Goal: Task Accomplishment & Management: Manage account settings

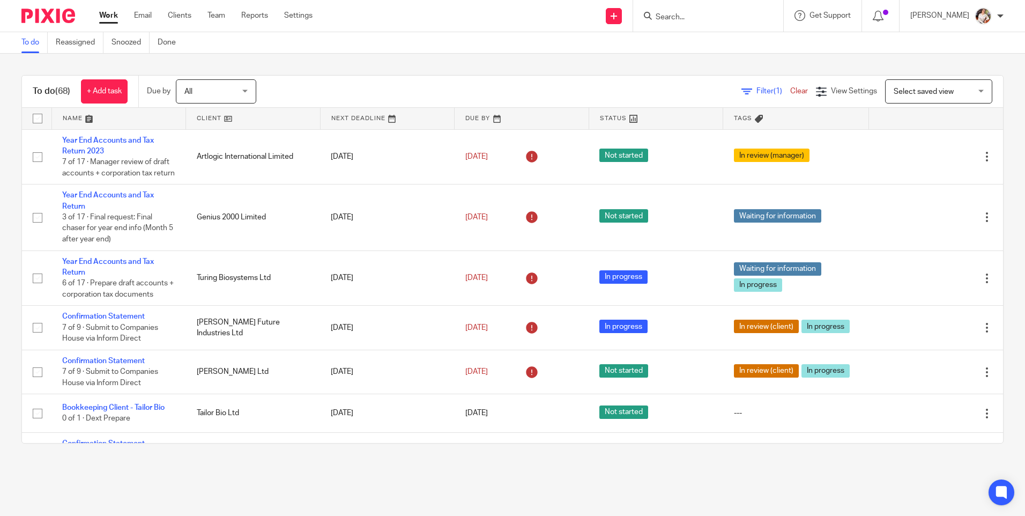
click at [13, 285] on div "To do (68) + Add task Due by All All Today Tomorrow This week Next week This mo…" at bounding box center [512, 259] width 1025 height 411
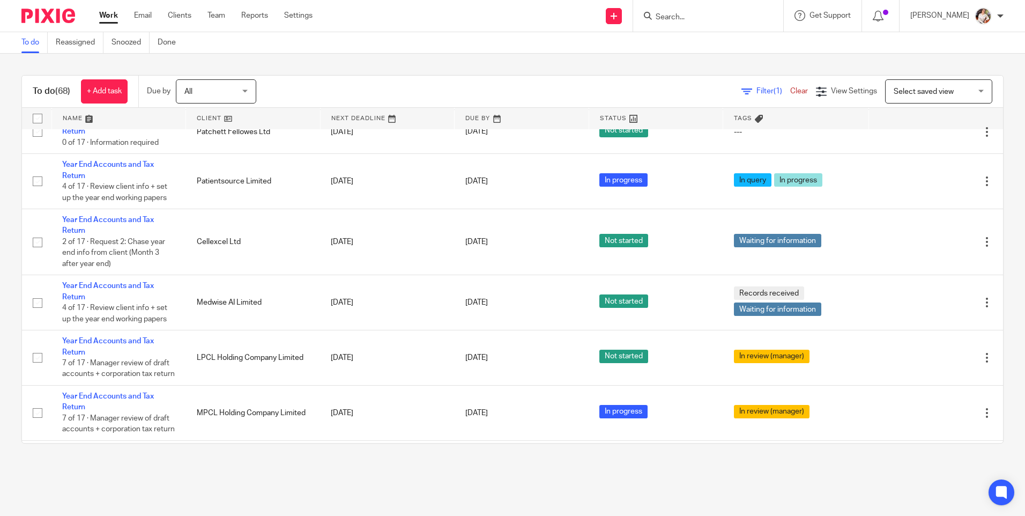
scroll to position [3484, 0]
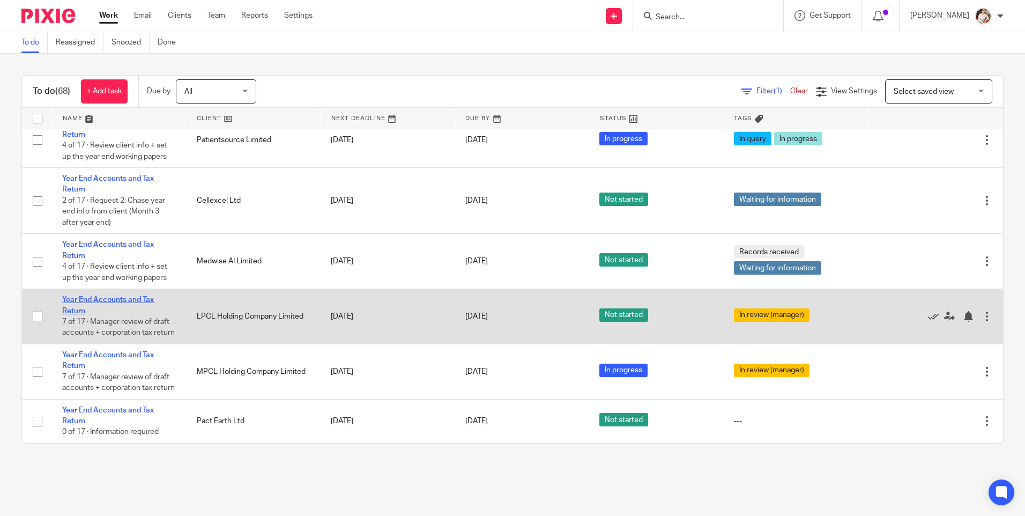
click at [106, 296] on link "Year End Accounts and Tax Return" at bounding box center [108, 305] width 92 height 18
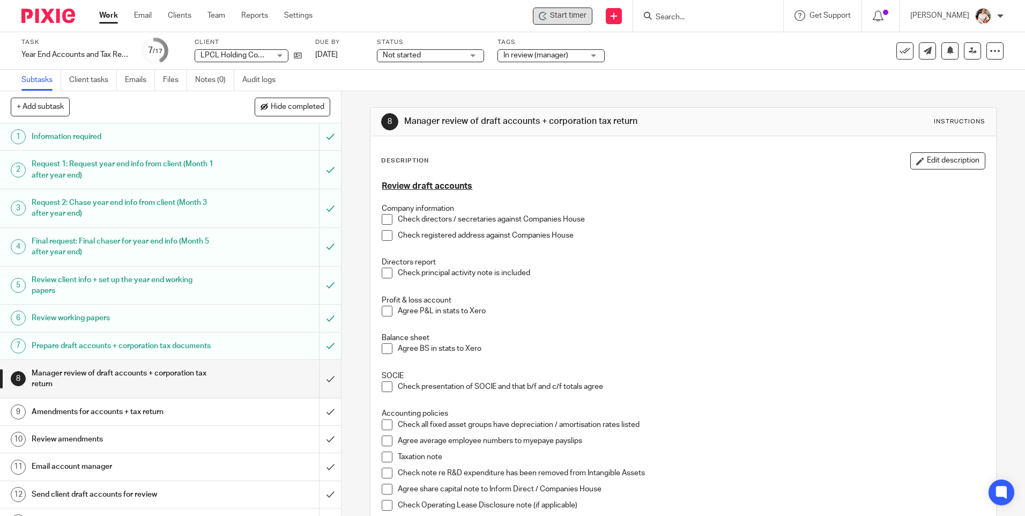
click at [573, 16] on span "Start timer" at bounding box center [568, 15] width 36 height 11
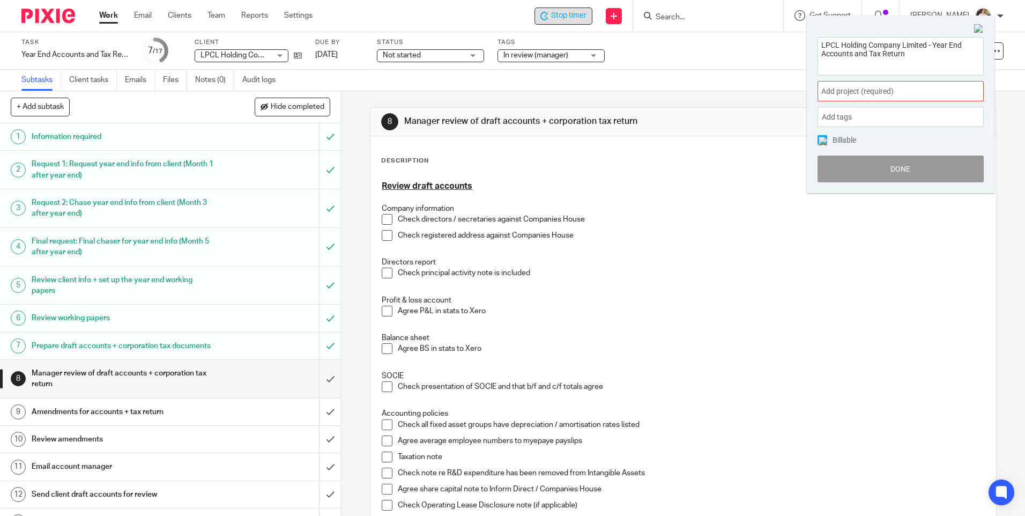
click at [922, 82] on div "Add project (required) :" at bounding box center [901, 91] width 166 height 20
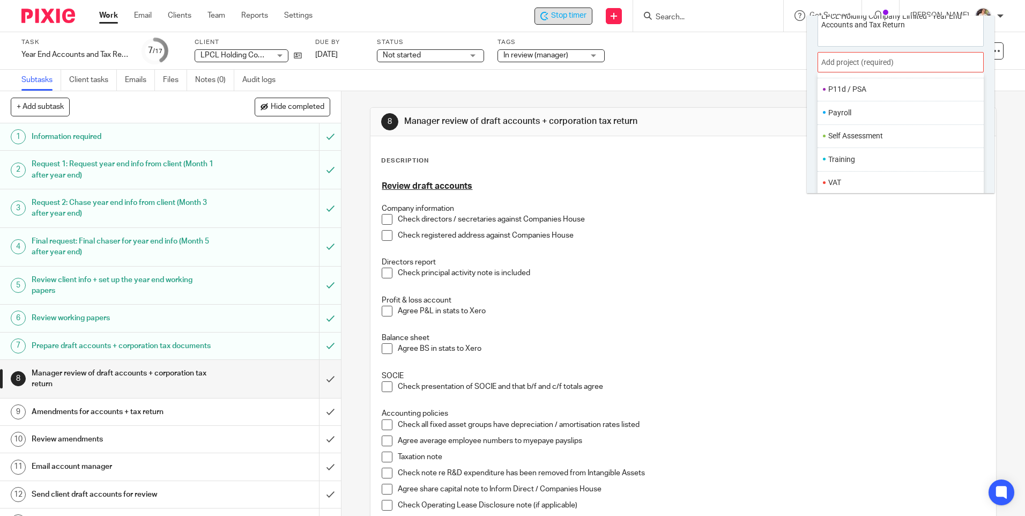
scroll to position [53, 0]
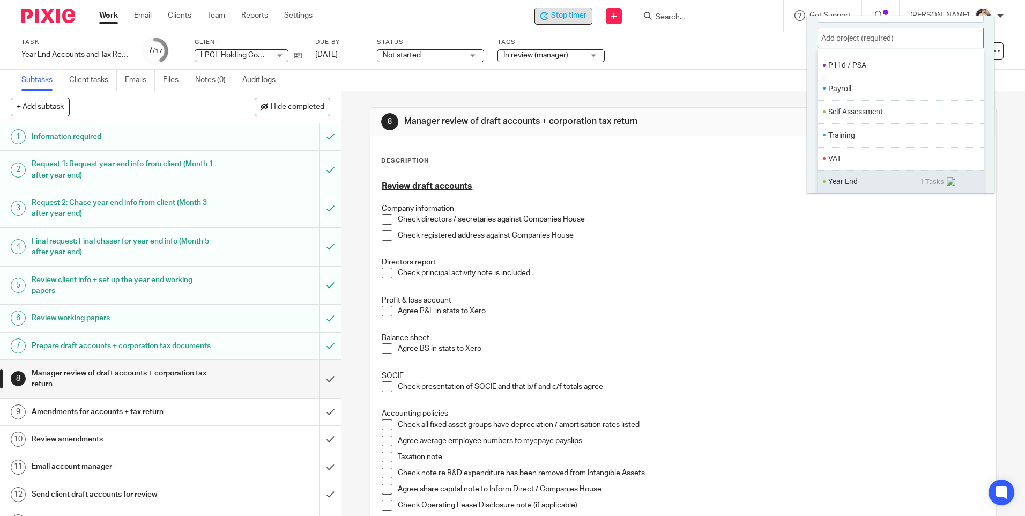
click at [873, 177] on li "Year End" at bounding box center [875, 181] width 92 height 11
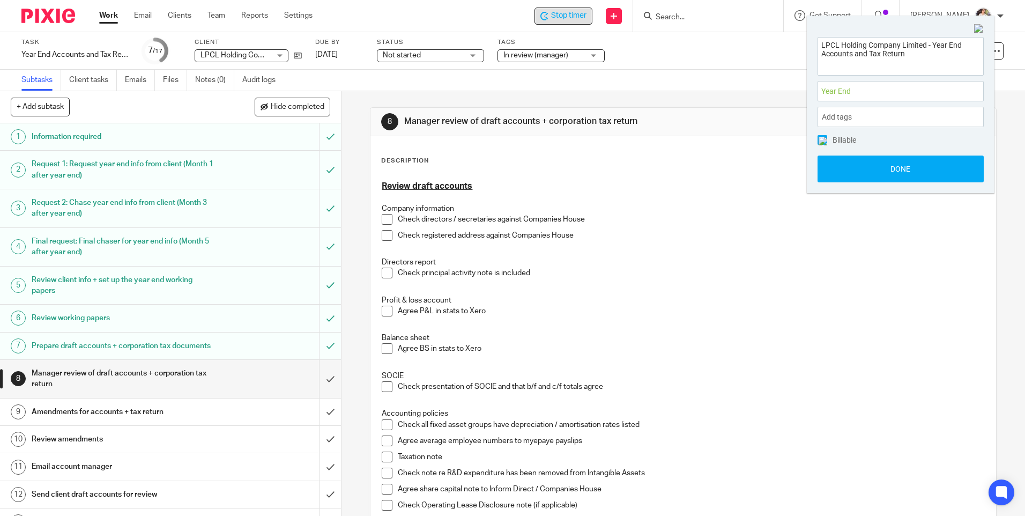
click at [873, 177] on button "Done" at bounding box center [901, 169] width 166 height 27
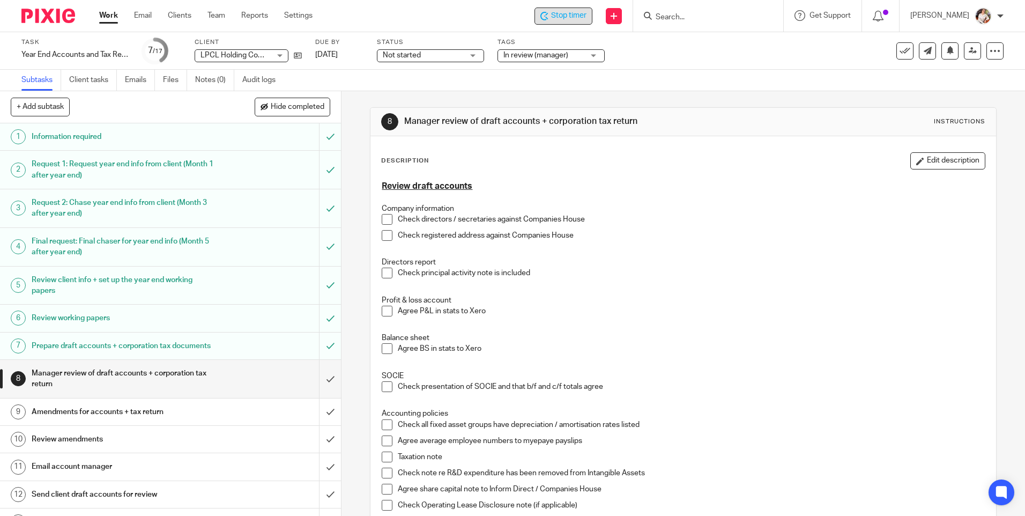
click at [573, 23] on div "Stop timer" at bounding box center [564, 16] width 58 height 17
click at [719, 11] on form at bounding box center [712, 15] width 114 height 13
click at [719, 18] on input "Search" at bounding box center [703, 18] width 97 height 10
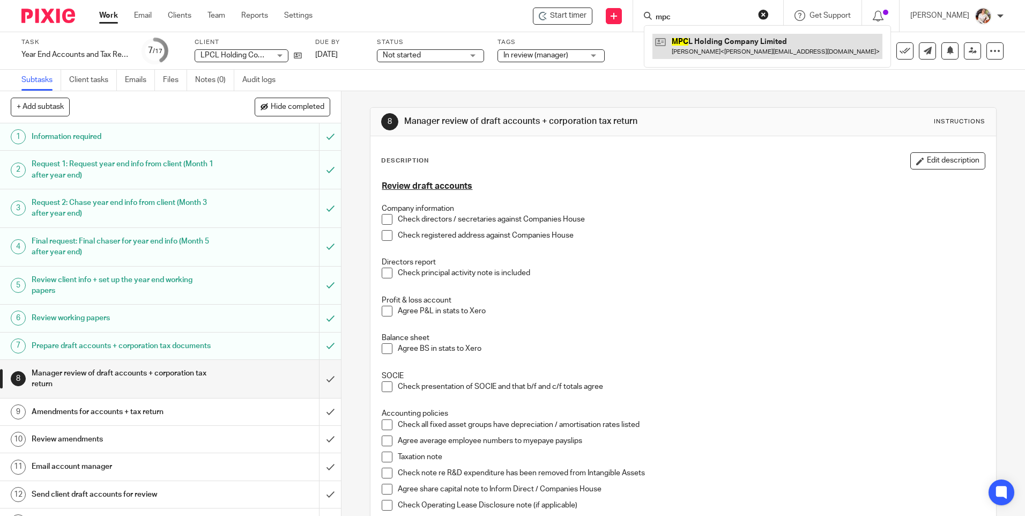
type input "mpc"
click at [717, 36] on link at bounding box center [768, 46] width 230 height 25
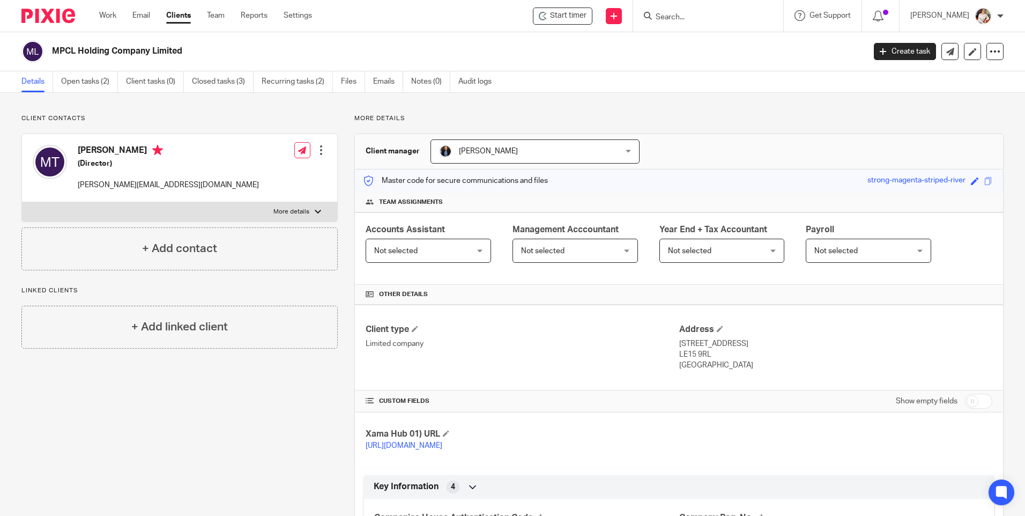
click at [86, 78] on link "Open tasks (2)" at bounding box center [89, 81] width 57 height 21
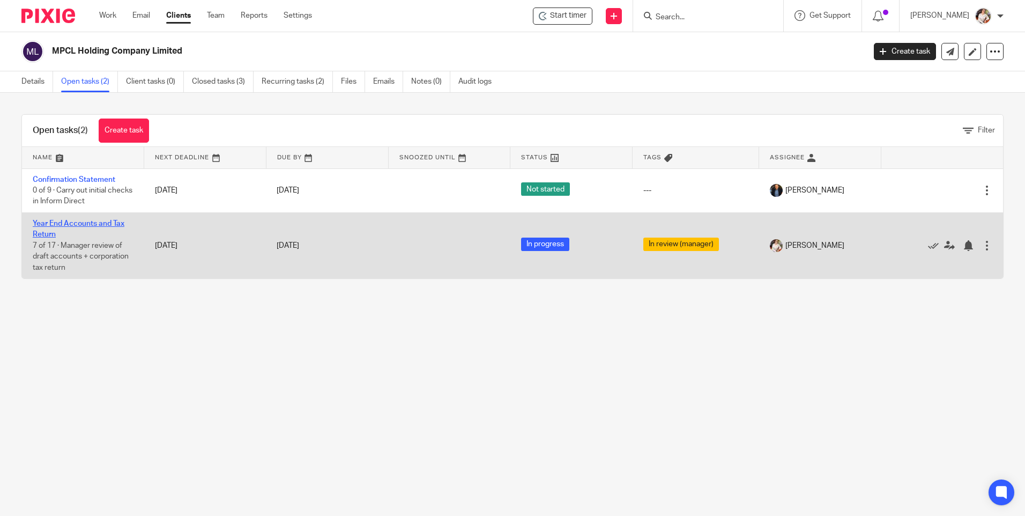
click at [80, 222] on link "Year End Accounts and Tax Return" at bounding box center [79, 229] width 92 height 18
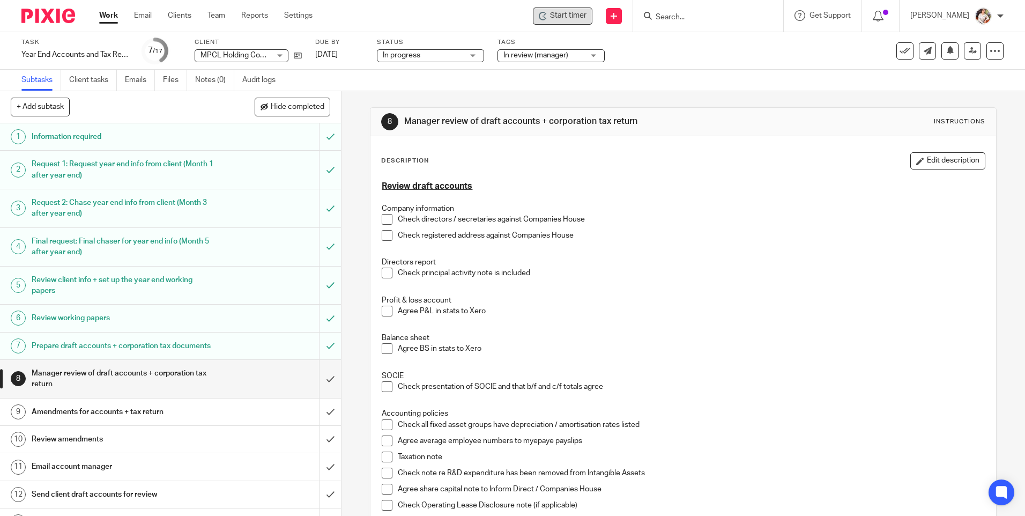
click at [572, 19] on span "Start timer" at bounding box center [568, 15] width 36 height 11
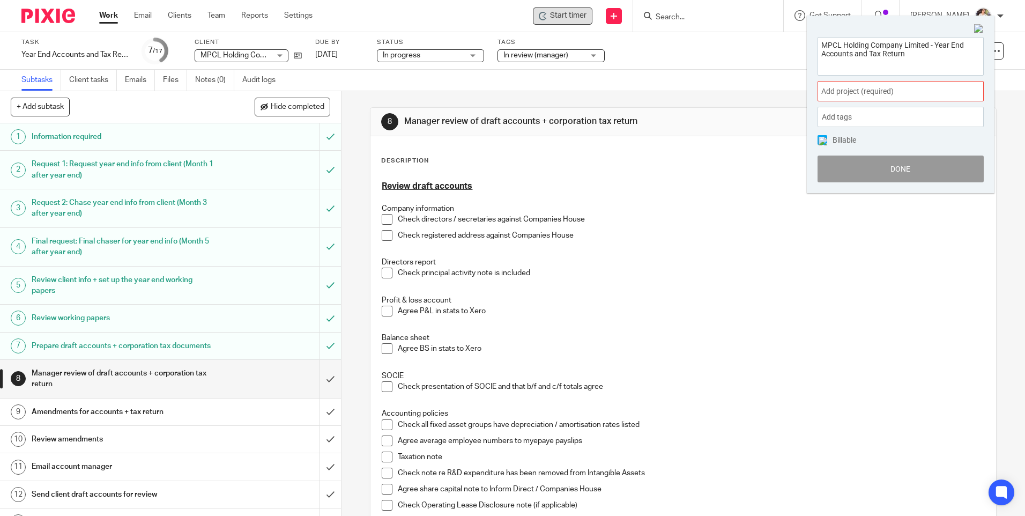
click at [945, 94] on span "Add project (required) :" at bounding box center [889, 91] width 135 height 11
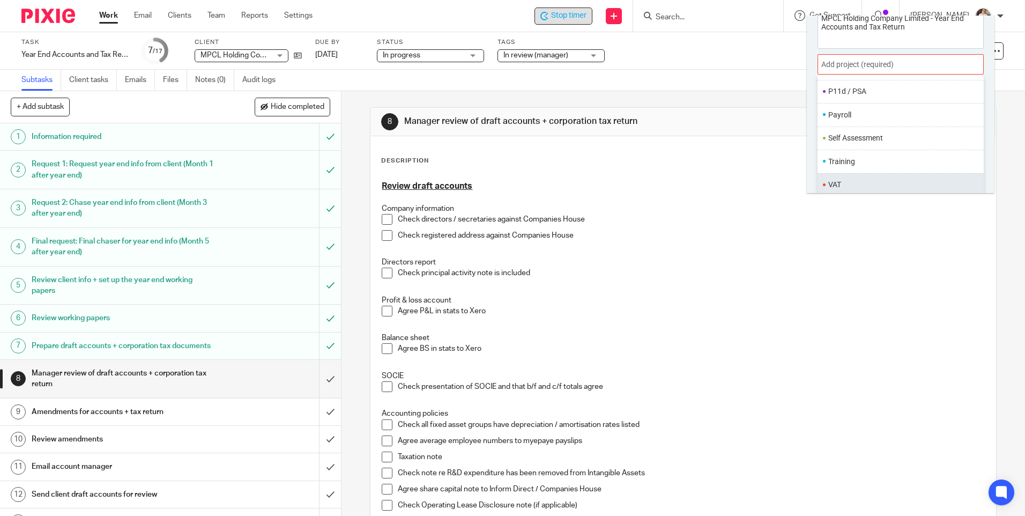
scroll to position [53, 0]
click at [846, 182] on li "Year End" at bounding box center [875, 181] width 92 height 11
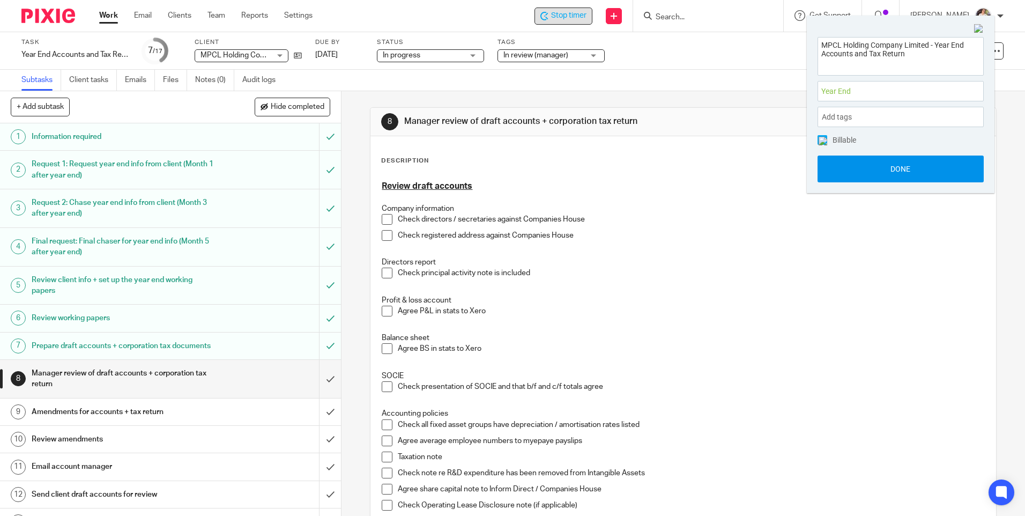
click at [845, 168] on button "Done" at bounding box center [901, 169] width 166 height 27
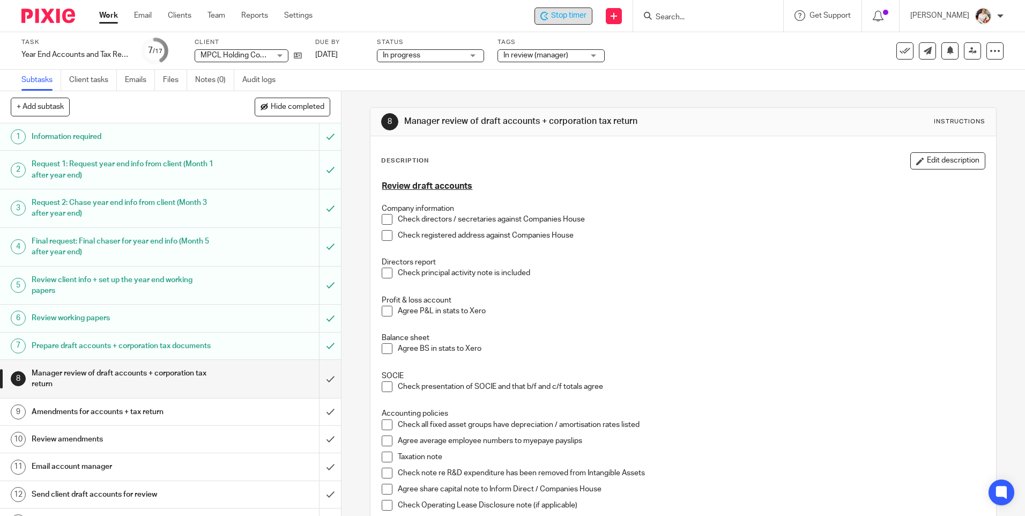
click at [768, 301] on p "Profit & loss account" at bounding box center [683, 300] width 603 height 11
click at [573, 20] on span "Stop timer" at bounding box center [568, 15] width 35 height 11
click at [117, 17] on link "Work" at bounding box center [108, 15] width 19 height 11
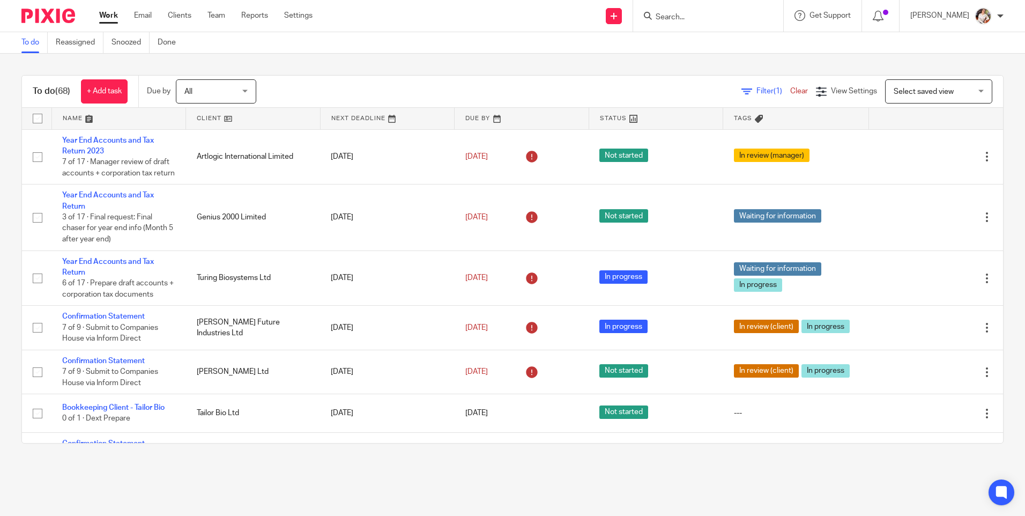
click at [677, 15] on input "Search" at bounding box center [703, 18] width 97 height 10
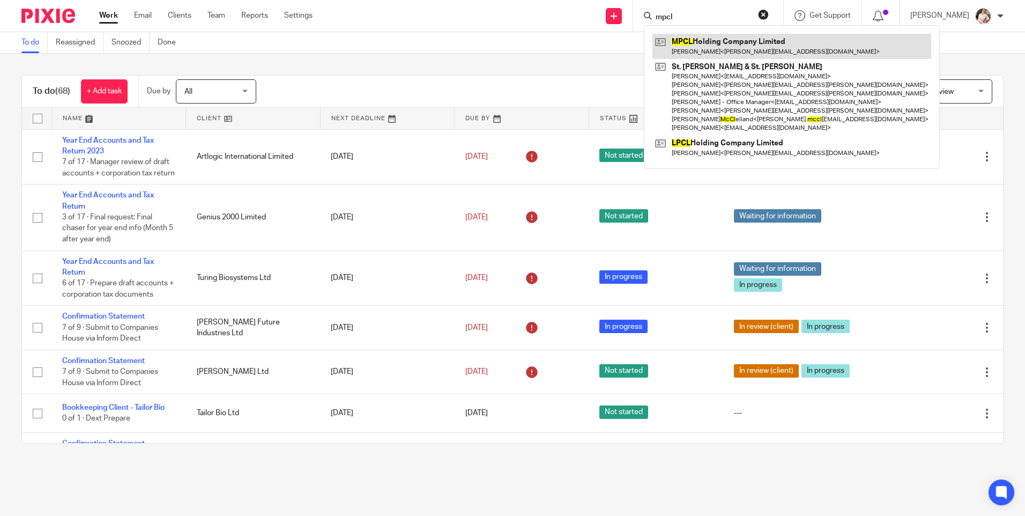
type input "mpcl"
click at [715, 49] on link at bounding box center [792, 46] width 279 height 25
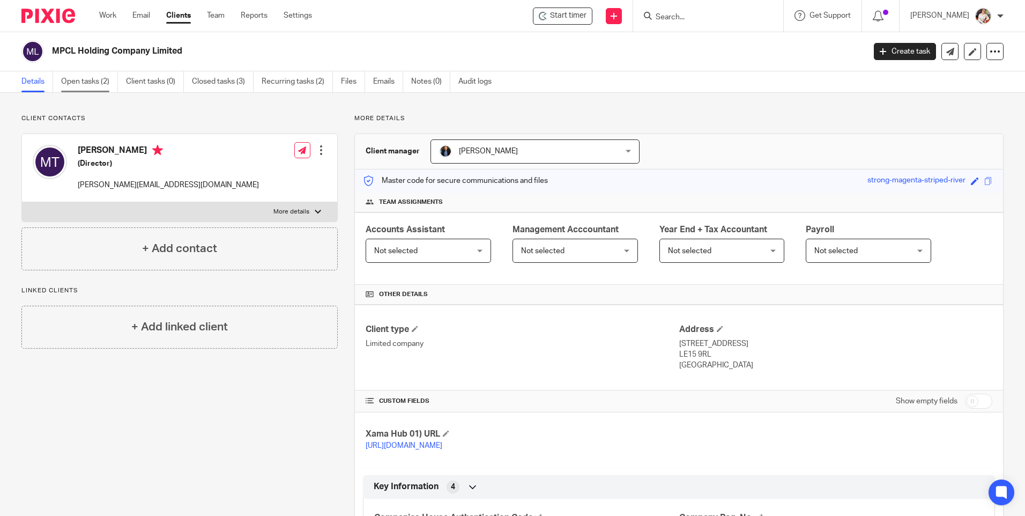
click at [94, 88] on link "Open tasks (2)" at bounding box center [89, 81] width 57 height 21
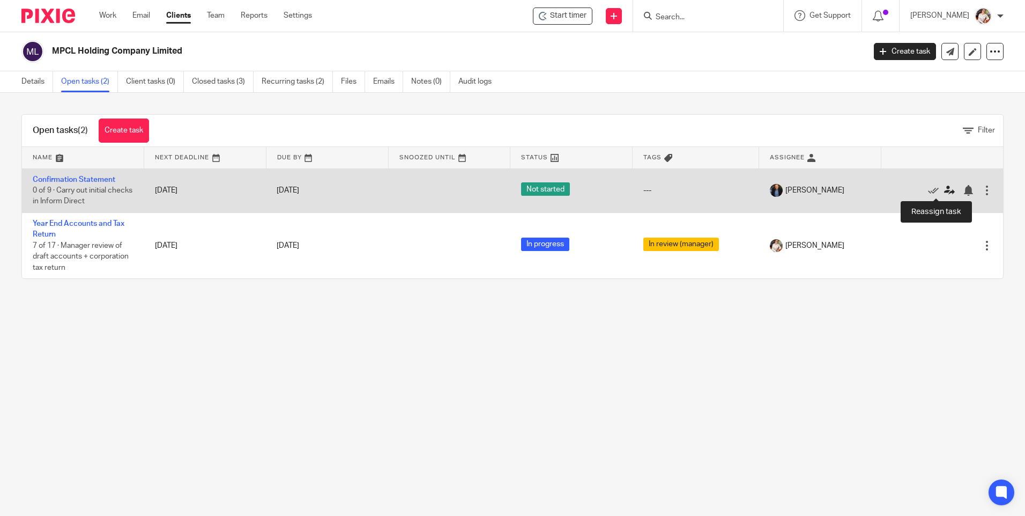
click at [944, 194] on icon at bounding box center [949, 190] width 11 height 11
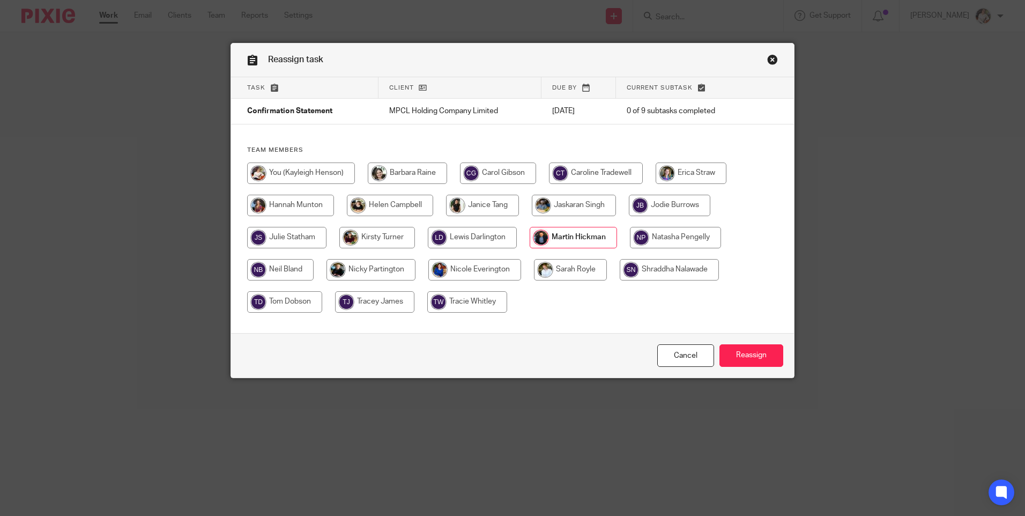
click at [316, 173] on input "radio" at bounding box center [301, 172] width 108 height 21
radio input "true"
click at [778, 354] on input "Reassign" at bounding box center [752, 355] width 64 height 23
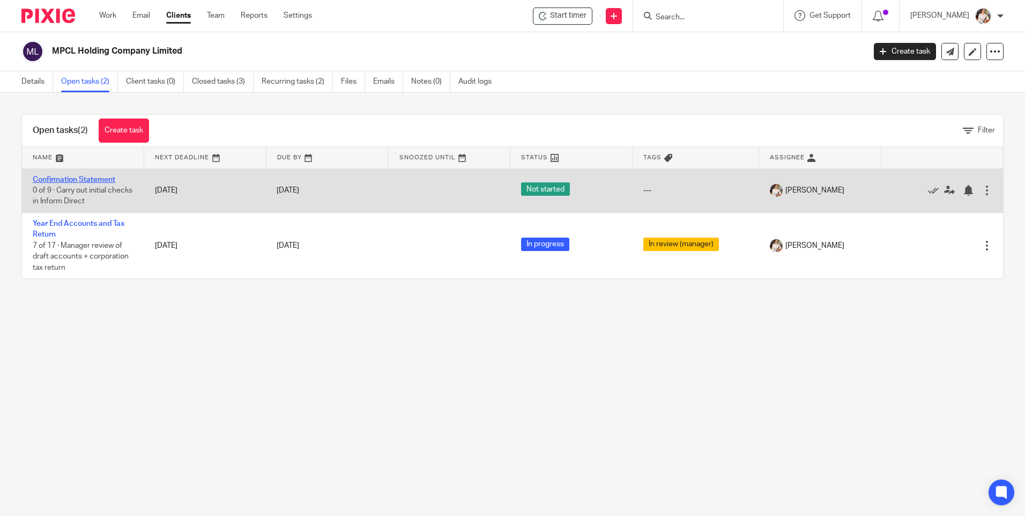
click at [70, 179] on link "Confirmation Statement" at bounding box center [74, 180] width 83 height 8
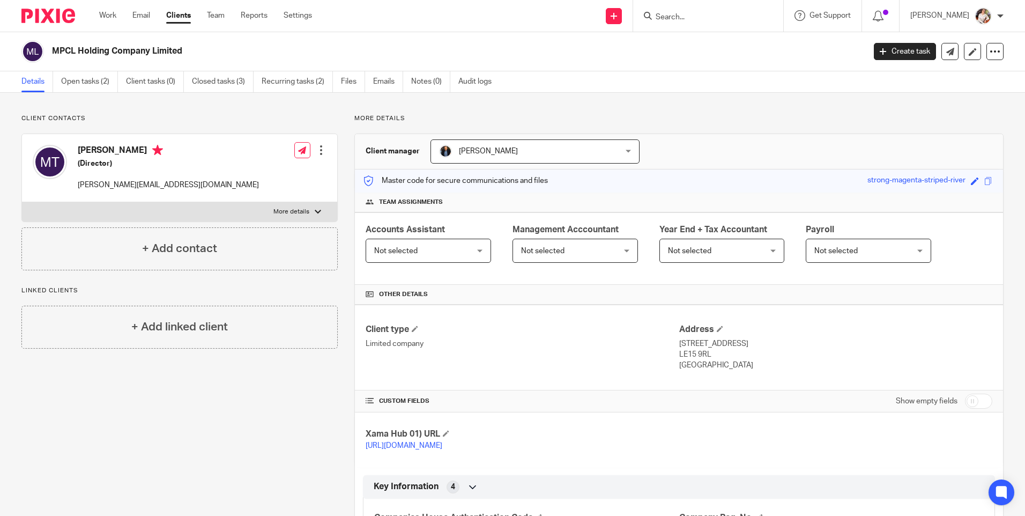
click at [689, 11] on form at bounding box center [712, 15] width 114 height 13
drag, startPoint x: 691, startPoint y: 19, endPoint x: 706, endPoint y: 14, distance: 15.6
click at [692, 19] on input "Search" at bounding box center [703, 18] width 97 height 10
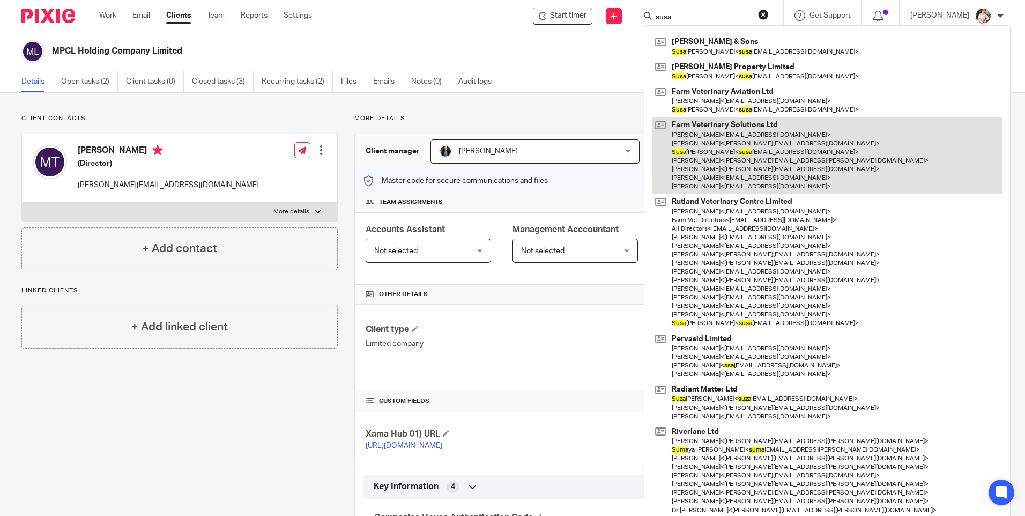
type input "susa"
click at [764, 143] on link at bounding box center [828, 155] width 350 height 77
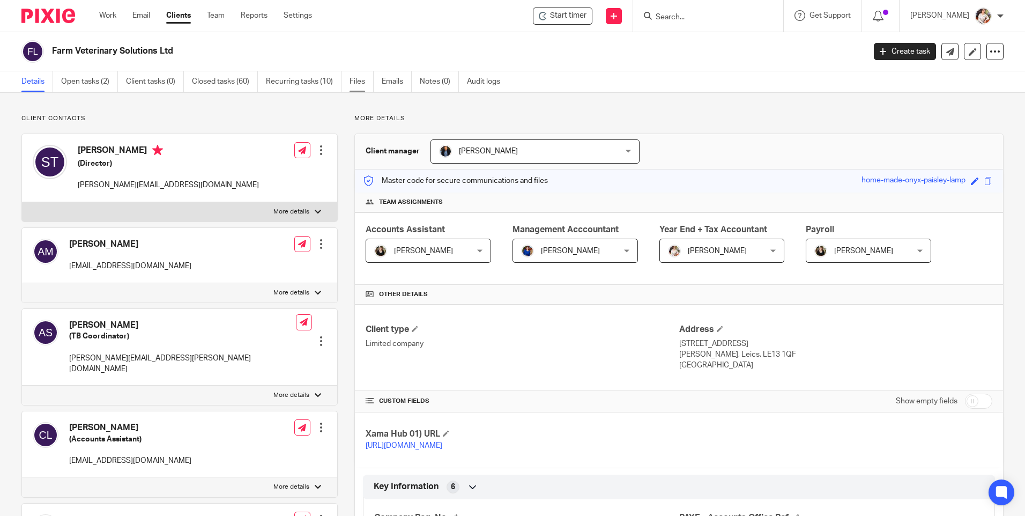
click at [364, 86] on link "Files" at bounding box center [362, 81] width 24 height 21
click at [378, 84] on ul "Details Open tasks (2) Client tasks (0) Closed tasks (60) Recurring tasks (10) …" at bounding box center [268, 81] width 495 height 21
click at [395, 84] on link "Emails" at bounding box center [397, 81] width 30 height 21
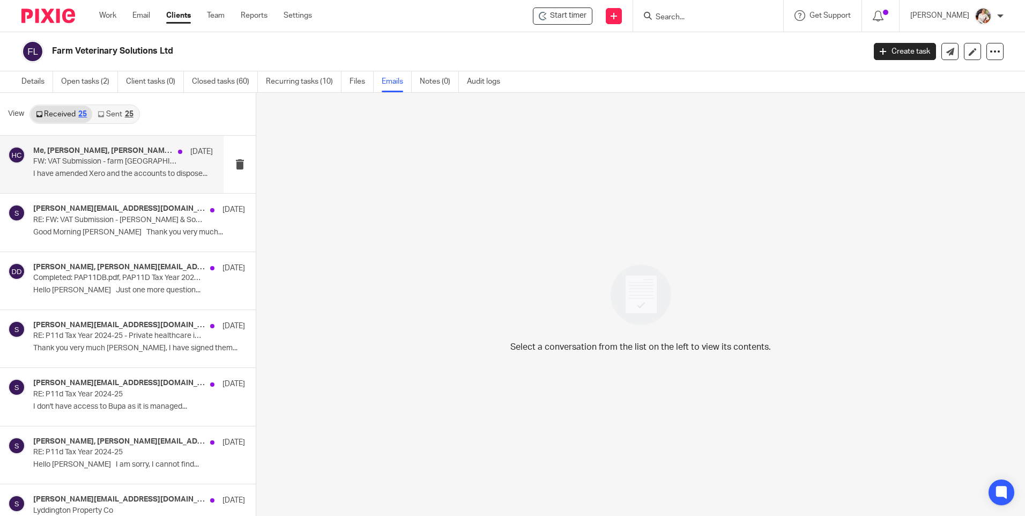
click at [85, 175] on p "I have amended Xero and the accounts to dispose..." at bounding box center [123, 173] width 180 height 9
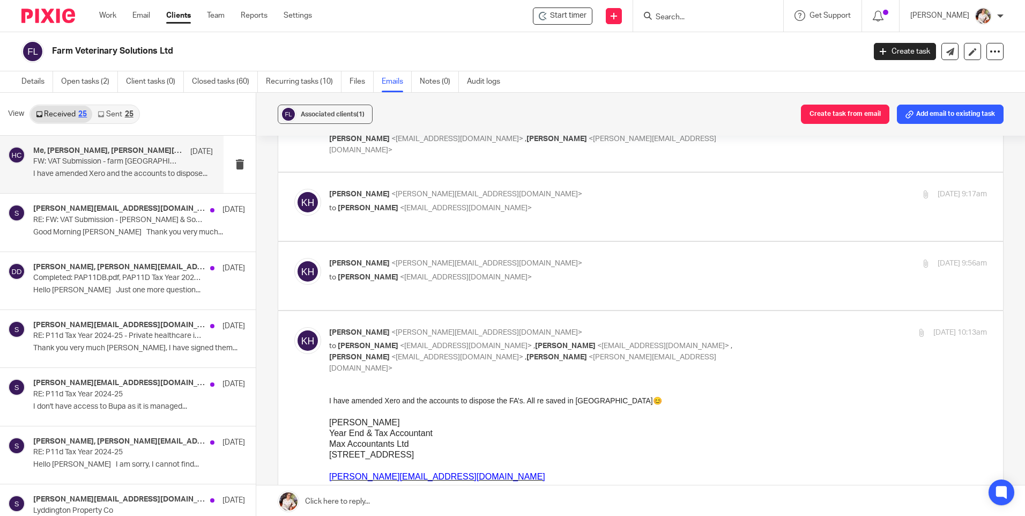
scroll to position [429, 0]
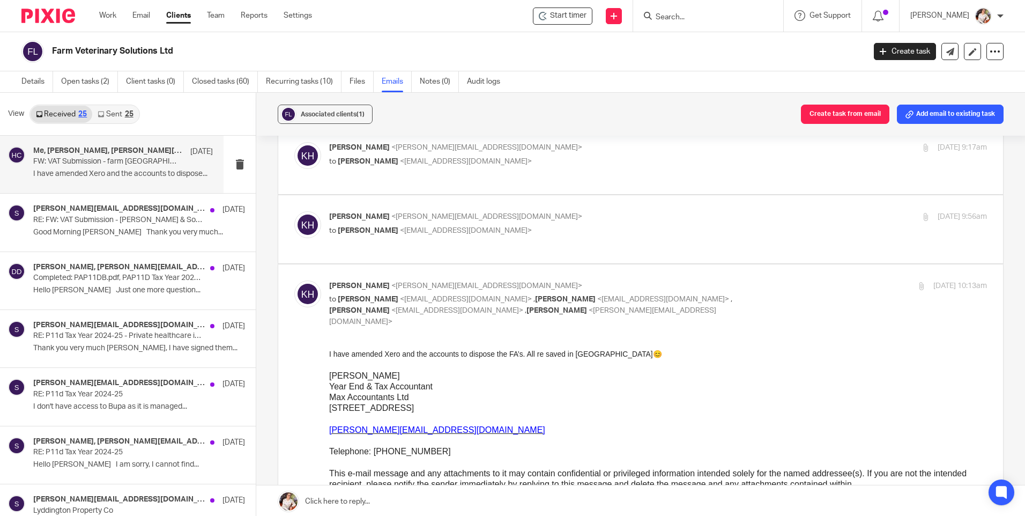
click at [123, 114] on link "Sent 25" at bounding box center [115, 114] width 46 height 17
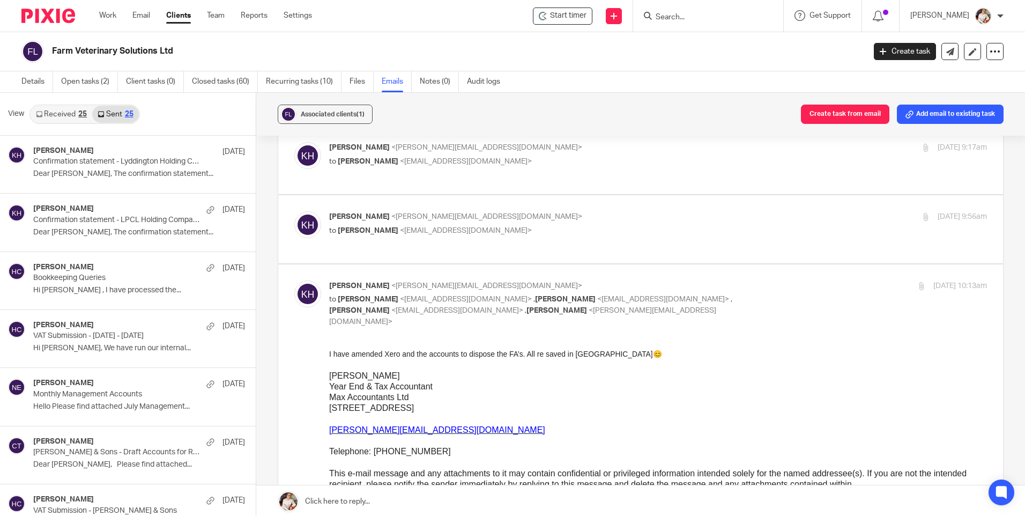
scroll to position [2, 0]
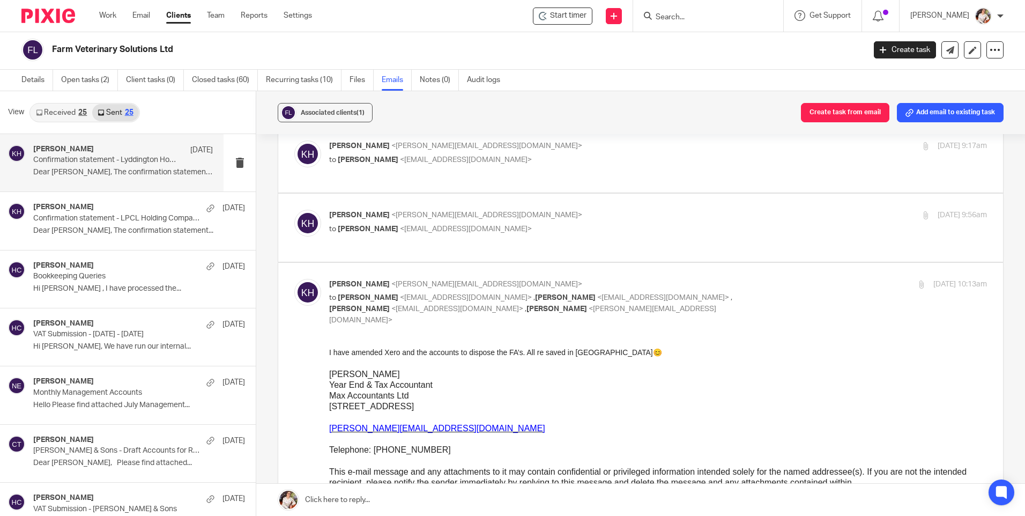
click at [116, 164] on p "Confirmation statement - Lyddington Holding Company Ltd" at bounding box center [105, 160] width 144 height 9
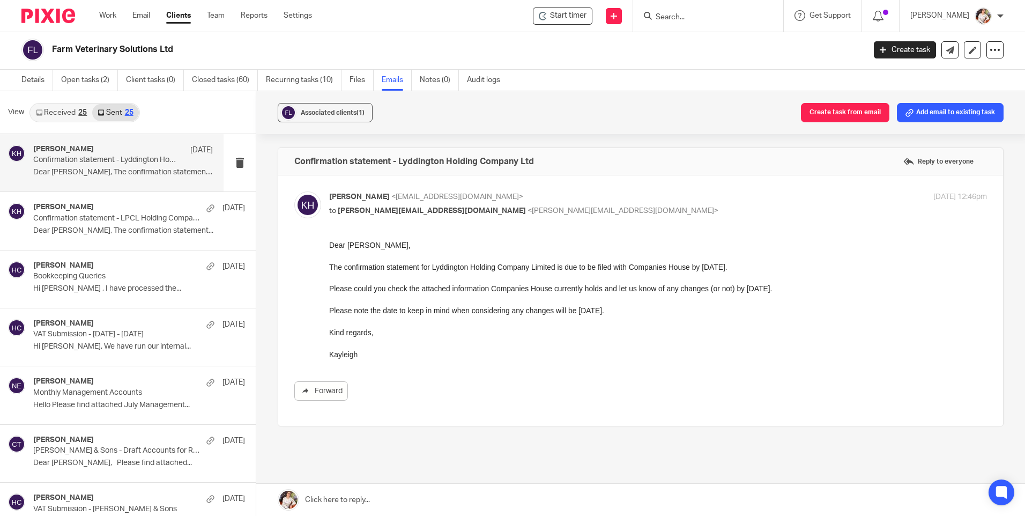
scroll to position [0, 0]
click at [122, 275] on p "Bookkeeping Queries" at bounding box center [105, 276] width 144 height 9
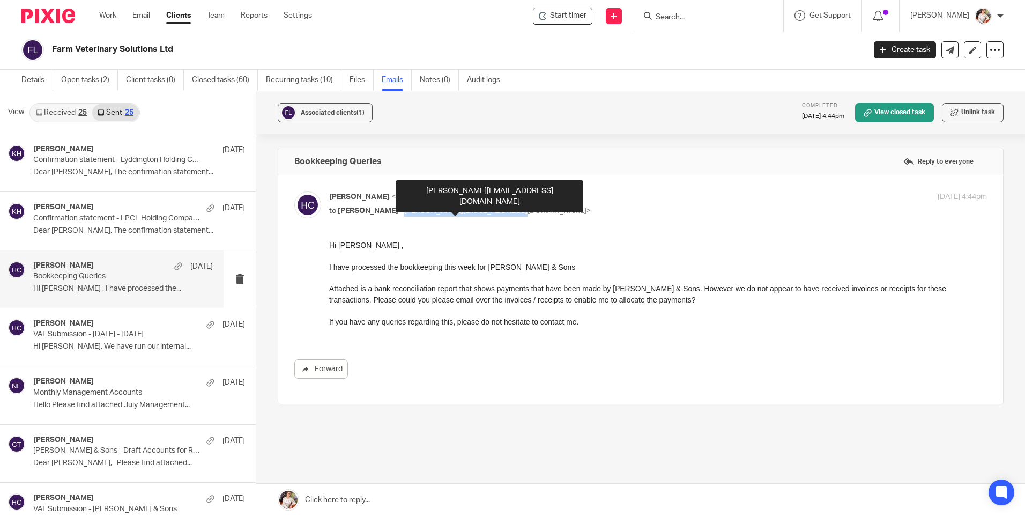
drag, startPoint x: 512, startPoint y: 211, endPoint x: 401, endPoint y: 210, distance: 110.5
click at [401, 210] on span "<susanne@farmvetsolutions.com>" at bounding box center [495, 211] width 191 height 8
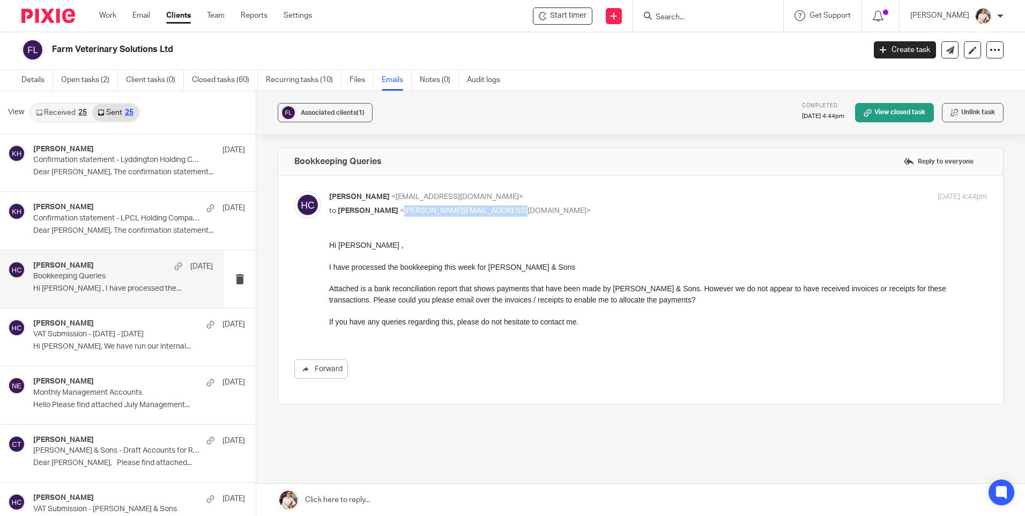
drag, startPoint x: 401, startPoint y: 210, endPoint x: 408, endPoint y: 212, distance: 7.3
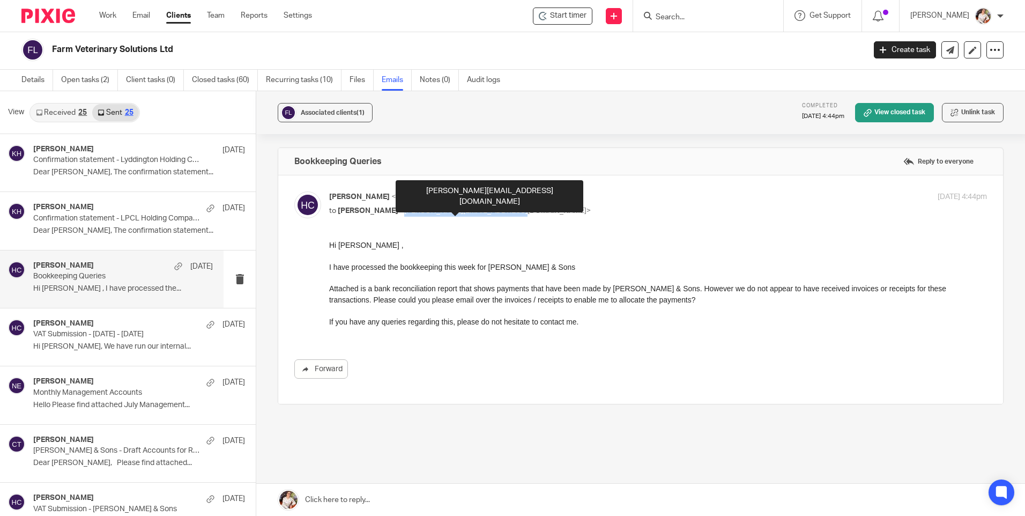
copy span "[PERSON_NAME][EMAIL_ADDRESS][DOMAIN_NAME]"
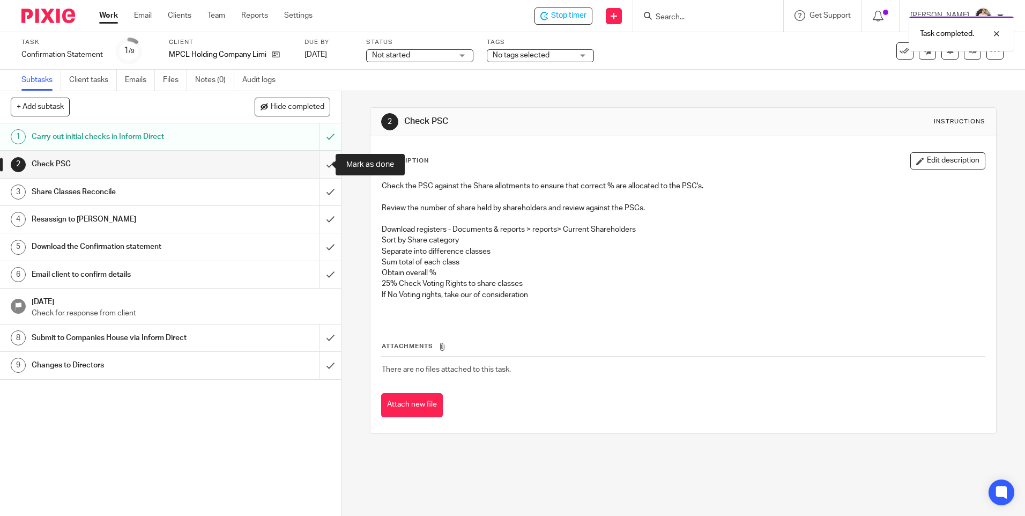
click at [320, 168] on input "submit" at bounding box center [170, 164] width 341 height 27
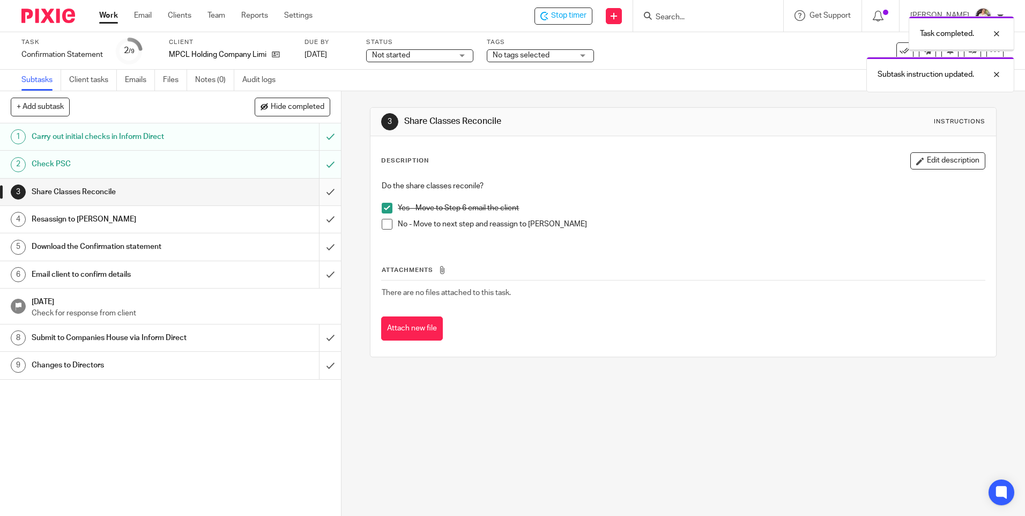
click at [329, 193] on input "submit" at bounding box center [170, 192] width 341 height 27
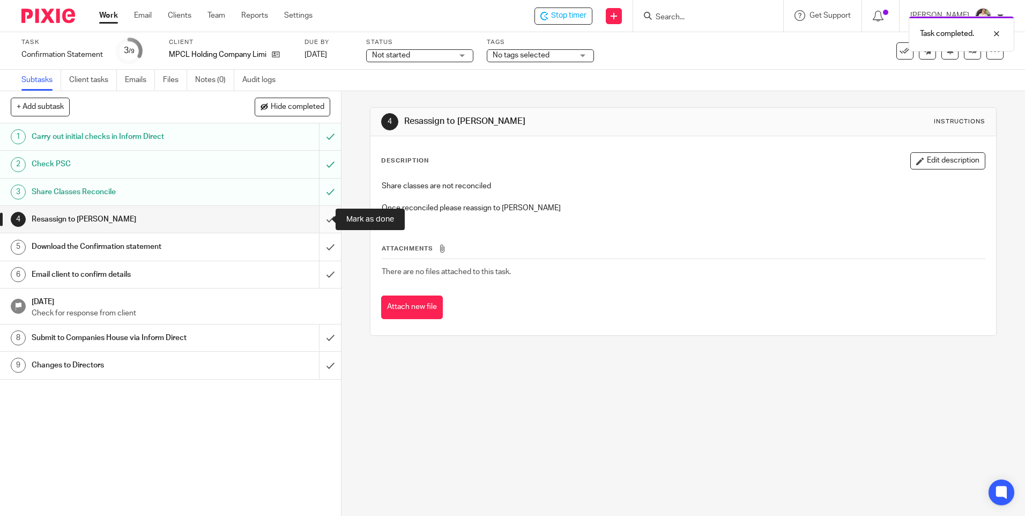
click at [319, 218] on input "submit" at bounding box center [170, 219] width 341 height 27
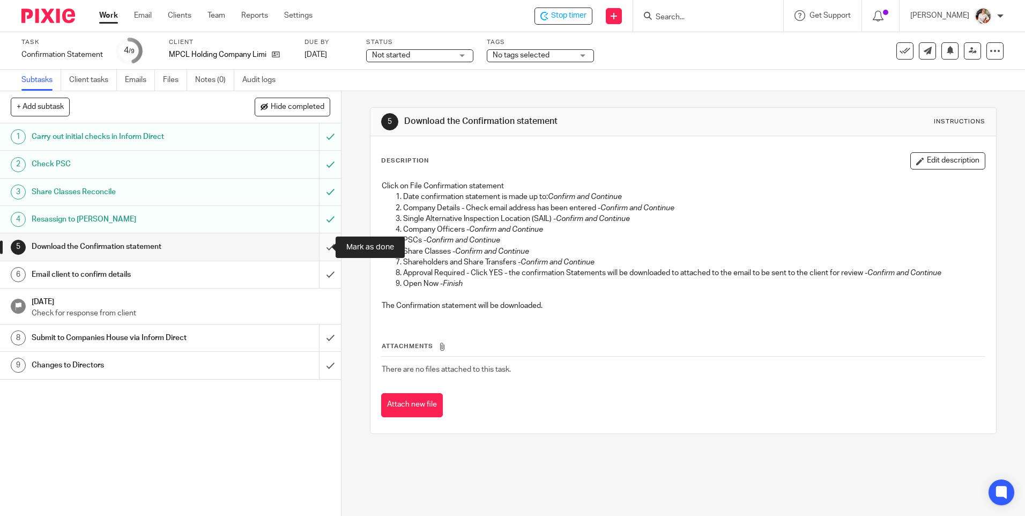
click at [315, 249] on input "submit" at bounding box center [170, 246] width 341 height 27
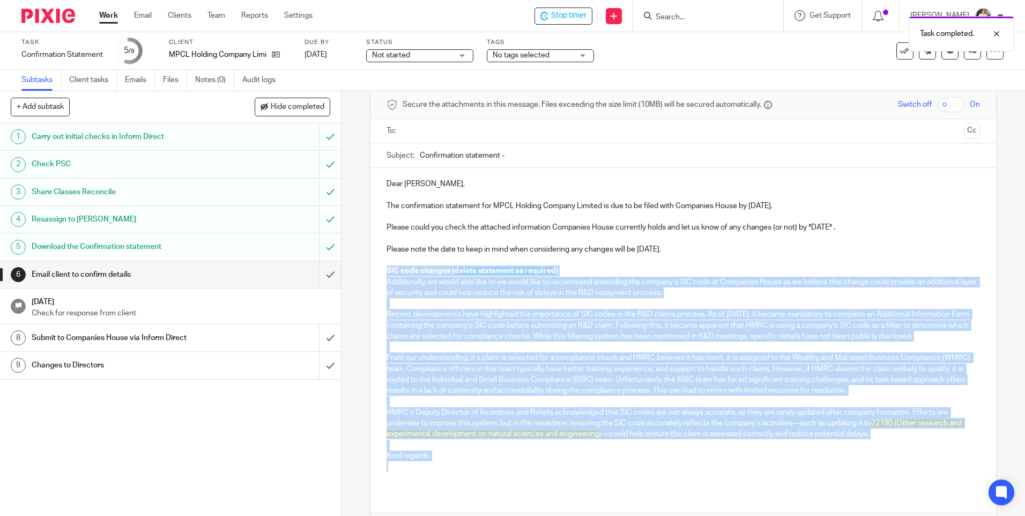
scroll to position [80, 0]
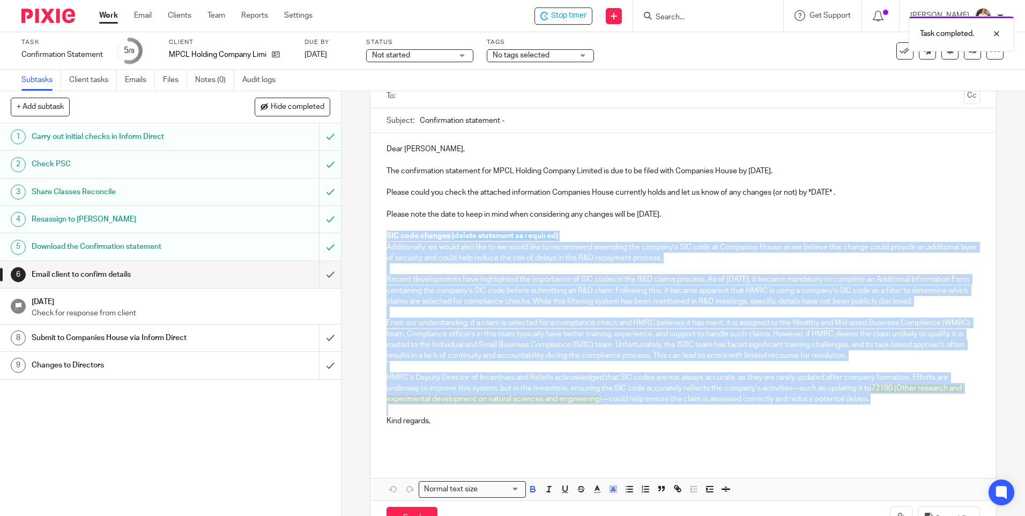
drag, startPoint x: 380, startPoint y: 314, endPoint x: 794, endPoint y: 421, distance: 427.7
click at [794, 421] on div "Dear Mike, The confirmation statement for MPCL Holding Company Limited is due t…" at bounding box center [683, 294] width 625 height 323
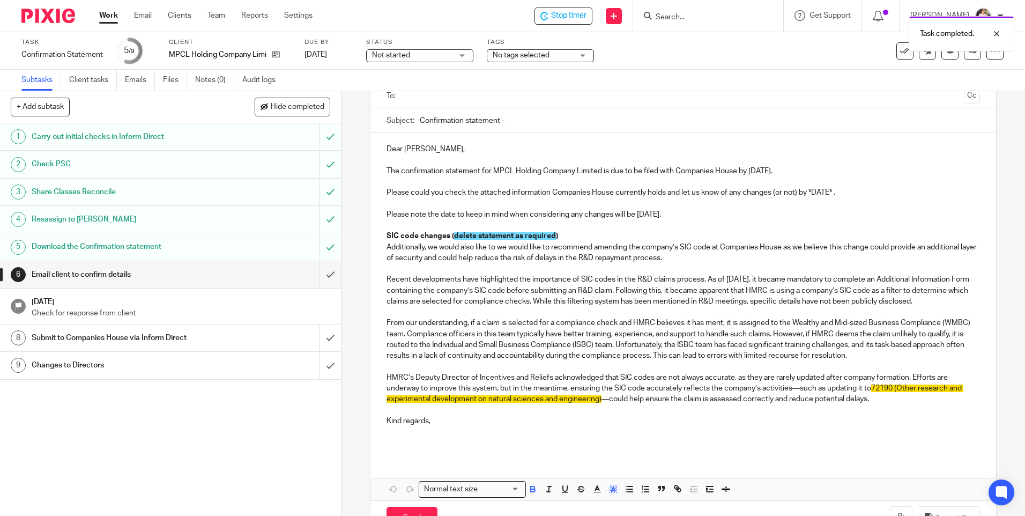
scroll to position [34, 0]
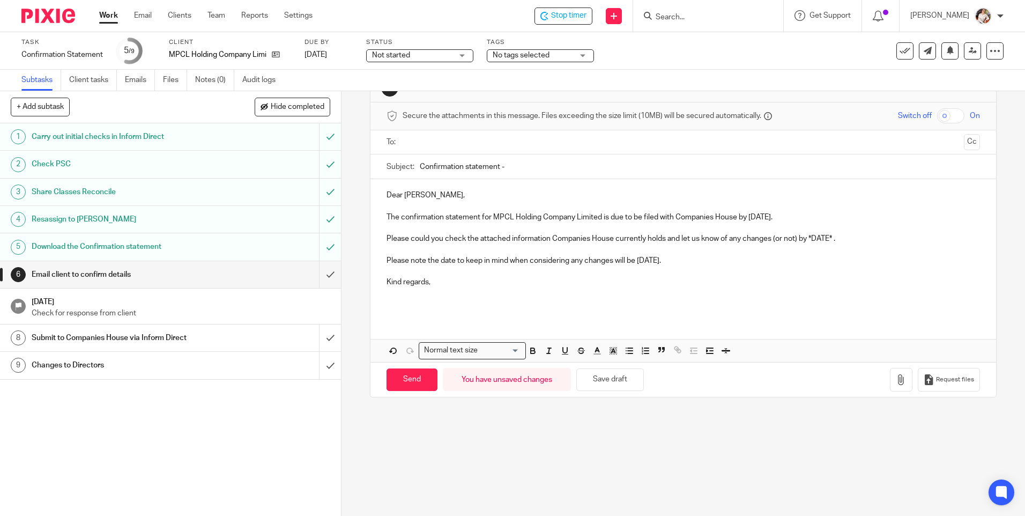
click at [416, 138] on input "text" at bounding box center [683, 142] width 553 height 12
click at [548, 170] on input "Confirmation statement -" at bounding box center [700, 169] width 560 height 24
type input "Confirmation statement - MPCL Holding Company Ltd"
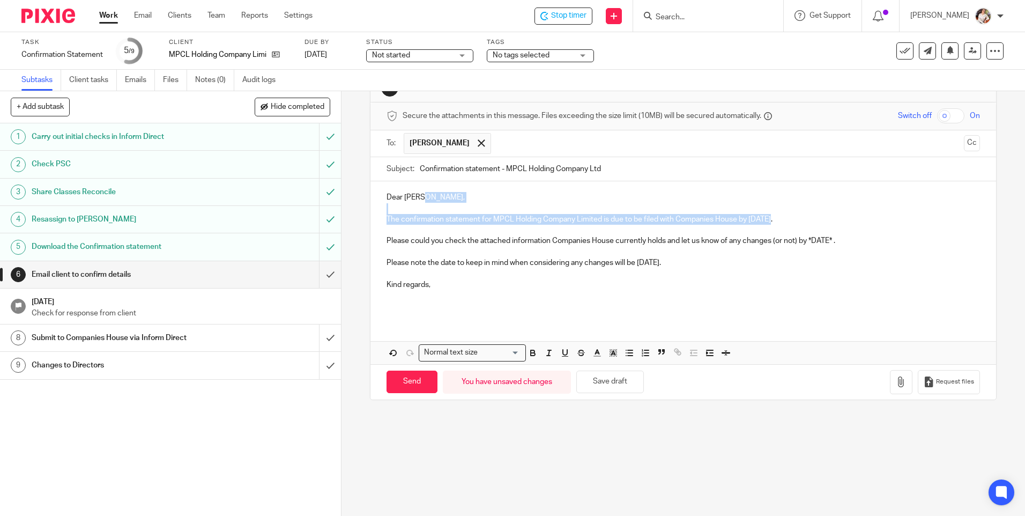
scroll to position [0, 0]
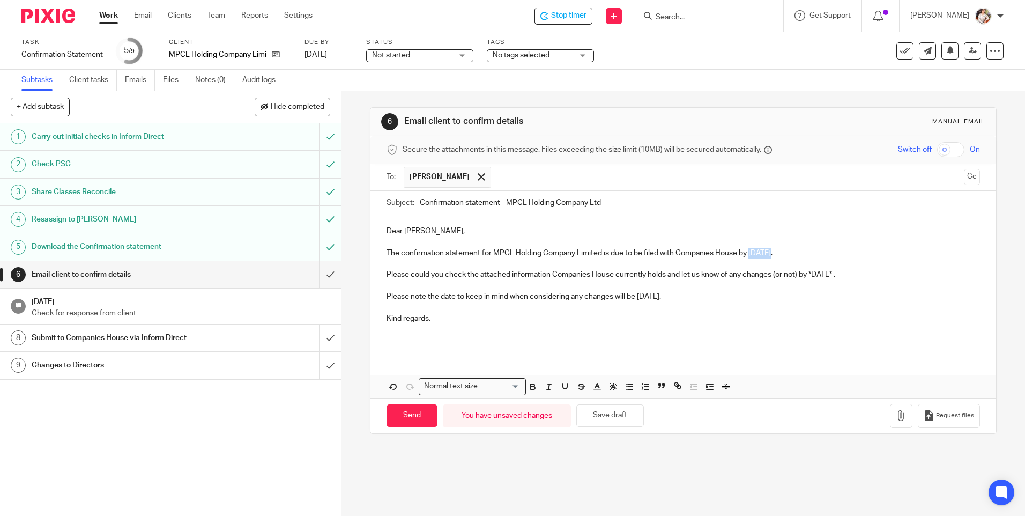
drag, startPoint x: 772, startPoint y: 218, endPoint x: 747, endPoint y: 256, distance: 45.8
click at [747, 256] on p "The confirmation statement for MPCL Holding Company Limited is due to be filed …" at bounding box center [683, 253] width 593 height 11
drag, startPoint x: 832, startPoint y: 271, endPoint x: 809, endPoint y: 272, distance: 23.1
click at [809, 272] on p "Please could you check the attached information Companies House currently holds…" at bounding box center [683, 274] width 593 height 11
click at [397, 342] on p at bounding box center [683, 335] width 593 height 22
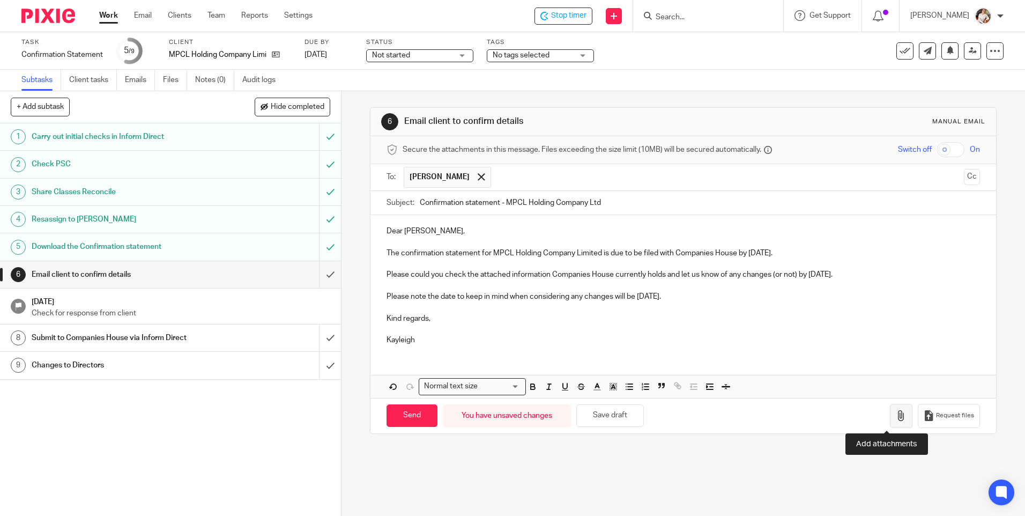
click at [896, 413] on icon "button" at bounding box center [901, 415] width 11 height 11
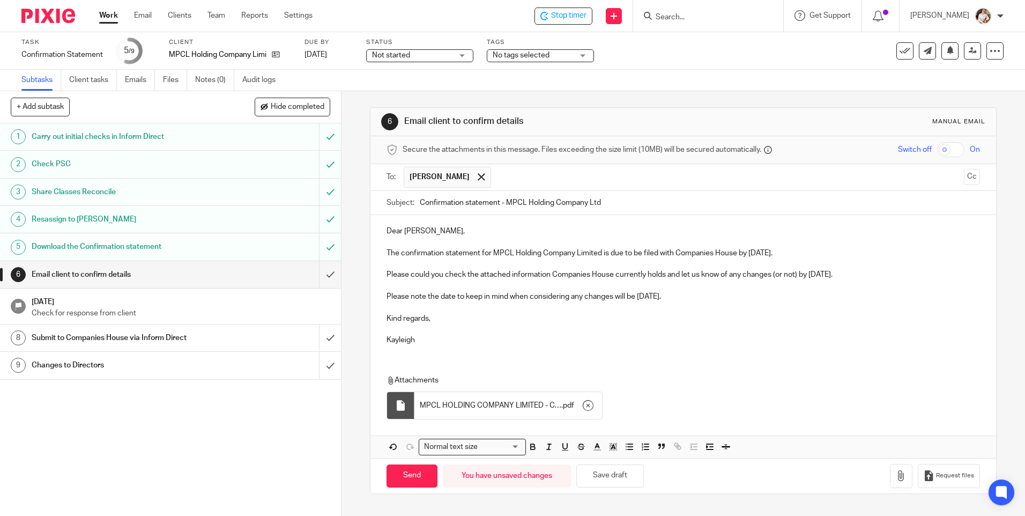
click at [497, 177] on input "text" at bounding box center [728, 177] width 463 height 21
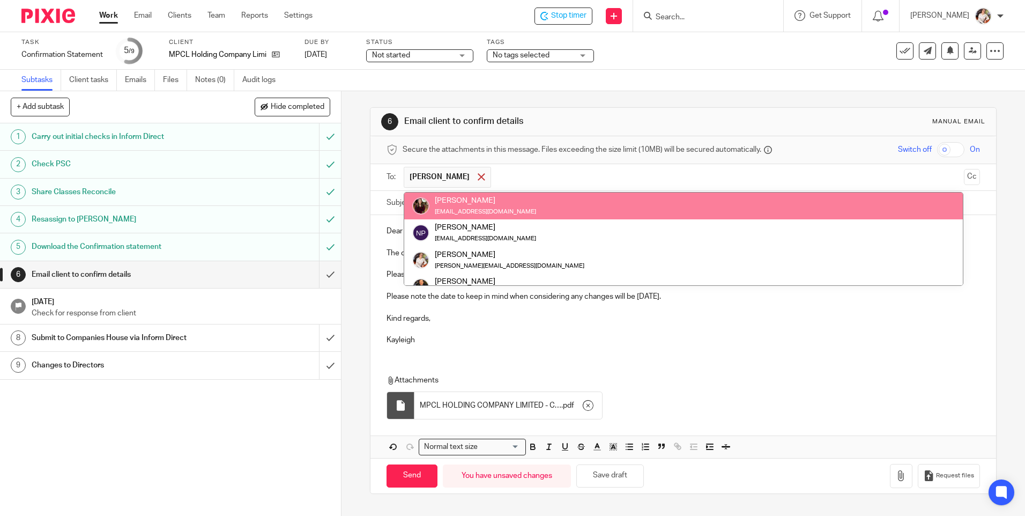
click at [478, 175] on span at bounding box center [481, 176] width 7 height 7
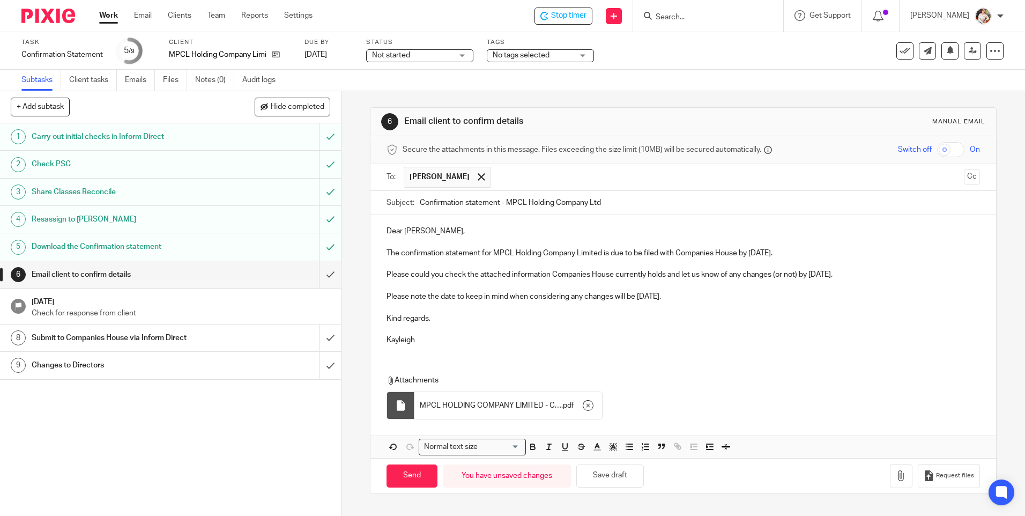
click at [478, 175] on span at bounding box center [481, 176] width 7 height 7
click at [442, 178] on input "text" at bounding box center [683, 176] width 553 height 12
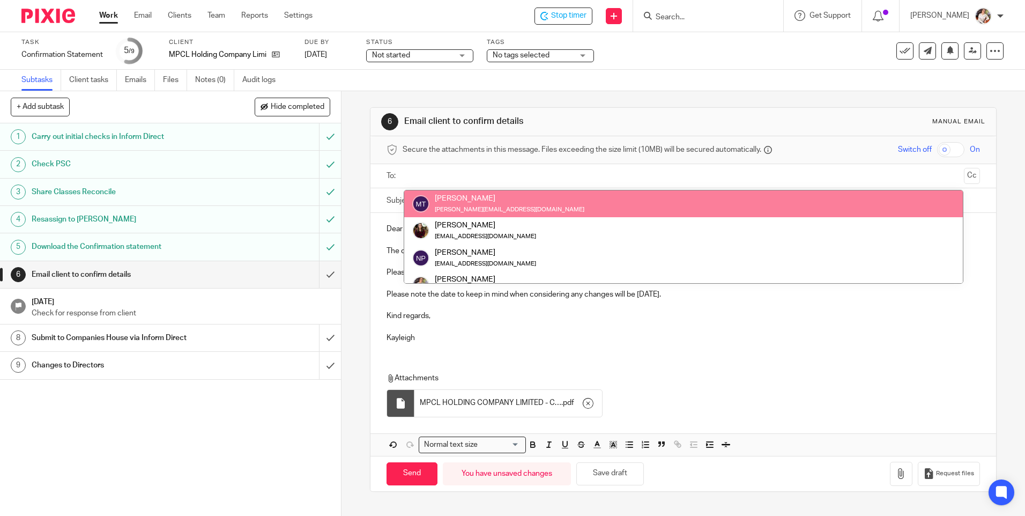
click at [424, 175] on input "text" at bounding box center [683, 176] width 553 height 12
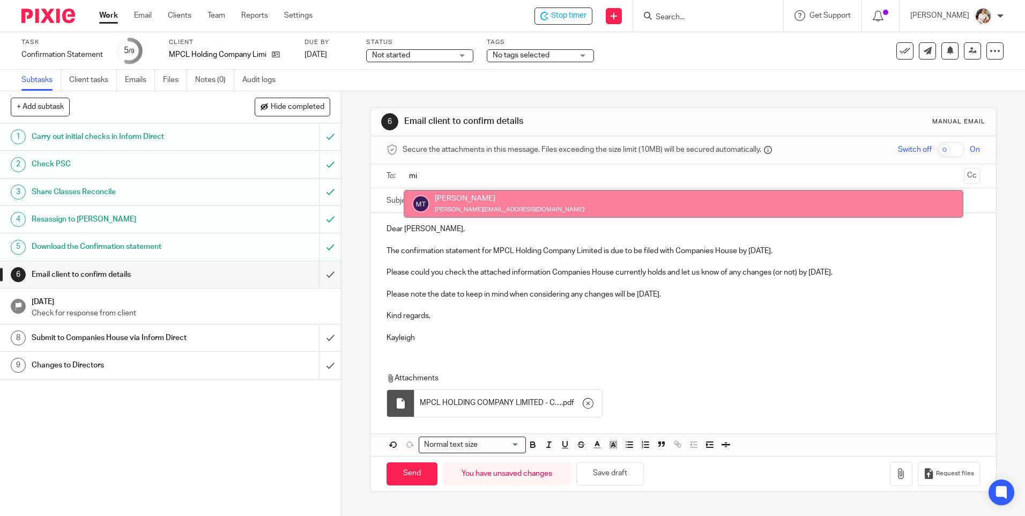
type input "m"
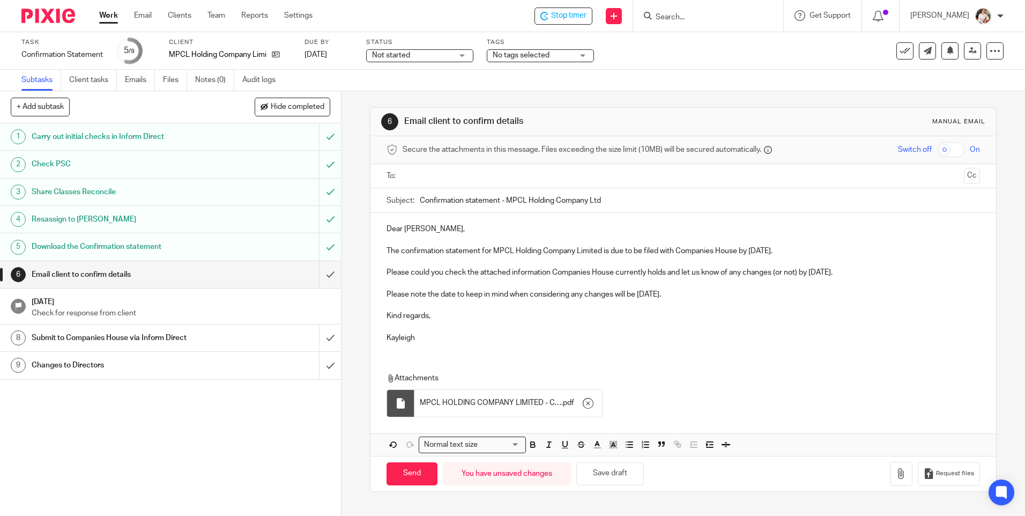
paste input "mike@farmvetsolutions.com"
type input "mike@farmvetsolutions.com"
click at [964, 178] on button "Cc" at bounding box center [972, 176] width 16 height 16
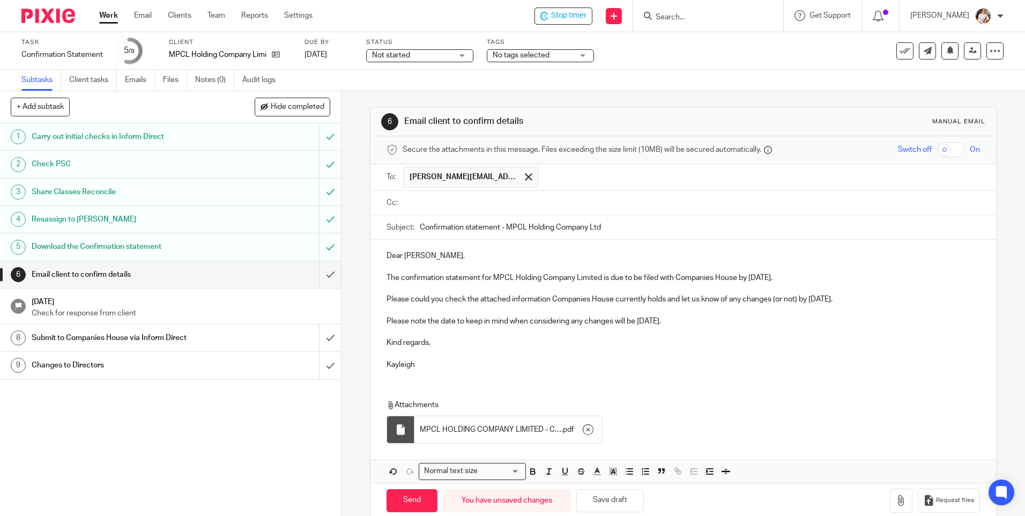
paste input "susanne@farmvetsolutions.com"
type input "susanne@farmvetsolutions.com"
click at [571, 258] on p "Dear Mike," at bounding box center [683, 255] width 593 height 11
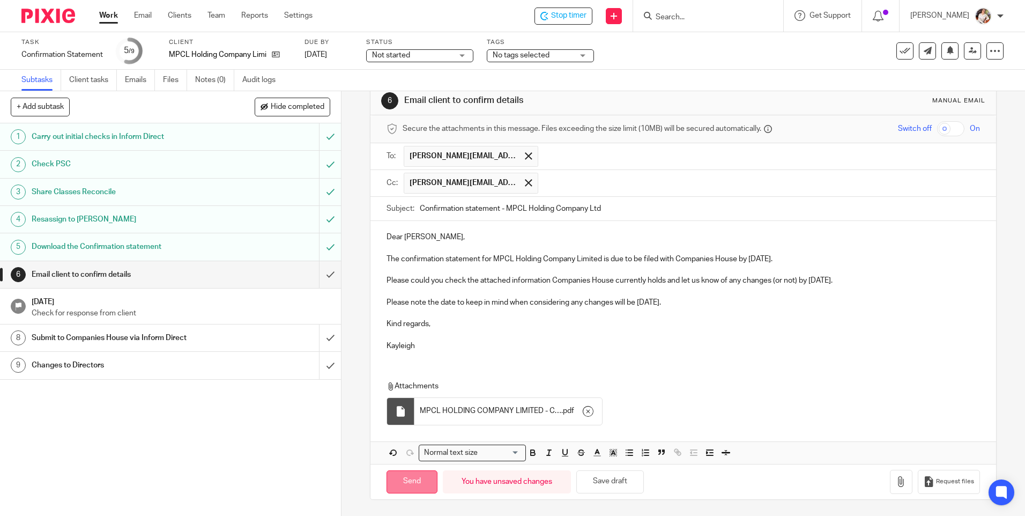
click at [403, 483] on input "Send" at bounding box center [412, 481] width 51 height 23
type input "Sent"
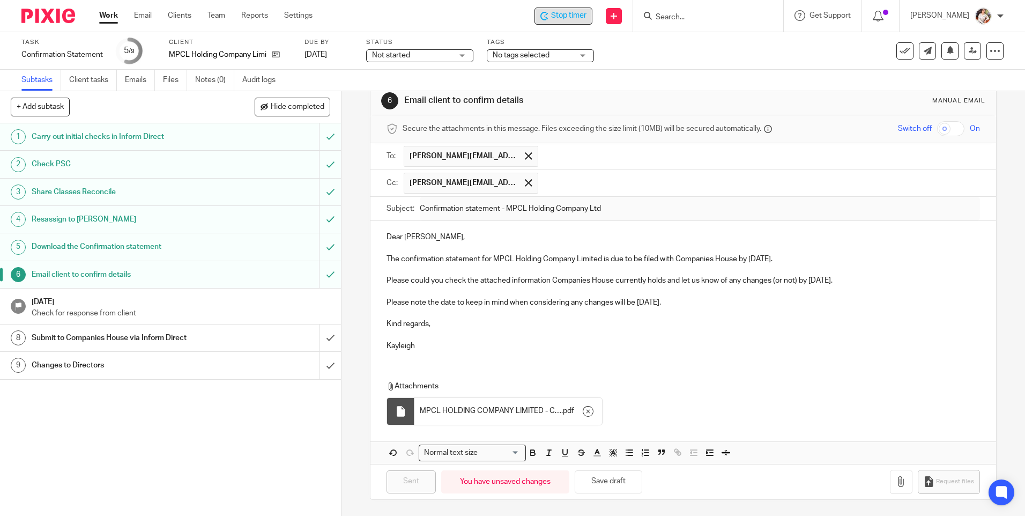
click at [553, 12] on span "Stop timer" at bounding box center [568, 15] width 35 height 11
click at [105, 17] on link "Work" at bounding box center [108, 15] width 19 height 11
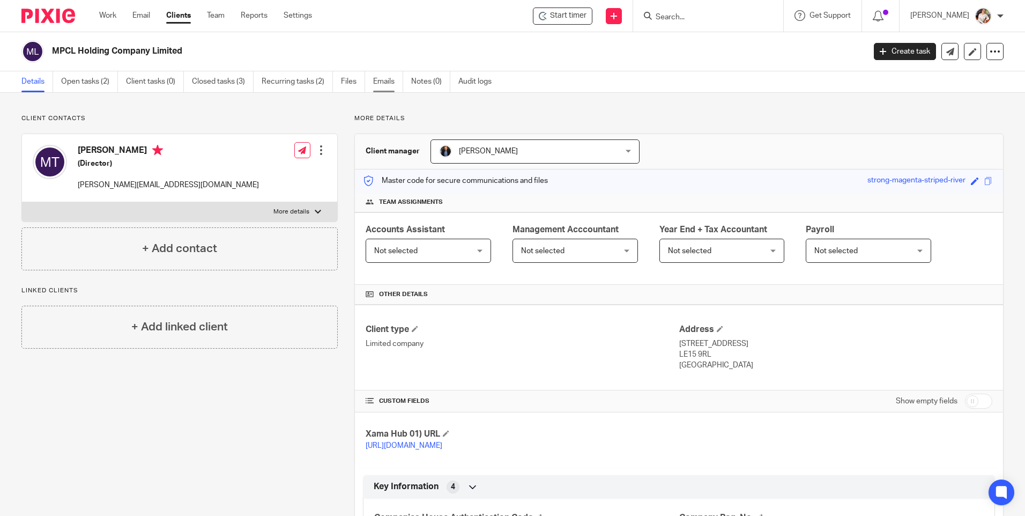
click at [390, 83] on link "Emails" at bounding box center [388, 81] width 30 height 21
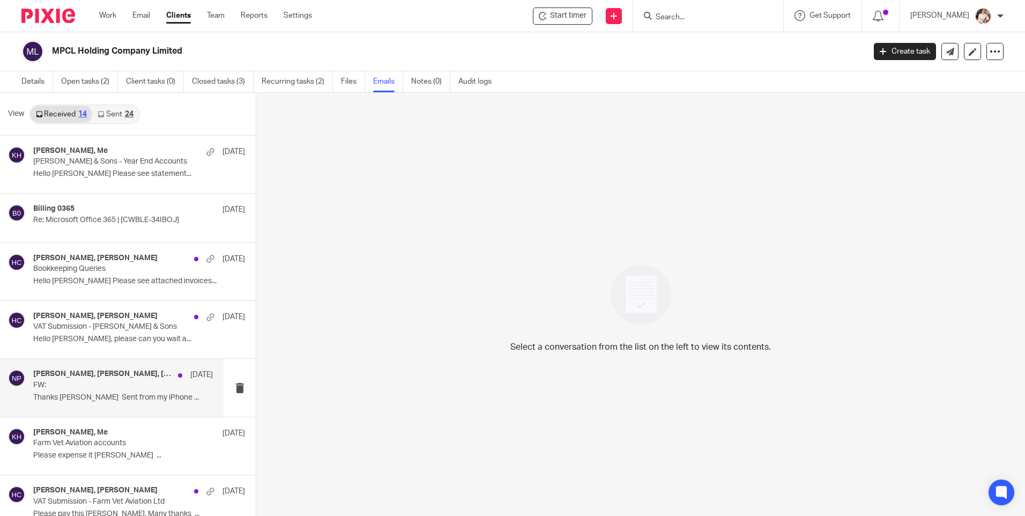
click at [85, 398] on p "Thanks [PERSON_NAME] Sent from my iPhone ..." at bounding box center [123, 397] width 180 height 9
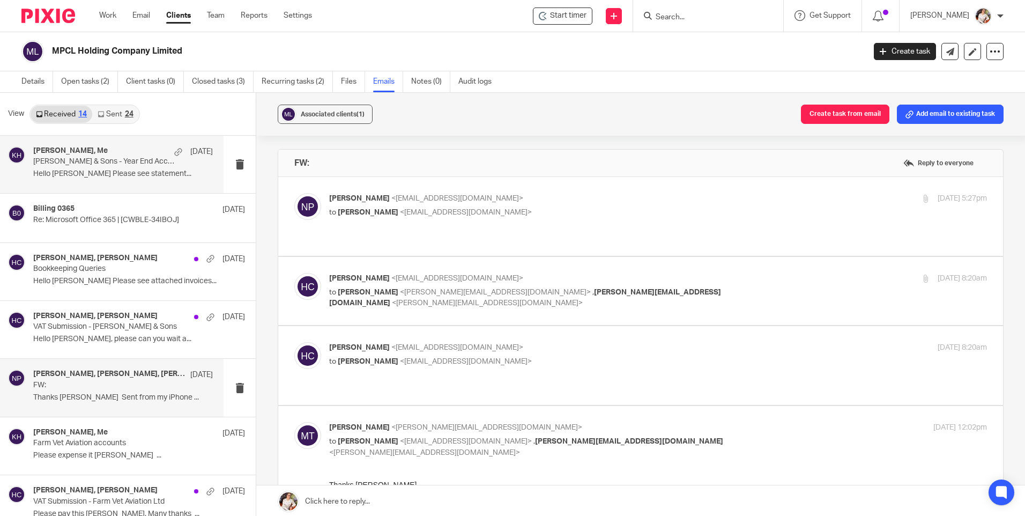
click at [106, 172] on p "Hello [PERSON_NAME] Please see statement..." at bounding box center [123, 173] width 180 height 9
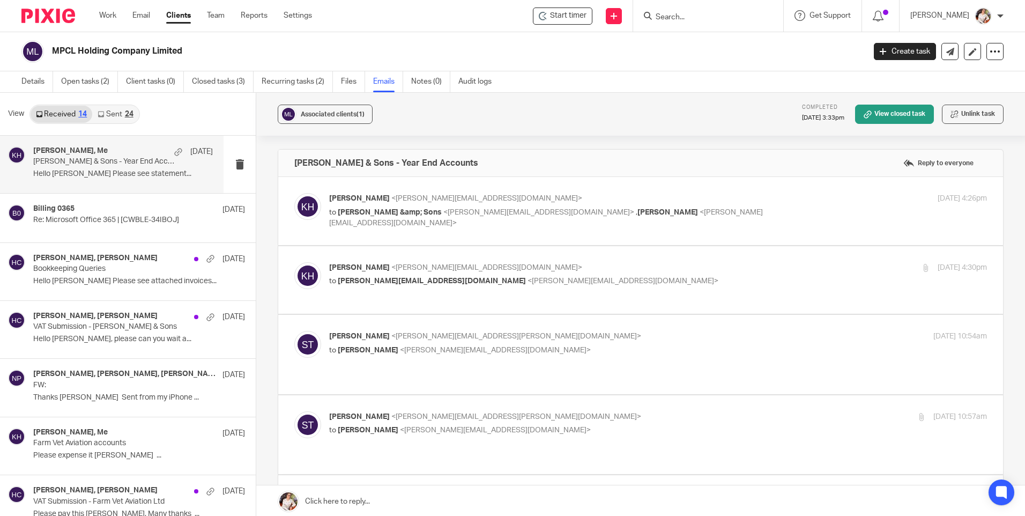
click at [126, 110] on div "24" at bounding box center [129, 114] width 9 height 8
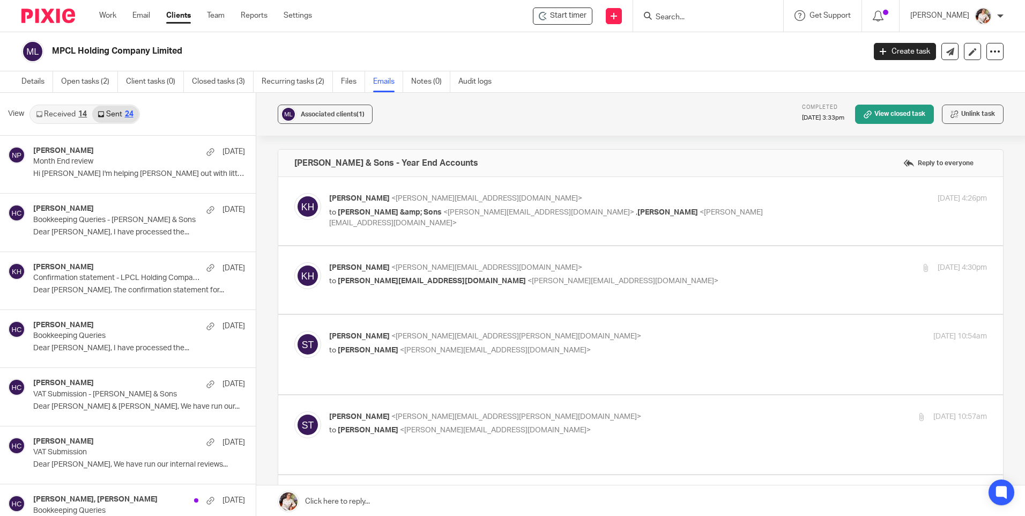
scroll to position [2, 0]
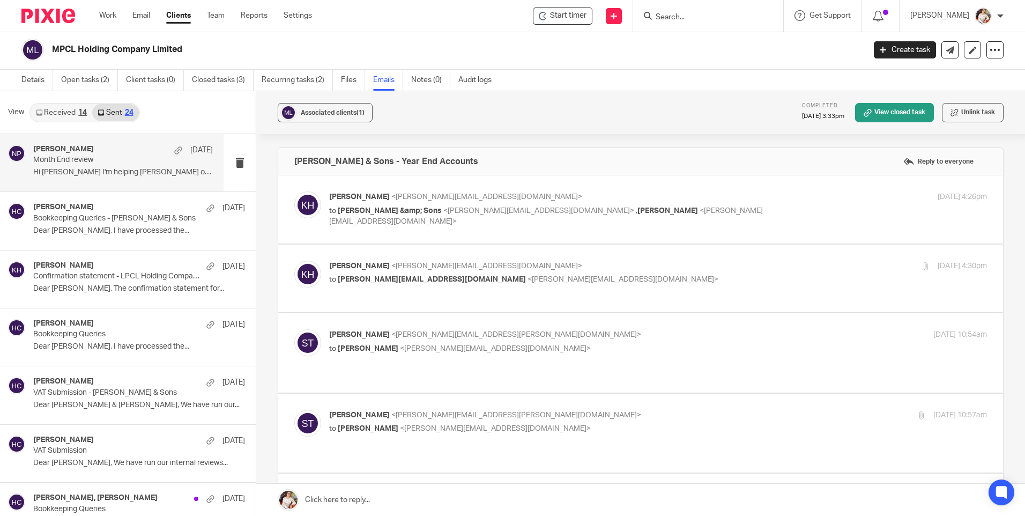
click at [88, 175] on p "Hi Mike I'm helping Helen out with little..." at bounding box center [123, 172] width 180 height 9
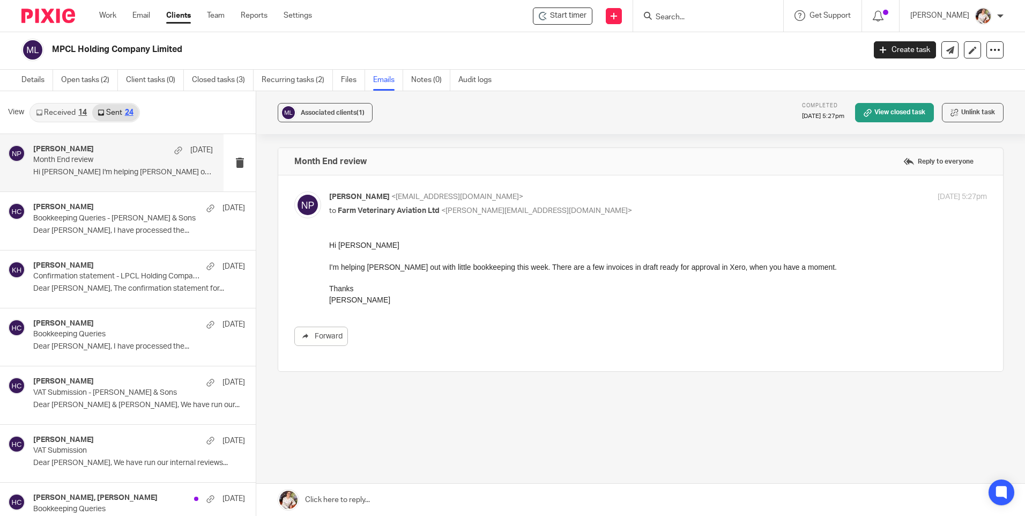
scroll to position [0, 0]
click at [666, 14] on input "Search" at bounding box center [703, 18] width 97 height 10
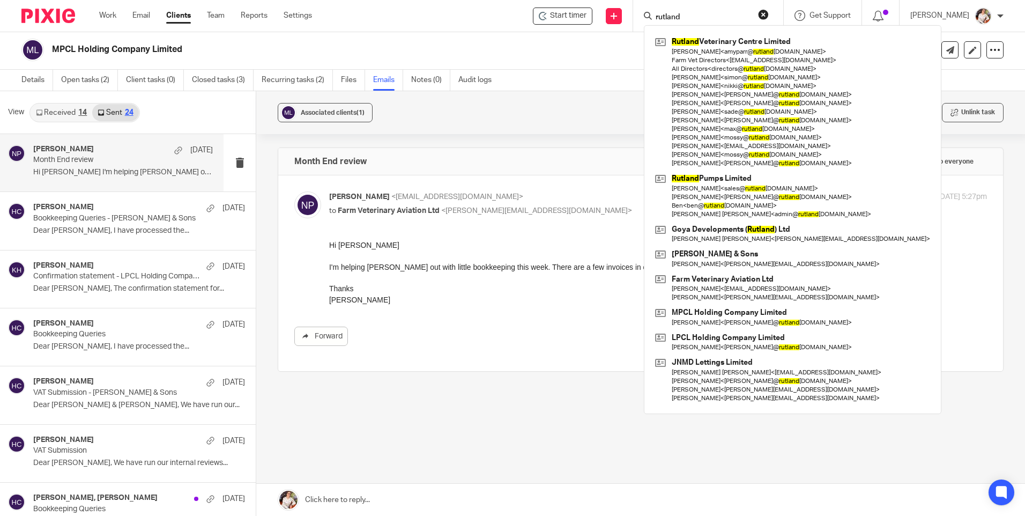
type input "rutland"
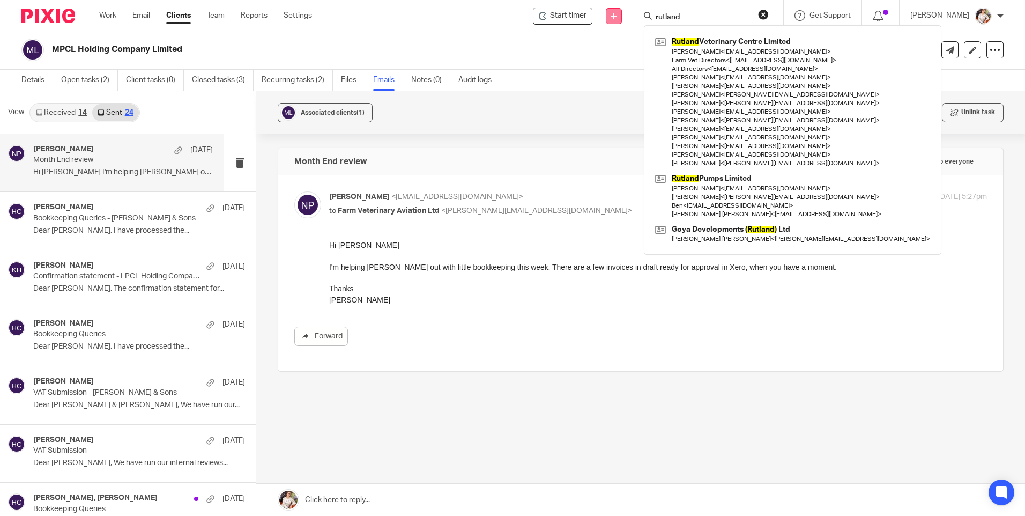
drag, startPoint x: 688, startPoint y: 16, endPoint x: 616, endPoint y: 16, distance: 71.9
click at [616, 16] on div "Start timer Send new email Create task Add client rutland Rutland Veterinary Ce…" at bounding box center [676, 16] width 697 height 32
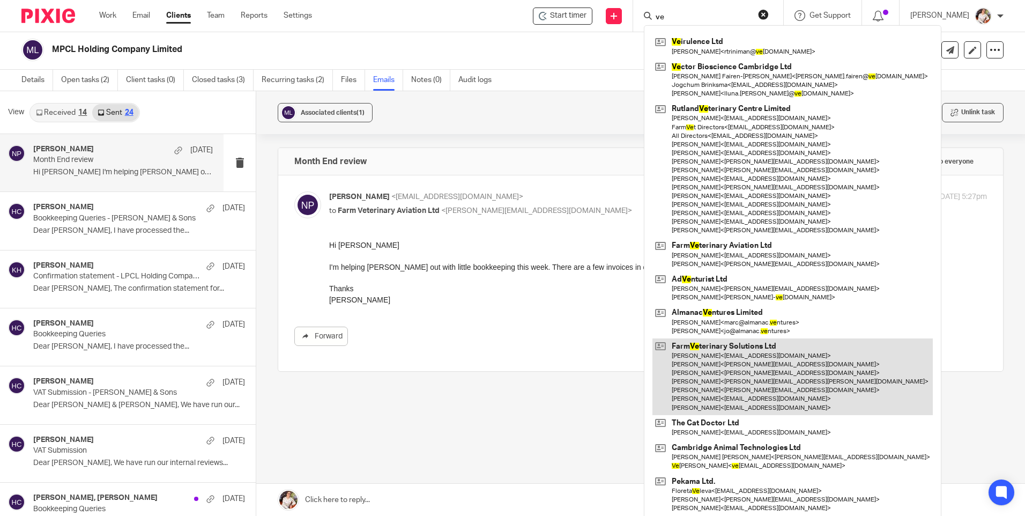
type input "ve"
click at [763, 374] on link at bounding box center [793, 376] width 280 height 77
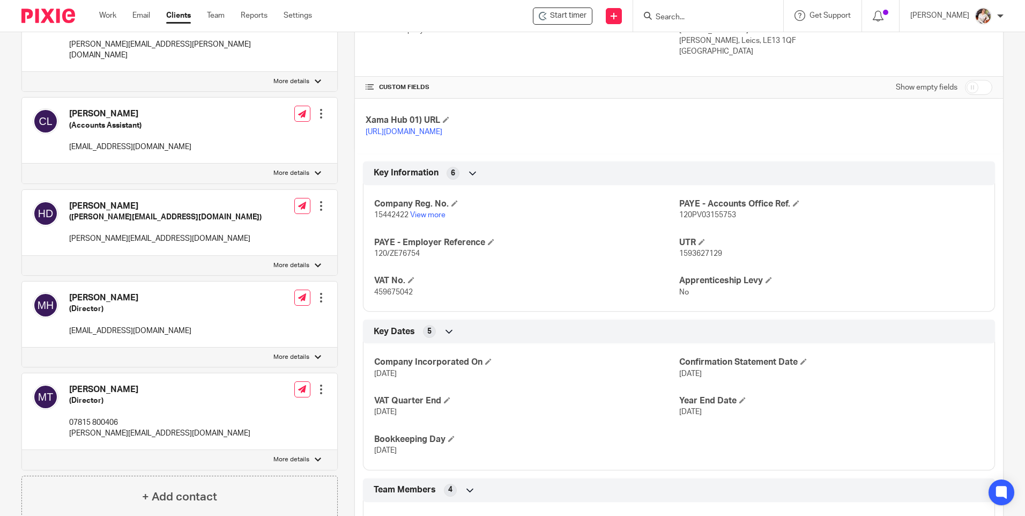
scroll to position [429, 0]
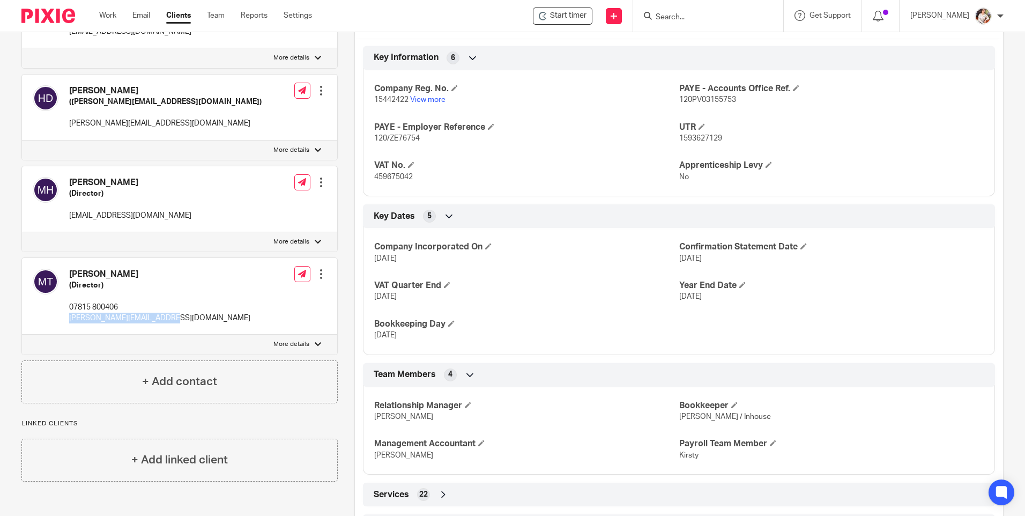
drag, startPoint x: 168, startPoint y: 308, endPoint x: 71, endPoint y: 306, distance: 97.1
click at [71, 306] on div "[PERSON_NAME] (Director) 07815 800406 [PERSON_NAME][EMAIL_ADDRESS][DOMAIN_NAME]…" at bounding box center [179, 296] width 315 height 77
copy p "[PERSON_NAME][EMAIL_ADDRESS][DOMAIN_NAME]"
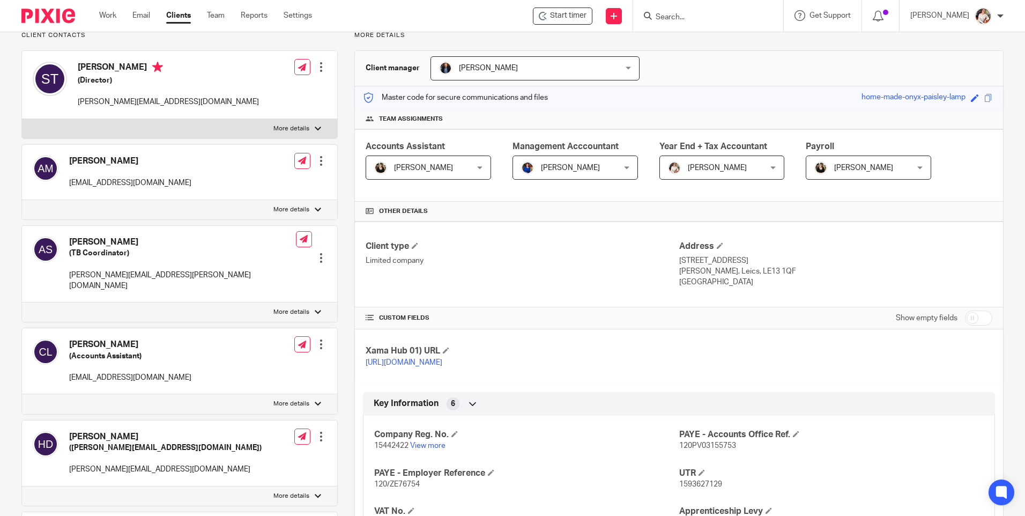
scroll to position [0, 0]
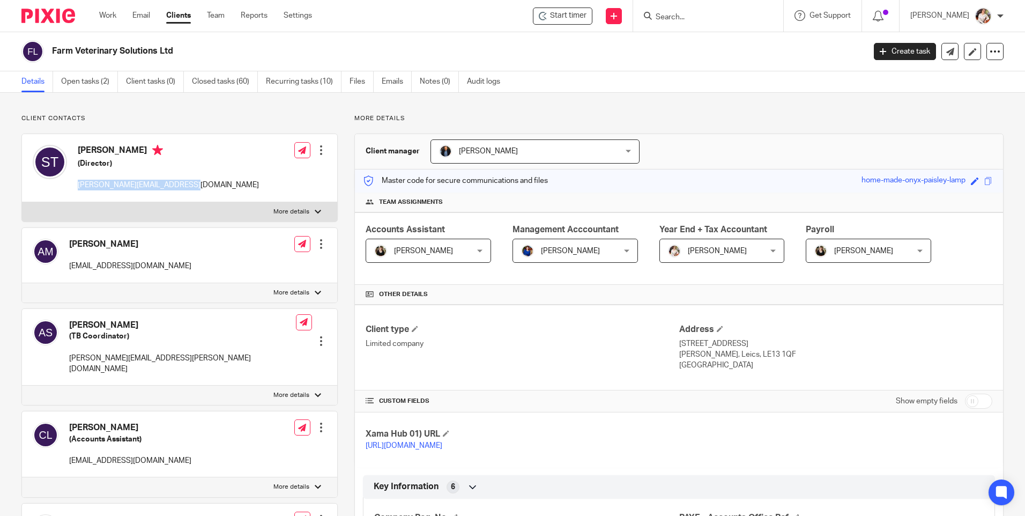
drag, startPoint x: 169, startPoint y: 183, endPoint x: 79, endPoint y: 181, distance: 89.6
click at [78, 181] on p "[PERSON_NAME][EMAIL_ADDRESS][DOMAIN_NAME]" at bounding box center [168, 185] width 181 height 11
drag, startPoint x: 79, startPoint y: 181, endPoint x: 86, endPoint y: 182, distance: 6.5
copy p "[PERSON_NAME][EMAIL_ADDRESS][DOMAIN_NAME]"
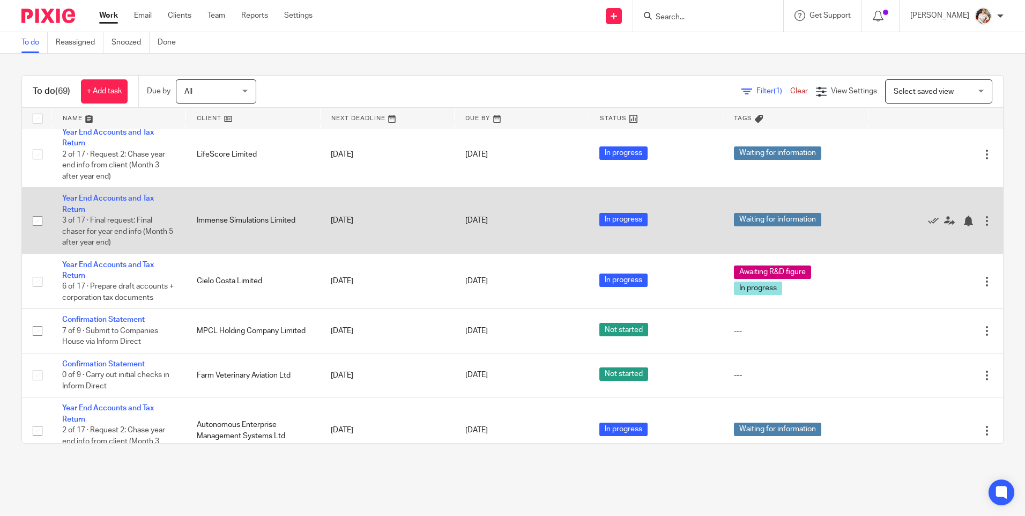
scroll to position [912, 0]
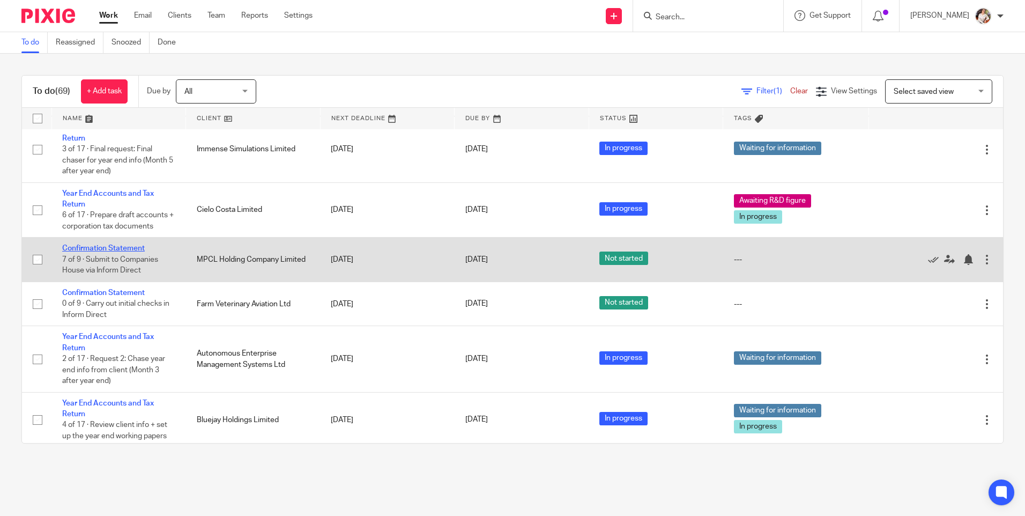
click at [127, 252] on link "Confirmation Statement" at bounding box center [103, 249] width 83 height 8
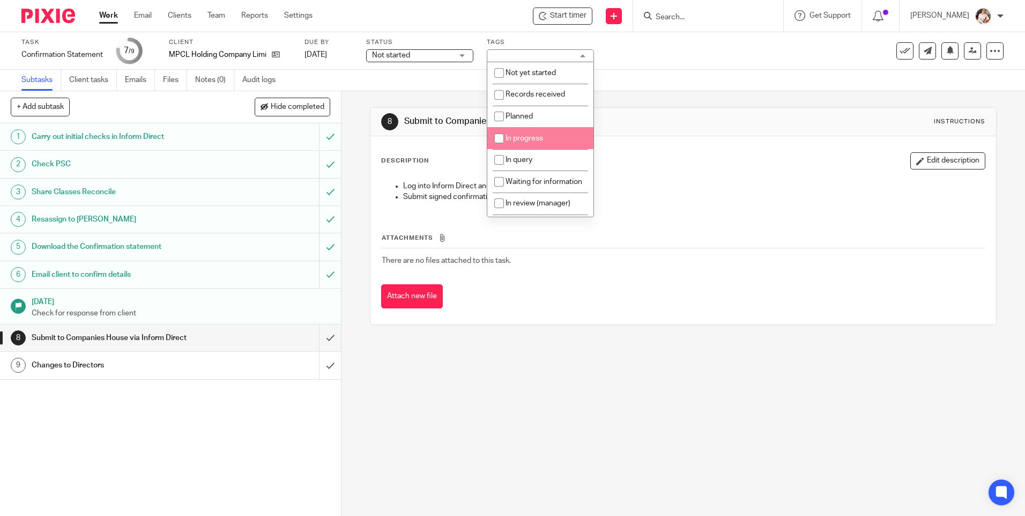
click at [534, 135] on span "In progress" at bounding box center [525, 139] width 38 height 8
checkbox input "true"
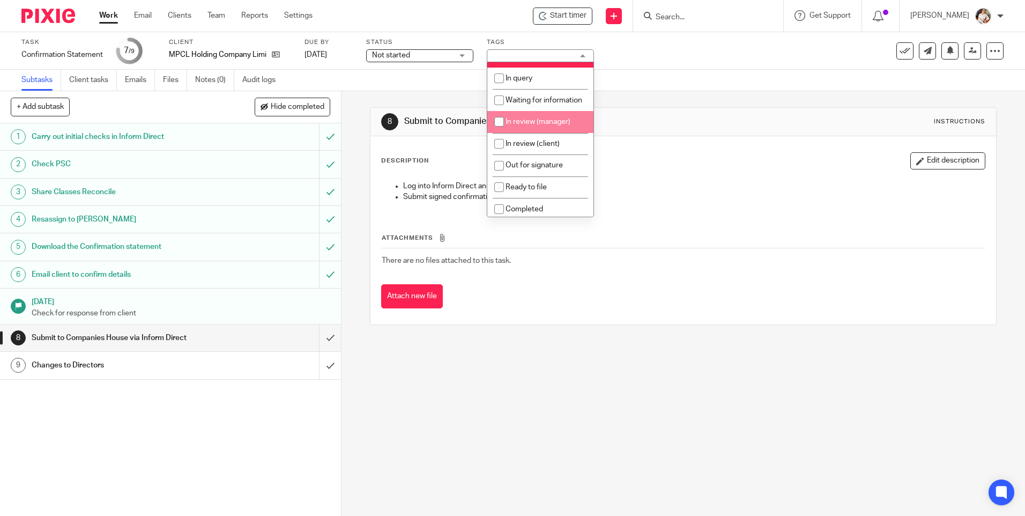
scroll to position [107, 0]
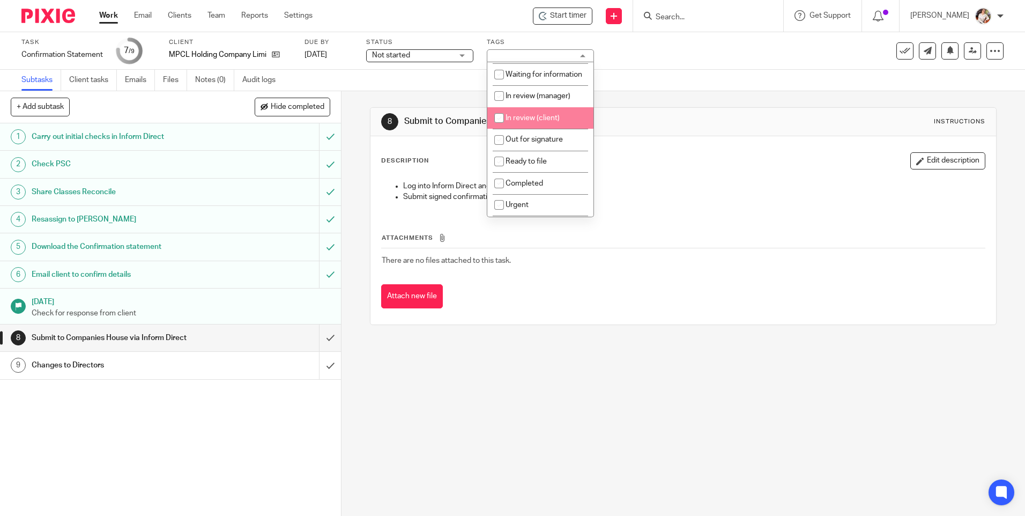
click at [542, 122] on span "In review (client)" at bounding box center [533, 118] width 54 height 8
checkbox input "true"
click at [111, 14] on link "Work" at bounding box center [108, 15] width 19 height 11
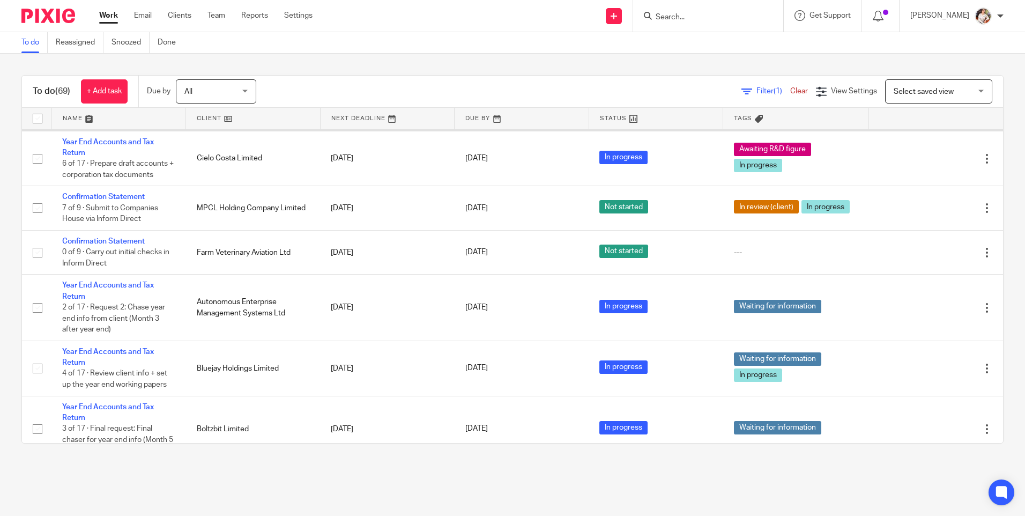
scroll to position [965, 0]
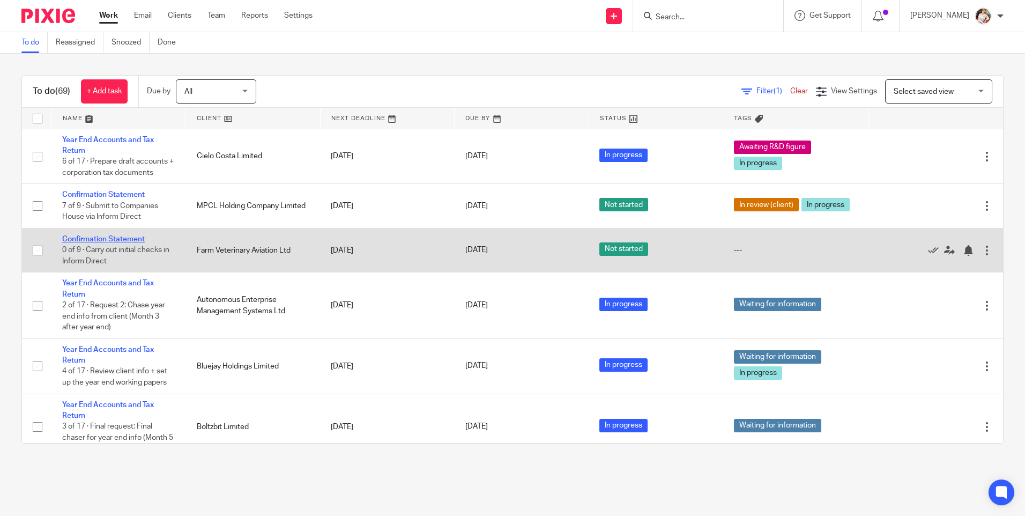
click at [124, 243] on link "Confirmation Statement" at bounding box center [103, 239] width 83 height 8
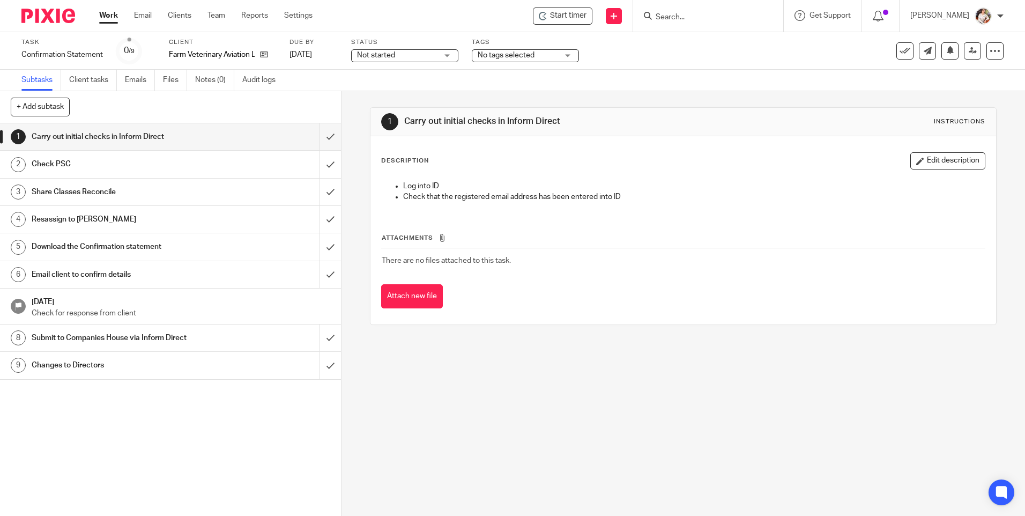
click at [548, 417] on div "1 Carry out initial checks in Inform Direct Instructions Description Edit descr…" at bounding box center [684, 303] width 684 height 425
click at [103, 18] on link "Work" at bounding box center [108, 15] width 19 height 11
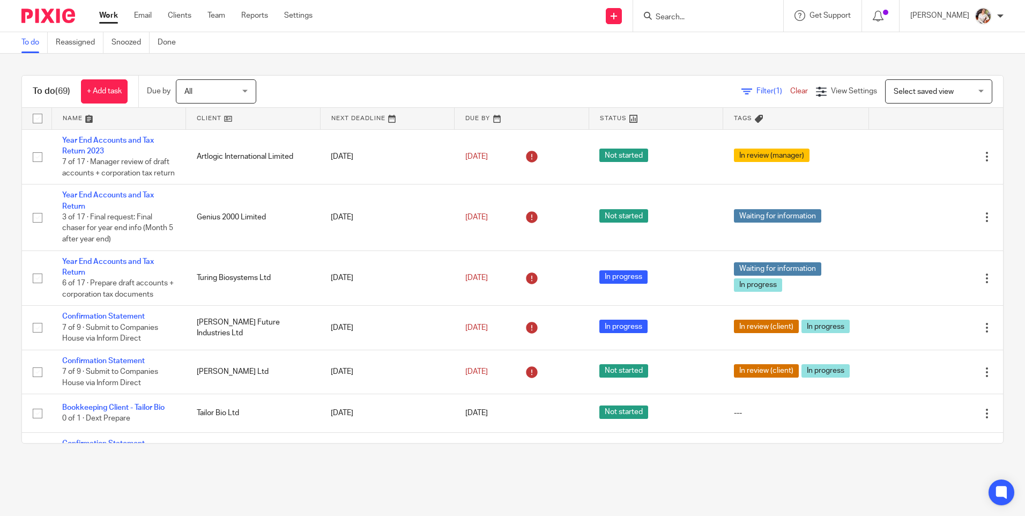
click at [682, 17] on input "Search" at bounding box center [703, 18] width 97 height 10
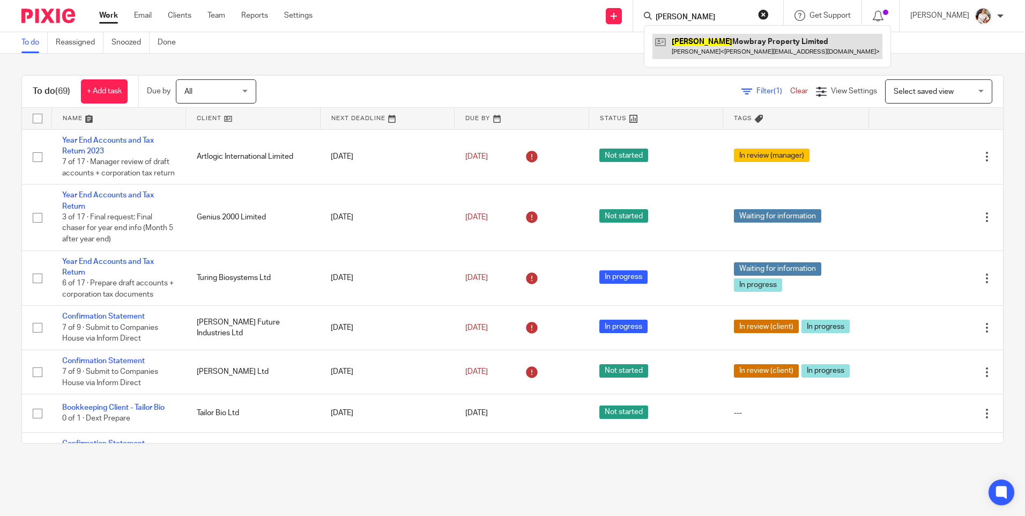
type input "melton"
click at [747, 54] on link at bounding box center [768, 46] width 230 height 25
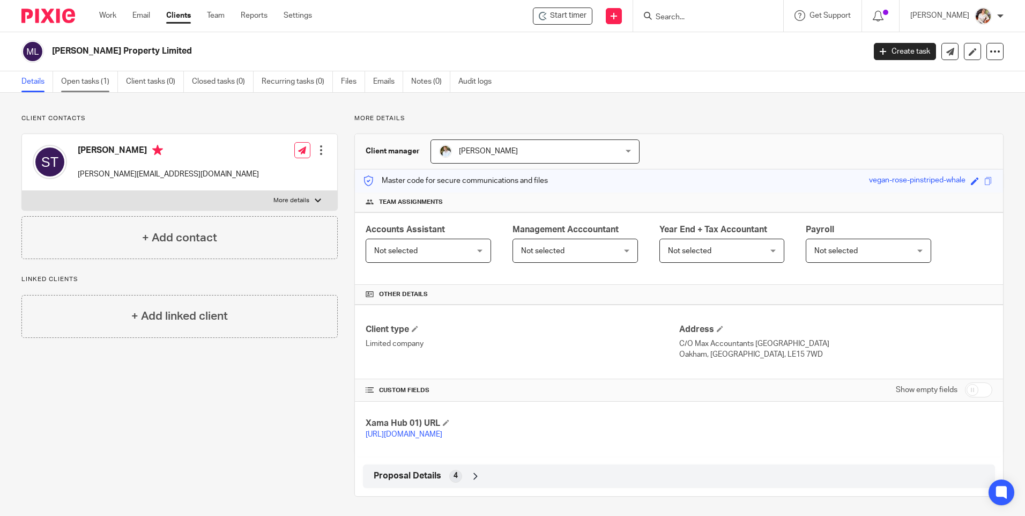
click at [99, 81] on link "Open tasks (1)" at bounding box center [89, 81] width 57 height 21
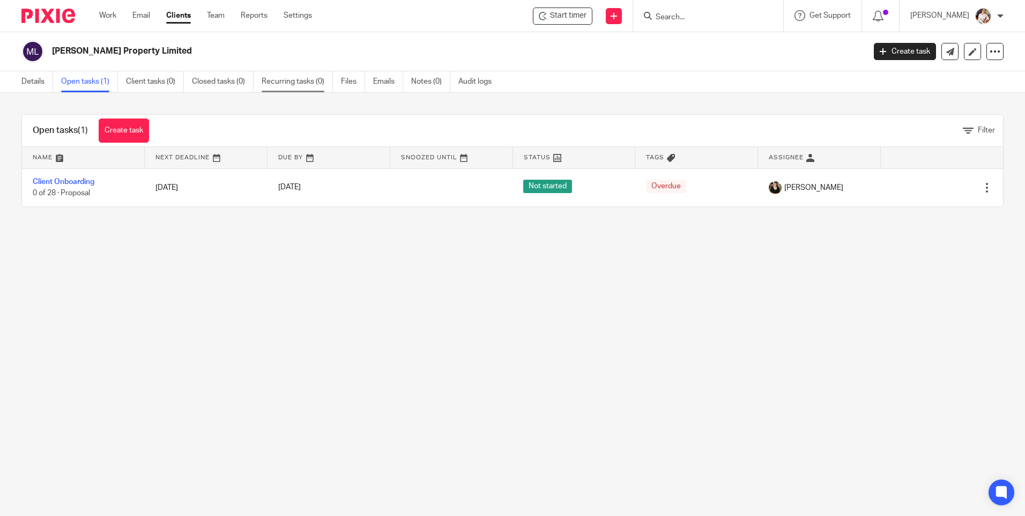
click at [303, 80] on link "Recurring tasks (0)" at bounding box center [297, 81] width 71 height 21
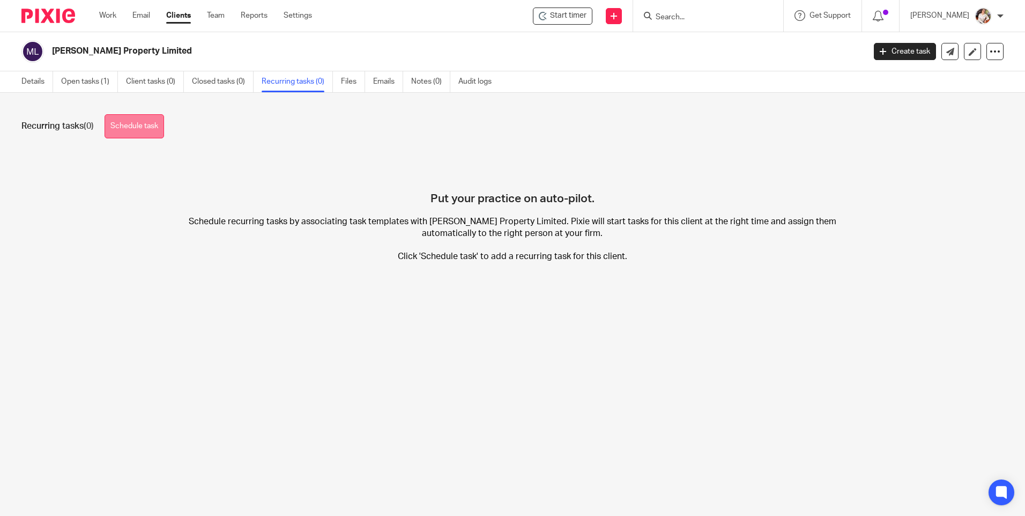
click at [133, 131] on link "Schedule task" at bounding box center [135, 126] width 60 height 24
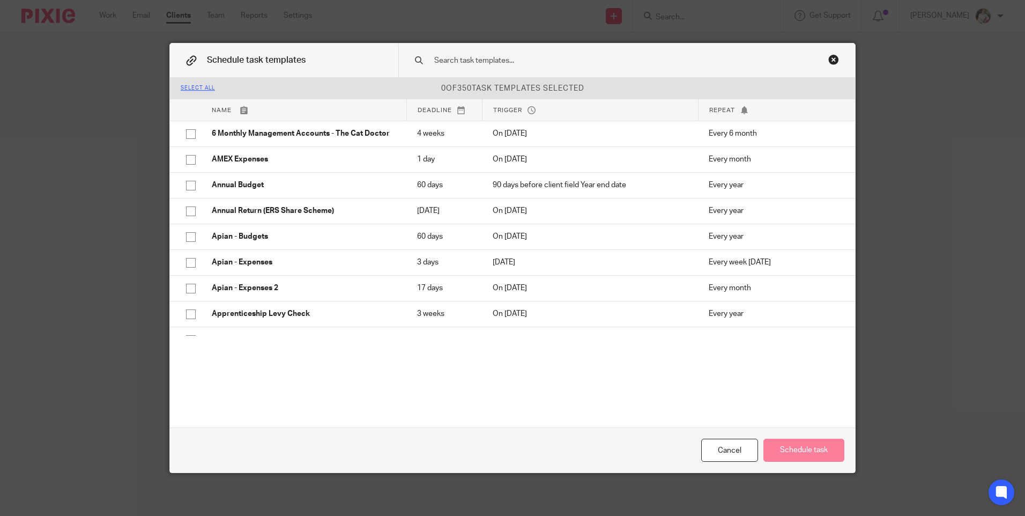
click at [551, 86] on p "0 of 350 task templates selected" at bounding box center [512, 88] width 685 height 11
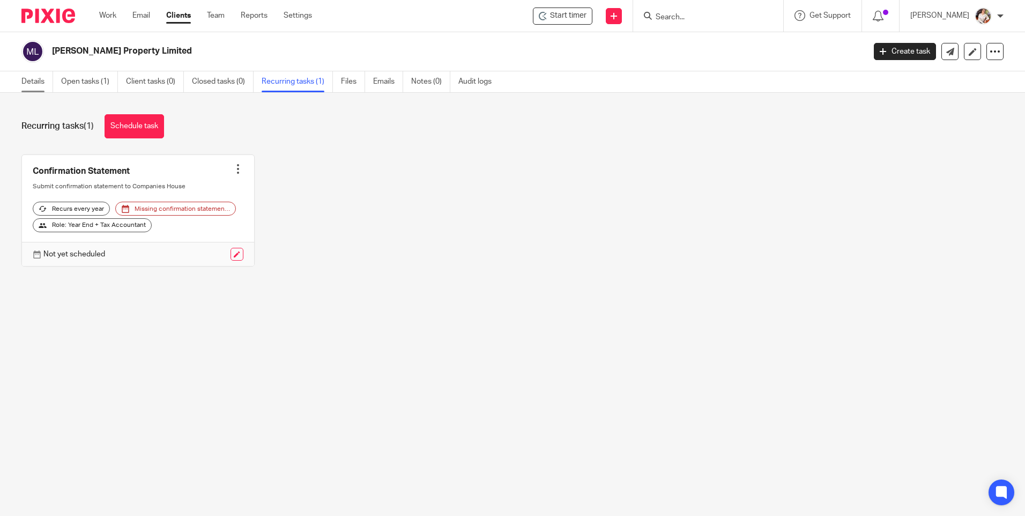
click at [35, 83] on link "Details" at bounding box center [37, 81] width 32 height 21
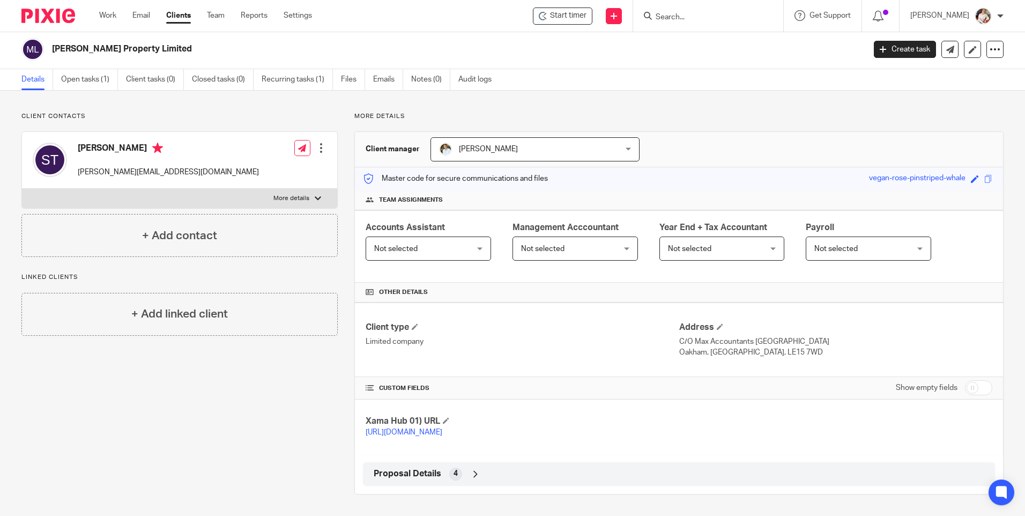
scroll to position [13, 0]
click at [428, 469] on span "Proposal Details" at bounding box center [408, 473] width 68 height 11
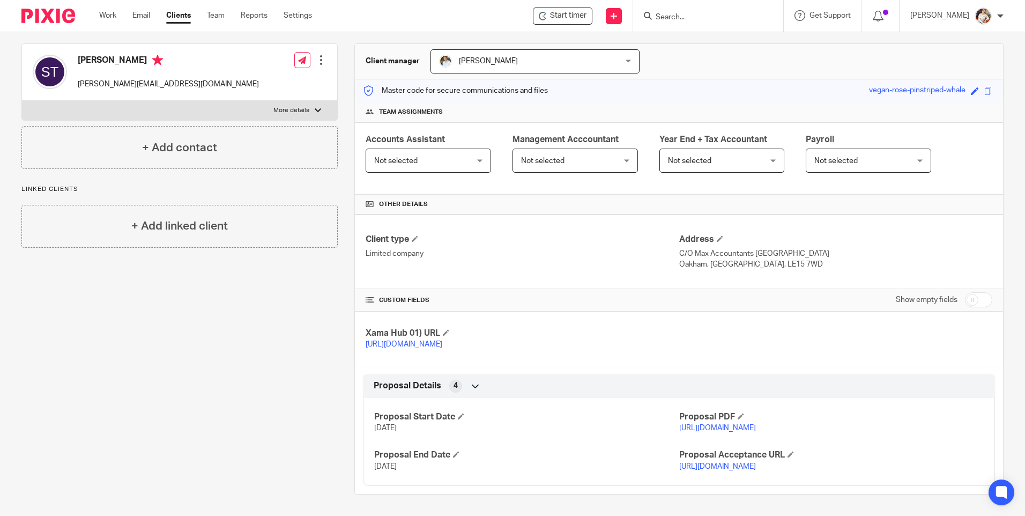
scroll to position [134, 0]
click at [978, 292] on input "checkbox" at bounding box center [978, 299] width 27 height 15
checkbox input "true"
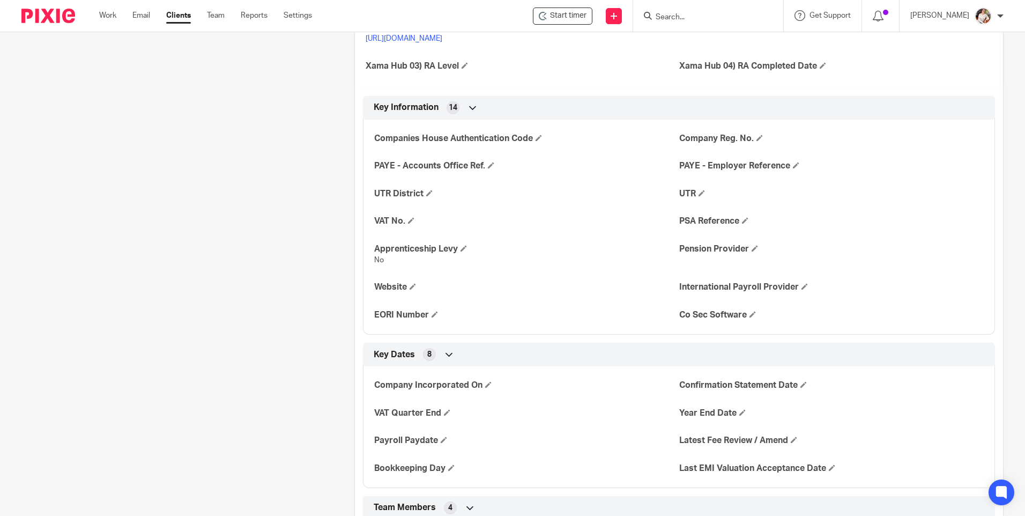
scroll to position [402, 0]
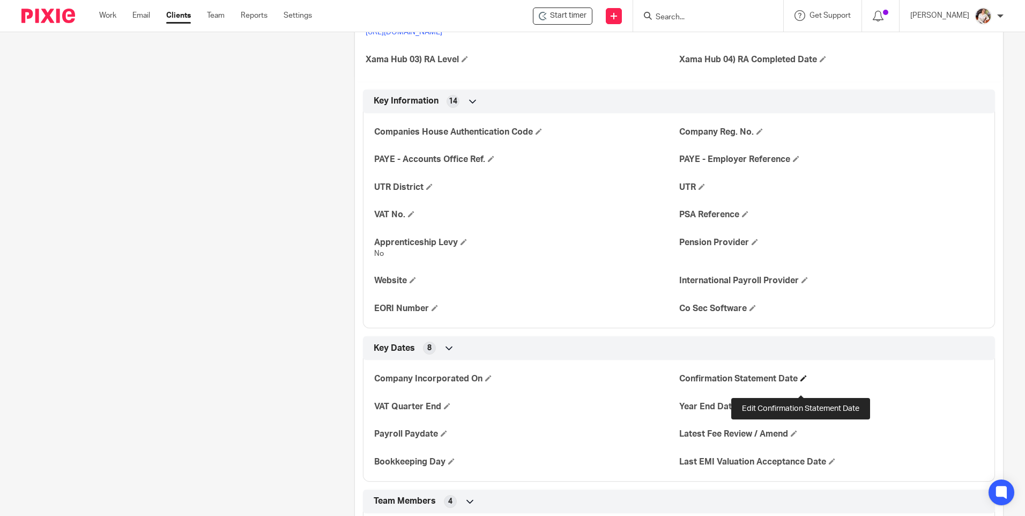
click at [801, 381] on span at bounding box center [804, 378] width 6 height 6
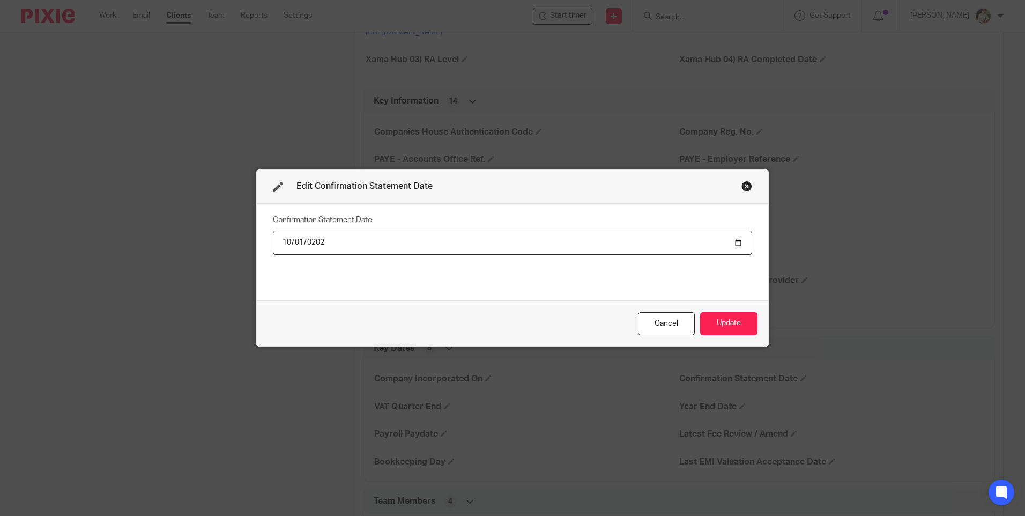
type input "[DATE]"
click at [733, 327] on button "Update" at bounding box center [728, 323] width 57 height 23
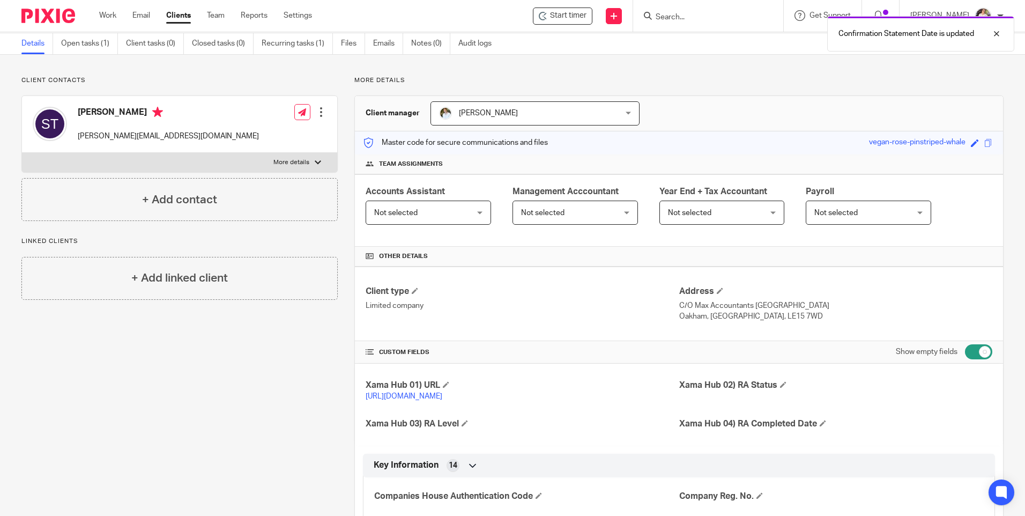
scroll to position [0, 0]
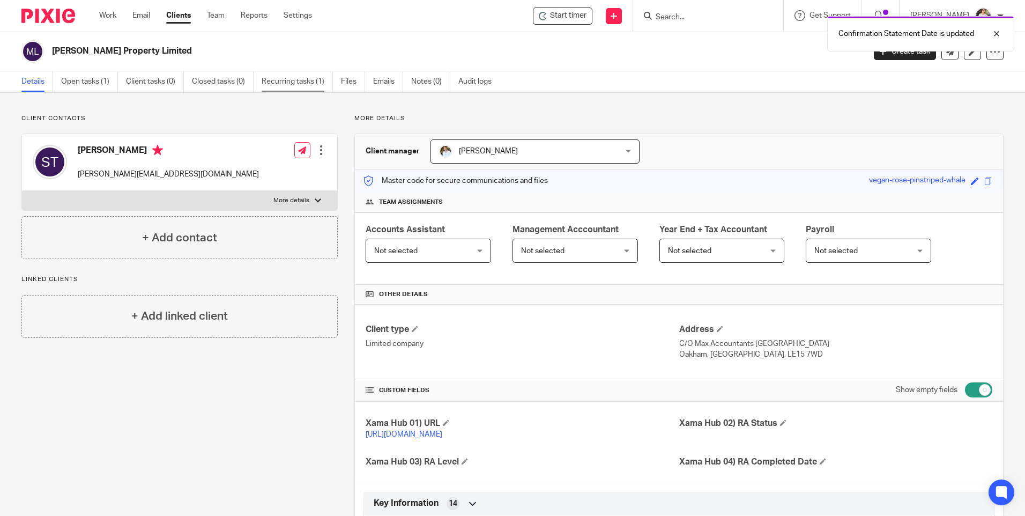
click at [293, 82] on link "Recurring tasks (1)" at bounding box center [297, 81] width 71 height 21
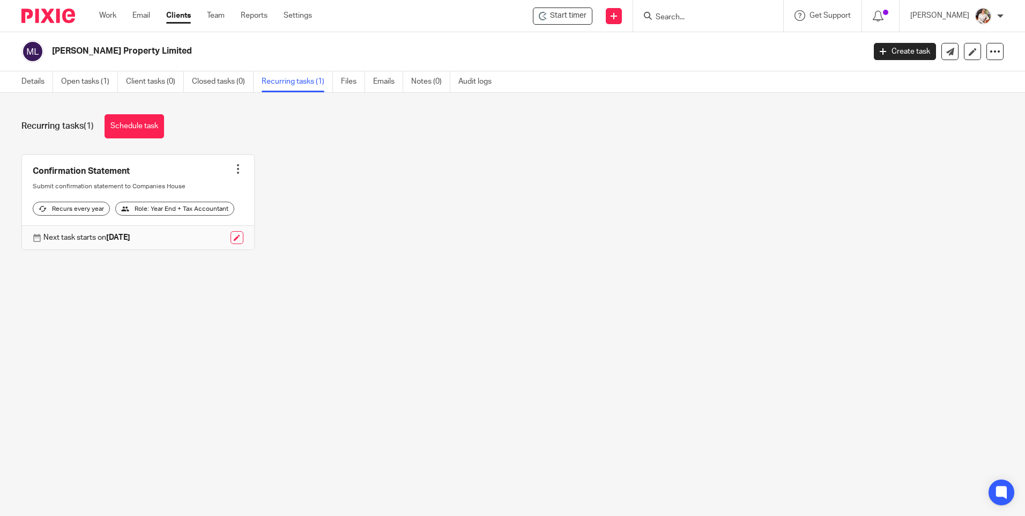
click at [233, 168] on div at bounding box center [238, 169] width 11 height 11
click at [224, 304] on main "[PERSON_NAME] Property Limited Create task Update from Companies House Export d…" at bounding box center [512, 258] width 1025 height 516
click at [233, 169] on div at bounding box center [238, 169] width 11 height 11
click at [80, 173] on link at bounding box center [138, 202] width 232 height 95
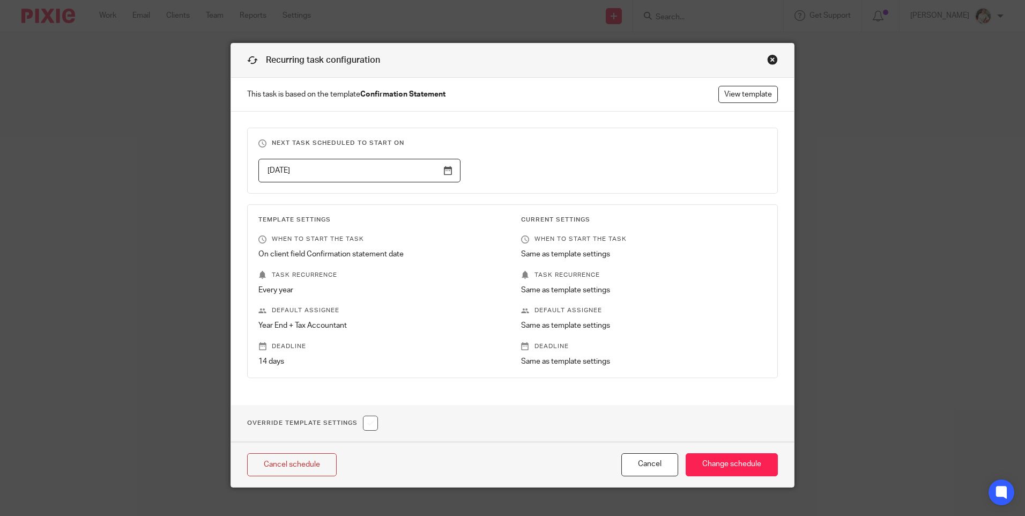
click at [443, 166] on input "2025-10-01" at bounding box center [359, 171] width 202 height 24
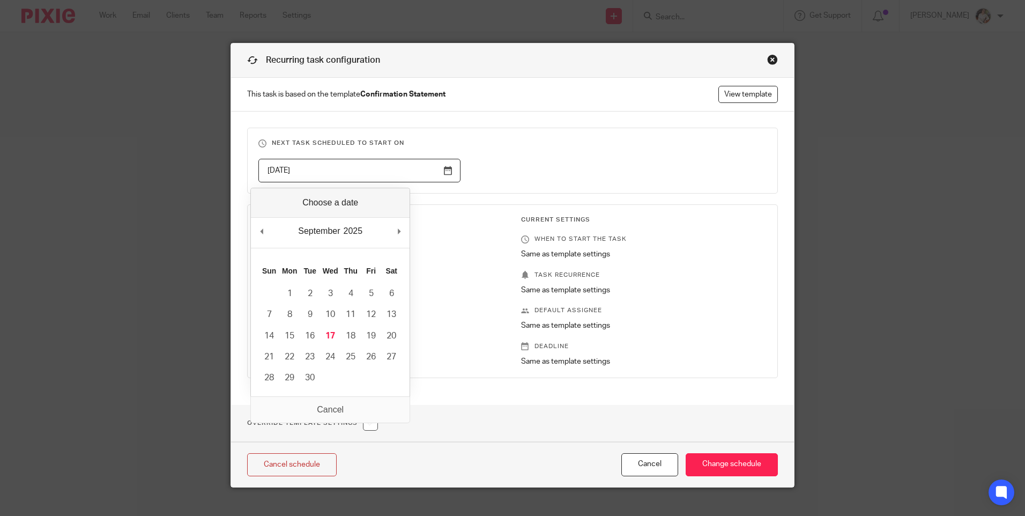
click at [453, 262] on div "Template Settings When to start the task On client field Confirmation statement…" at bounding box center [373, 291] width 262 height 151
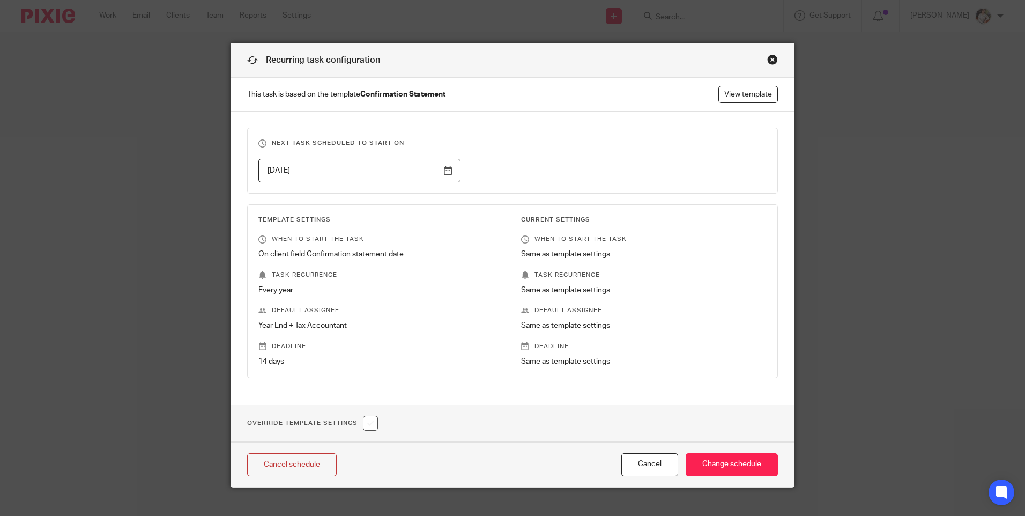
click at [366, 418] on input "checkbox" at bounding box center [370, 423] width 15 height 15
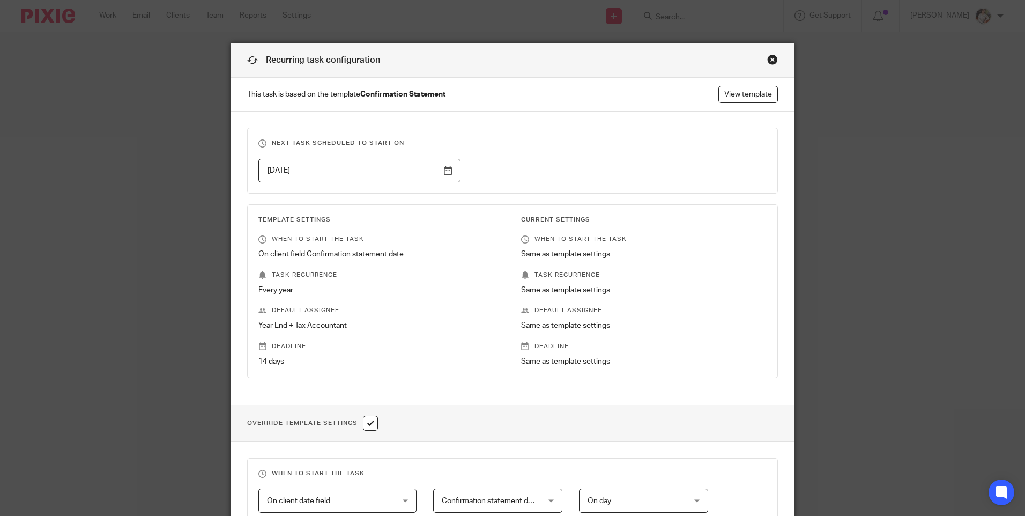
click at [327, 253] on p "On client field Confirmation statement date" at bounding box center [381, 254] width 246 height 11
click at [363, 424] on input "checkbox" at bounding box center [370, 423] width 15 height 15
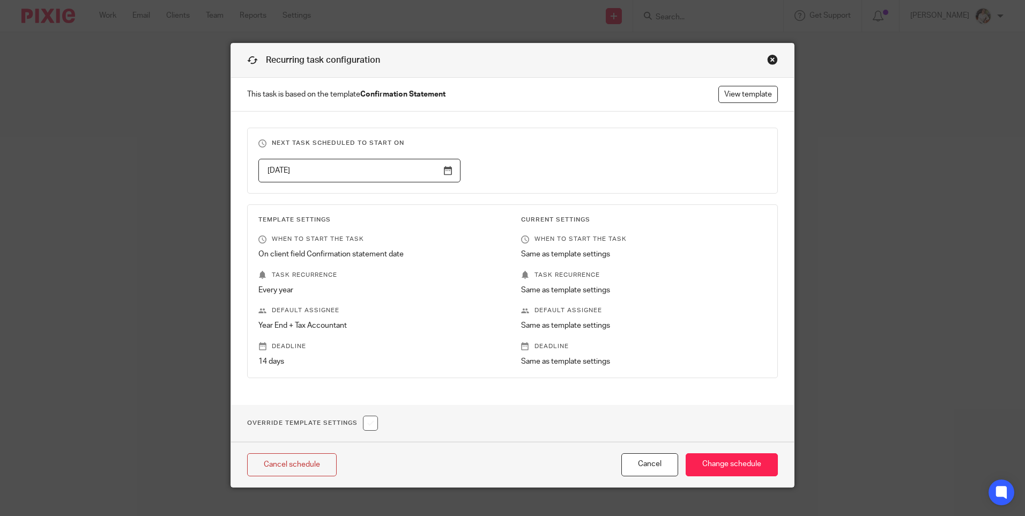
click at [367, 424] on input "checkbox" at bounding box center [370, 423] width 15 height 15
checkbox input "true"
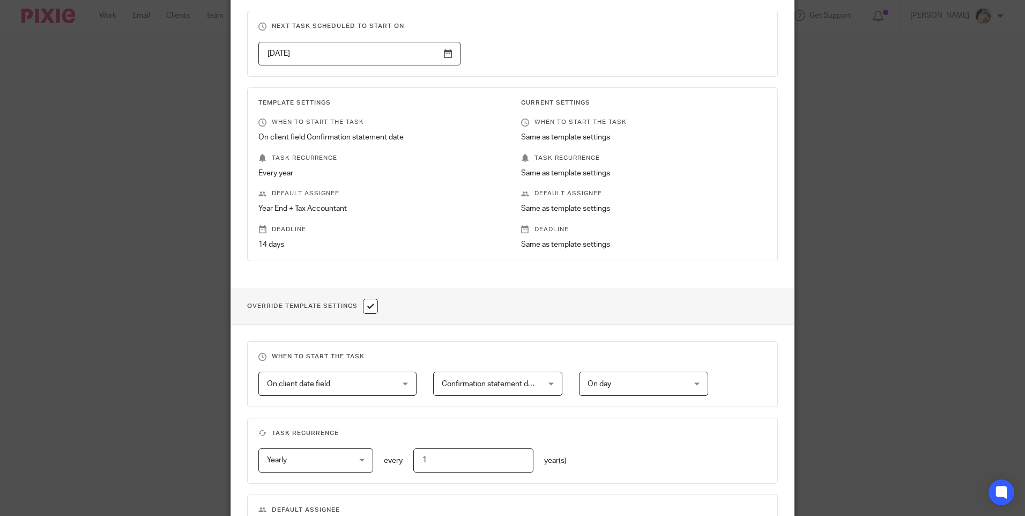
scroll to position [161, 0]
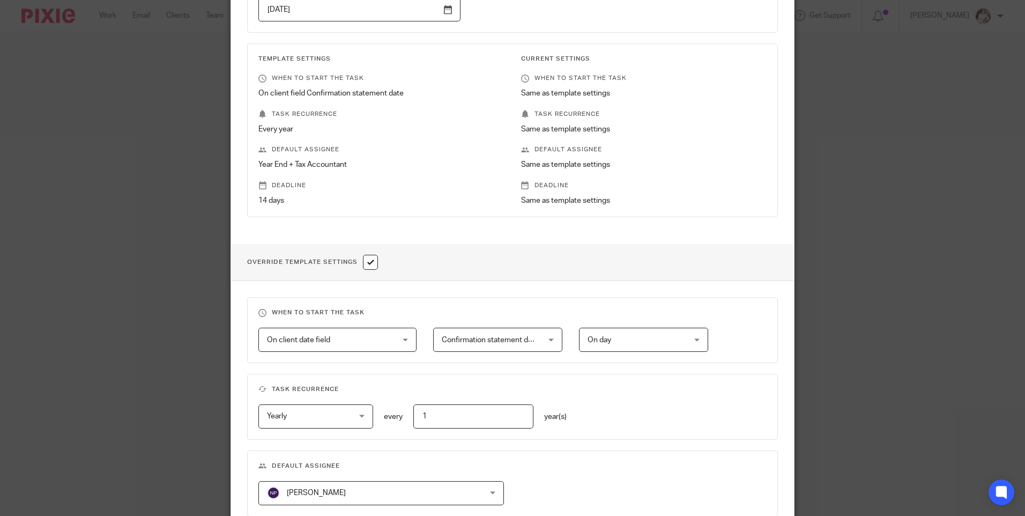
click at [677, 341] on span "On day" at bounding box center [636, 339] width 96 height 23
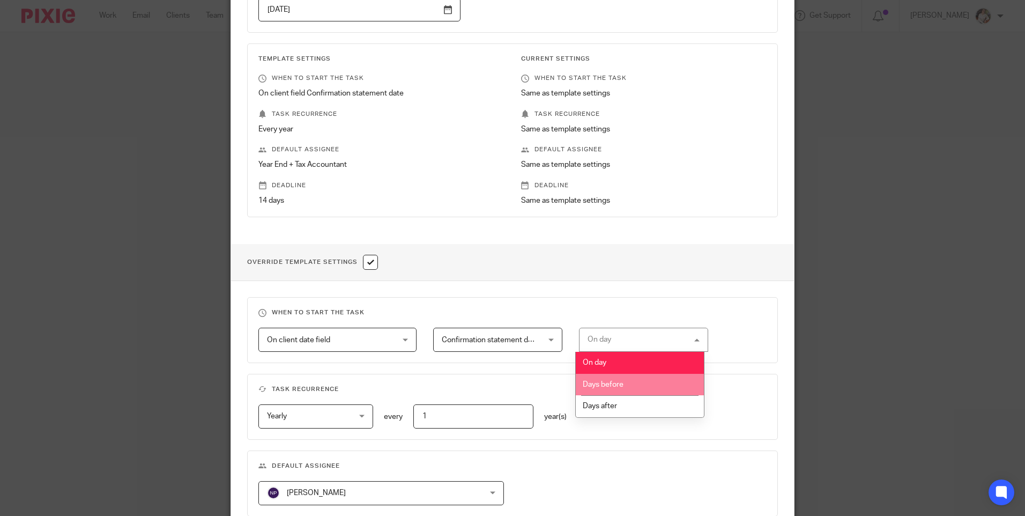
click at [667, 385] on li "Days before" at bounding box center [640, 385] width 128 height 22
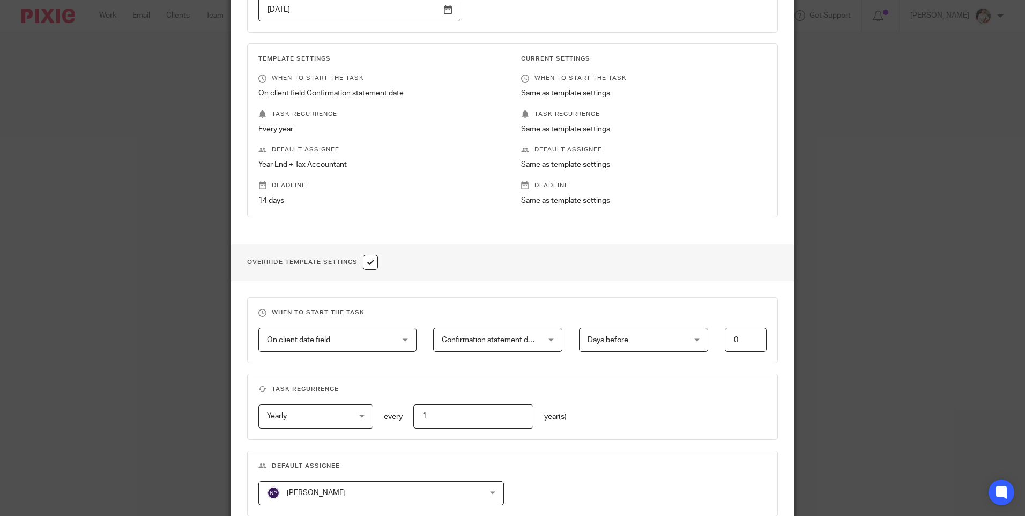
drag, startPoint x: 753, startPoint y: 338, endPoint x: 704, endPoint y: 338, distance: 49.9
click at [704, 338] on div "Confirmation statement date Confirmation statement date Xama Hub 04) RA complet…" at bounding box center [592, 340] width 350 height 24
type input "14"
click at [679, 374] on fieldset "Task recurrence Yearly Yearly No repeat Weekly Monthly Yearly yearly every 1 ye…" at bounding box center [512, 407] width 531 height 66
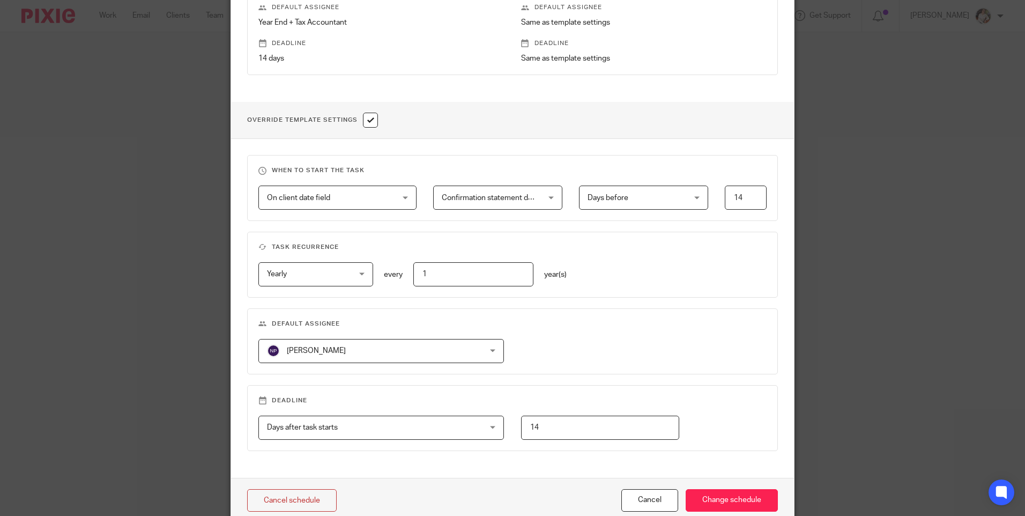
scroll to position [322, 0]
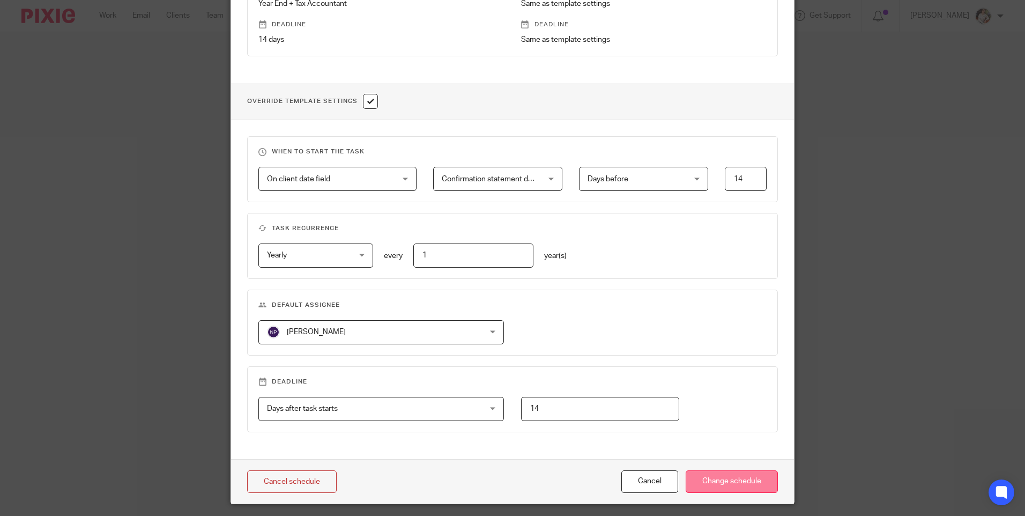
click at [747, 480] on input "Change schedule" at bounding box center [732, 481] width 92 height 23
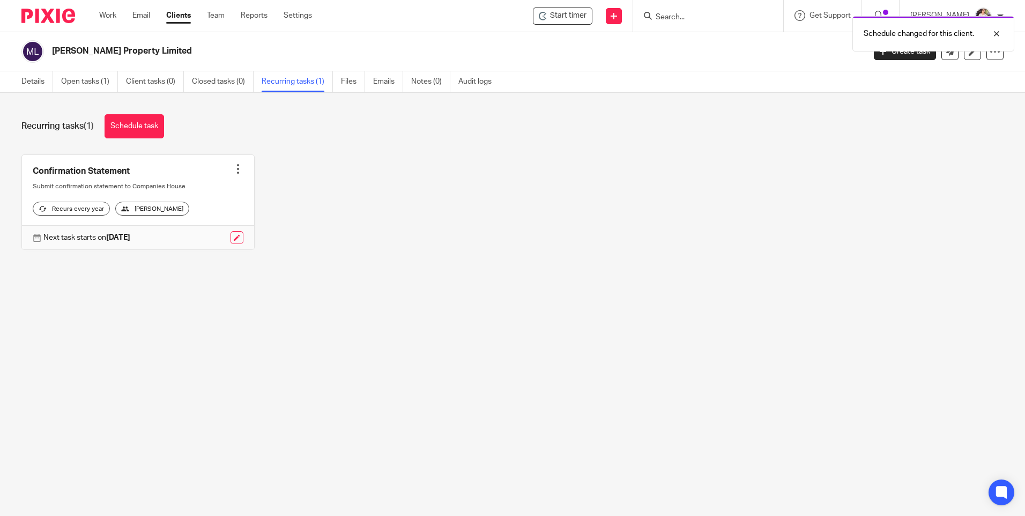
click at [234, 170] on div at bounding box center [238, 169] width 11 height 11
drag, startPoint x: 197, startPoint y: 282, endPoint x: 215, endPoint y: 232, distance: 52.9
click at [203, 279] on div "Recurring tasks (1) Schedule task Confirmation Statement Create task Clone temp…" at bounding box center [512, 190] width 1025 height 195
click at [120, 182] on link at bounding box center [138, 202] width 232 height 95
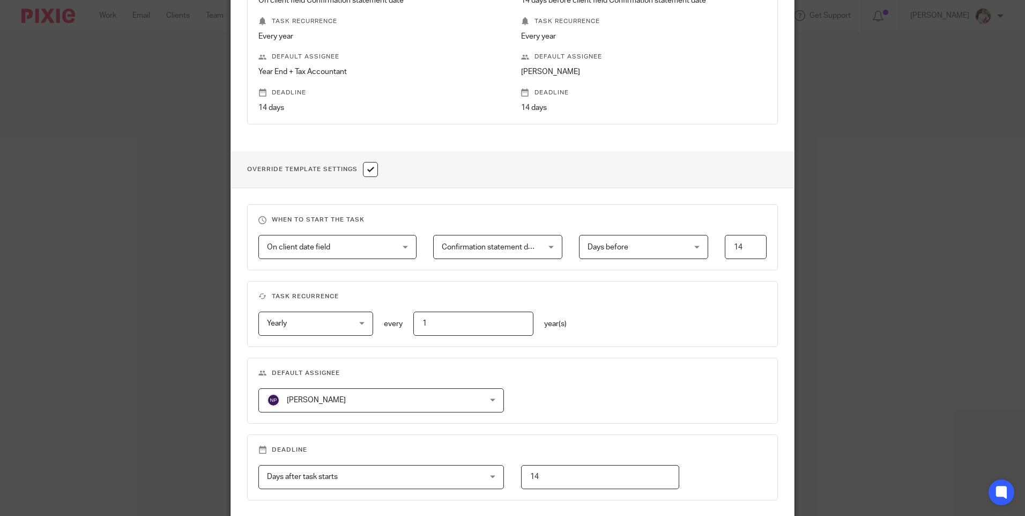
scroll to position [268, 0]
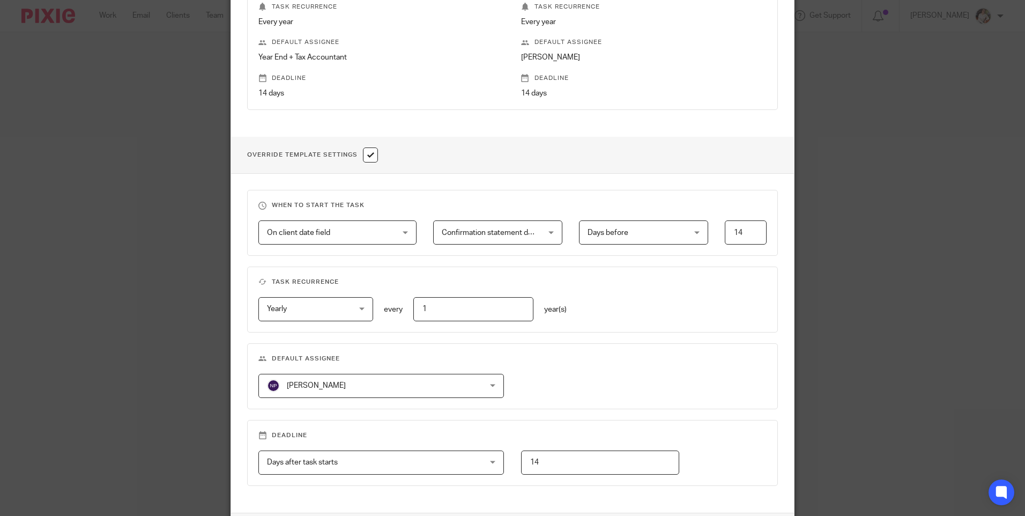
click at [429, 384] on span "Natasha Pengelly" at bounding box center [361, 385] width 189 height 23
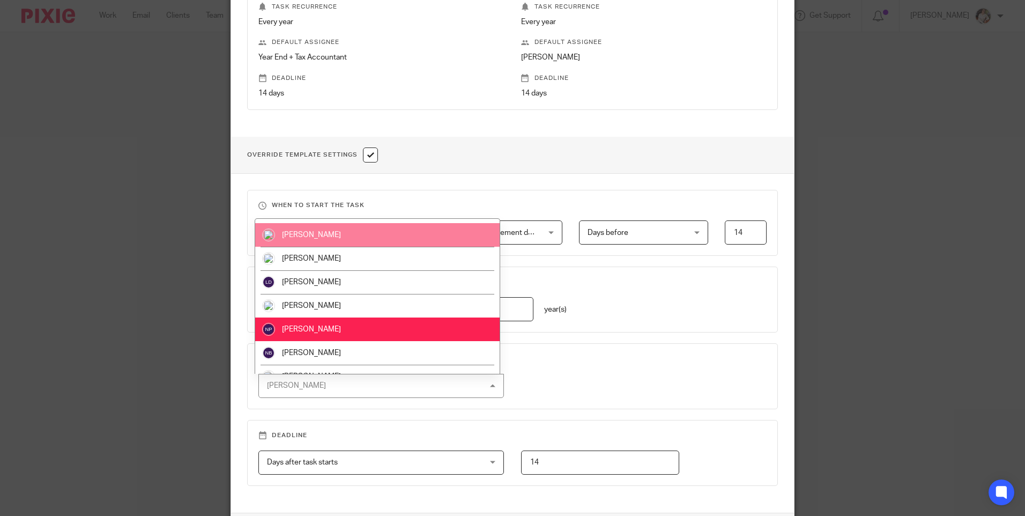
scroll to position [215, 0]
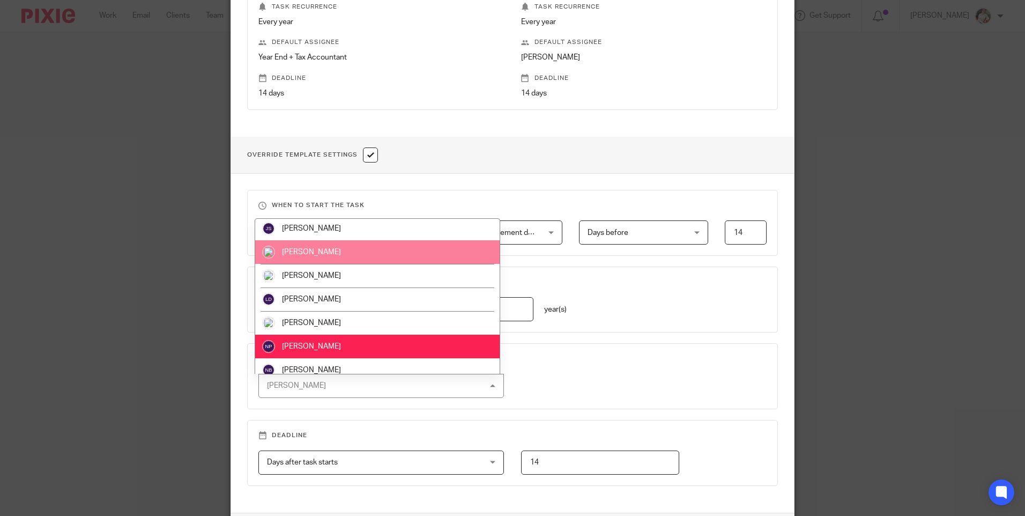
click at [335, 254] on span "[PERSON_NAME]" at bounding box center [311, 252] width 59 height 8
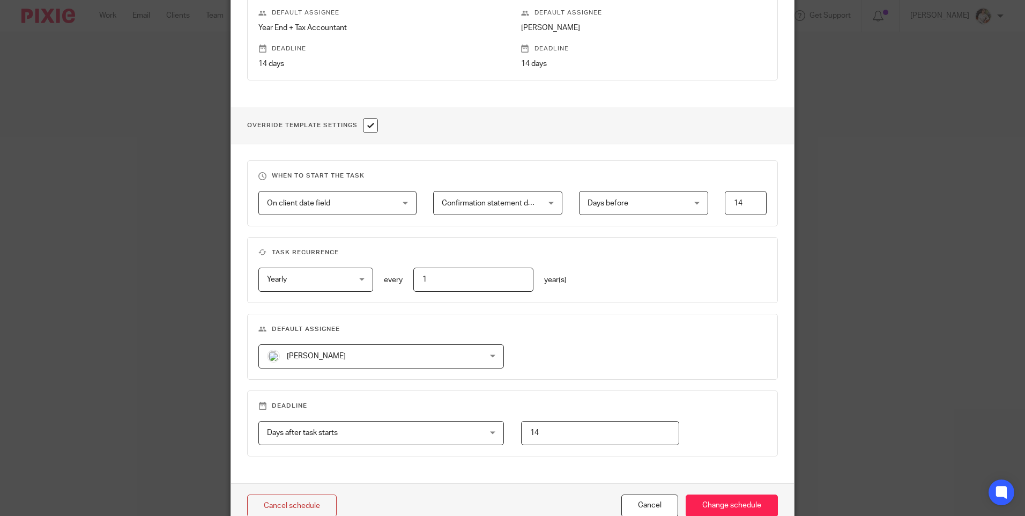
scroll to position [353, 0]
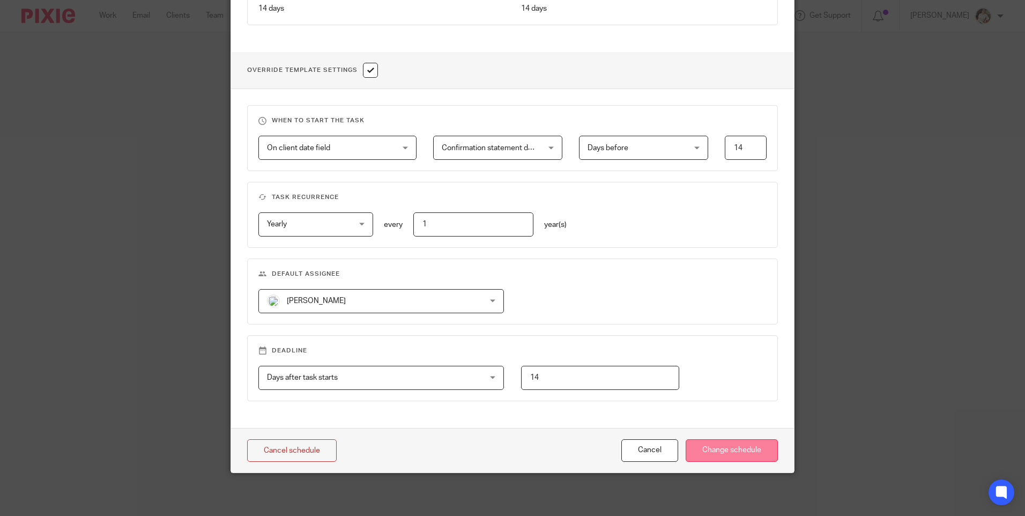
click at [744, 450] on input "Change schedule" at bounding box center [732, 450] width 92 height 23
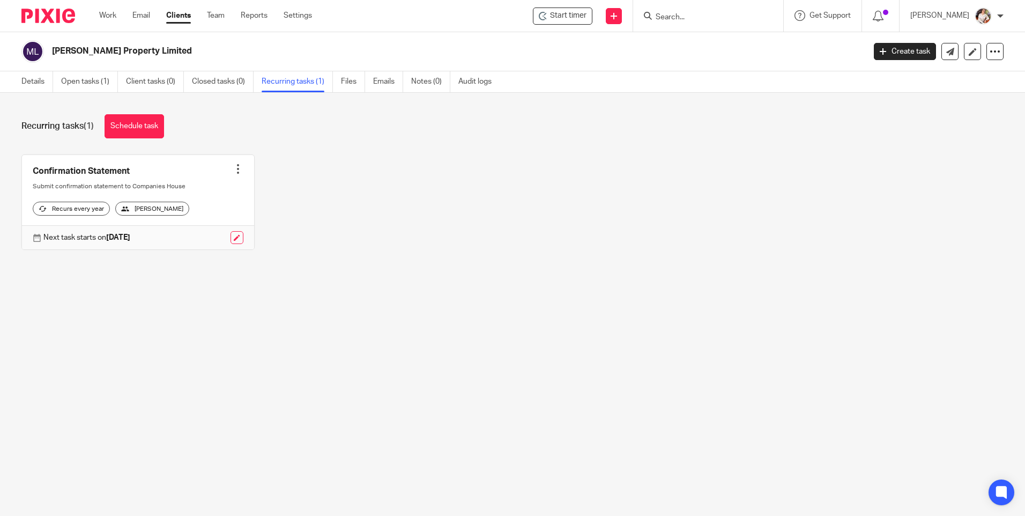
click at [235, 173] on div at bounding box center [238, 169] width 11 height 11
click at [204, 189] on link "Create task" at bounding box center [194, 193] width 86 height 16
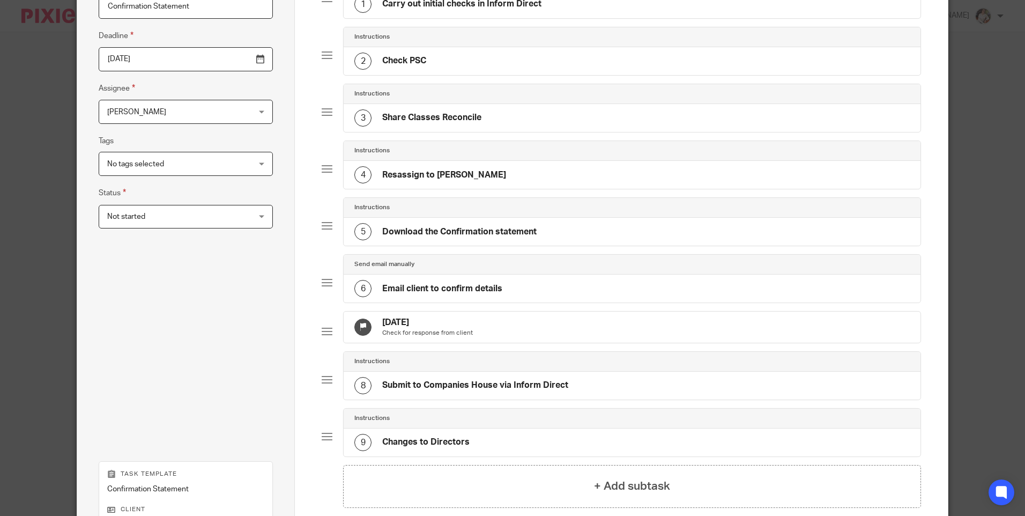
scroll to position [249, 0]
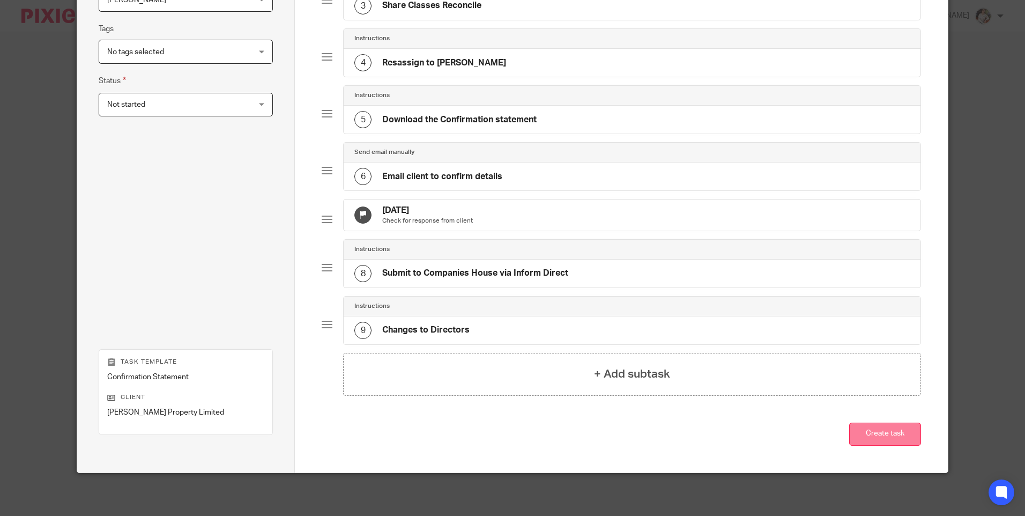
click at [859, 435] on button "Create task" at bounding box center [885, 434] width 72 height 23
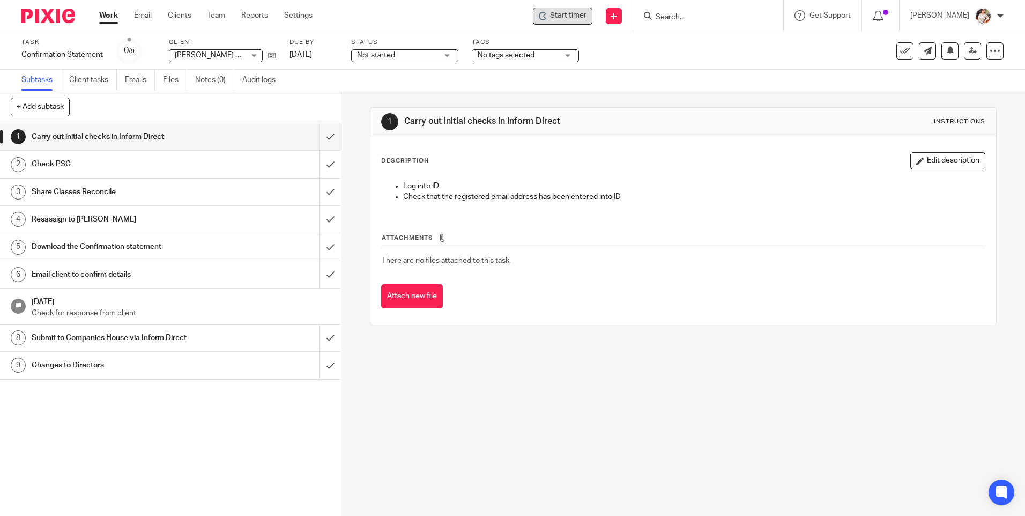
click at [585, 20] on span "Start timer" at bounding box center [568, 15] width 36 height 11
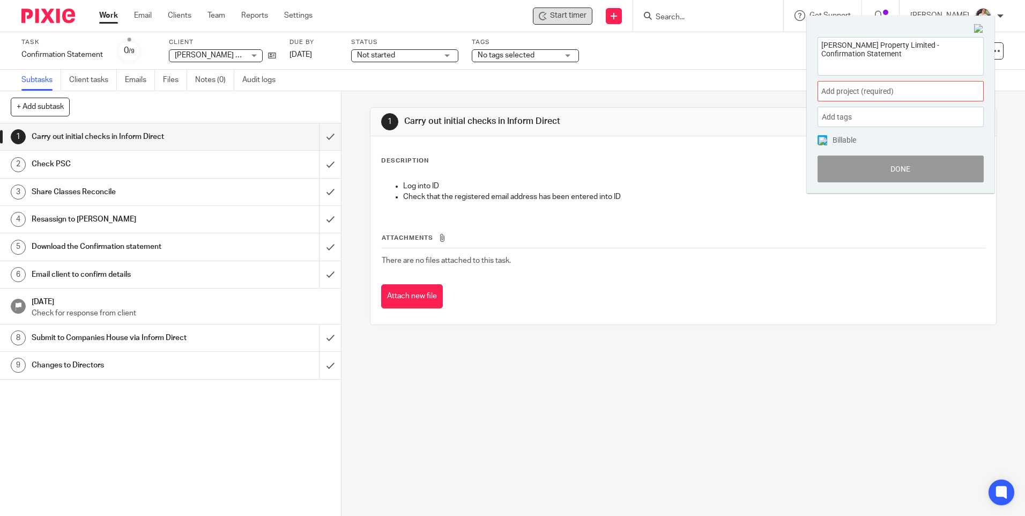
click at [853, 90] on span "Add project (required) :" at bounding box center [889, 91] width 135 height 11
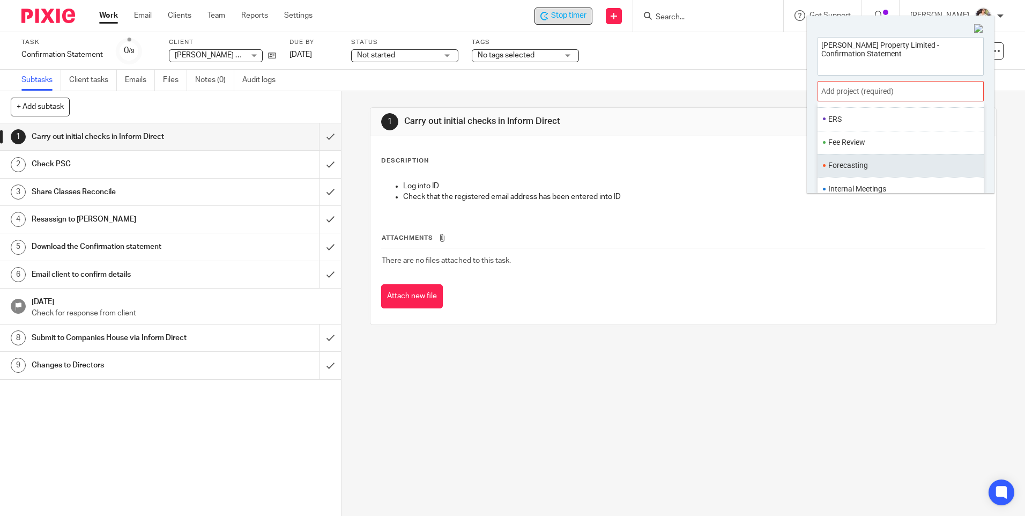
scroll to position [161, 0]
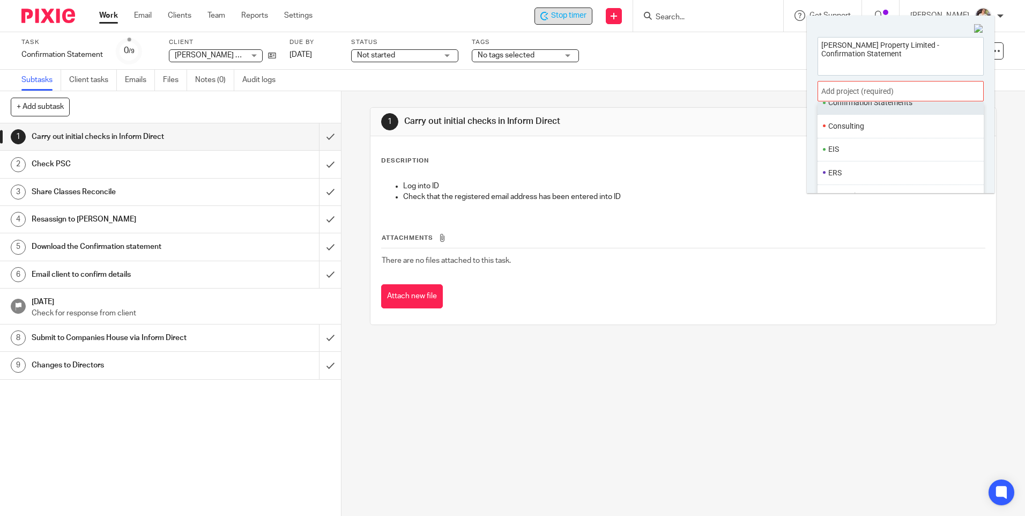
click at [882, 107] on li "Confirmation Statements" at bounding box center [899, 102] width 140 height 11
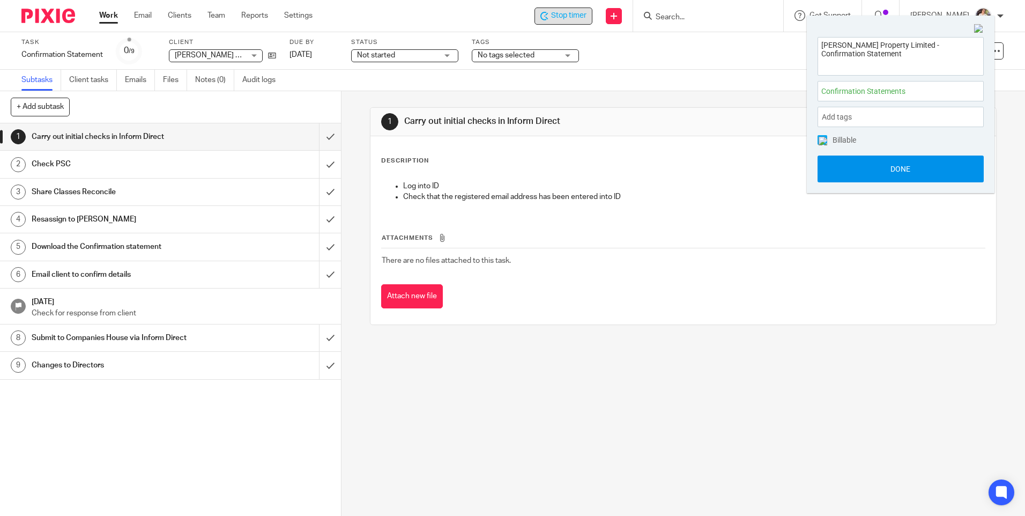
click at [882, 172] on button "Done" at bounding box center [901, 169] width 166 height 27
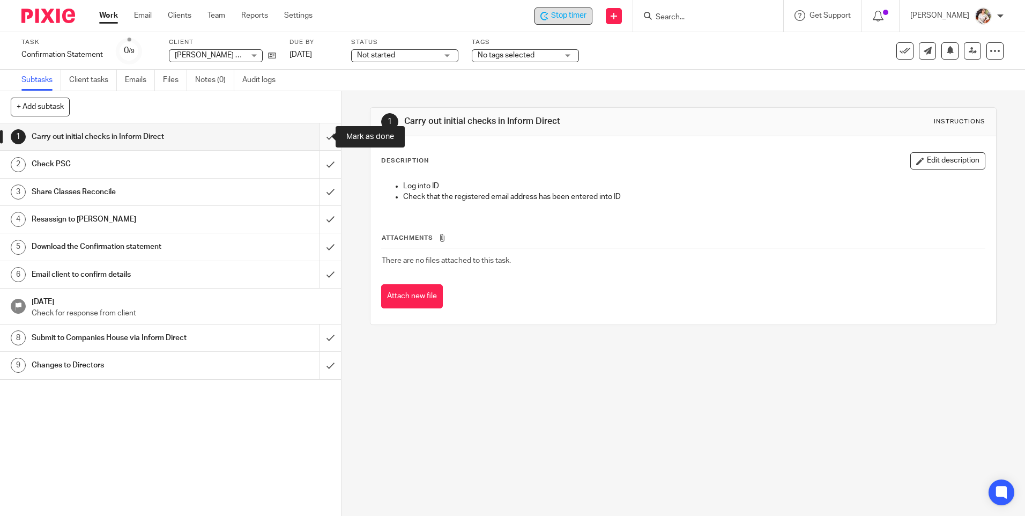
click at [316, 135] on input "submit" at bounding box center [170, 136] width 341 height 27
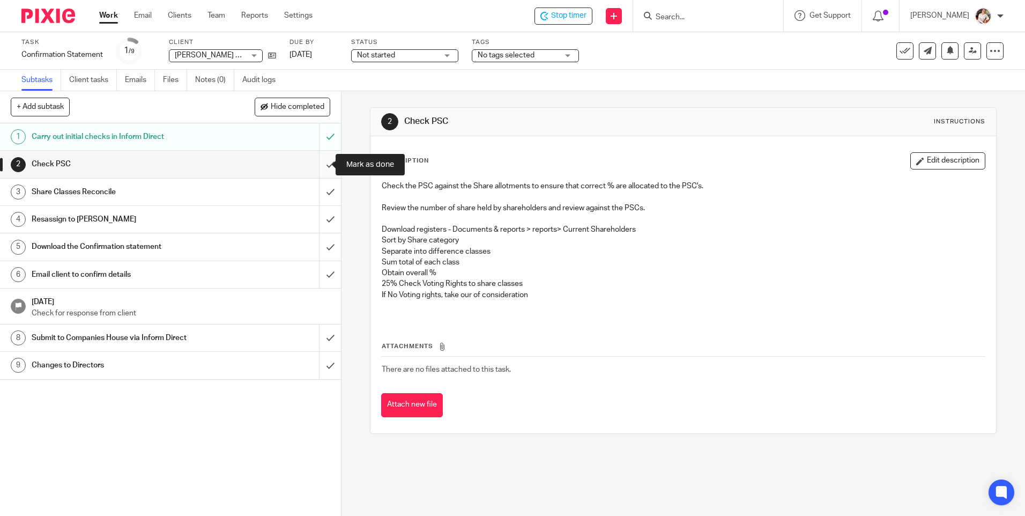
click at [320, 164] on input "submit" at bounding box center [170, 164] width 341 height 27
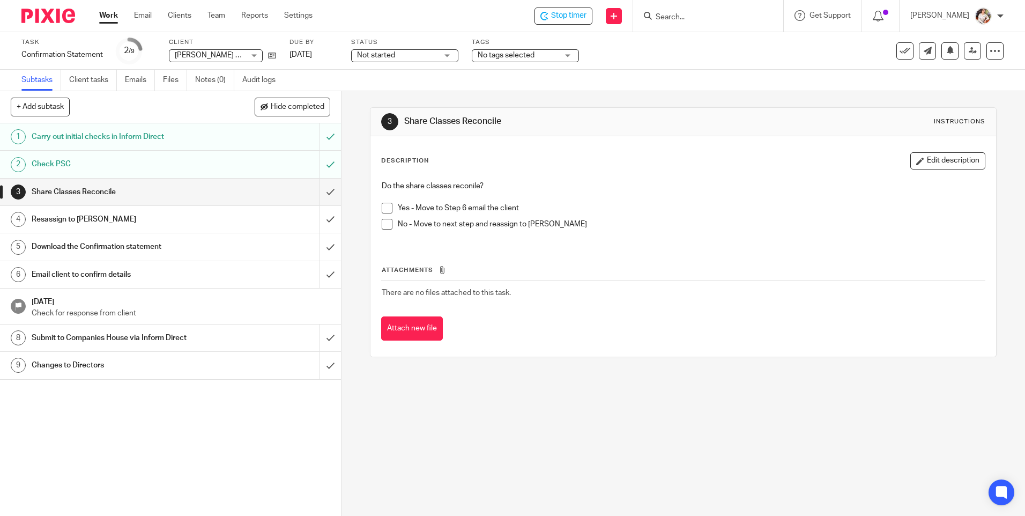
click at [382, 209] on span at bounding box center [387, 208] width 11 height 11
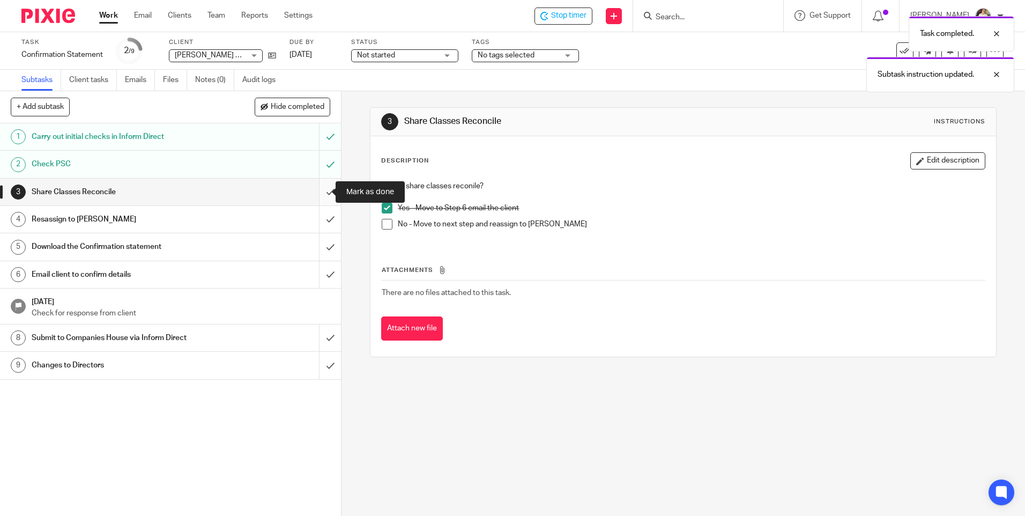
click at [319, 193] on input "submit" at bounding box center [170, 192] width 341 height 27
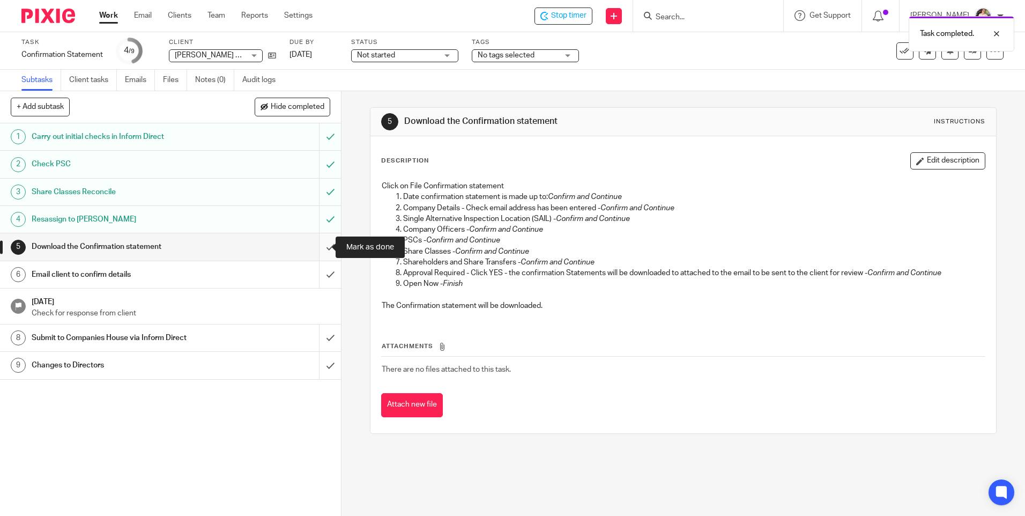
click at [319, 250] on input "submit" at bounding box center [170, 246] width 341 height 27
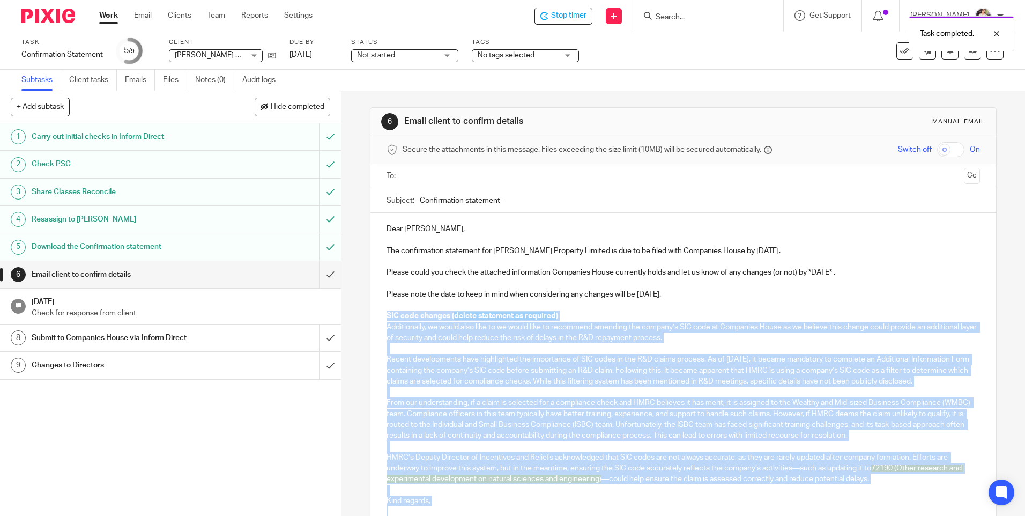
scroll to position [127, 0]
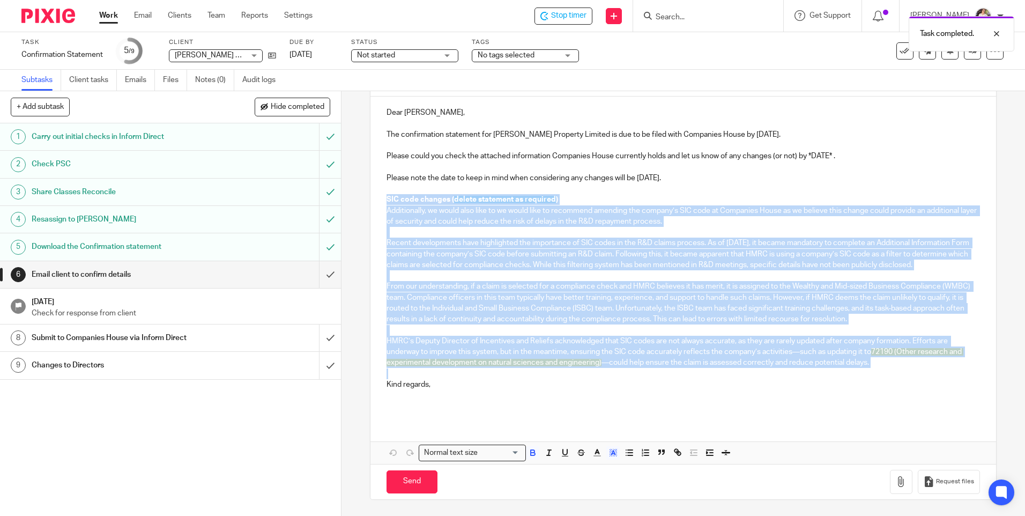
drag, startPoint x: 382, startPoint y: 312, endPoint x: 874, endPoint y: 370, distance: 495.7
click at [874, 370] on div "Dear [PERSON_NAME], The confirmation statement for [PERSON_NAME] Property Limit…" at bounding box center [683, 258] width 625 height 323
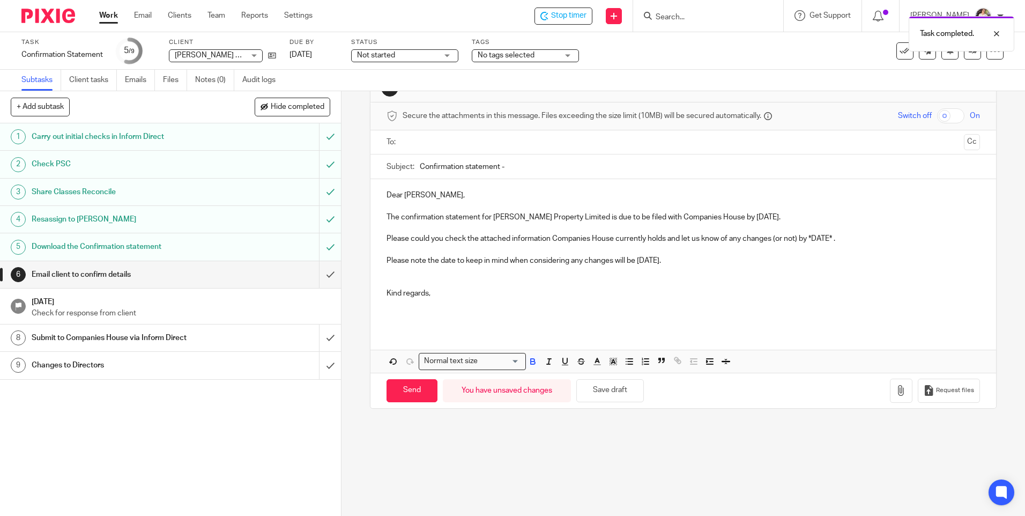
scroll to position [0, 0]
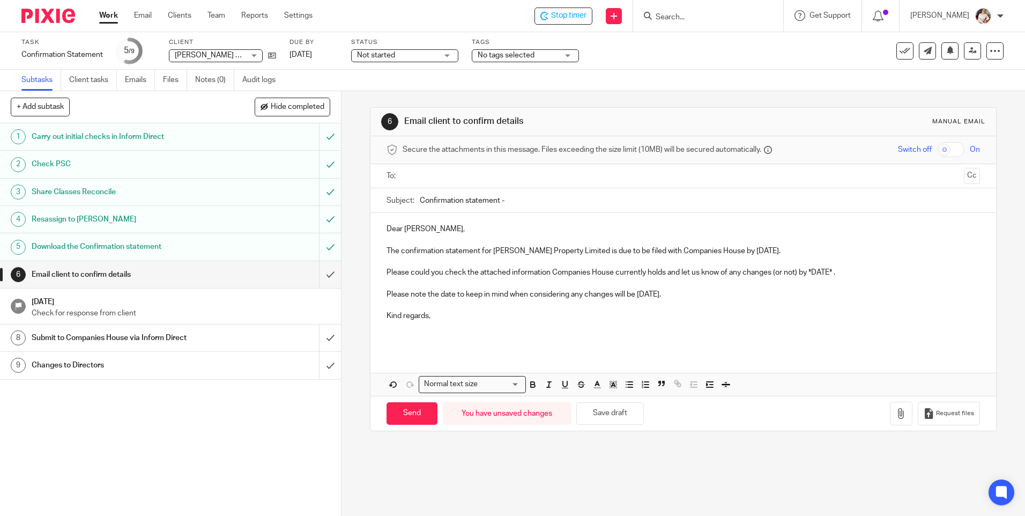
click at [640, 294] on p "Please note the date to keep in mind when considering any changes will be [DATE…" at bounding box center [683, 294] width 593 height 11
drag, startPoint x: 654, startPoint y: 295, endPoint x: 636, endPoint y: 295, distance: 18.2
click at [636, 295] on p "Please note the date to keep in mind when considering any changes will be [DATE…" at bounding box center [683, 294] width 593 height 11
drag, startPoint x: 832, startPoint y: 274, endPoint x: 806, endPoint y: 272, distance: 26.4
click at [806, 272] on p "Please could you check the attached information Companies House currently holds…" at bounding box center [683, 272] width 593 height 11
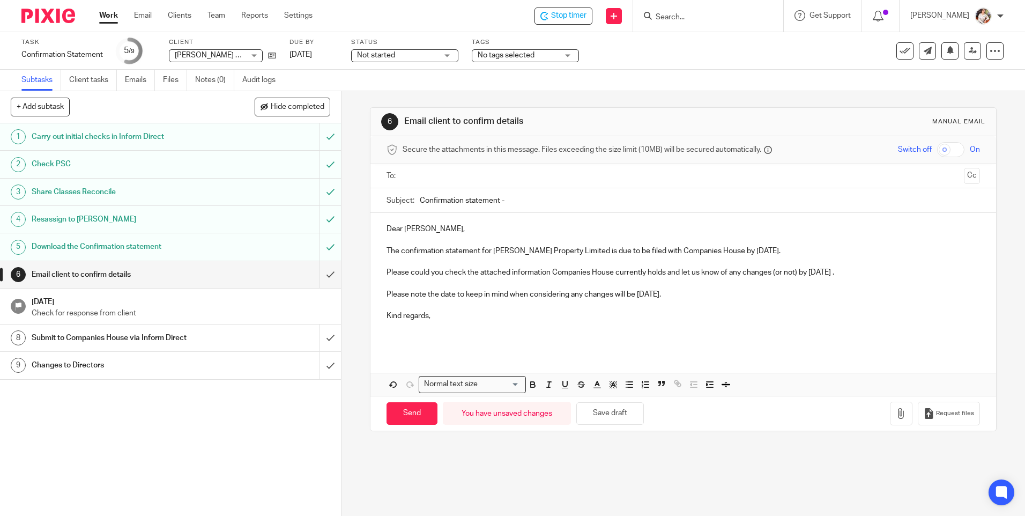
click at [400, 339] on p at bounding box center [683, 333] width 593 height 22
click at [541, 208] on input "Confirmation statement -" at bounding box center [700, 200] width 560 height 24
type input "Confirmation statement - Melton Mowbray Property Ltd"
click at [438, 172] on input "text" at bounding box center [683, 176] width 553 height 12
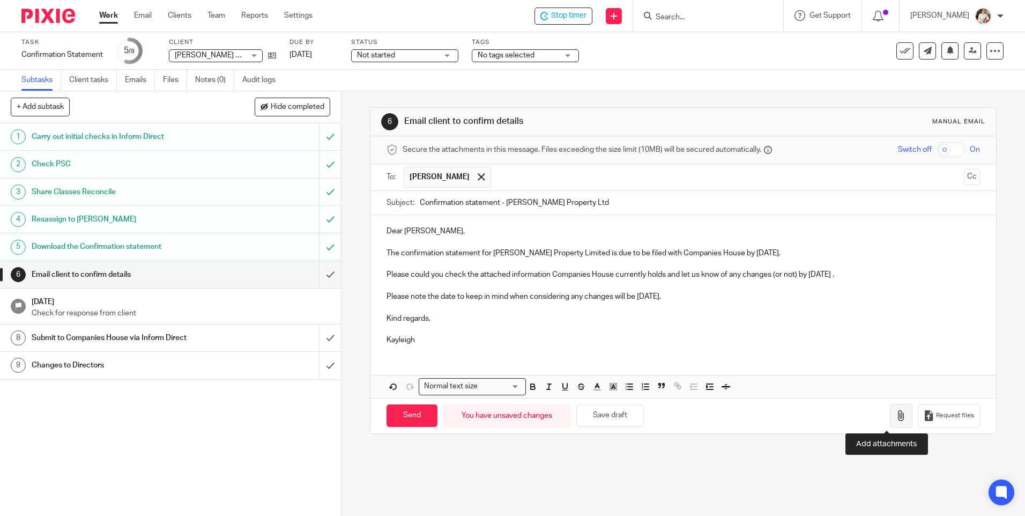
click at [890, 419] on button "button" at bounding box center [901, 416] width 23 height 24
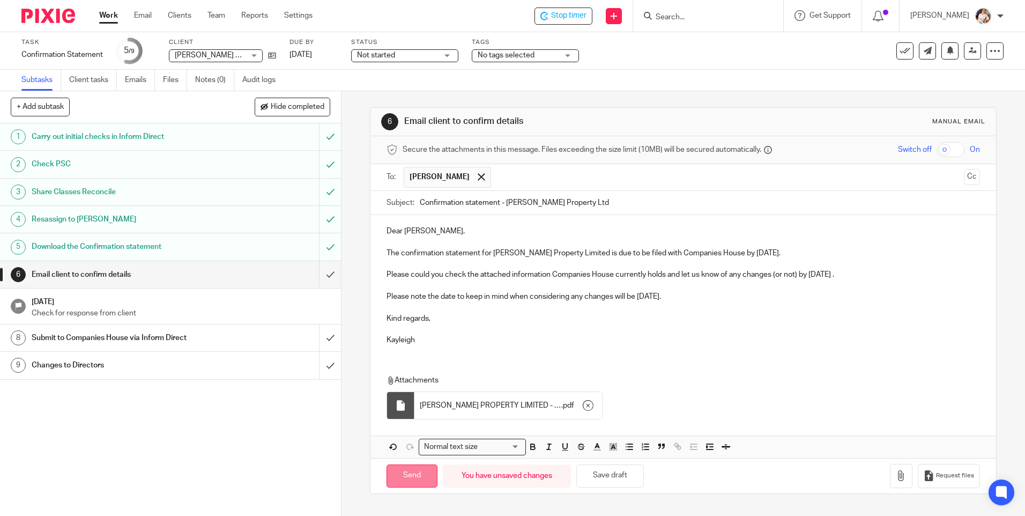
click at [419, 470] on input "Send" at bounding box center [412, 475] width 51 height 23
type input "Sent"
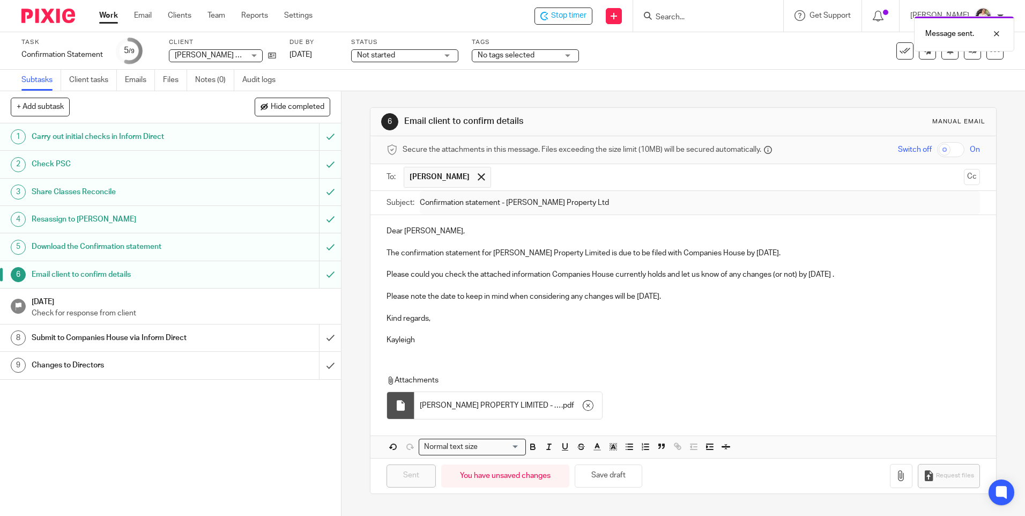
click at [550, 53] on span "No tags selected" at bounding box center [518, 55] width 80 height 11
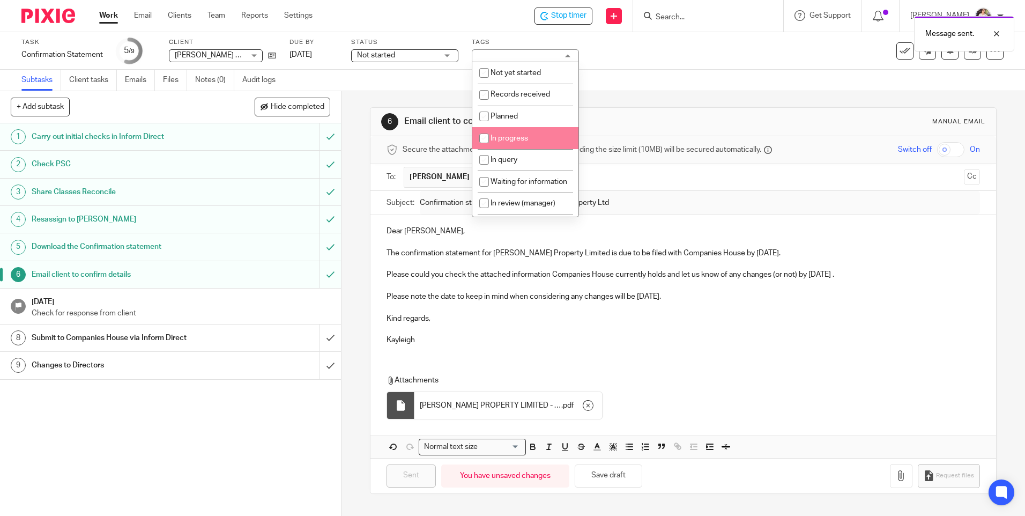
click at [525, 141] on span "In progress" at bounding box center [510, 139] width 38 height 8
checkbox input "true"
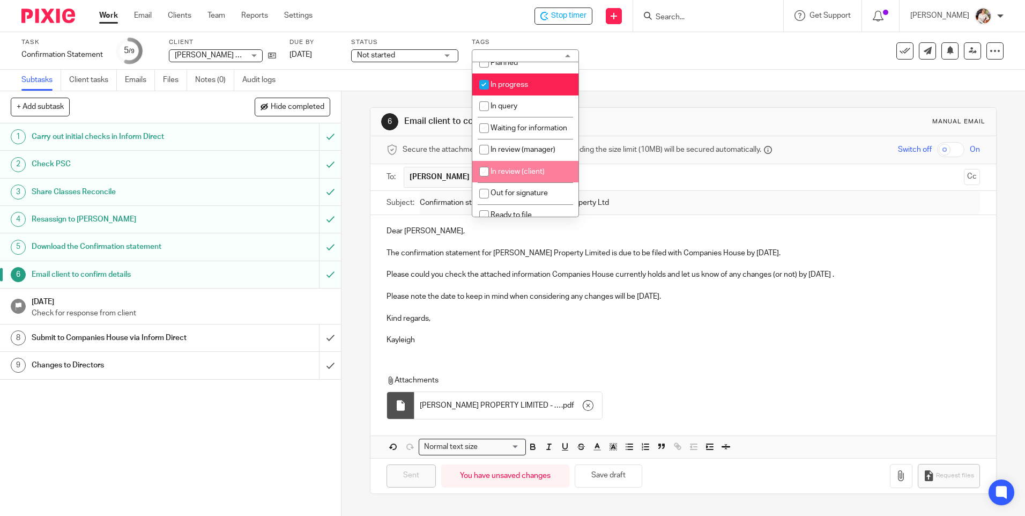
click at [524, 173] on li "In review (client)" at bounding box center [525, 172] width 106 height 22
checkbox input "true"
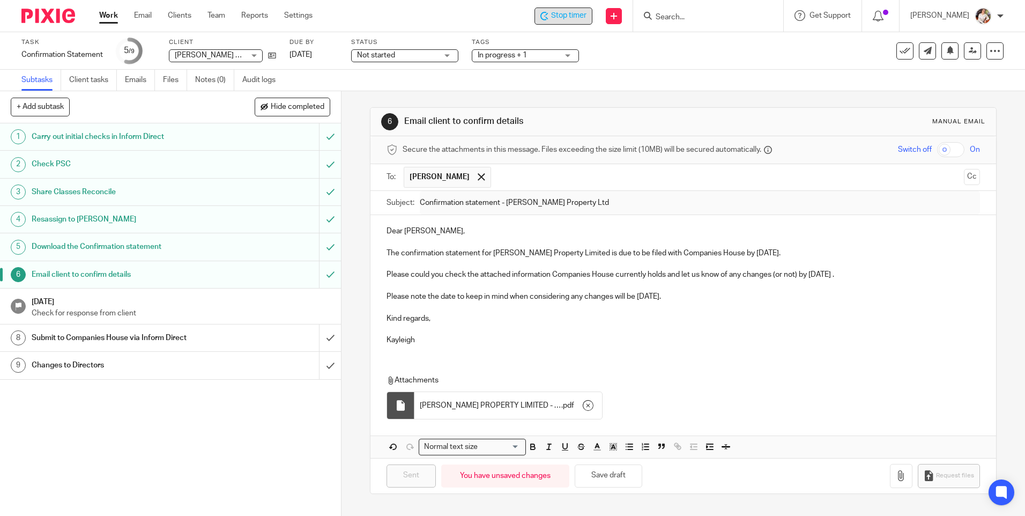
click at [564, 13] on span "Stop timer" at bounding box center [568, 15] width 35 height 11
drag, startPoint x: 104, startPoint y: 8, endPoint x: 110, endPoint y: 11, distance: 7.5
click at [105, 9] on div "Work Email Clients Team Reports Settings Work Email Clients Team Reports Settin…" at bounding box center [208, 16] width 240 height 32
click at [112, 14] on link "Work" at bounding box center [108, 15] width 19 height 11
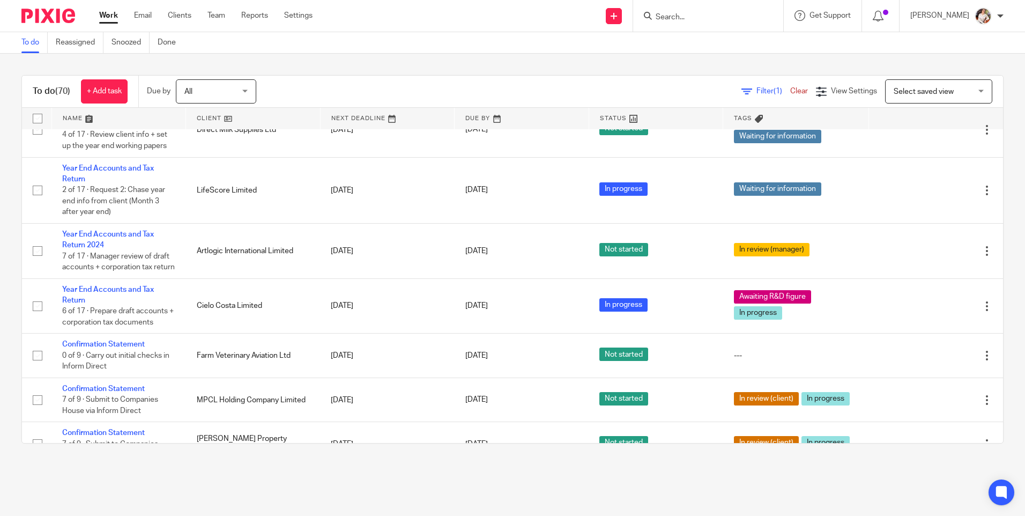
scroll to position [751, 0]
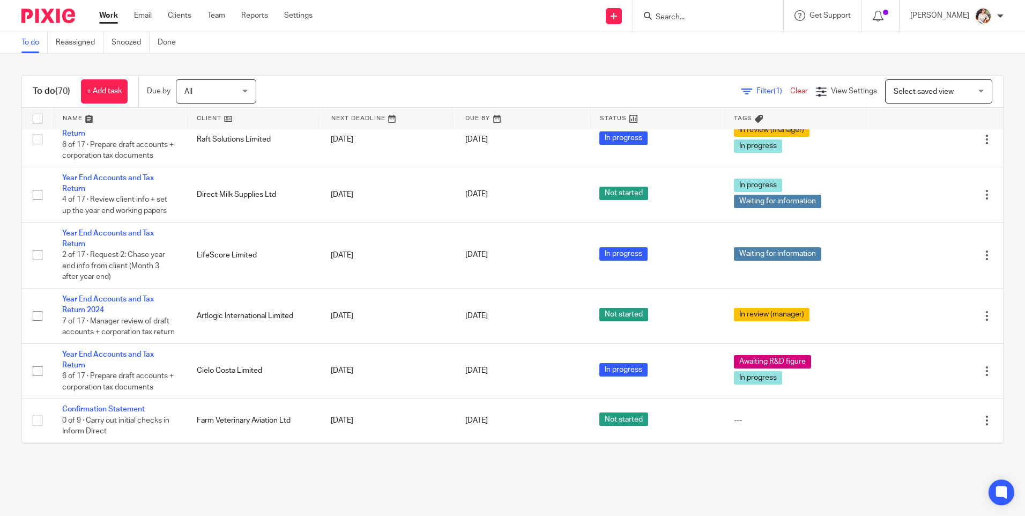
click at [699, 12] on form at bounding box center [712, 15] width 114 height 13
click at [696, 20] on input "Search" at bounding box center [703, 18] width 97 height 10
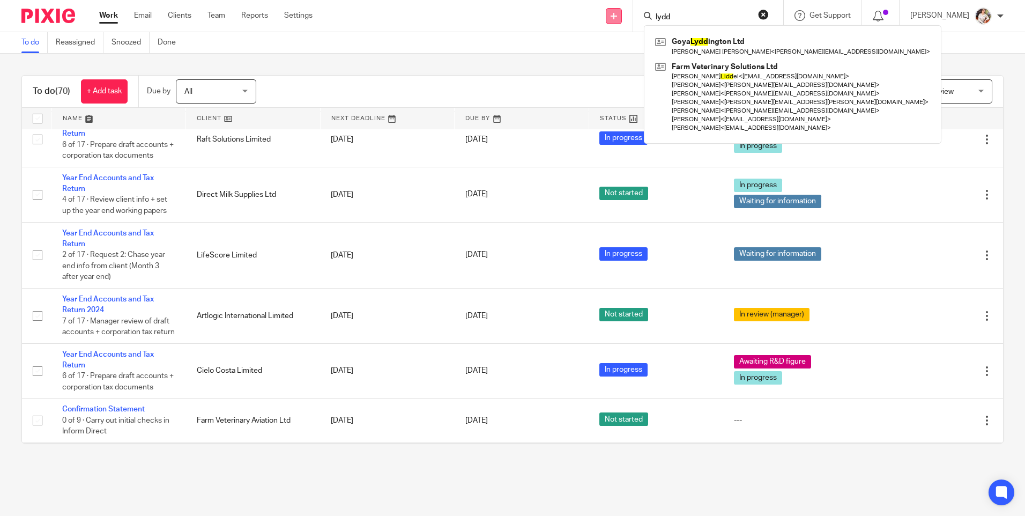
type input "lydd"
click at [617, 16] on icon at bounding box center [614, 16] width 6 height 6
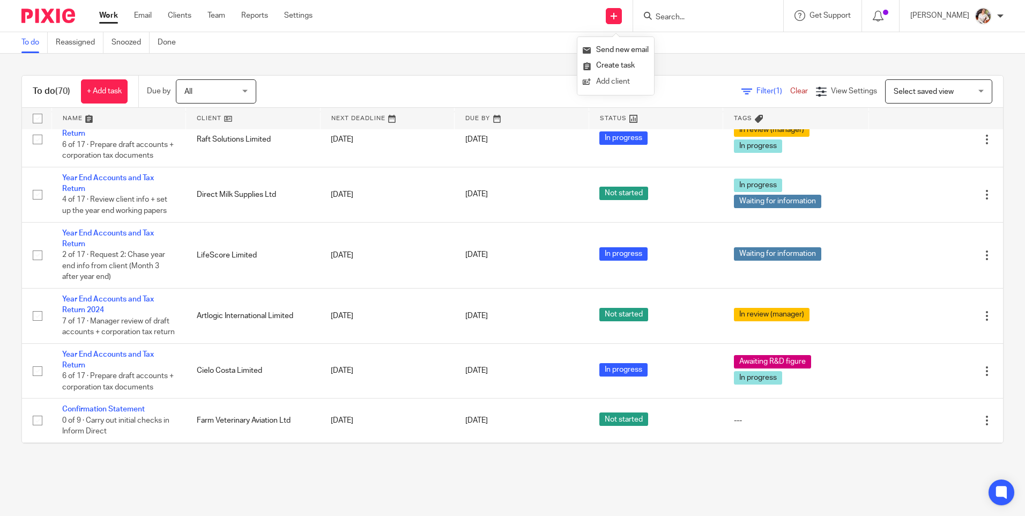
click at [624, 83] on link "Add client" at bounding box center [616, 82] width 66 height 16
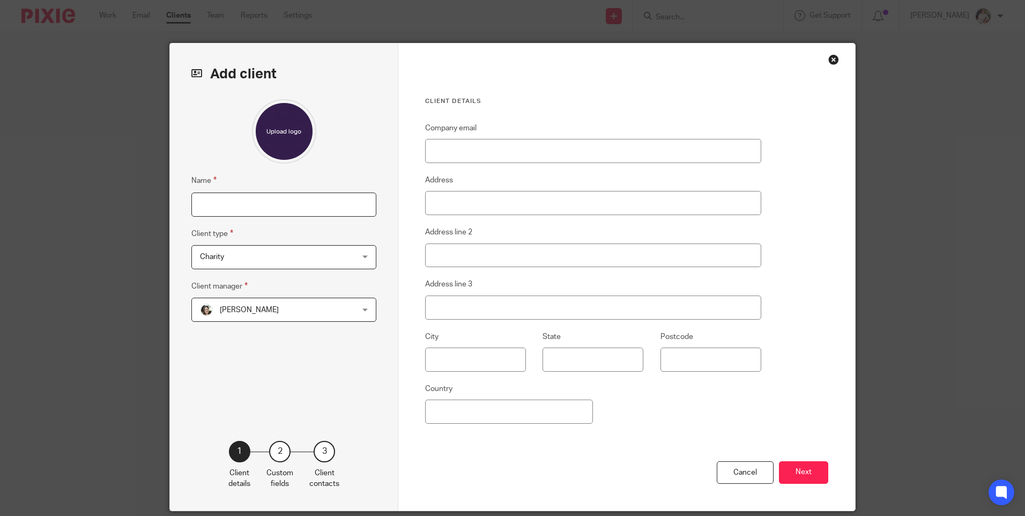
click at [267, 197] on input "Name" at bounding box center [283, 205] width 185 height 24
type input "Lyddington Property Company Limited"
click at [269, 259] on span "Charity" at bounding box center [270, 257] width 141 height 23
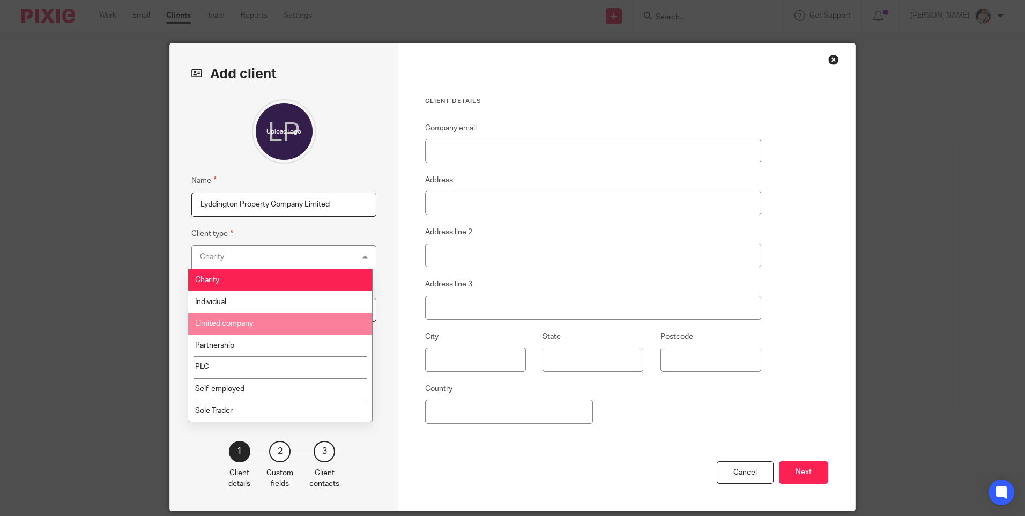
click at [263, 327] on li "Limited company" at bounding box center [280, 324] width 184 height 22
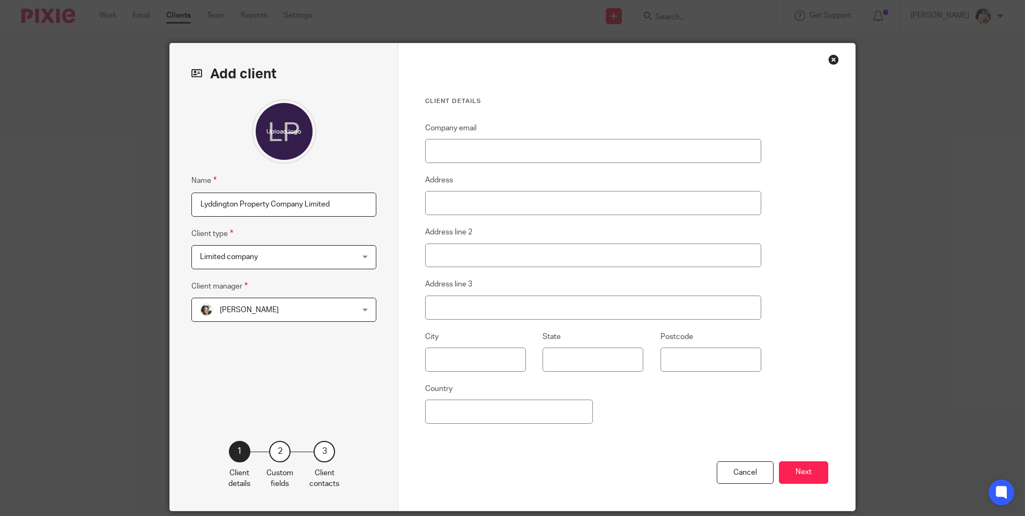
click at [356, 308] on div "[PERSON_NAME] [PERSON_NAME]" at bounding box center [283, 310] width 185 height 24
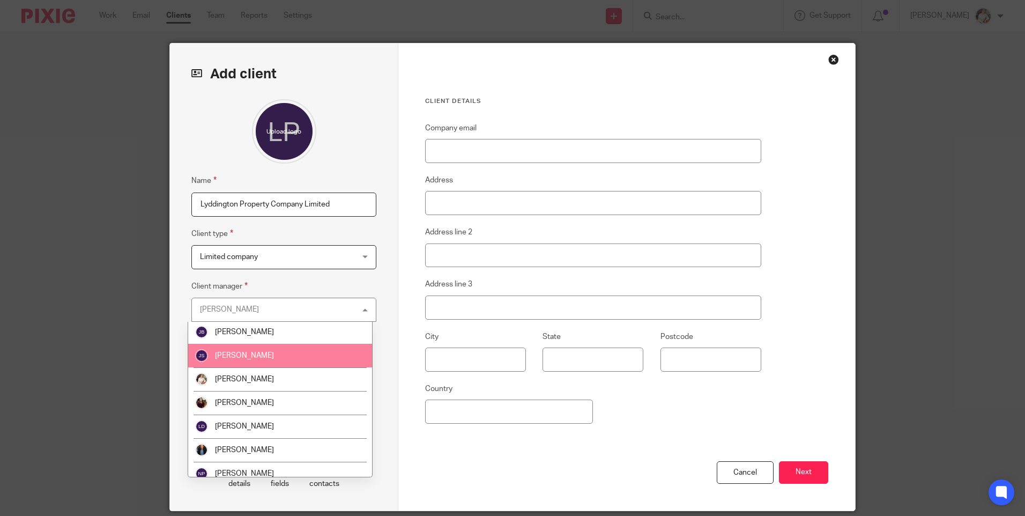
scroll to position [215, 0]
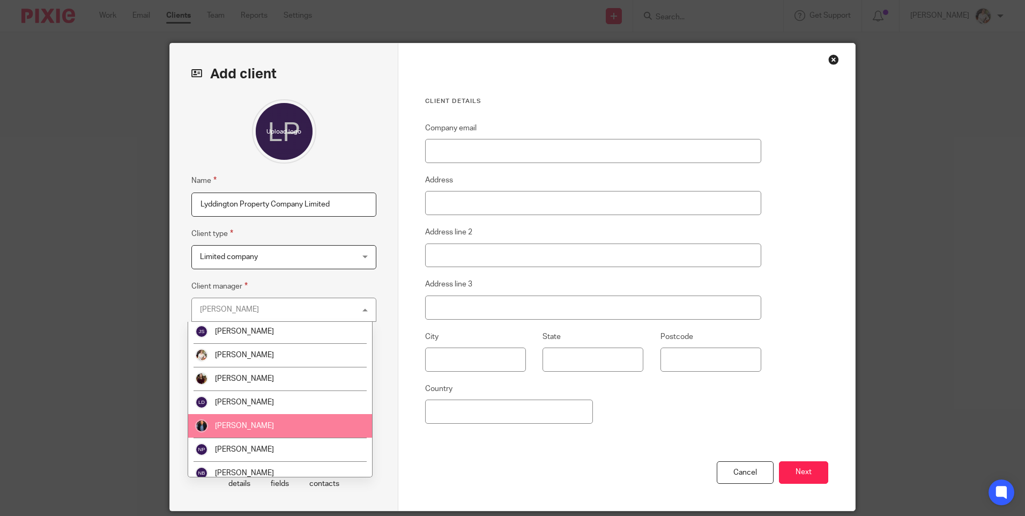
click at [266, 421] on li "[PERSON_NAME]" at bounding box center [280, 426] width 184 height 24
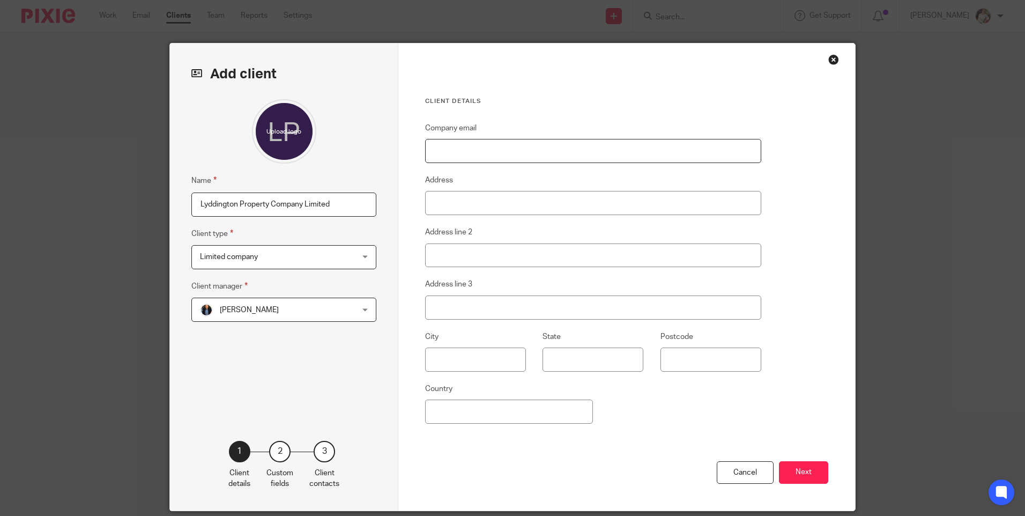
click at [470, 142] on input "Company email" at bounding box center [593, 151] width 336 height 24
type input "[PERSON_NAME][EMAIL_ADDRESS][DOMAIN_NAME]"
type input "[GEOGRAPHIC_DATA]"
click at [796, 467] on button "Next" at bounding box center [803, 472] width 49 height 23
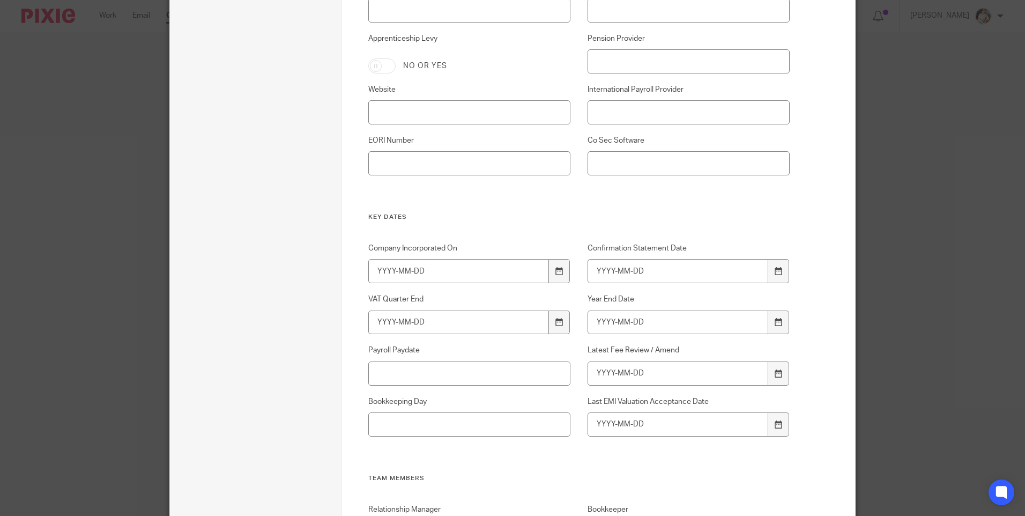
scroll to position [483, 0]
click at [458, 270] on input "Company Incorporated On" at bounding box center [458, 267] width 181 height 24
type input "2"
type input "[DATE]"
drag, startPoint x: 500, startPoint y: 234, endPoint x: 461, endPoint y: 165, distance: 80.0
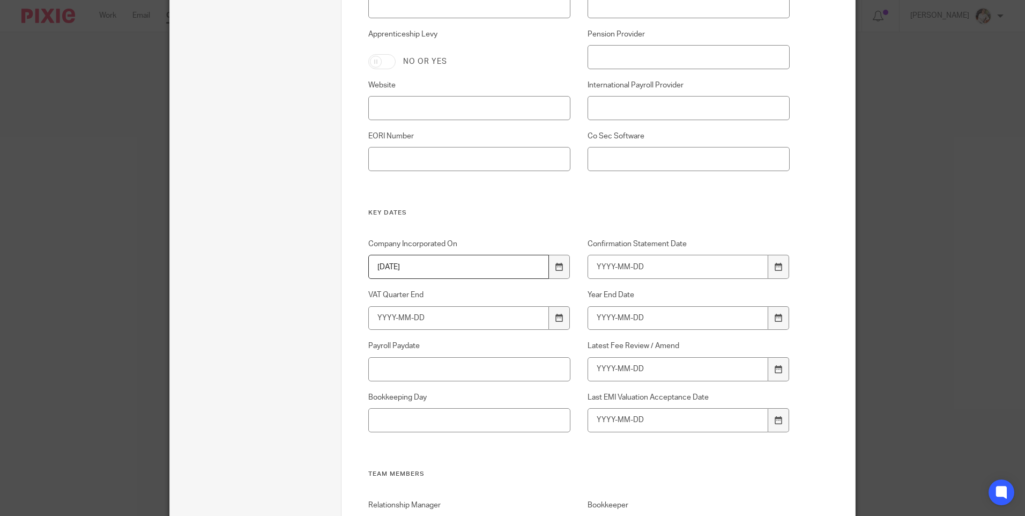
click at [778, 273] on div at bounding box center [778, 267] width 20 height 24
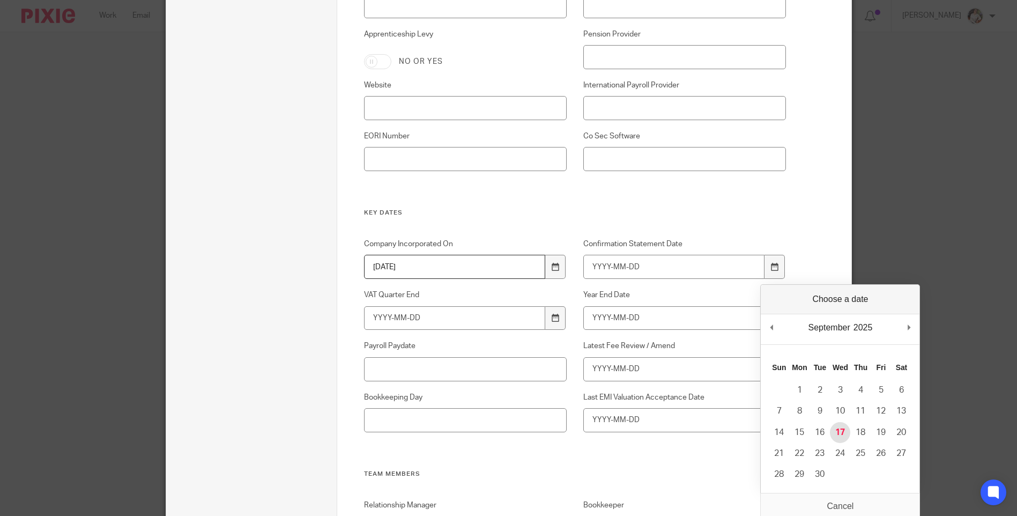
type input "2025-09-17"
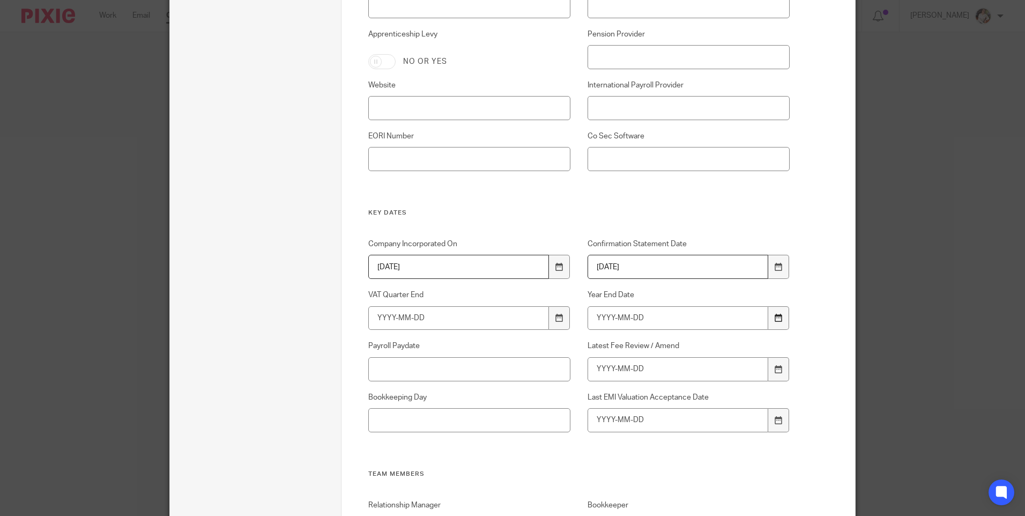
click at [779, 316] on icon at bounding box center [779, 318] width 8 height 8
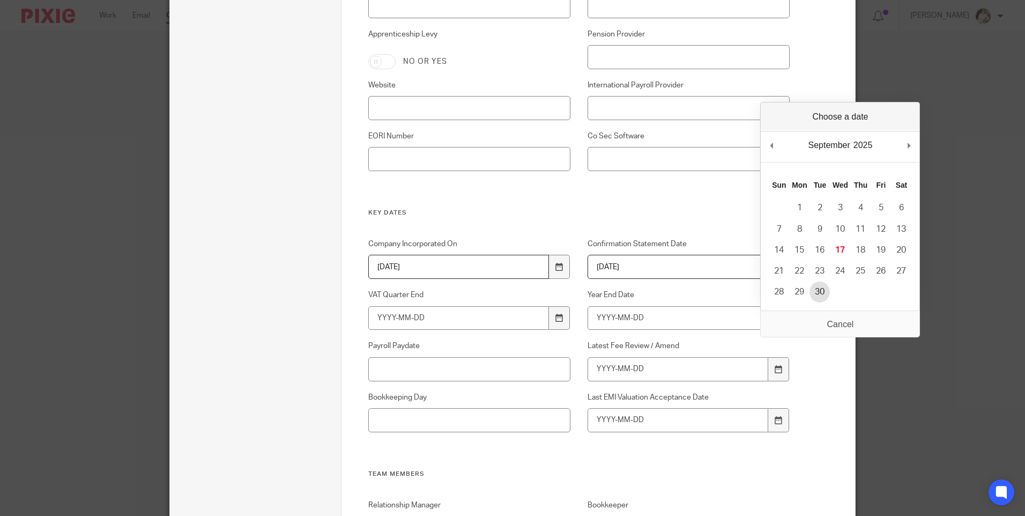
type input "2025-09-30"
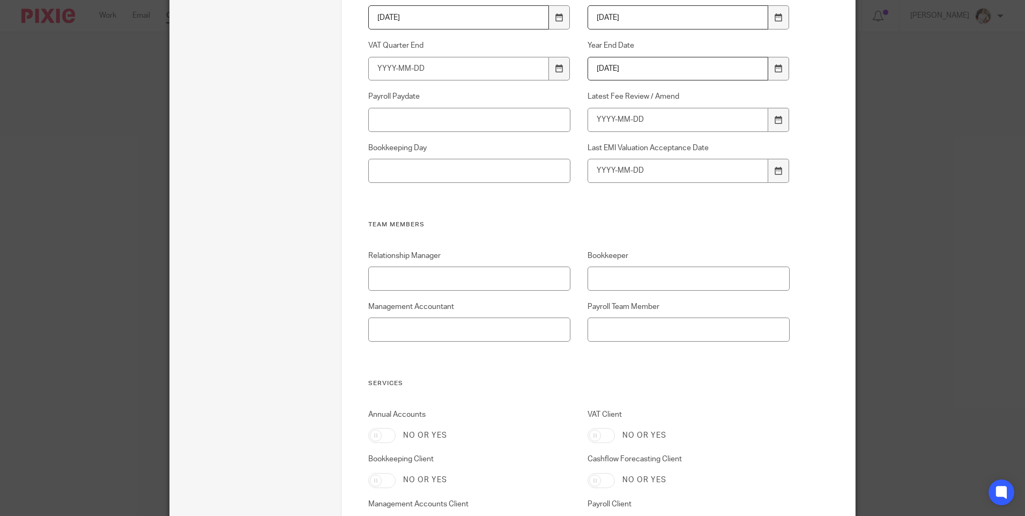
scroll to position [751, 0]
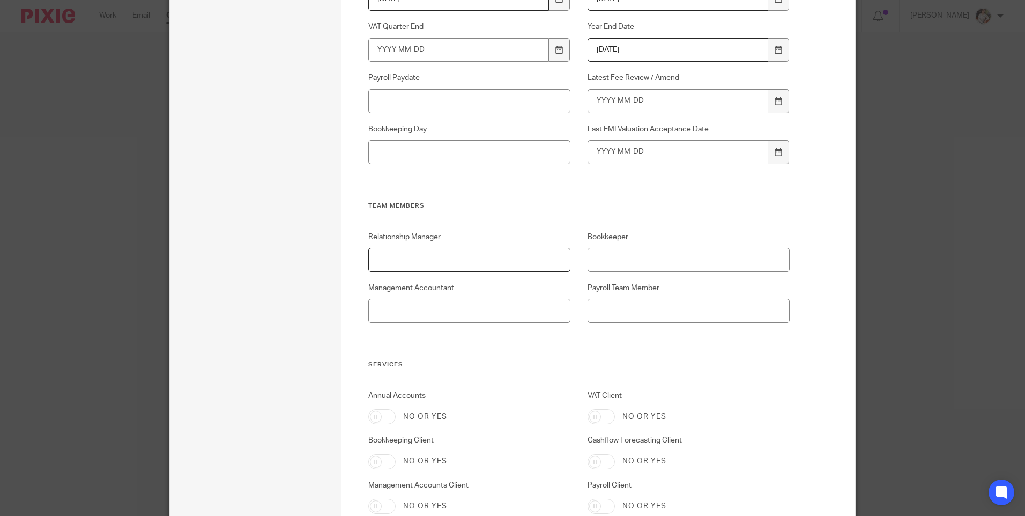
click at [412, 261] on input "Relationship Manager" at bounding box center [469, 260] width 203 height 24
type input "[PERSON_NAME]"
click at [506, 309] on input "Management Accountant" at bounding box center [469, 311] width 203 height 24
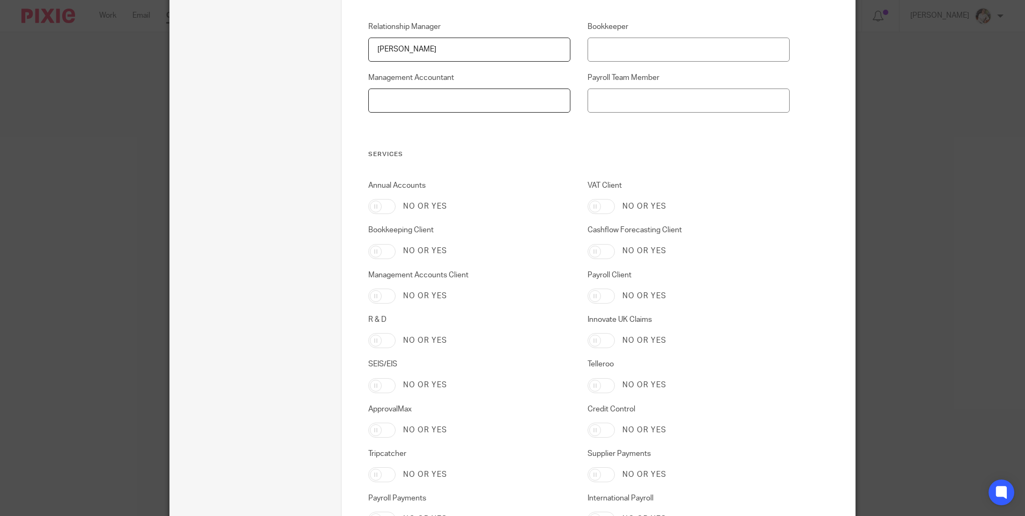
scroll to position [965, 0]
click at [376, 200] on input "Annual Accounts" at bounding box center [381, 202] width 27 height 15
checkbox input "true"
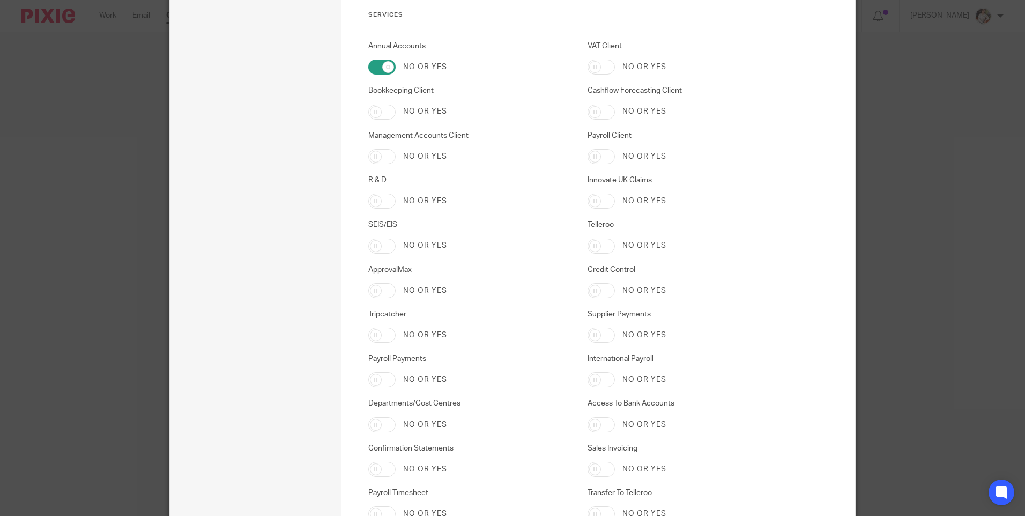
scroll to position [1126, 0]
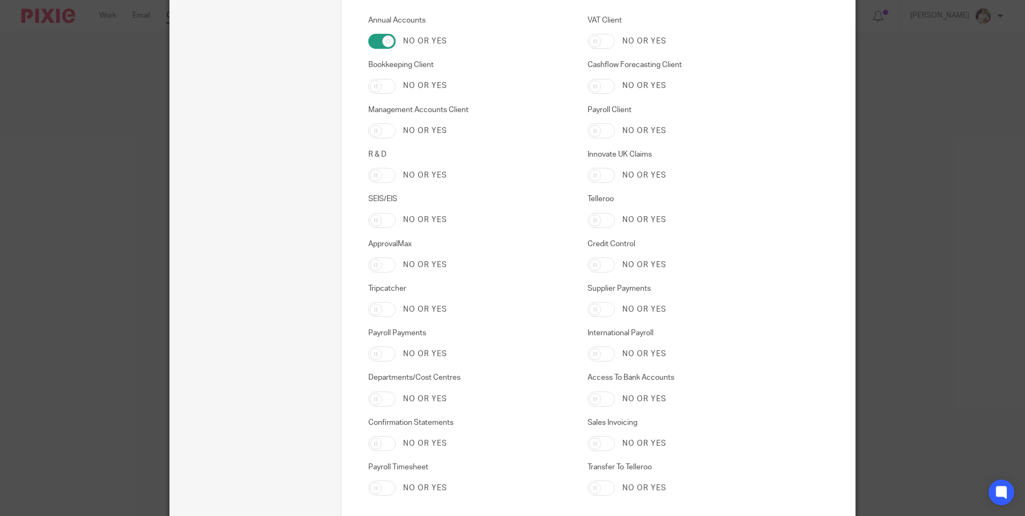
click at [375, 446] on input "Confirmation Statements" at bounding box center [381, 443] width 27 height 15
checkbox input "true"
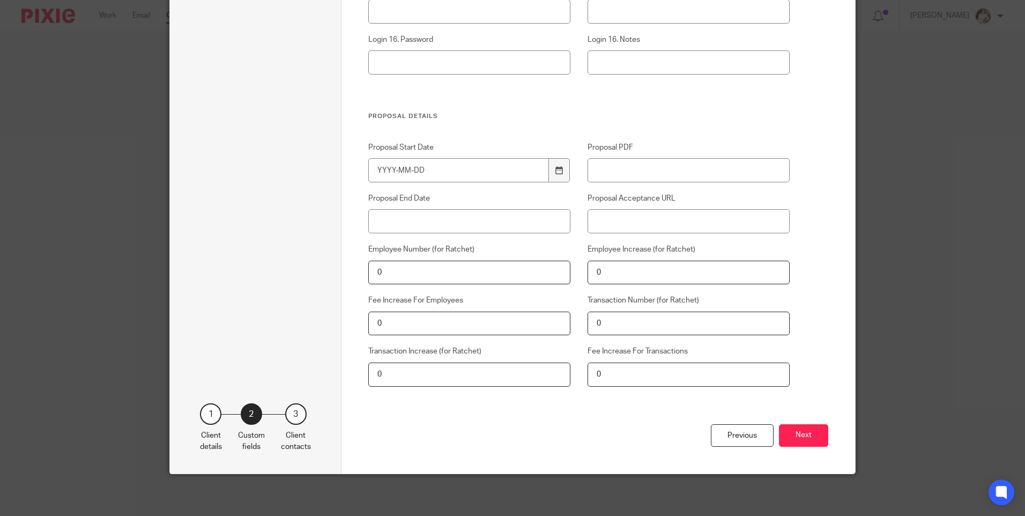
scroll to position [3697, 0]
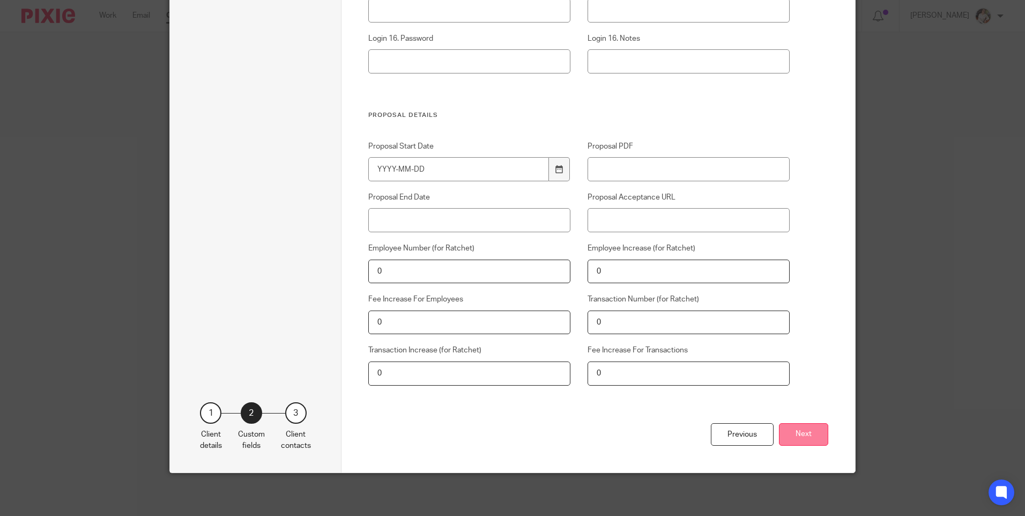
click at [802, 435] on button "Next" at bounding box center [803, 434] width 49 height 23
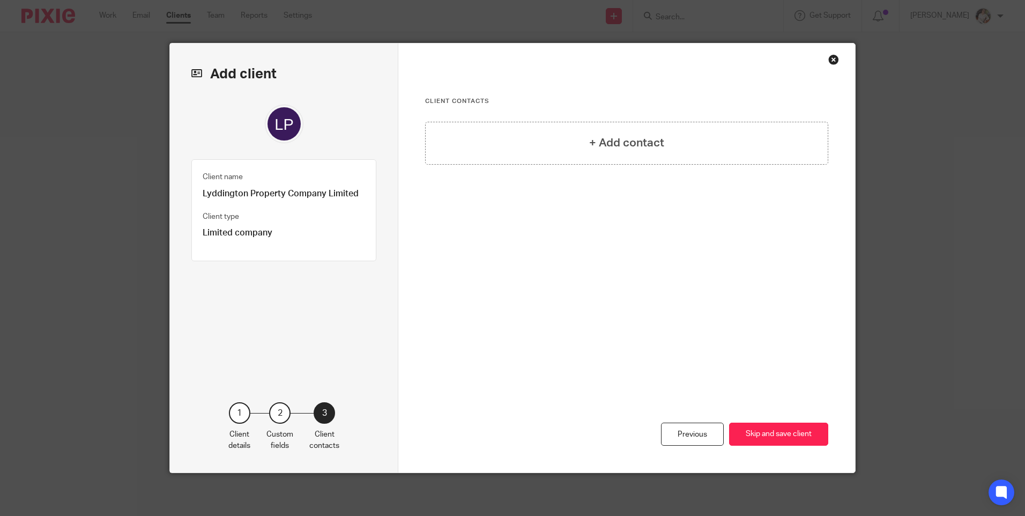
scroll to position [0, 0]
click at [787, 438] on button "Skip and save client" at bounding box center [778, 434] width 99 height 23
click at [629, 144] on h4 "+ Add contact" at bounding box center [626, 143] width 75 height 17
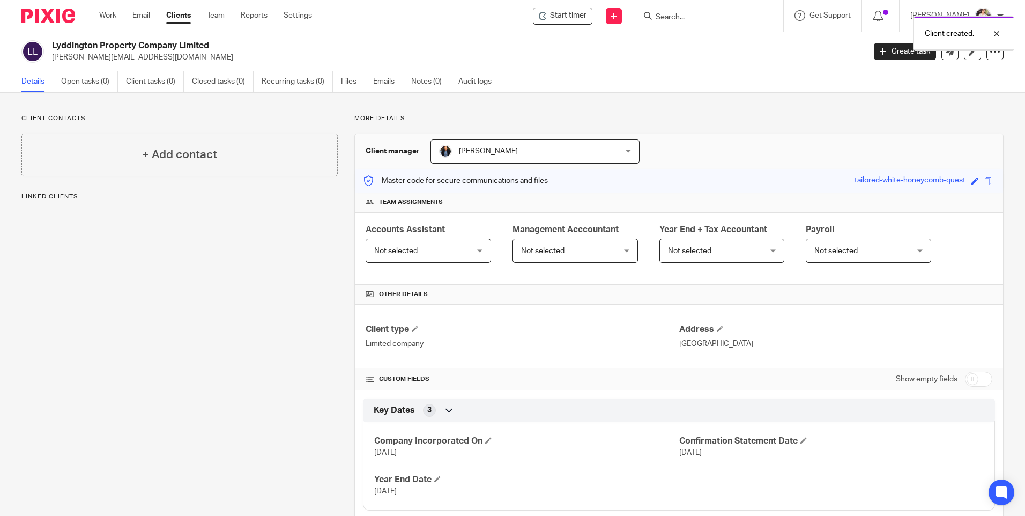
click at [214, 152] on h4 "+ Add contact" at bounding box center [179, 154] width 75 height 17
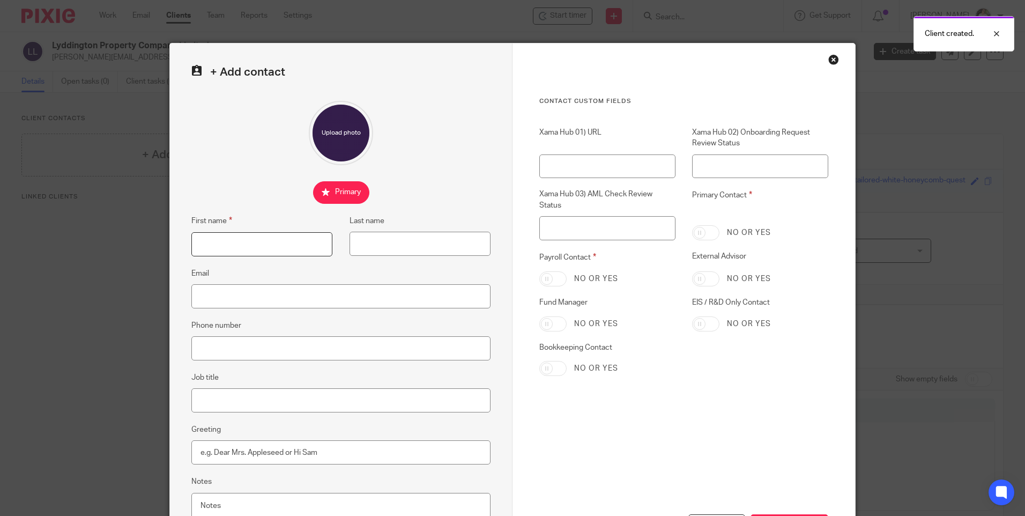
click at [289, 242] on input "First name" at bounding box center [261, 244] width 141 height 24
type input "[PERSON_NAME]"
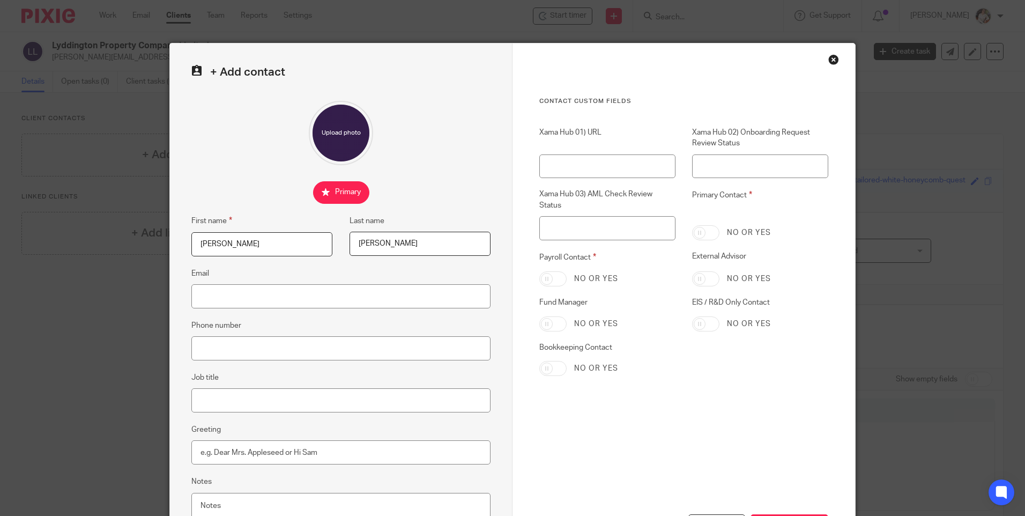
type input "[PERSON_NAME]"
click at [345, 296] on input "Email" at bounding box center [340, 296] width 299 height 24
type input "[PERSON_NAME][EMAIL_ADDRESS][DOMAIN_NAME]"
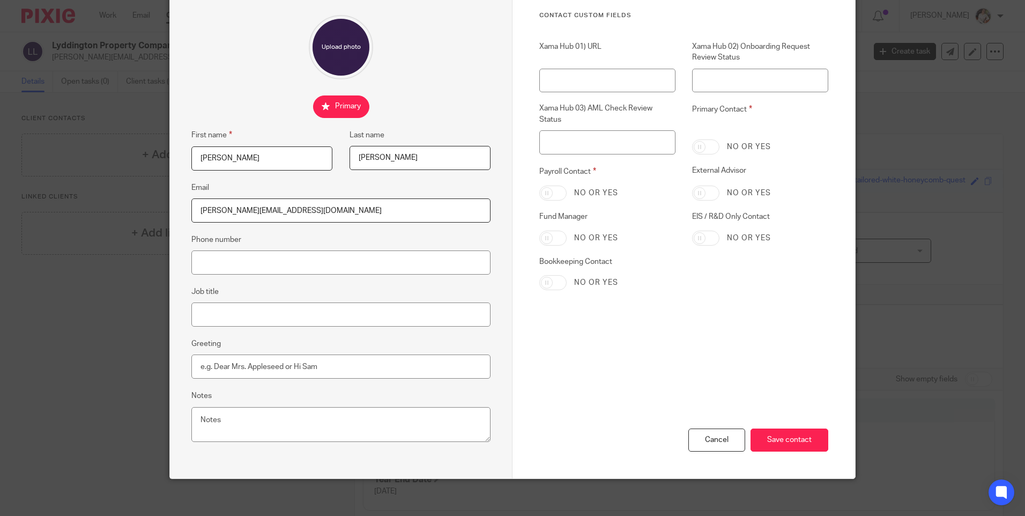
scroll to position [92, 0]
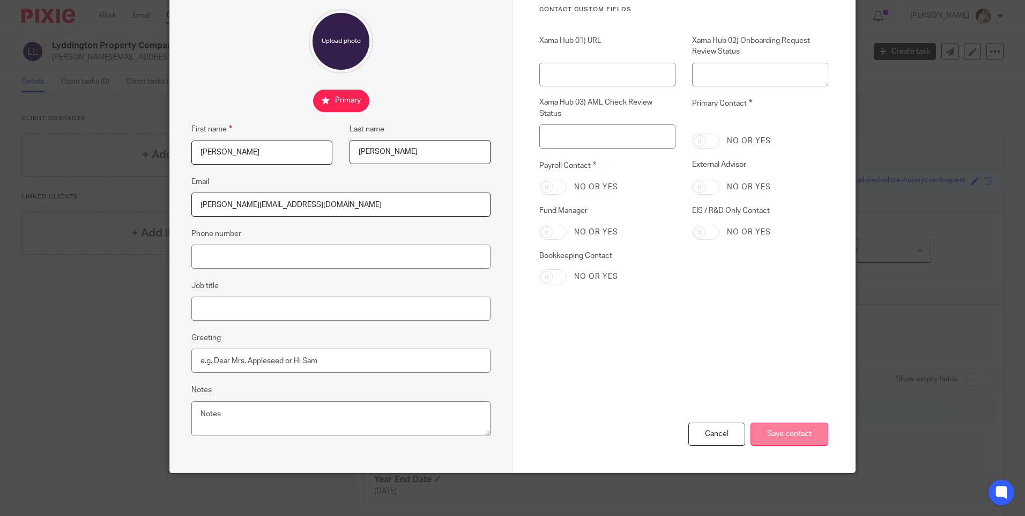
click at [779, 431] on input "Save contact" at bounding box center [790, 434] width 78 height 23
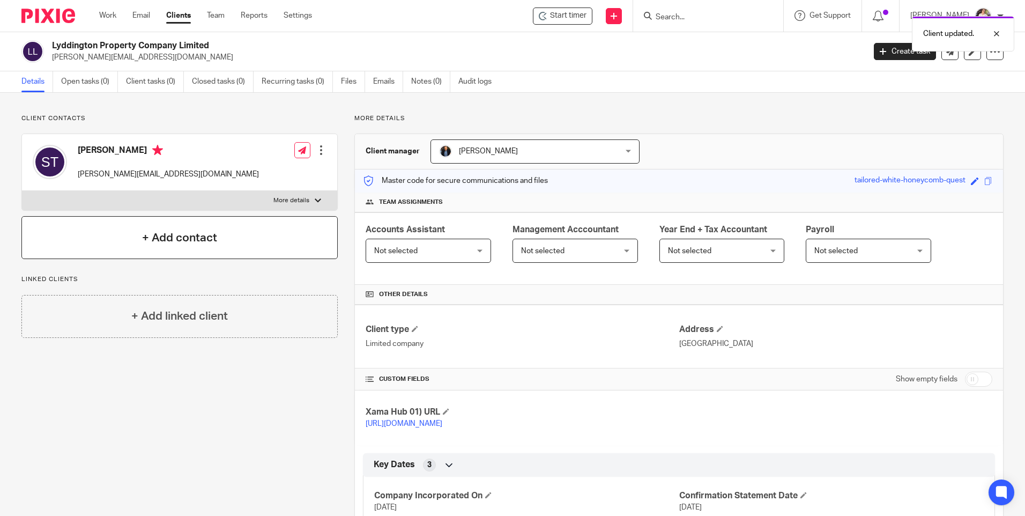
click at [172, 237] on h4 "+ Add contact" at bounding box center [179, 238] width 75 height 17
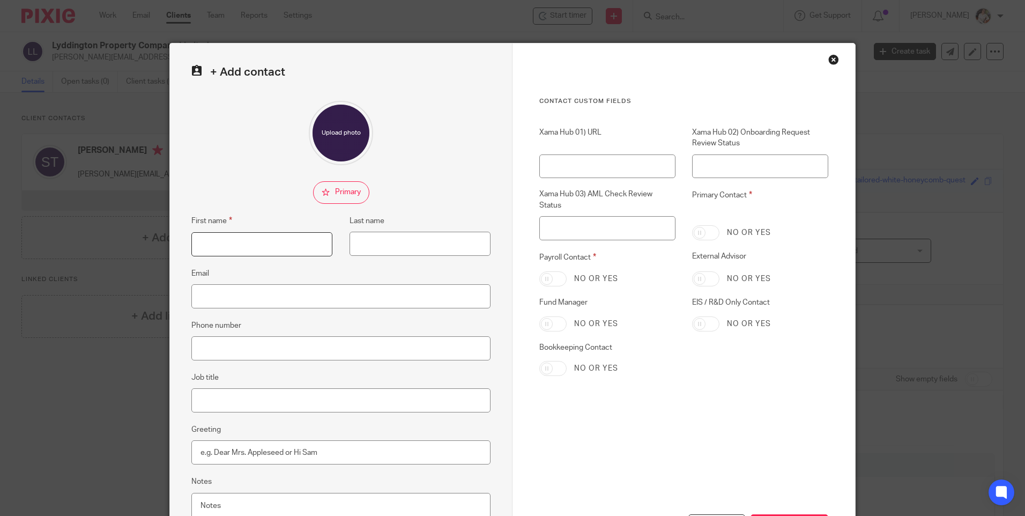
drag, startPoint x: 239, startPoint y: 248, endPoint x: 263, endPoint y: 243, distance: 24.5
click at [239, 248] on input "First name" at bounding box center [261, 244] width 141 height 24
type input "Mike"
type input "Thorne"
type input "mike@farmvetsolutions.com"
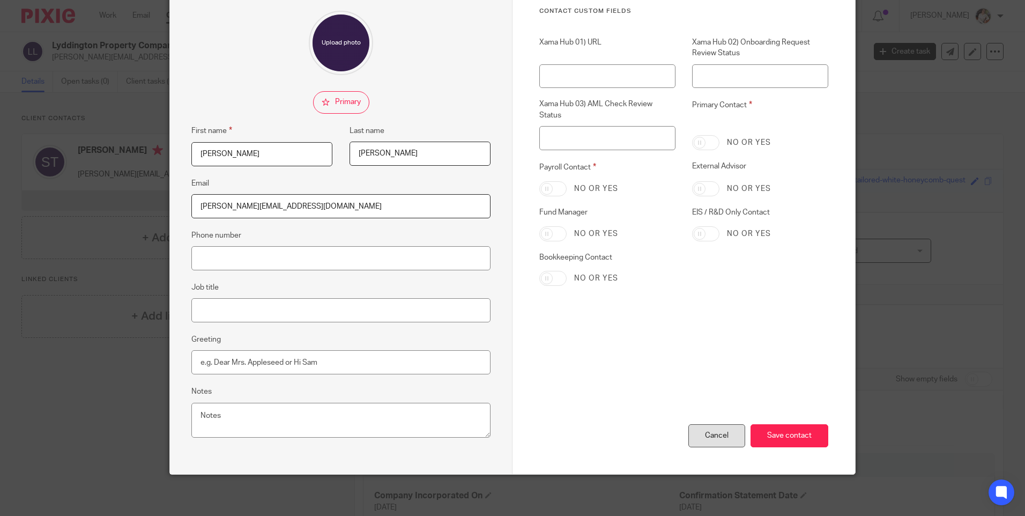
scroll to position [92, 0]
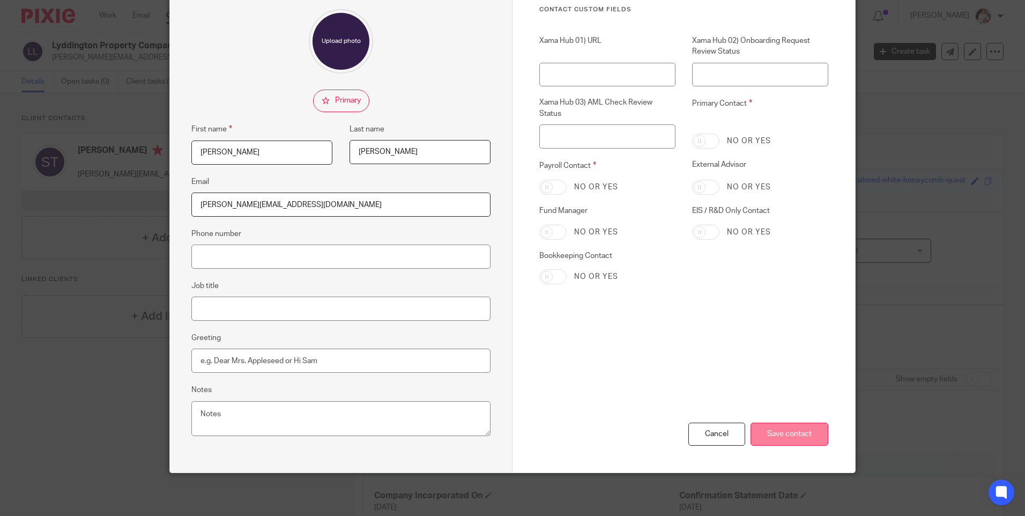
click at [771, 433] on input "Save contact" at bounding box center [790, 434] width 78 height 23
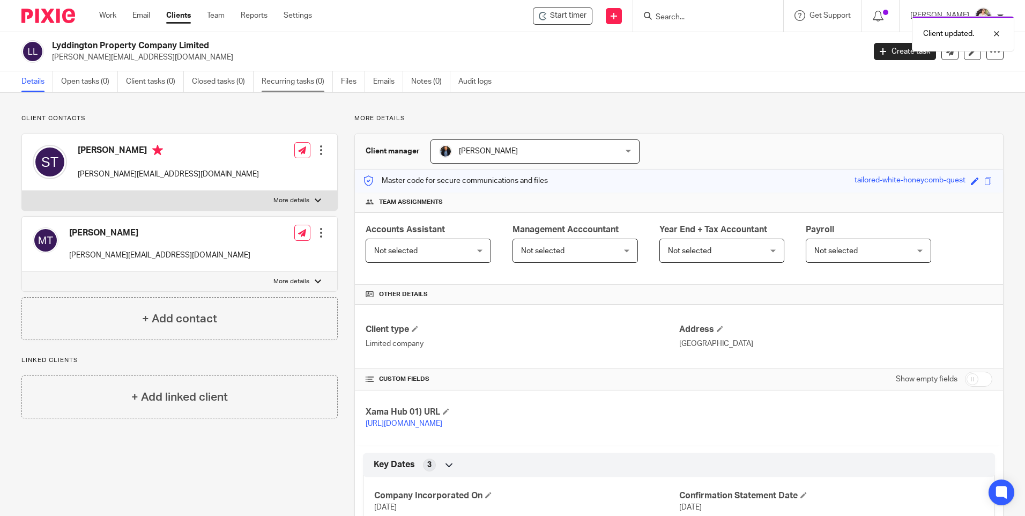
click at [302, 75] on link "Recurring tasks (0)" at bounding box center [297, 81] width 71 height 21
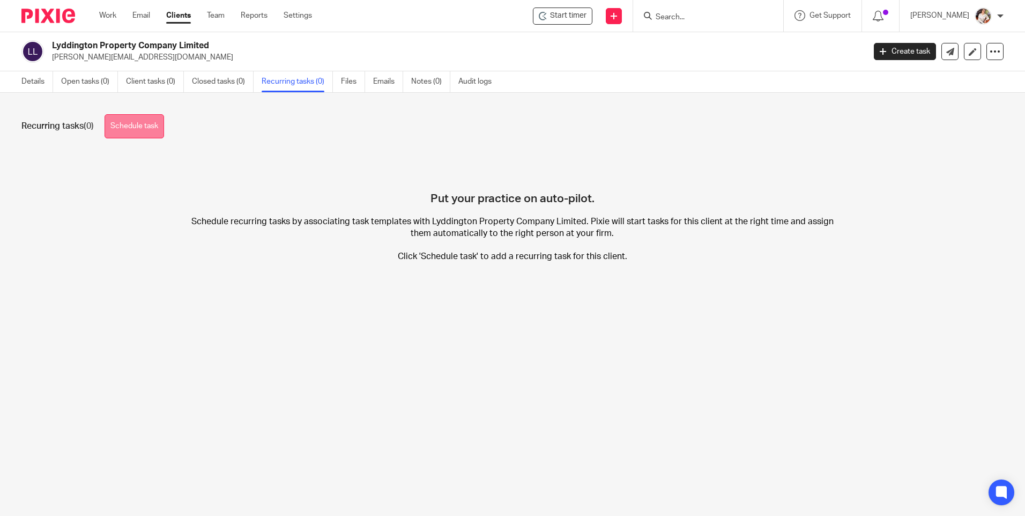
click at [151, 114] on link "Schedule task" at bounding box center [135, 126] width 60 height 24
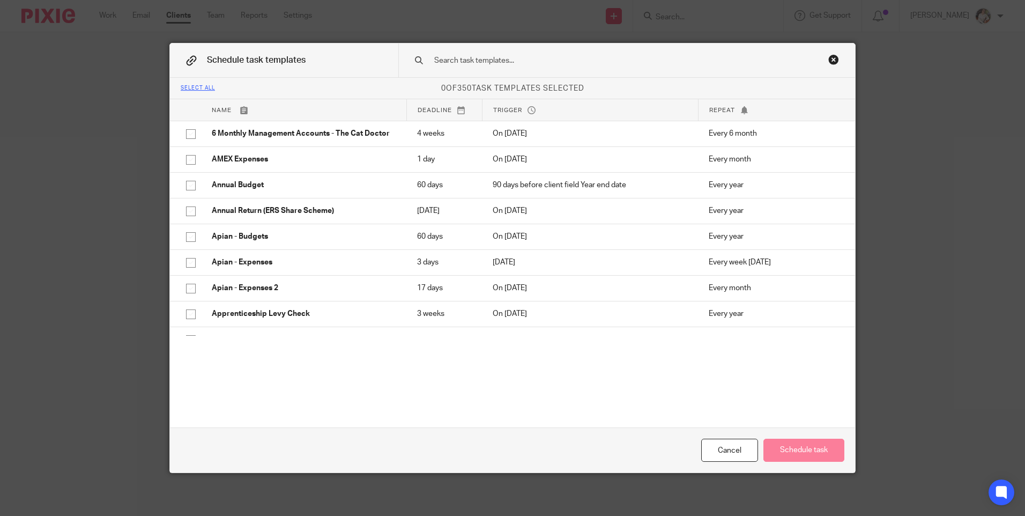
click at [495, 64] on input "text" at bounding box center [609, 61] width 353 height 12
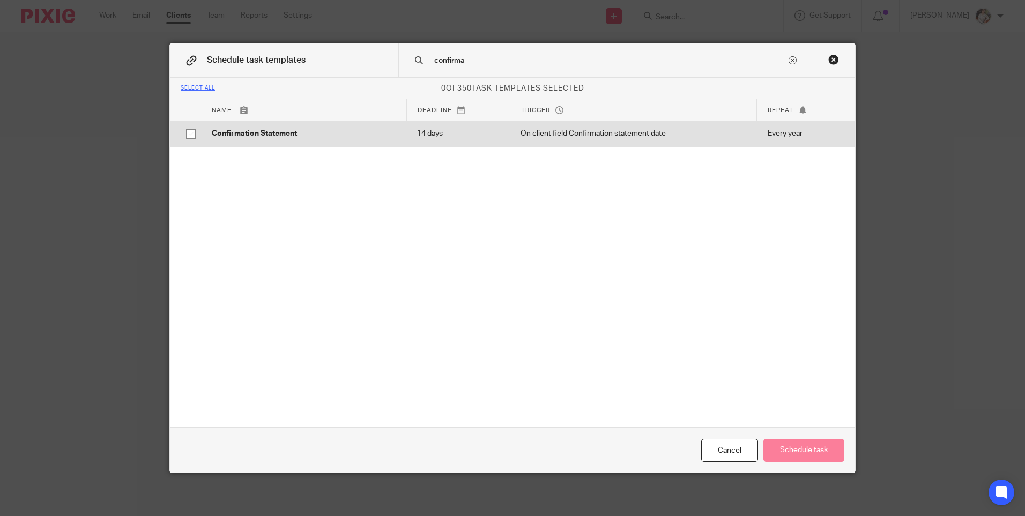
type input "confirma"
click at [183, 127] on input "checkbox" at bounding box center [191, 134] width 20 height 20
checkbox input "true"
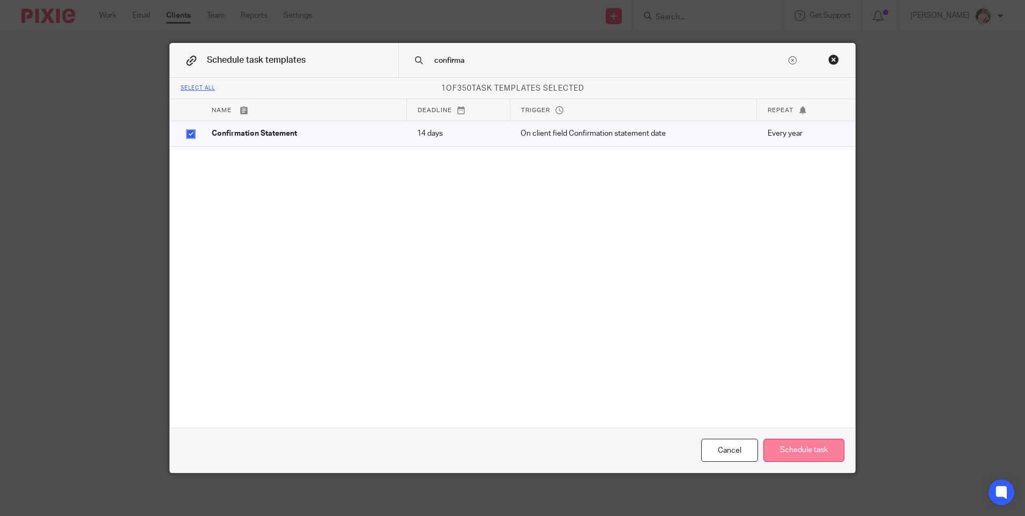
click at [797, 447] on button "Schedule task" at bounding box center [804, 450] width 81 height 23
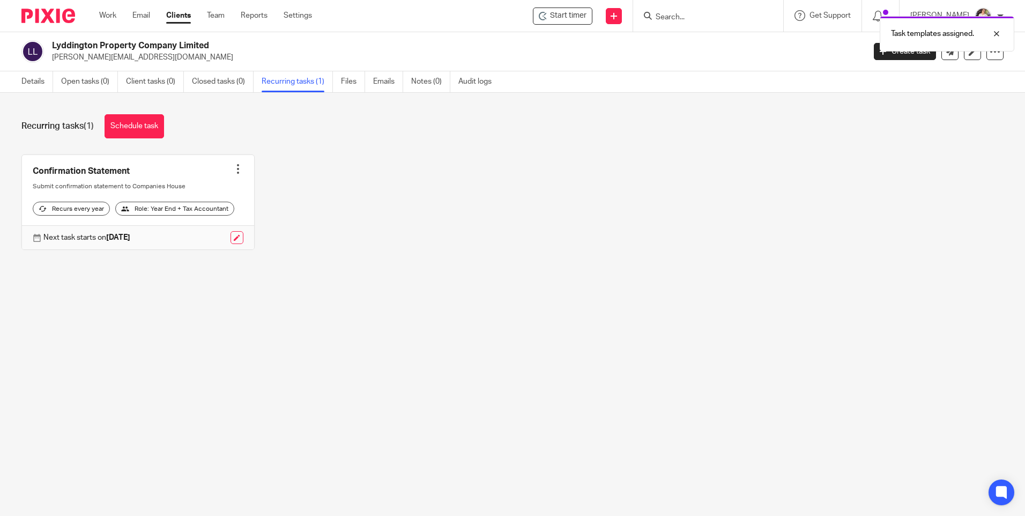
click at [233, 170] on div at bounding box center [238, 169] width 11 height 11
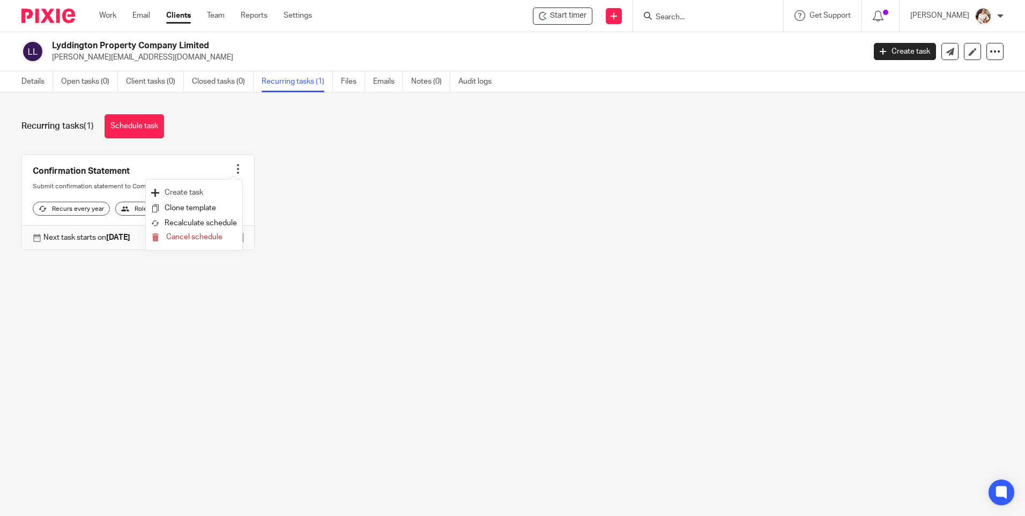
click at [196, 186] on link "Create task" at bounding box center [194, 193] width 86 height 16
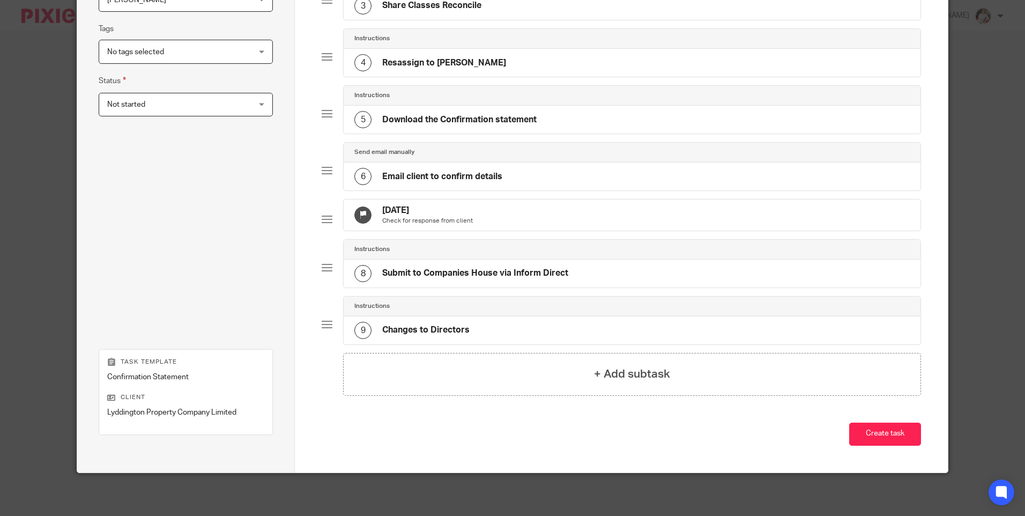
scroll to position [249, 0]
click at [867, 435] on button "Create task" at bounding box center [885, 434] width 72 height 23
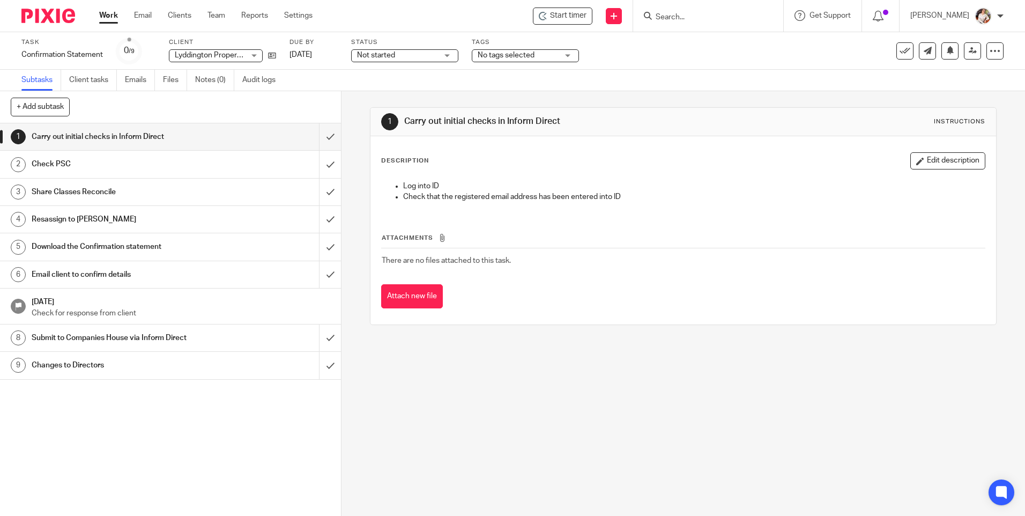
click at [559, 18] on span "Start timer" at bounding box center [568, 15] width 36 height 11
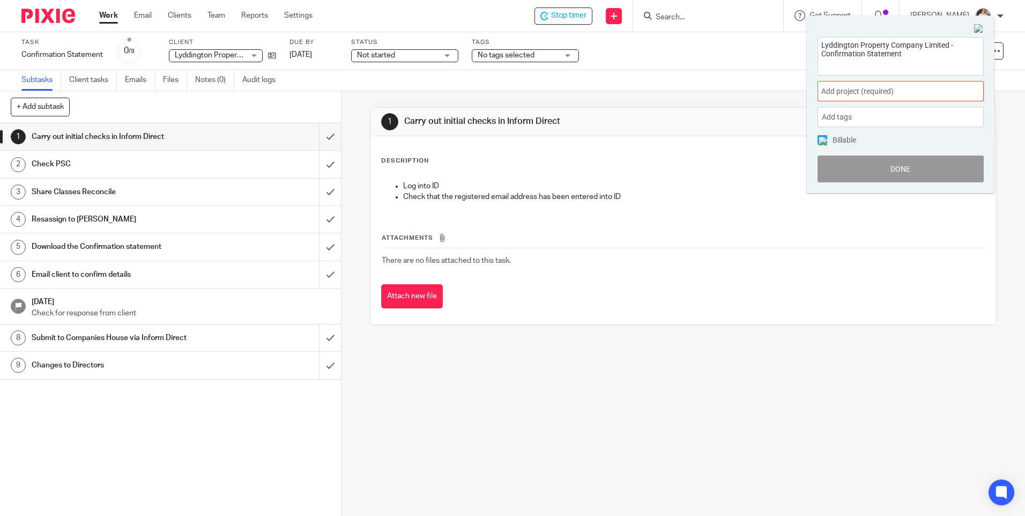
click at [896, 99] on div "Add project (required) :" at bounding box center [901, 91] width 166 height 20
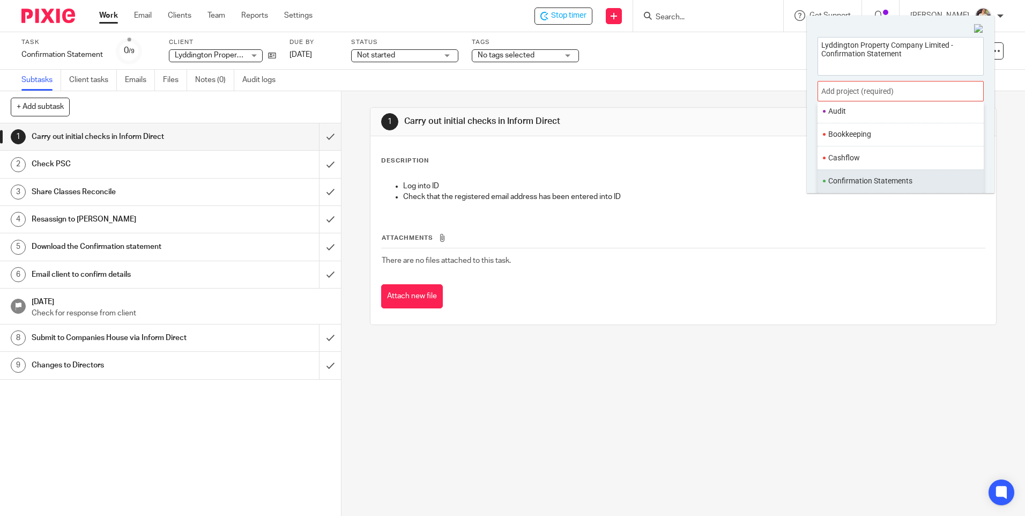
scroll to position [107, 0]
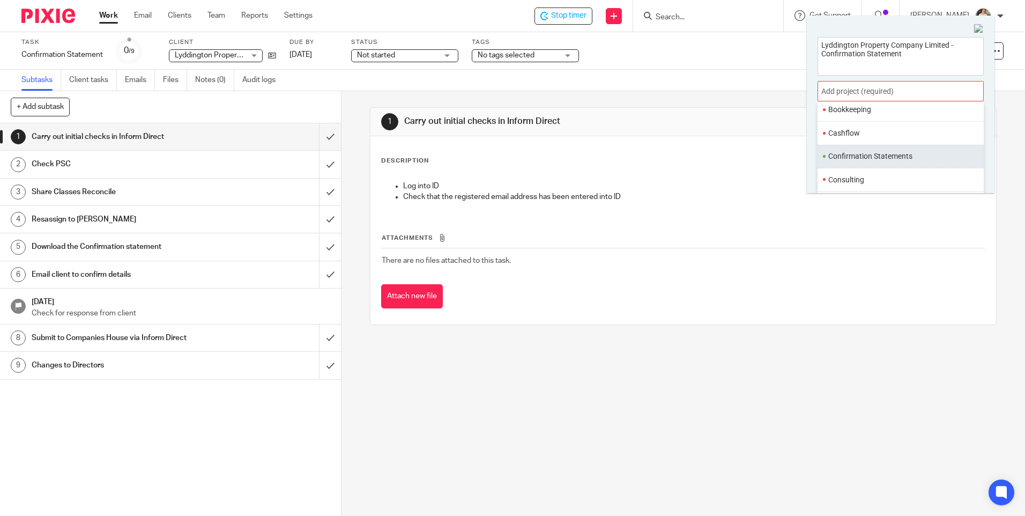
click at [877, 158] on li "Confirmation Statements" at bounding box center [899, 156] width 140 height 11
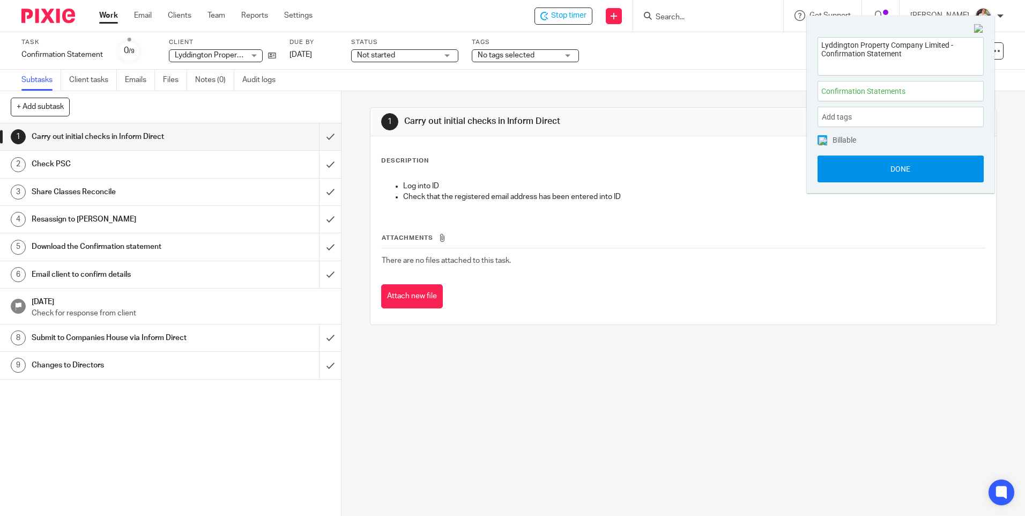
click at [875, 165] on button "Done" at bounding box center [901, 169] width 166 height 27
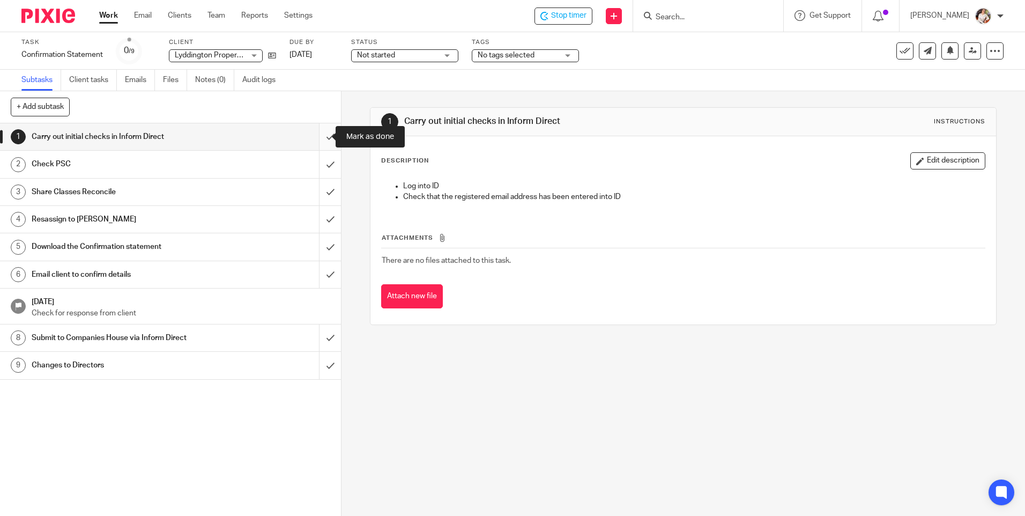
click at [317, 137] on input "submit" at bounding box center [170, 136] width 341 height 27
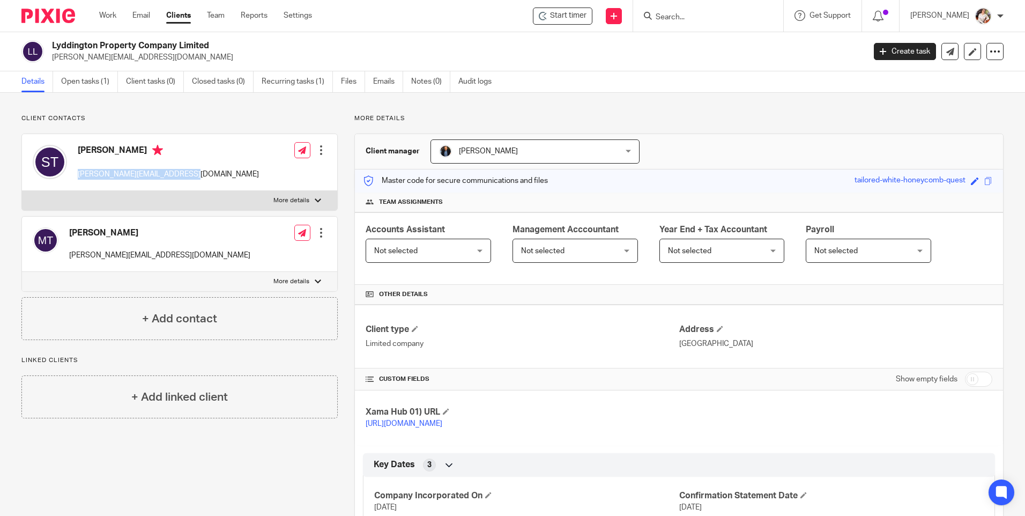
click at [77, 176] on div "Susanne Thorne susanne@farmvetsolutions.com" at bounding box center [146, 162] width 226 height 46
drag, startPoint x: 77, startPoint y: 176, endPoint x: 98, endPoint y: 174, distance: 20.5
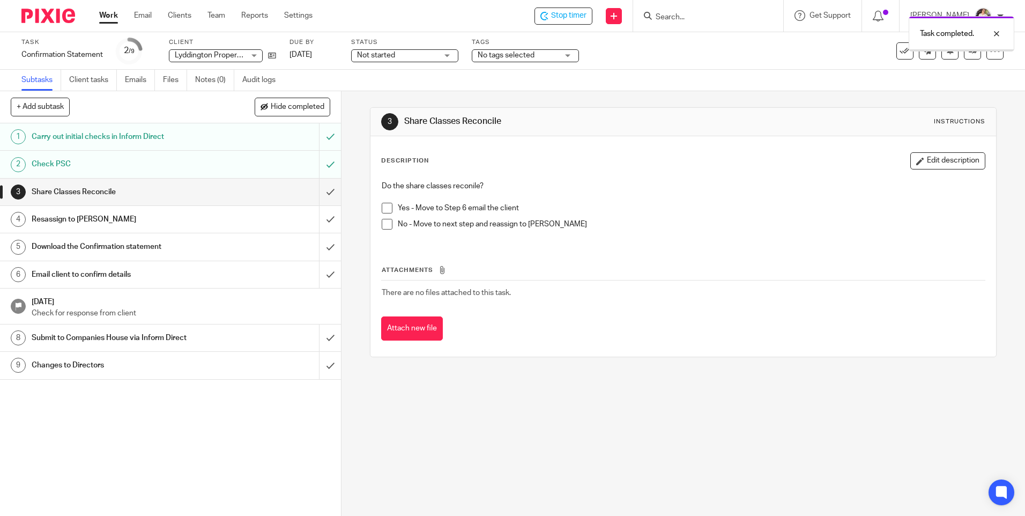
click at [388, 208] on span at bounding box center [387, 208] width 11 height 11
click at [317, 193] on input "submit" at bounding box center [170, 192] width 341 height 27
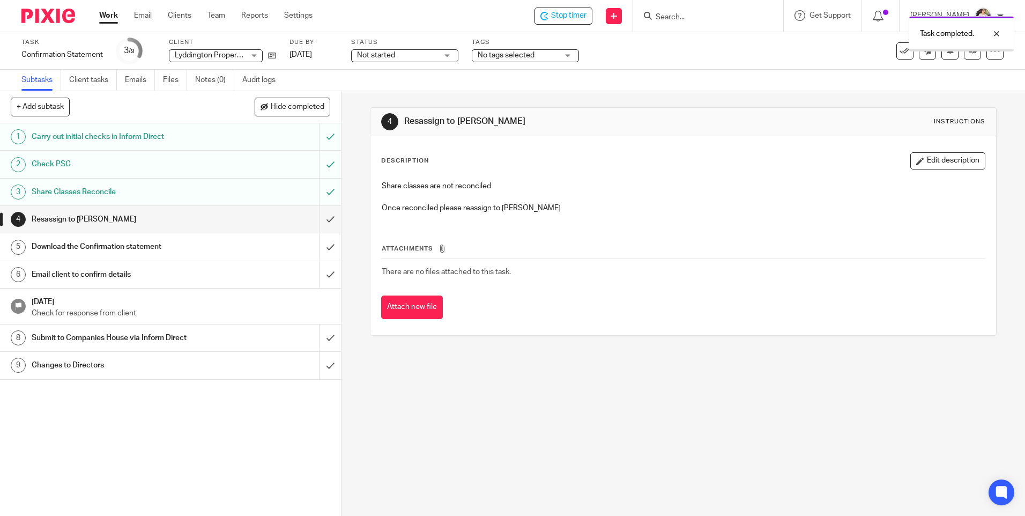
click at [320, 221] on input "submit" at bounding box center [170, 219] width 341 height 27
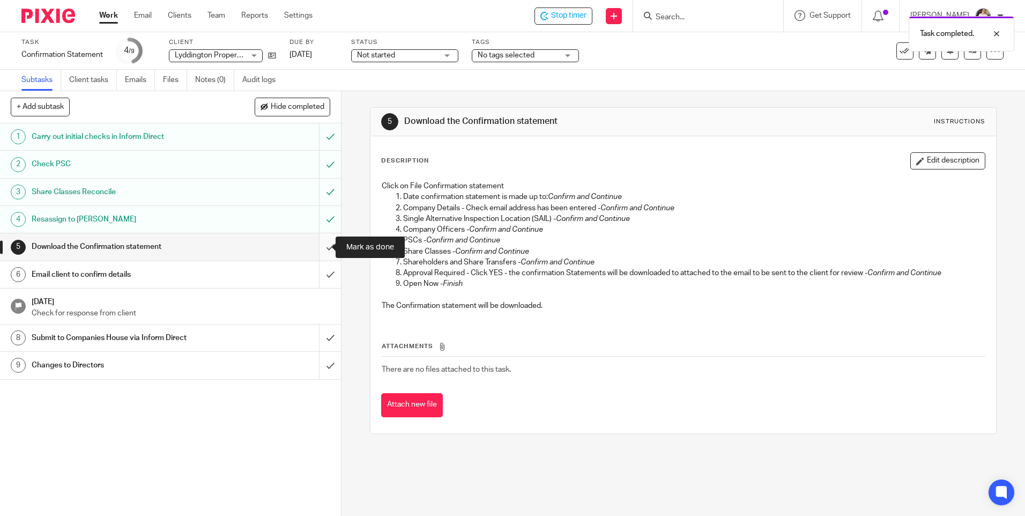
click at [325, 244] on input "submit" at bounding box center [170, 246] width 341 height 27
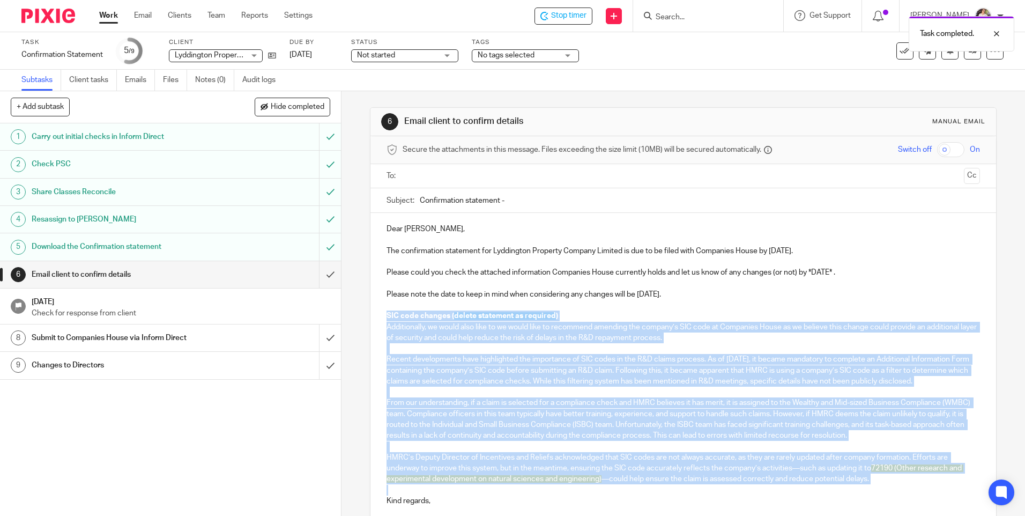
drag, startPoint x: 386, startPoint y: 317, endPoint x: 441, endPoint y: 499, distance: 190.0
click at [441, 499] on div "Dear [PERSON_NAME], The confirmation statement for Lyddington Property Company …" at bounding box center [683, 374] width 625 height 323
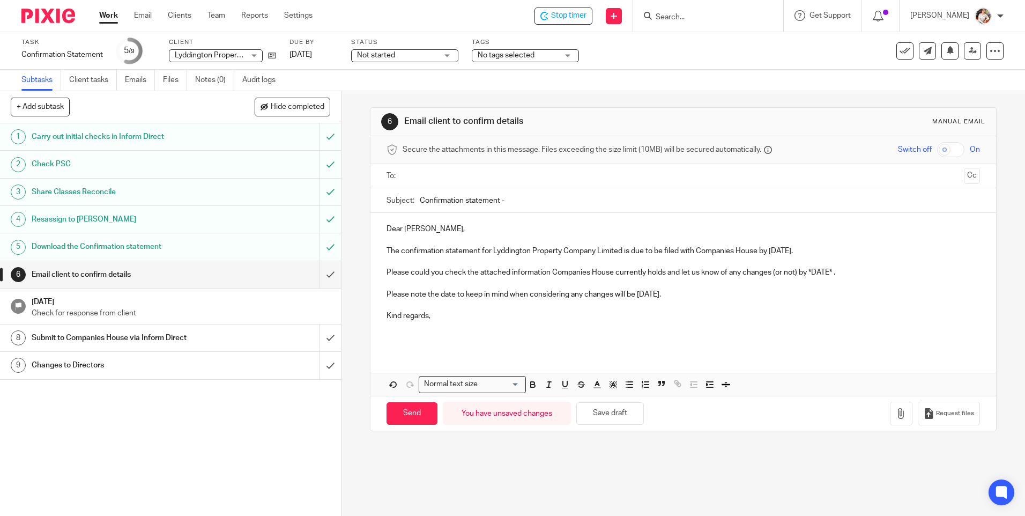
click at [830, 271] on p "Please could you check the attached information Companies House currently holds…" at bounding box center [683, 272] width 593 height 11
drag, startPoint x: 833, startPoint y: 272, endPoint x: 810, endPoint y: 271, distance: 23.1
click at [810, 271] on p "Please could you check the attached information Companies House currently holds…" at bounding box center [683, 272] width 593 height 11
click at [521, 208] on input "Confirmation statement -" at bounding box center [700, 200] width 560 height 24
type input "Confirmation statement - Lyddington Property Company Ltd"
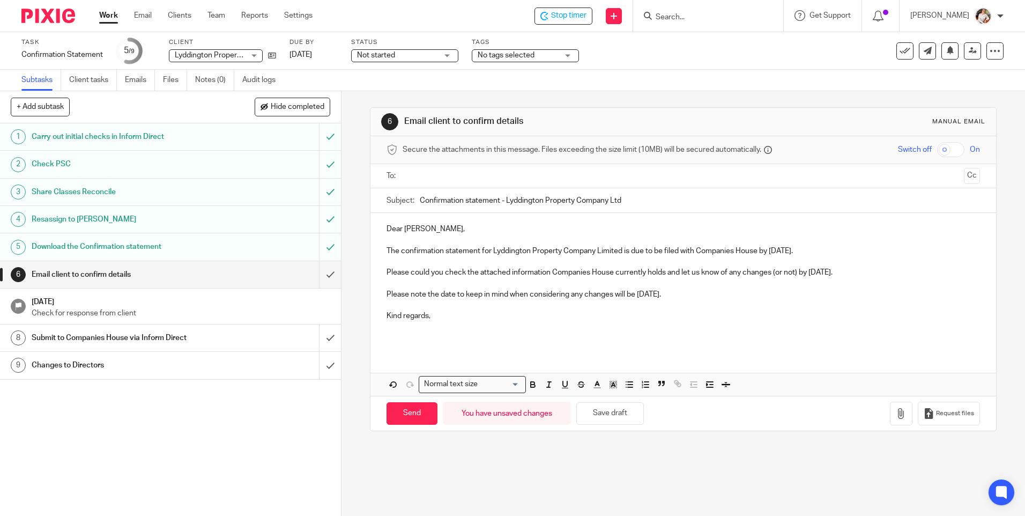
click at [476, 172] on input "text" at bounding box center [683, 176] width 553 height 12
click at [415, 337] on p at bounding box center [683, 335] width 593 height 22
click at [896, 418] on icon "button" at bounding box center [901, 415] width 11 height 11
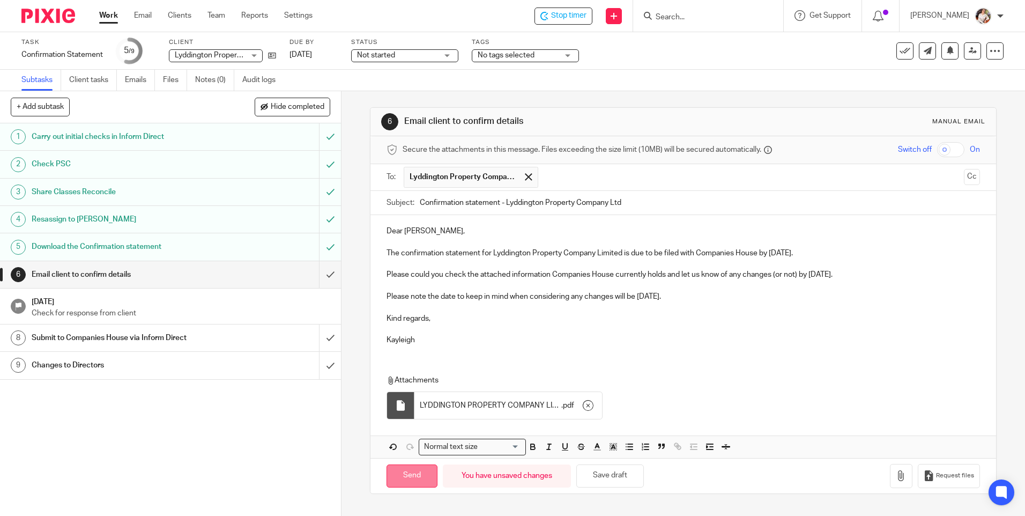
click at [417, 482] on input "Send" at bounding box center [412, 475] width 51 height 23
click at [552, 48] on div "Tags No tags selected Not yet started Records received Planned In progress In q…" at bounding box center [525, 51] width 107 height 26
click at [553, 54] on span "No tags selected" at bounding box center [518, 55] width 80 height 11
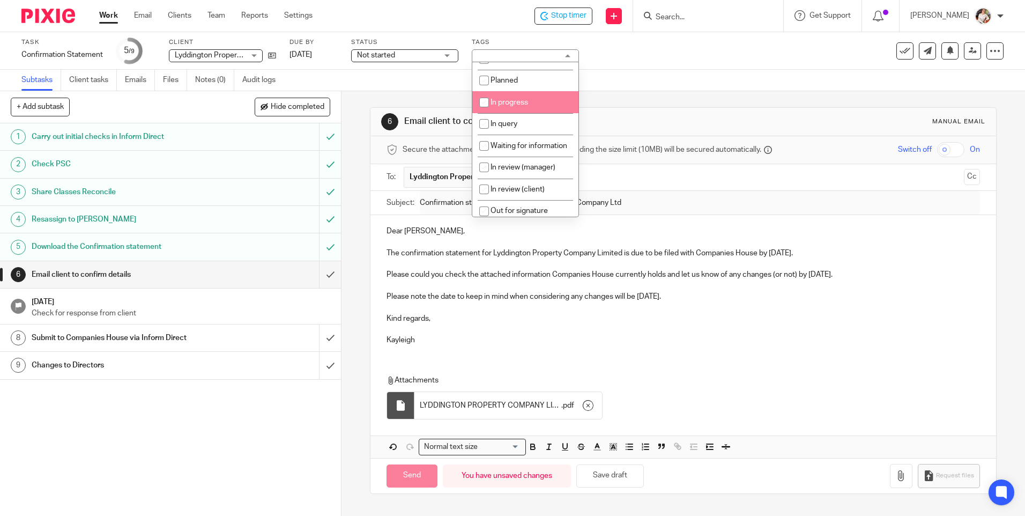
scroll to position [54, 0]
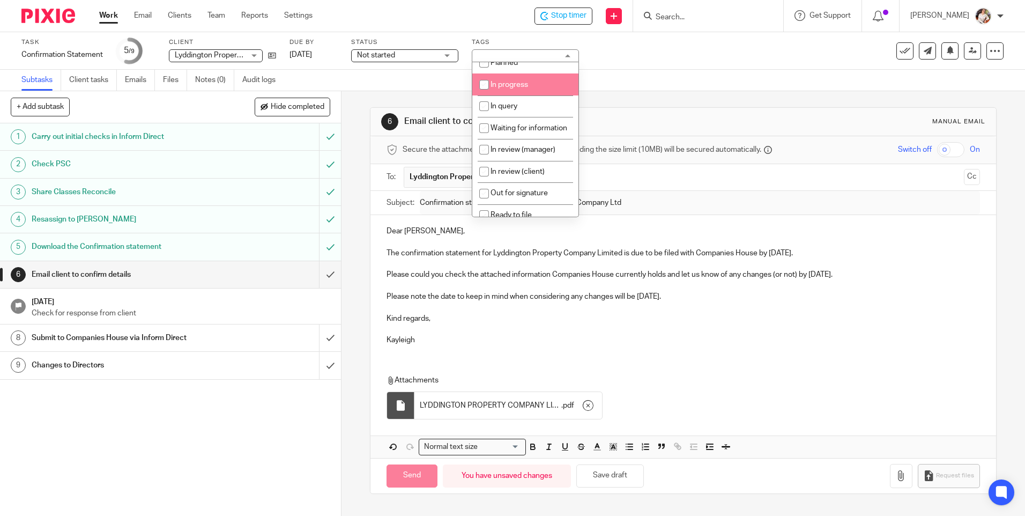
click at [524, 85] on span "In progress" at bounding box center [510, 85] width 38 height 8
checkbox input "true"
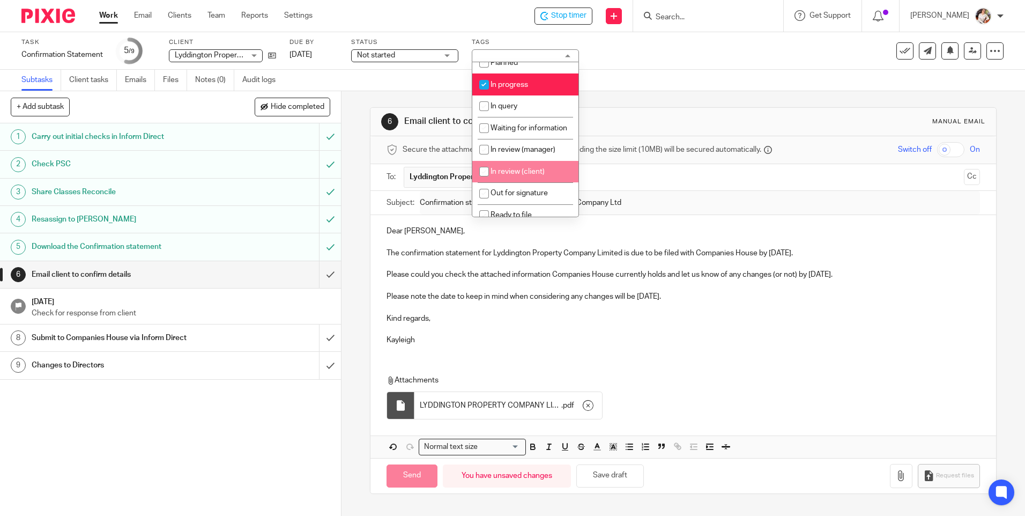
click at [528, 175] on span "In review (client)" at bounding box center [518, 172] width 54 height 8
checkbox input "true"
click at [573, 16] on span "Stop timer" at bounding box center [568, 15] width 35 height 11
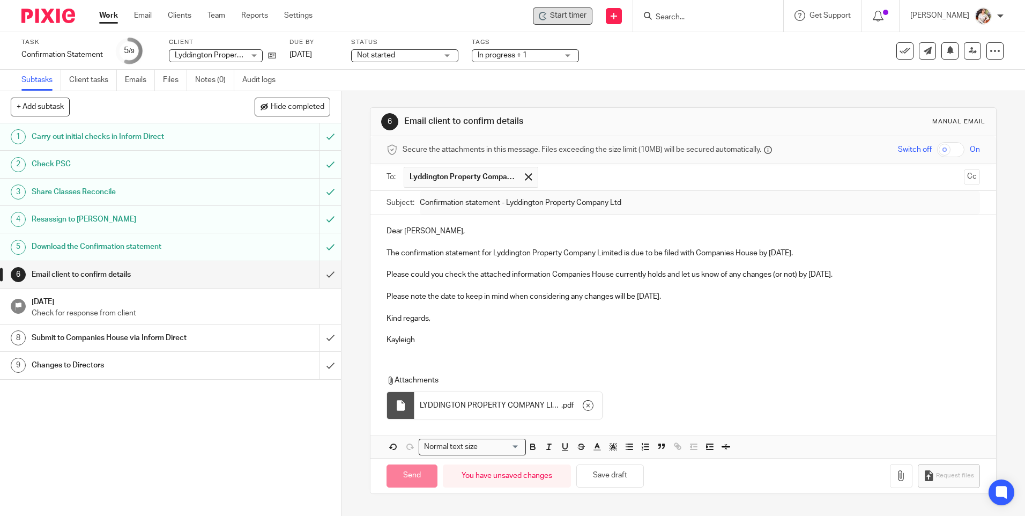
click at [113, 14] on link "Work" at bounding box center [108, 15] width 19 height 11
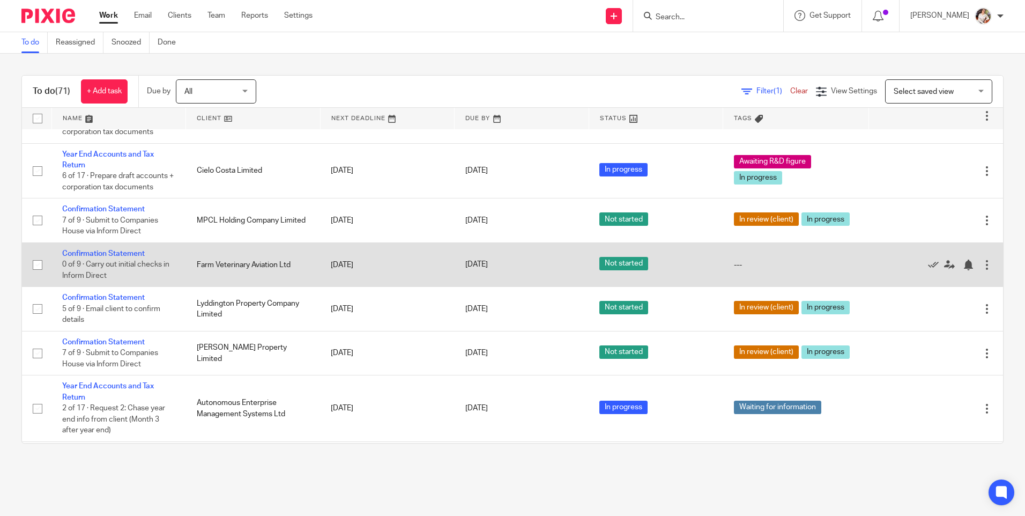
scroll to position [965, 0]
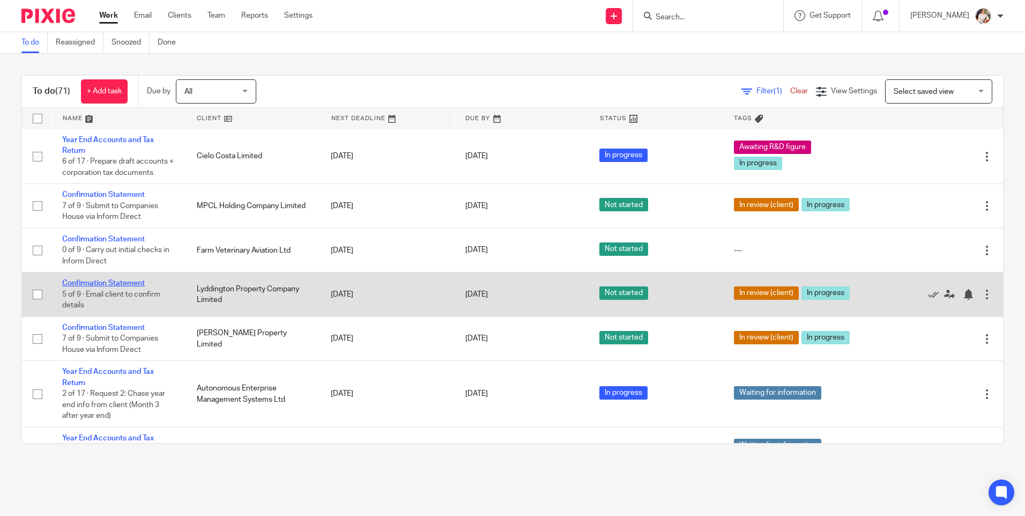
click at [114, 287] on link "Confirmation Statement" at bounding box center [103, 283] width 83 height 8
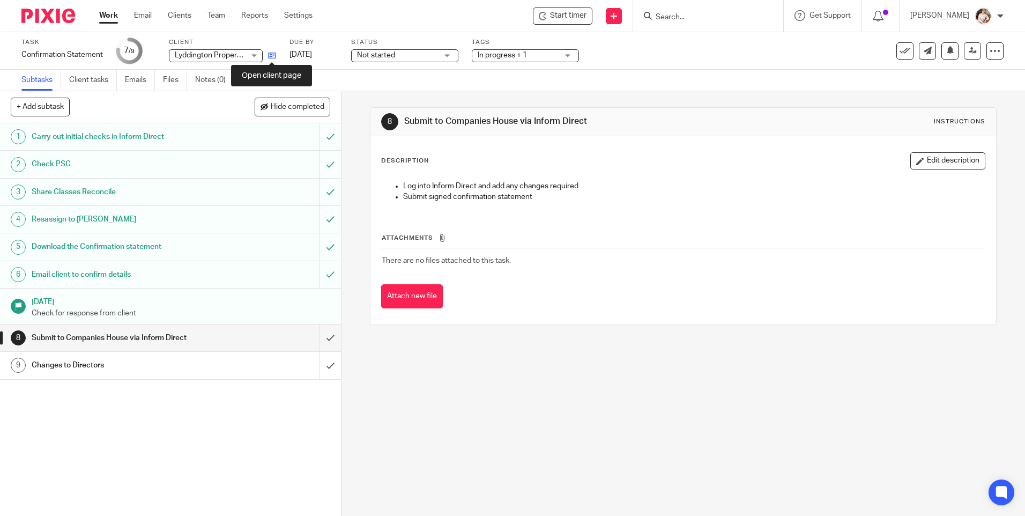
click at [268, 56] on icon at bounding box center [272, 55] width 8 height 8
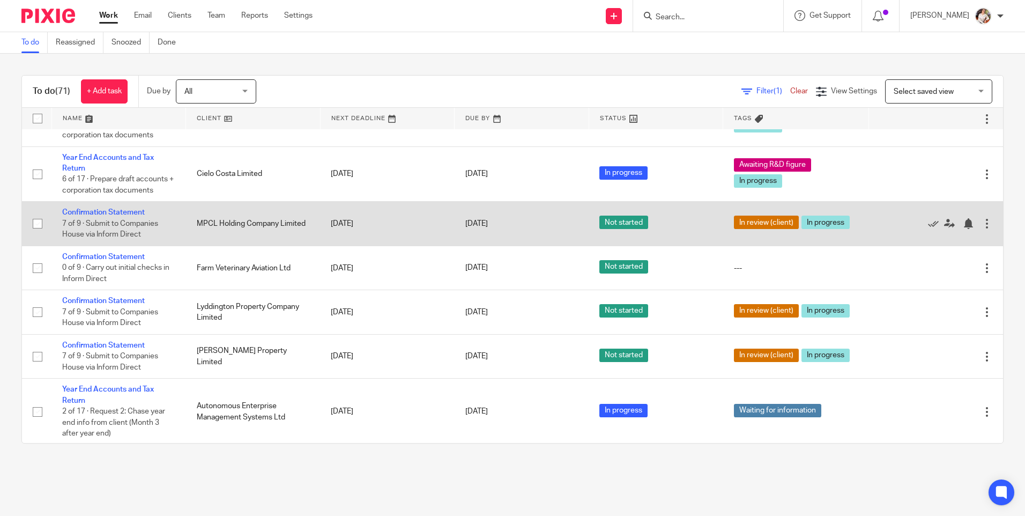
scroll to position [965, 0]
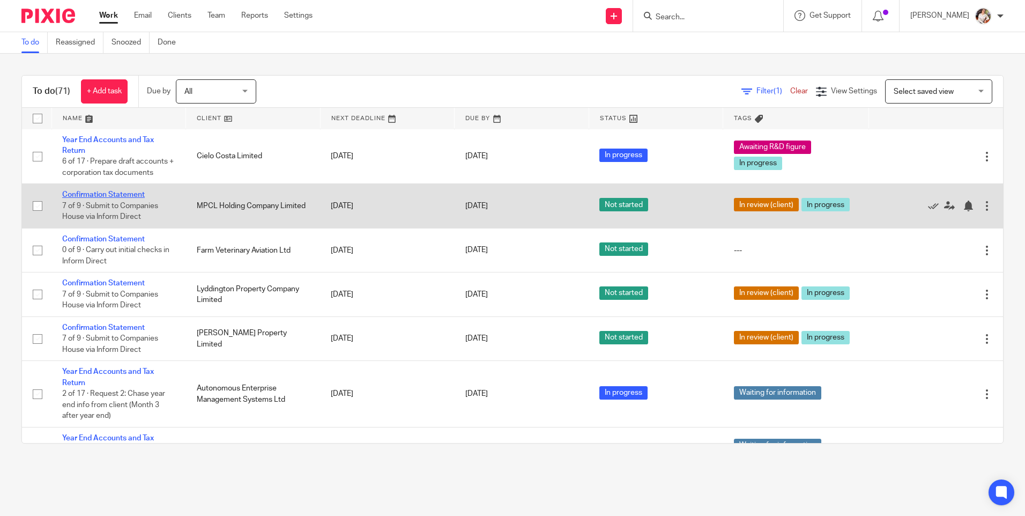
click at [121, 198] on link "Confirmation Statement" at bounding box center [103, 195] width 83 height 8
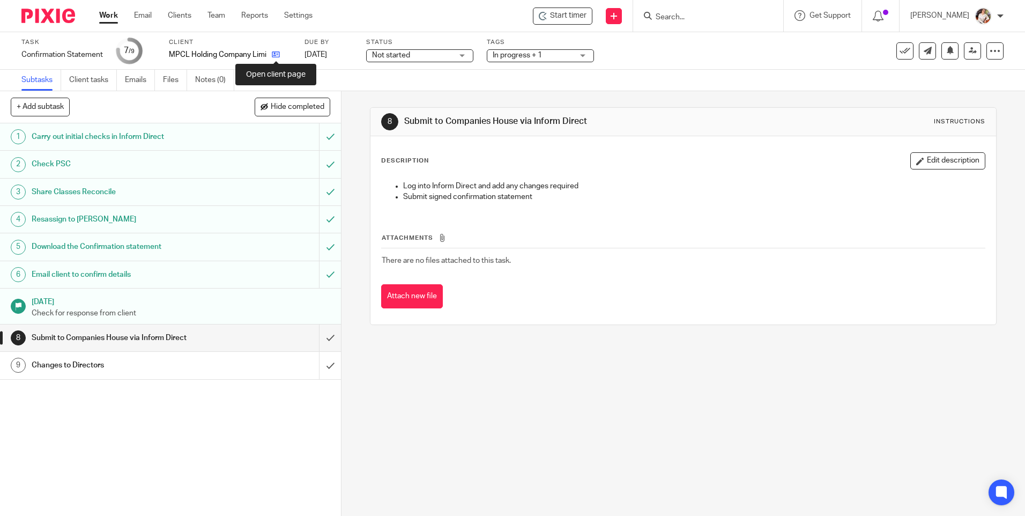
click at [279, 51] on icon at bounding box center [276, 54] width 8 height 8
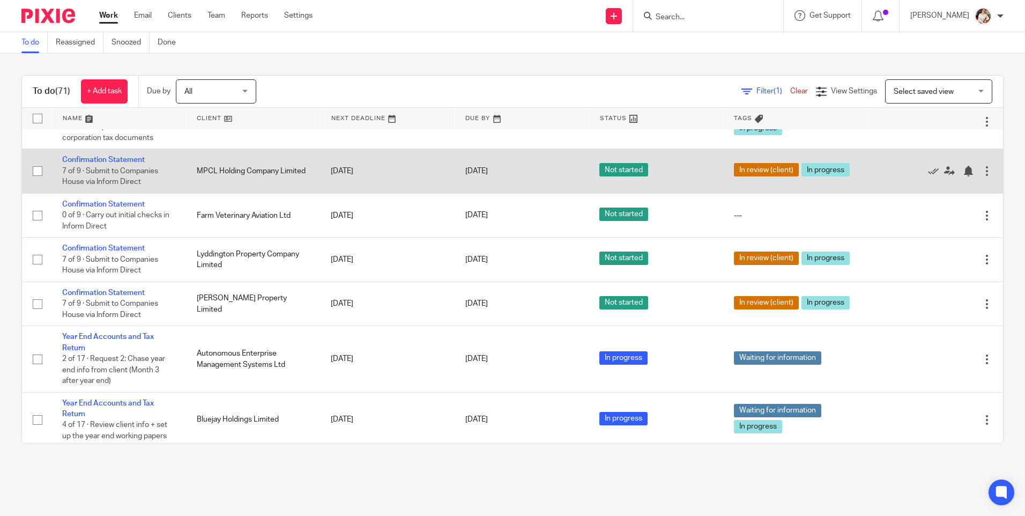
scroll to position [1019, 0]
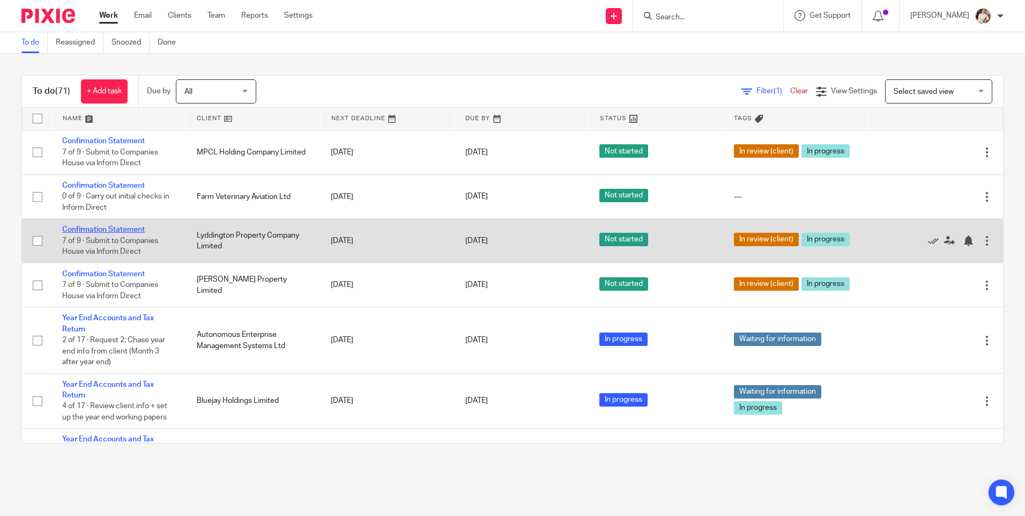
click at [101, 233] on link "Confirmation Statement" at bounding box center [103, 230] width 83 height 8
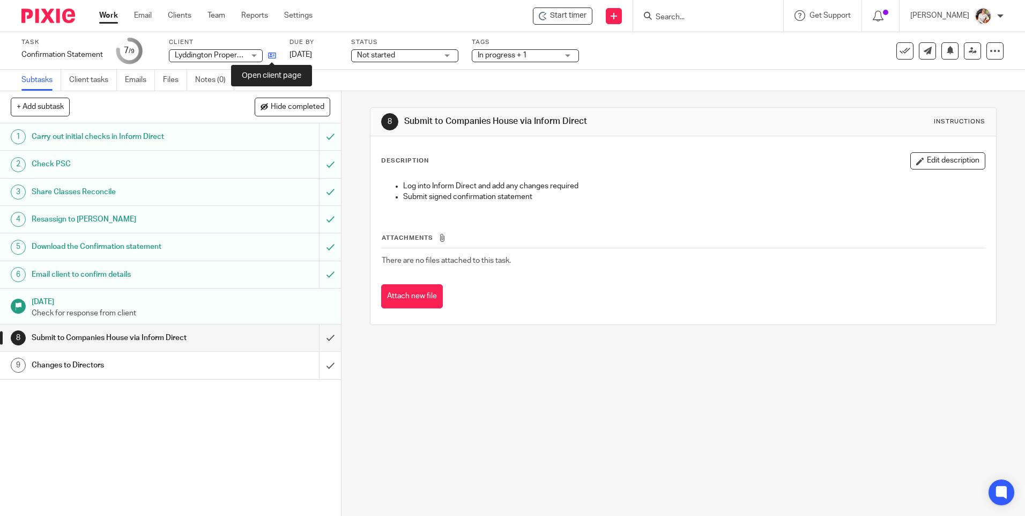
click at [269, 56] on icon at bounding box center [272, 55] width 8 height 8
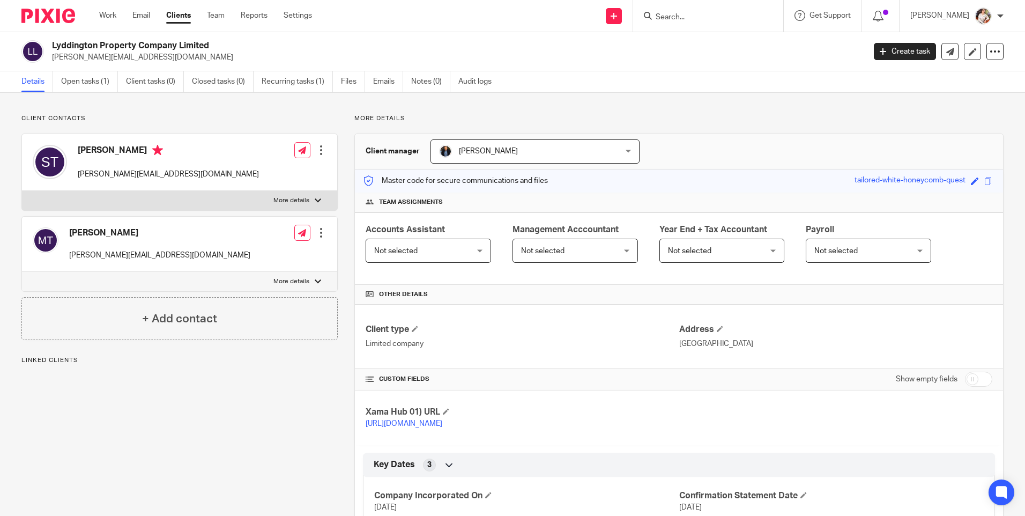
scroll to position [235, 0]
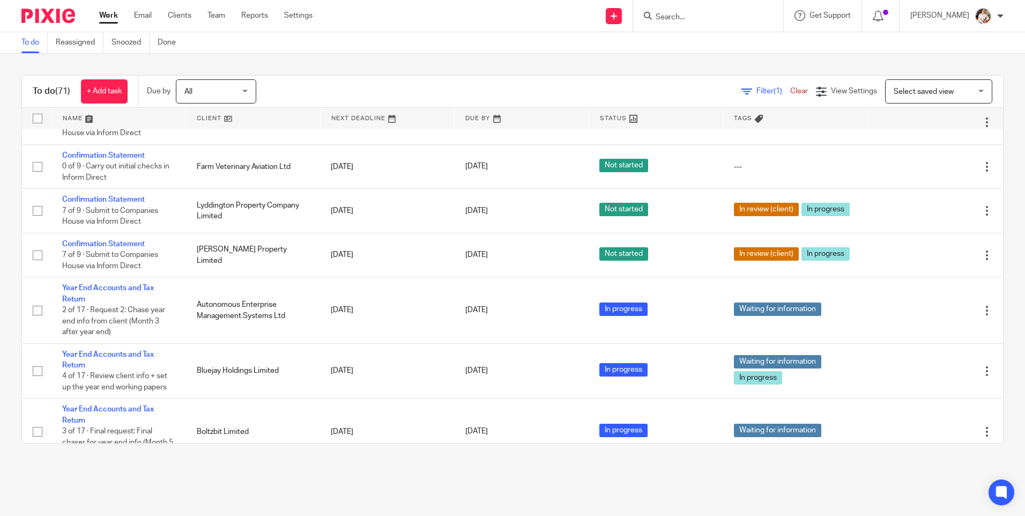
scroll to position [1073, 0]
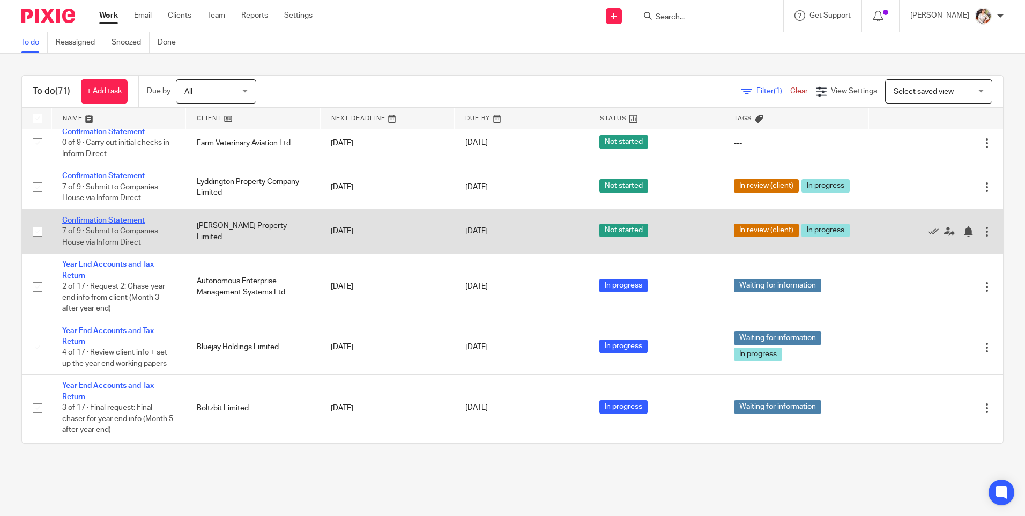
click at [113, 224] on link "Confirmation Statement" at bounding box center [103, 221] width 83 height 8
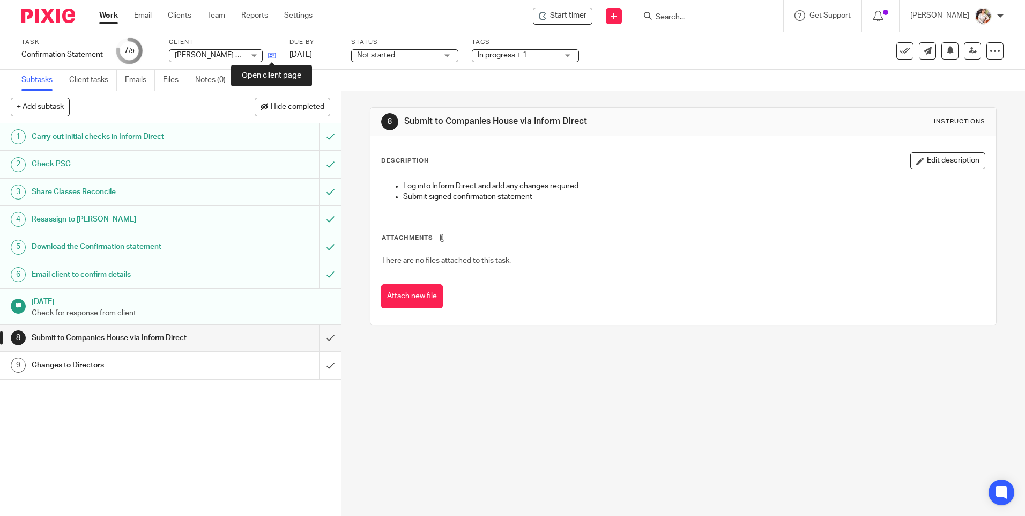
click at [274, 55] on icon at bounding box center [272, 55] width 8 height 8
click at [108, 14] on link "Work" at bounding box center [108, 15] width 19 height 11
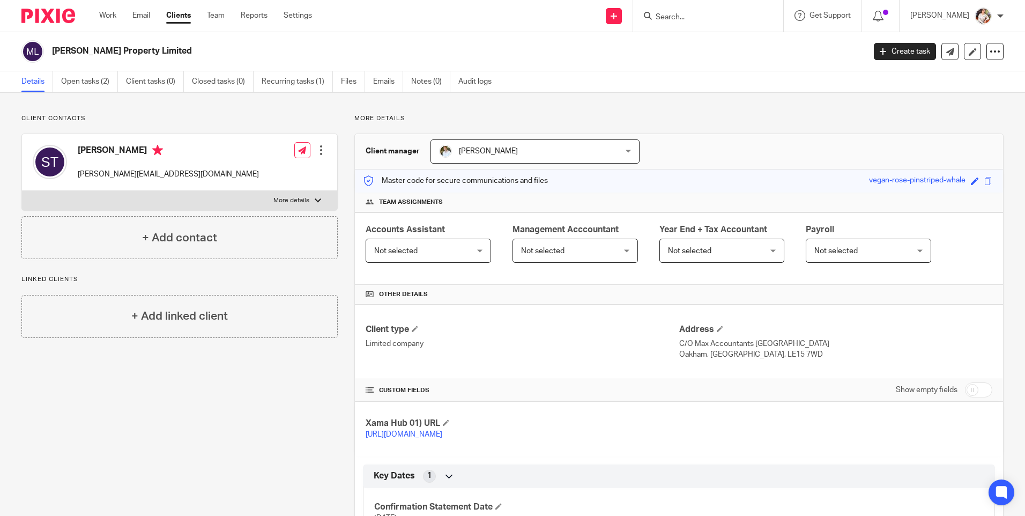
scroll to position [94, 0]
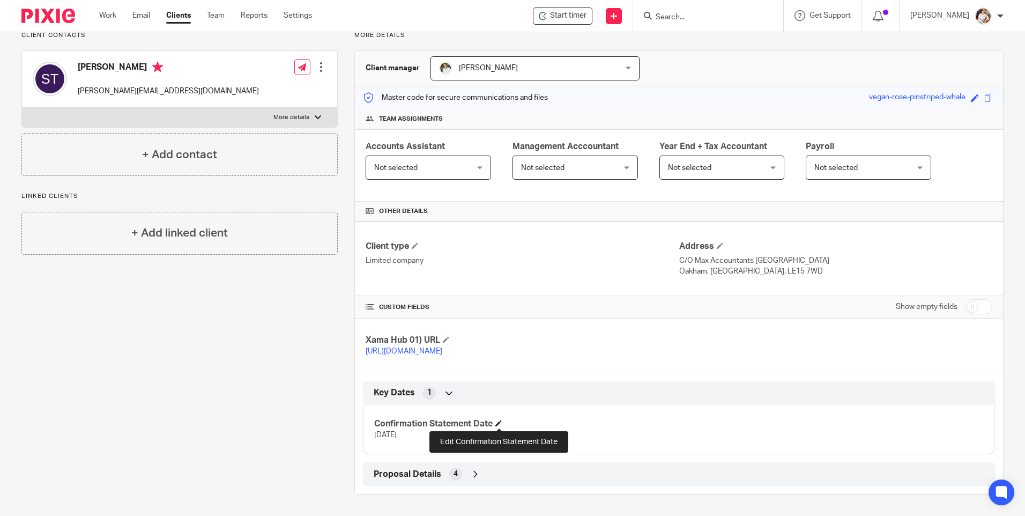
click at [496, 424] on span at bounding box center [499, 423] width 6 height 6
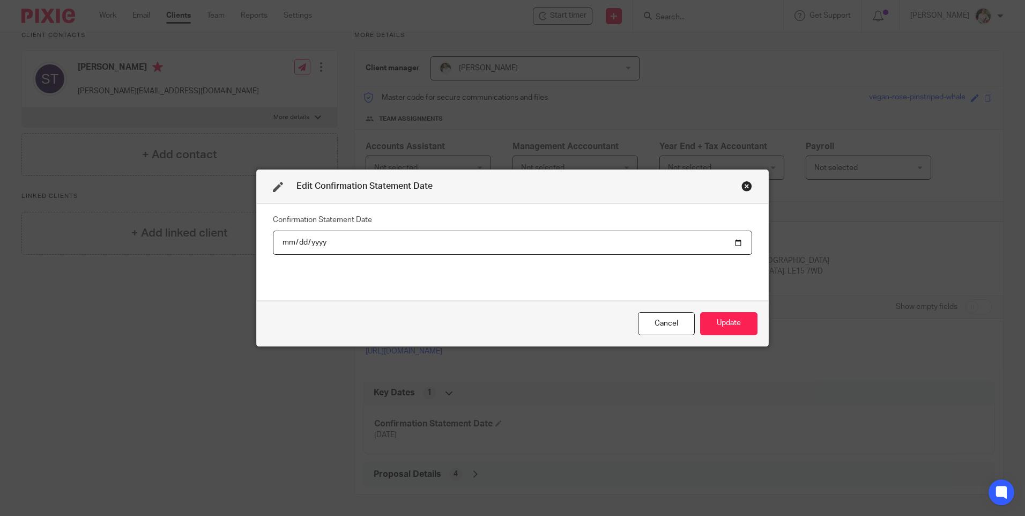
click at [738, 242] on input "[DATE]" at bounding box center [512, 243] width 479 height 24
type input "[DATE]"
click at [747, 324] on button "Update" at bounding box center [728, 323] width 57 height 23
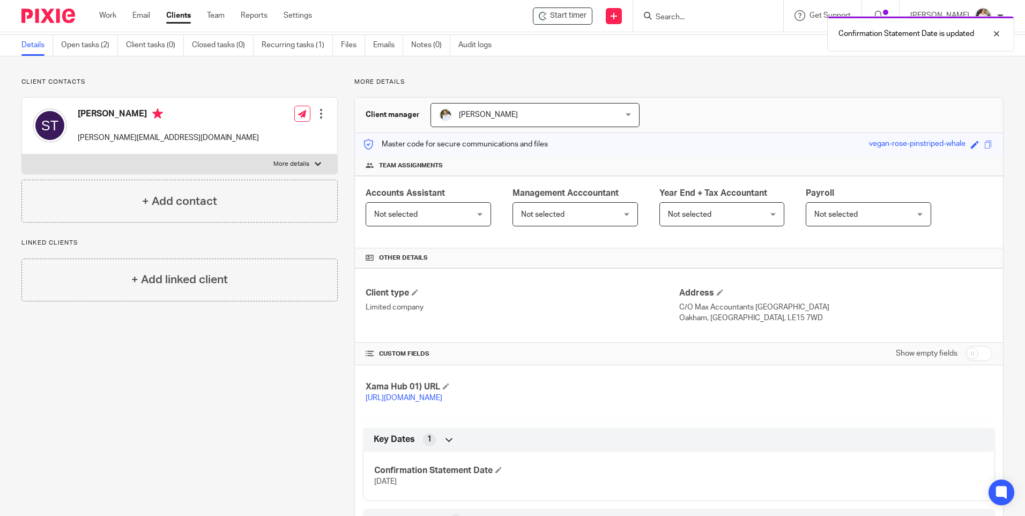
scroll to position [0, 0]
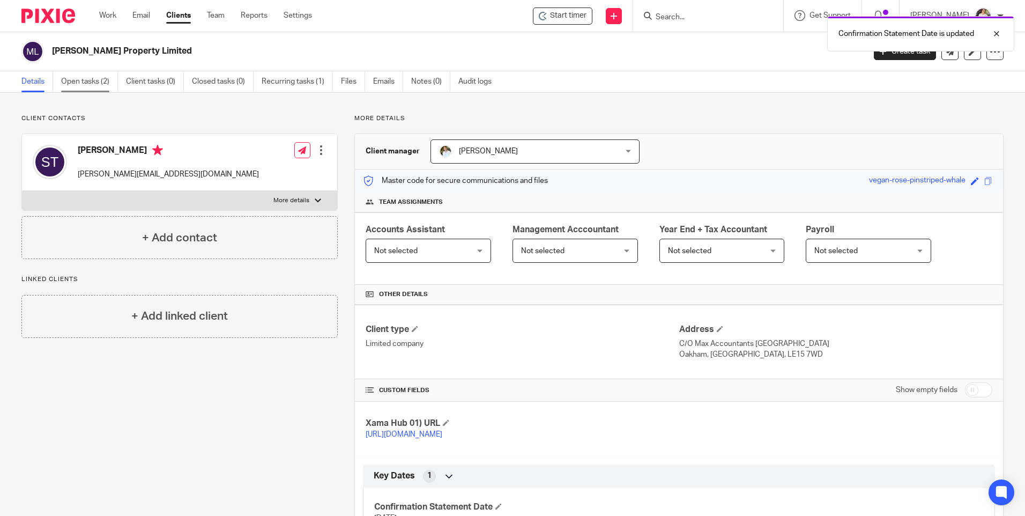
click at [102, 84] on link "Open tasks (2)" at bounding box center [89, 81] width 57 height 21
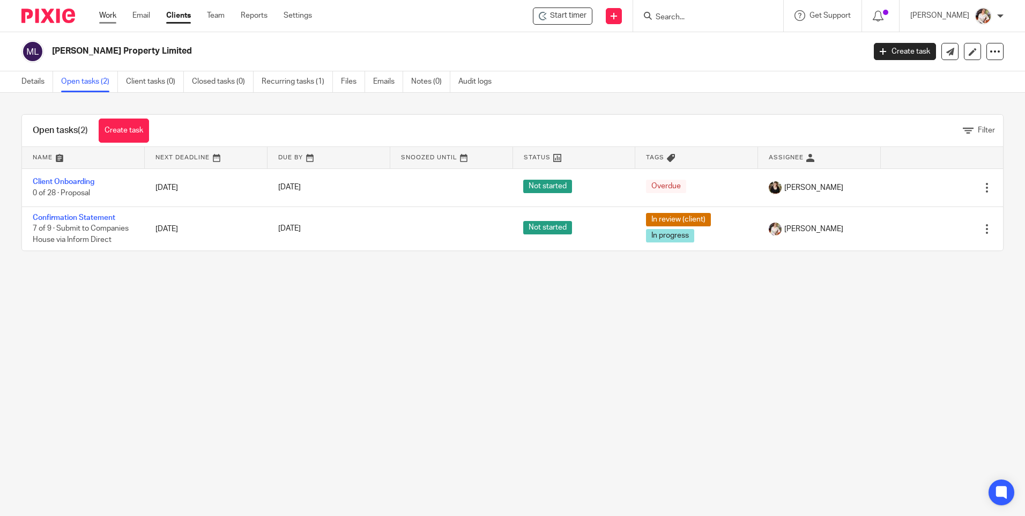
click at [112, 15] on link "Work" at bounding box center [107, 15] width 17 height 11
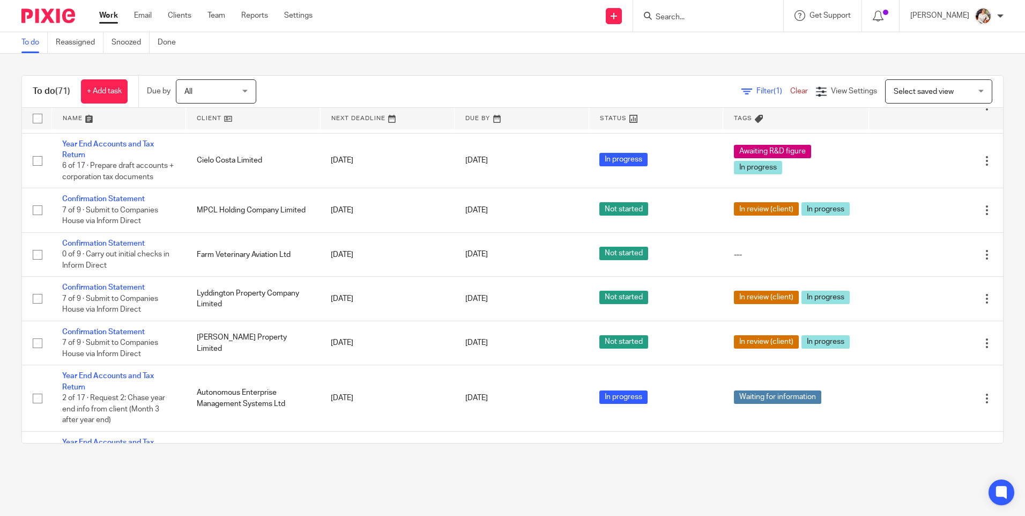
scroll to position [965, 0]
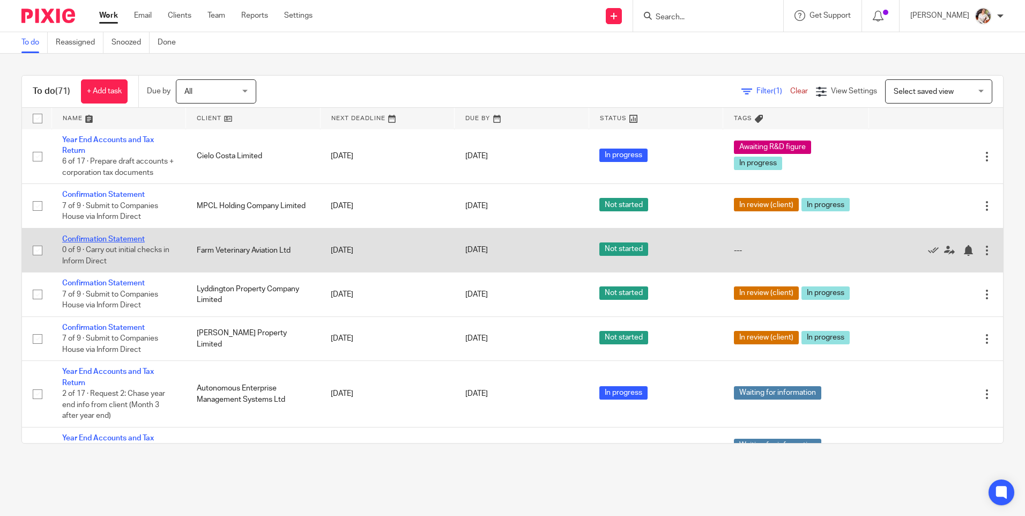
click at [97, 243] on link "Confirmation Statement" at bounding box center [103, 239] width 83 height 8
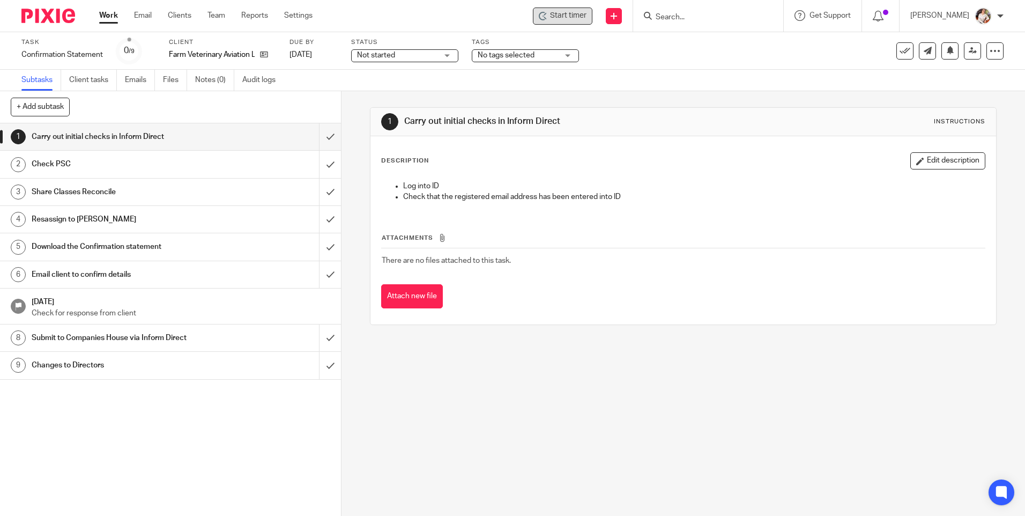
click at [582, 13] on span "Start timer" at bounding box center [568, 15] width 36 height 11
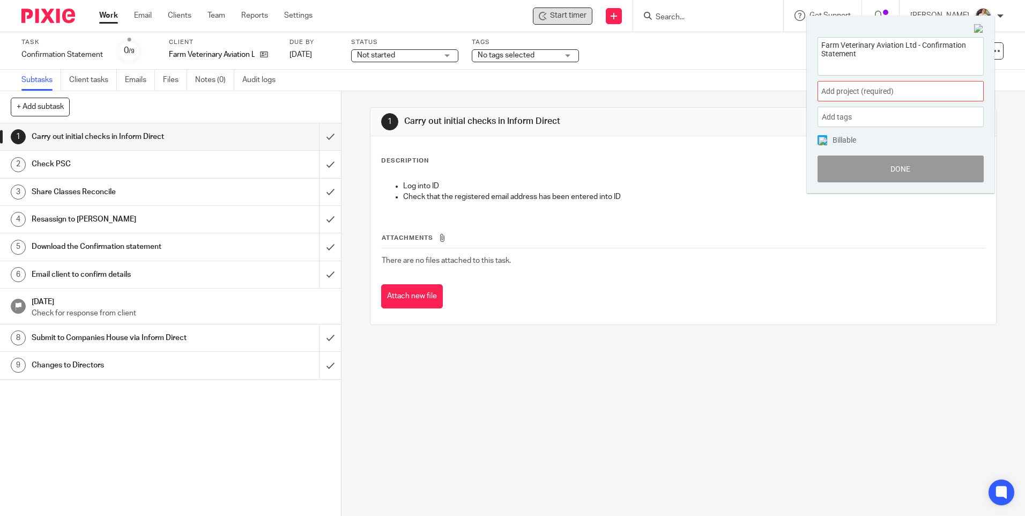
click at [933, 86] on div "Add project (required) :" at bounding box center [901, 91] width 166 height 20
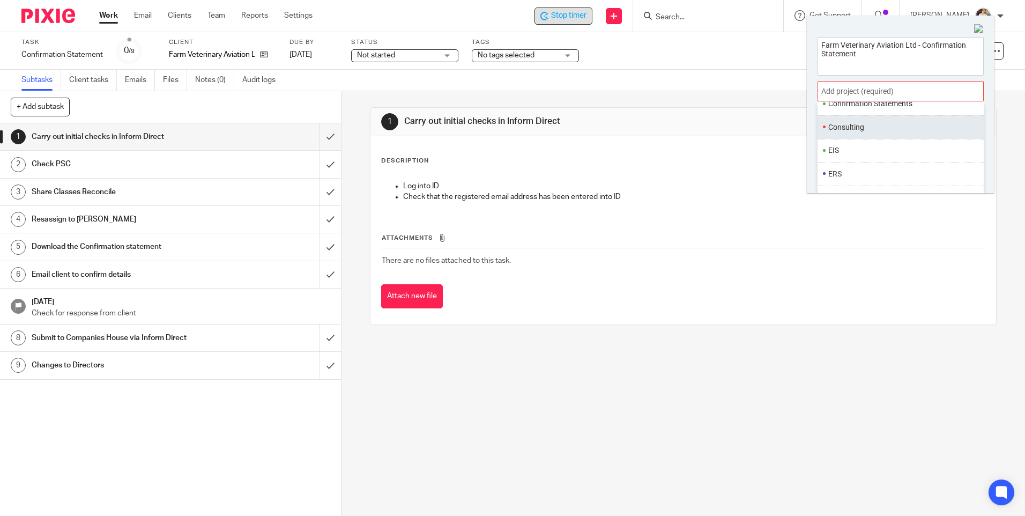
scroll to position [161, 0]
click at [888, 104] on li "Confirmation Statements" at bounding box center [899, 102] width 140 height 11
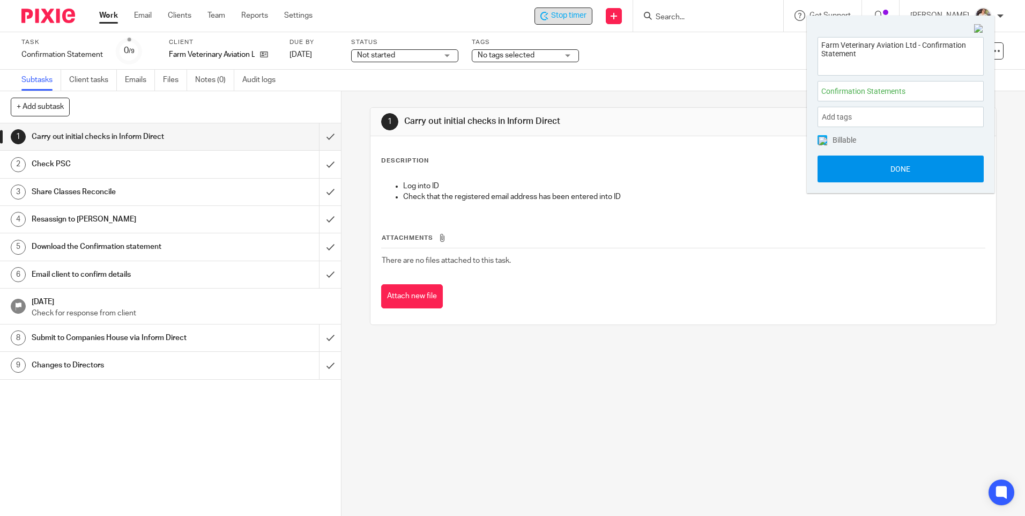
click at [885, 166] on button "Done" at bounding box center [901, 169] width 166 height 27
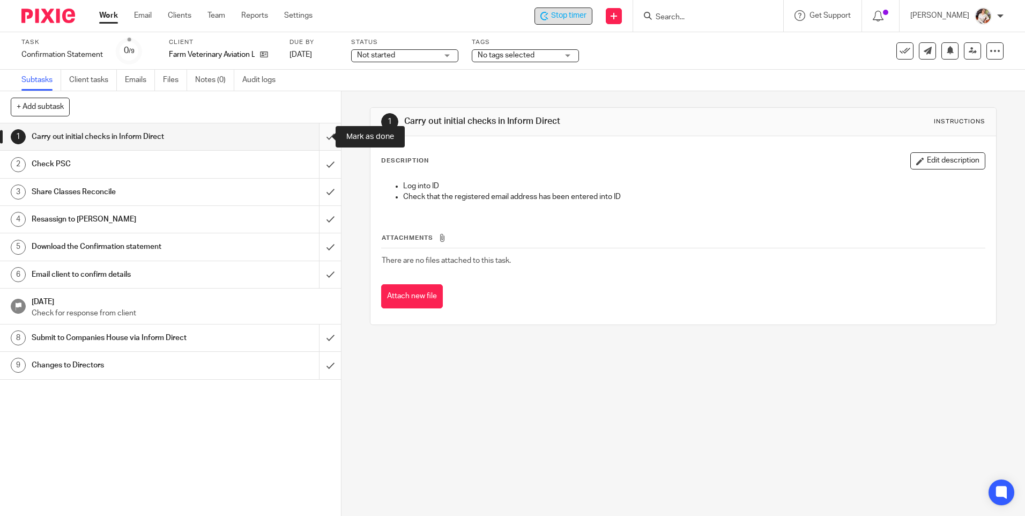
click at [316, 138] on input "submit" at bounding box center [170, 136] width 341 height 27
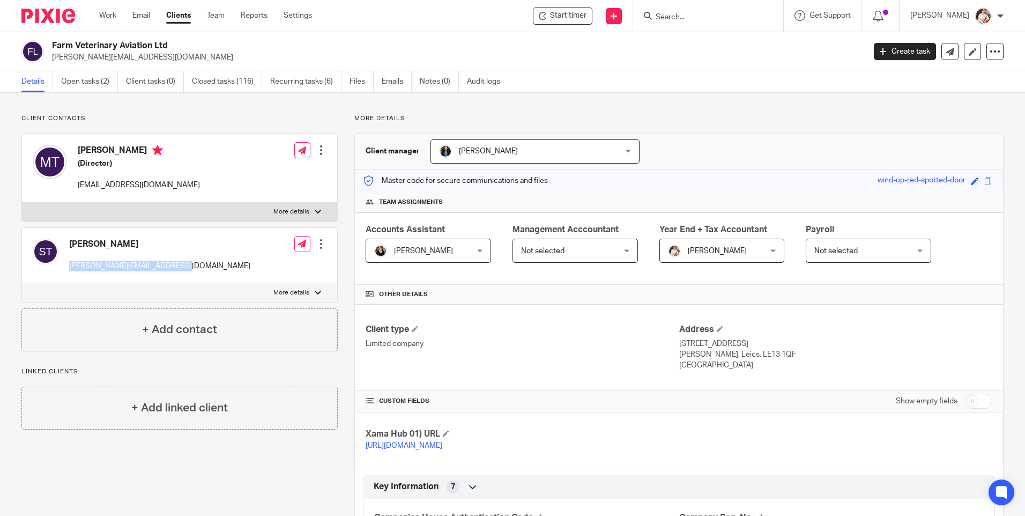
drag, startPoint x: 177, startPoint y: 267, endPoint x: 71, endPoint y: 267, distance: 106.2
click at [70, 267] on p "[PERSON_NAME][EMAIL_ADDRESS][DOMAIN_NAME]" at bounding box center [159, 266] width 181 height 11
drag, startPoint x: 71, startPoint y: 267, endPoint x: 80, endPoint y: 265, distance: 9.8
copy p "[PERSON_NAME][EMAIL_ADDRESS][DOMAIN_NAME]"
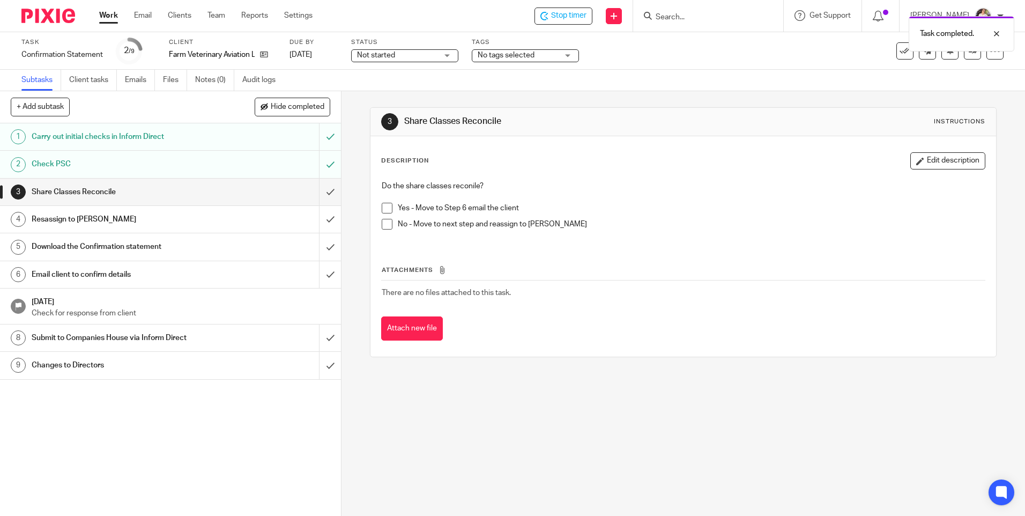
drag, startPoint x: 384, startPoint y: 210, endPoint x: 354, endPoint y: 206, distance: 29.7
click at [383, 210] on span at bounding box center [387, 208] width 11 height 11
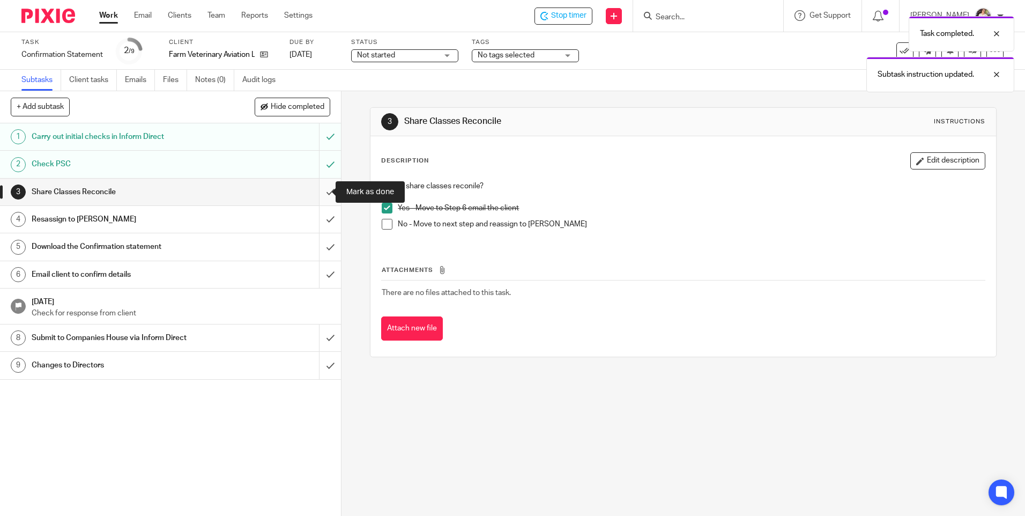
click at [321, 195] on input "submit" at bounding box center [170, 192] width 341 height 27
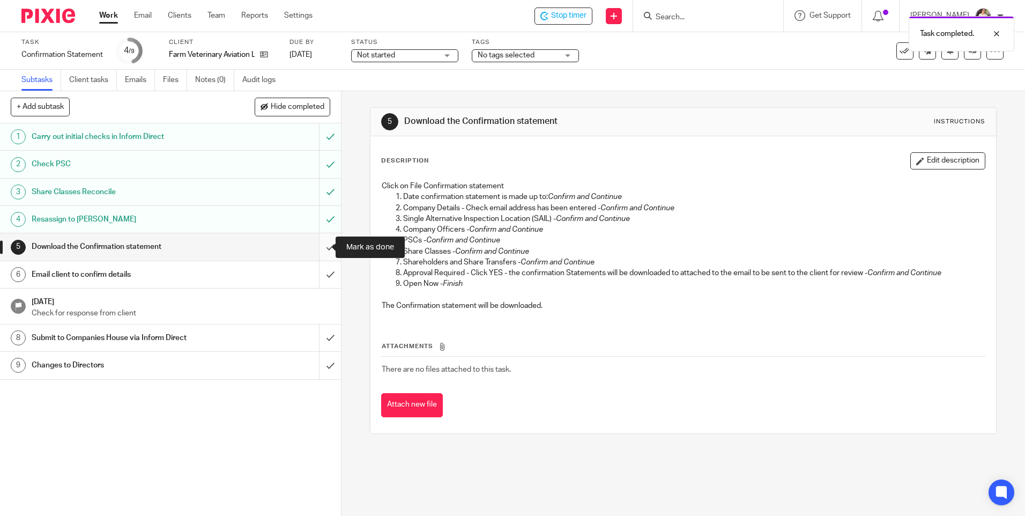
click at [315, 245] on input "submit" at bounding box center [170, 246] width 341 height 27
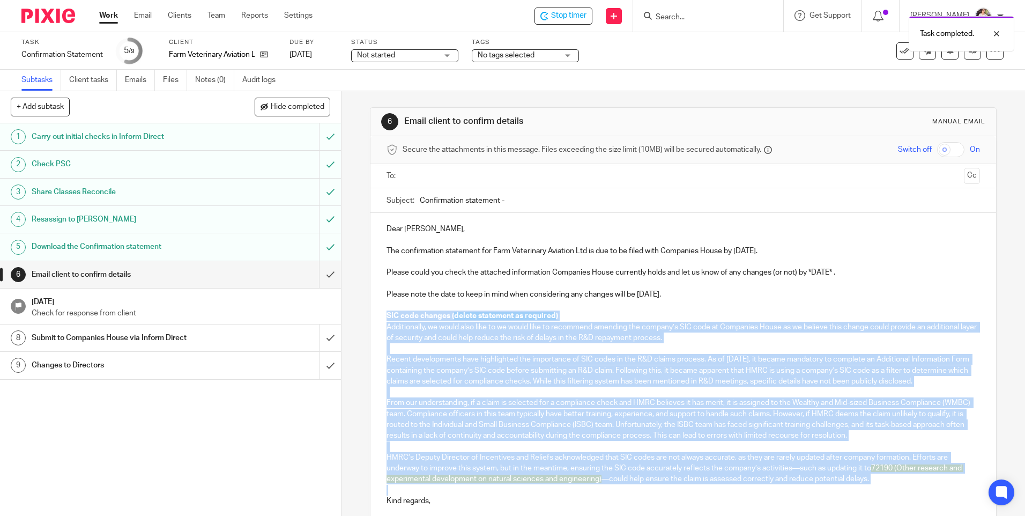
drag, startPoint x: 385, startPoint y: 315, endPoint x: 390, endPoint y: 500, distance: 185.1
click at [390, 500] on div "Dear Michael, The confirmation statement for Farm Veterinary Aviation Ltd is du…" at bounding box center [683, 374] width 625 height 323
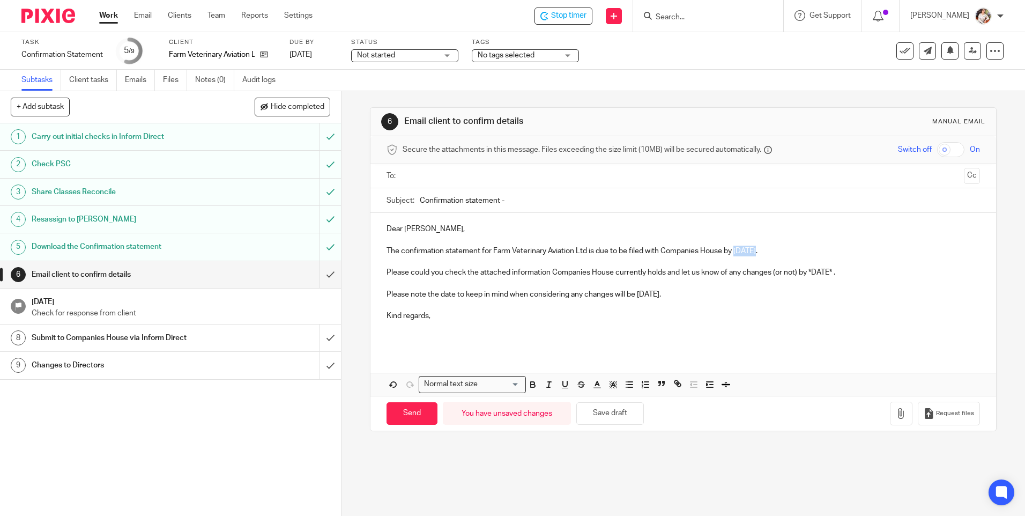
drag, startPoint x: 756, startPoint y: 250, endPoint x: 734, endPoint y: 250, distance: 22.5
click at [734, 250] on p "The confirmation statement for Farm Veterinary Aviation Ltd is due to be filed …" at bounding box center [683, 251] width 593 height 11
drag, startPoint x: 833, startPoint y: 272, endPoint x: 808, endPoint y: 272, distance: 25.2
click at [808, 272] on p "Please could you check the attached information Companies House currently holds…" at bounding box center [683, 272] width 593 height 11
click at [659, 293] on p "Please note the date to keep in mind when considering any changes will be 17 Se…" at bounding box center [683, 294] width 593 height 11
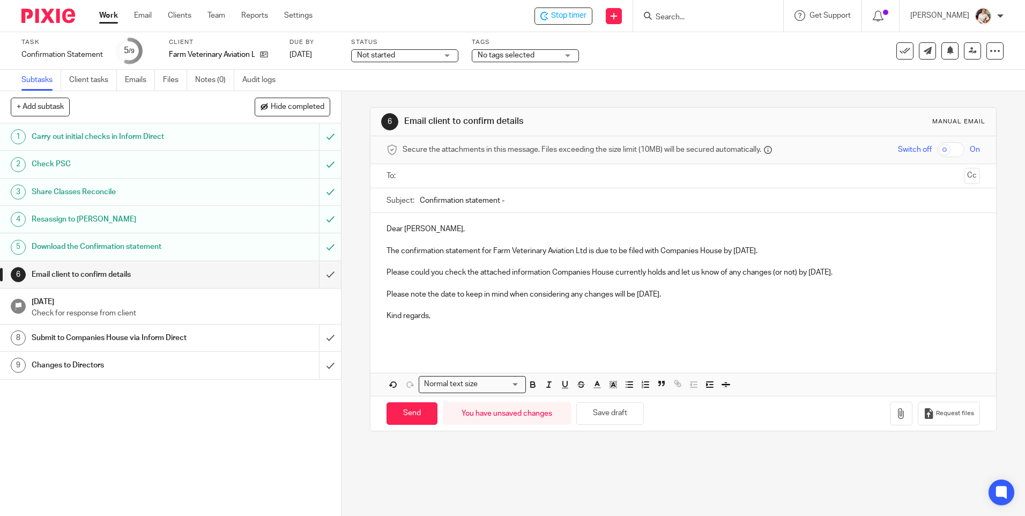
click at [403, 338] on p at bounding box center [683, 333] width 593 height 22
drag, startPoint x: 428, startPoint y: 227, endPoint x: 411, endPoint y: 229, distance: 16.7
click at [411, 229] on p "Dear Michael," at bounding box center [683, 229] width 593 height 11
click at [526, 202] on input "Confirmation statement -" at bounding box center [700, 200] width 560 height 24
type input "Confirmation statement - Farm Veterinary Aviation Ltd"
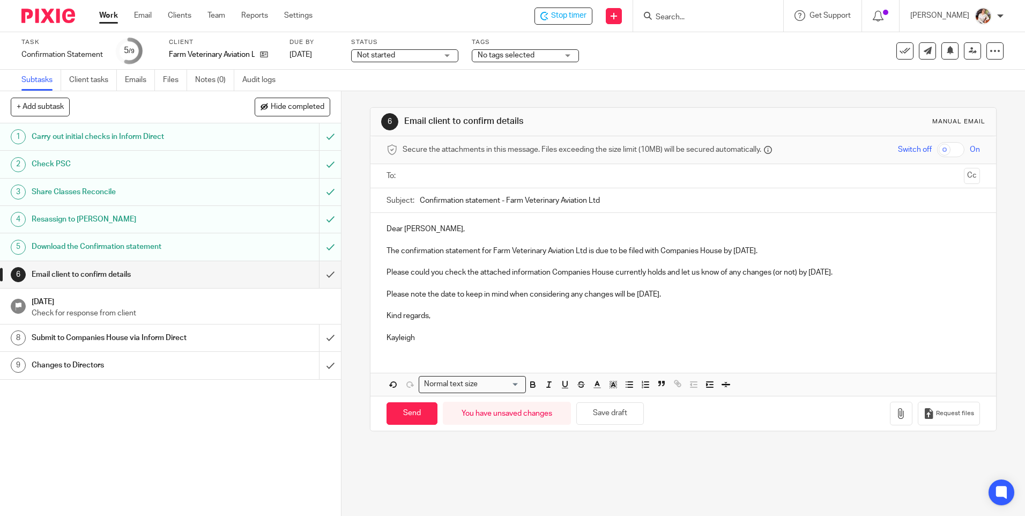
click at [483, 176] on input "text" at bounding box center [683, 176] width 553 height 12
type input "mike@farmvetsolutions.com"
click at [890, 420] on button "button" at bounding box center [901, 414] width 23 height 24
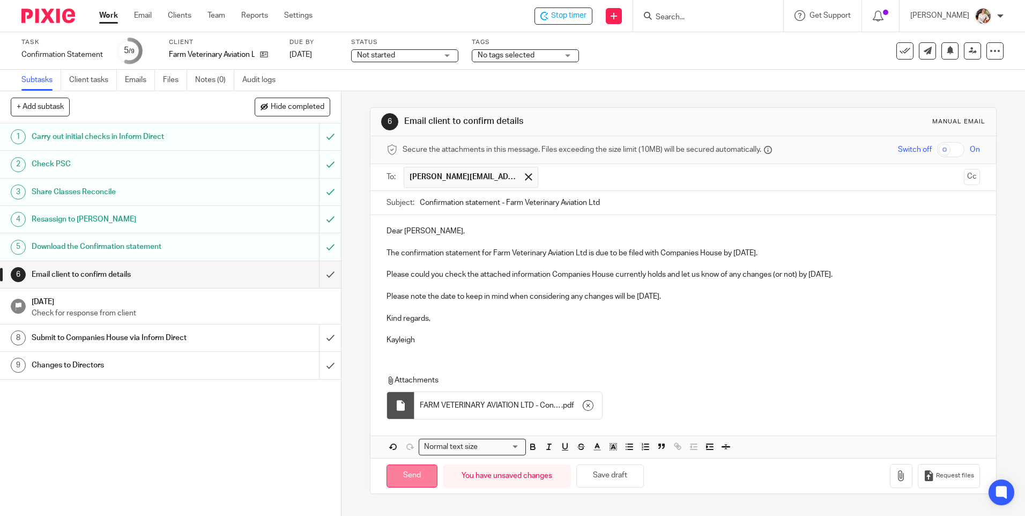
click at [424, 472] on input "Send" at bounding box center [412, 475] width 51 height 23
click at [562, 53] on div "No tags selected" at bounding box center [525, 55] width 107 height 13
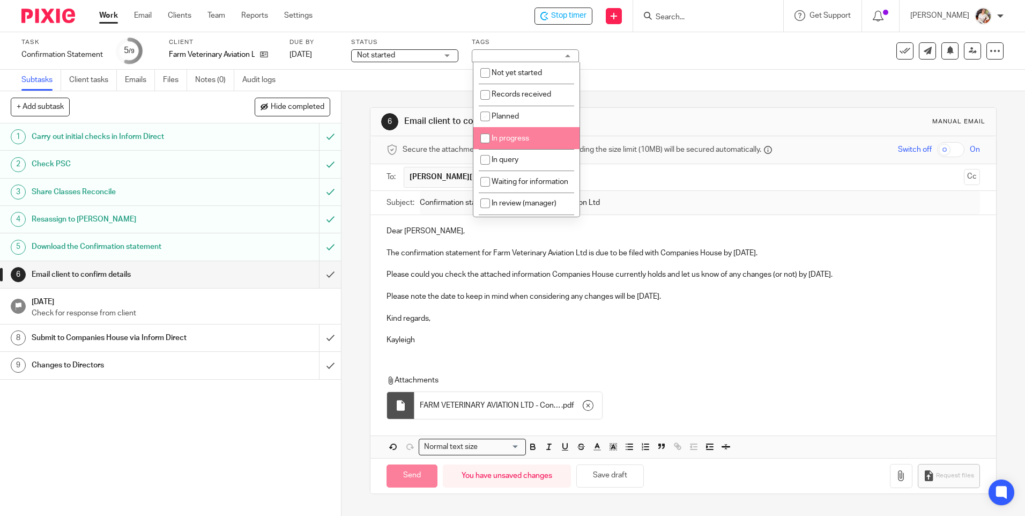
click at [552, 138] on li "In progress" at bounding box center [527, 138] width 106 height 22
checkbox input "true"
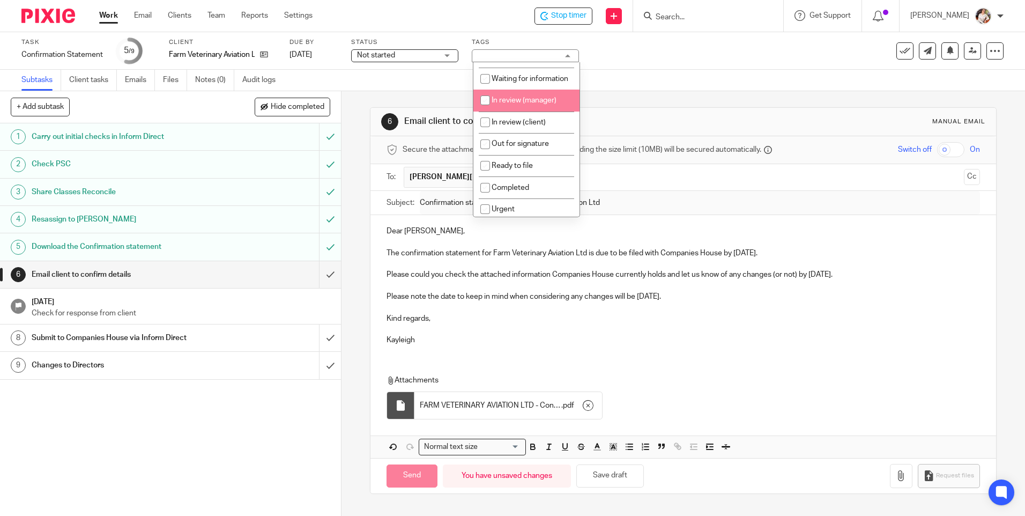
type input "Sent"
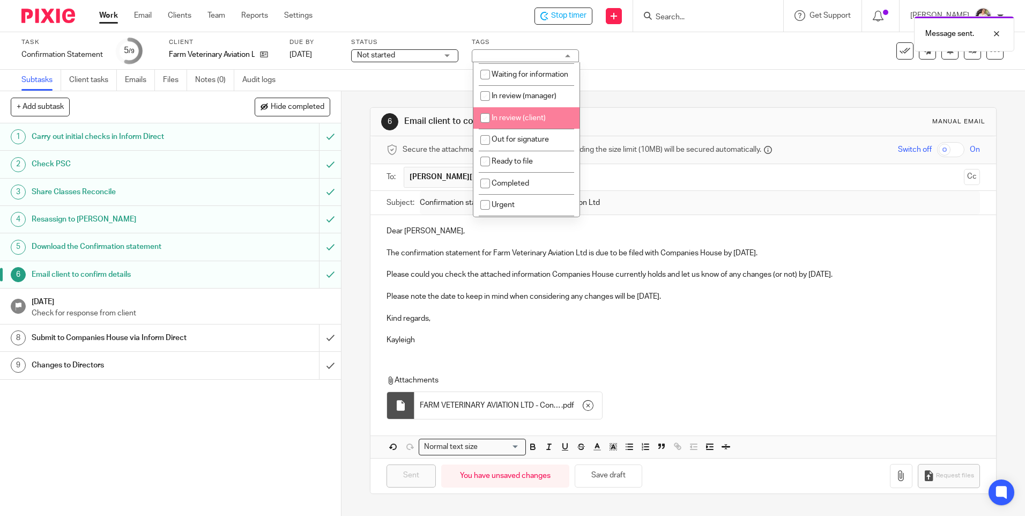
click at [536, 122] on span "In review (client)" at bounding box center [519, 118] width 54 height 8
checkbox input "true"
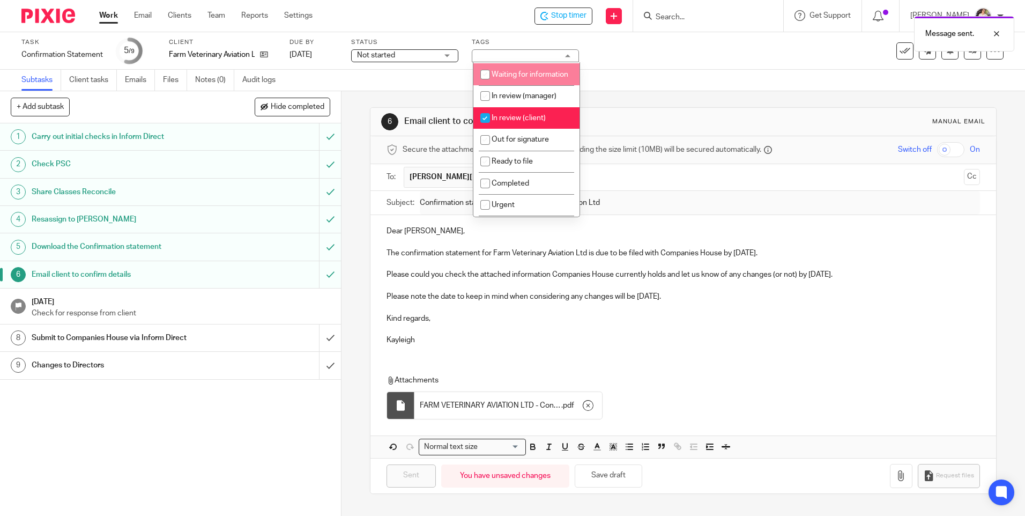
click at [630, 50] on div "Message sent." at bounding box center [764, 31] width 502 height 41
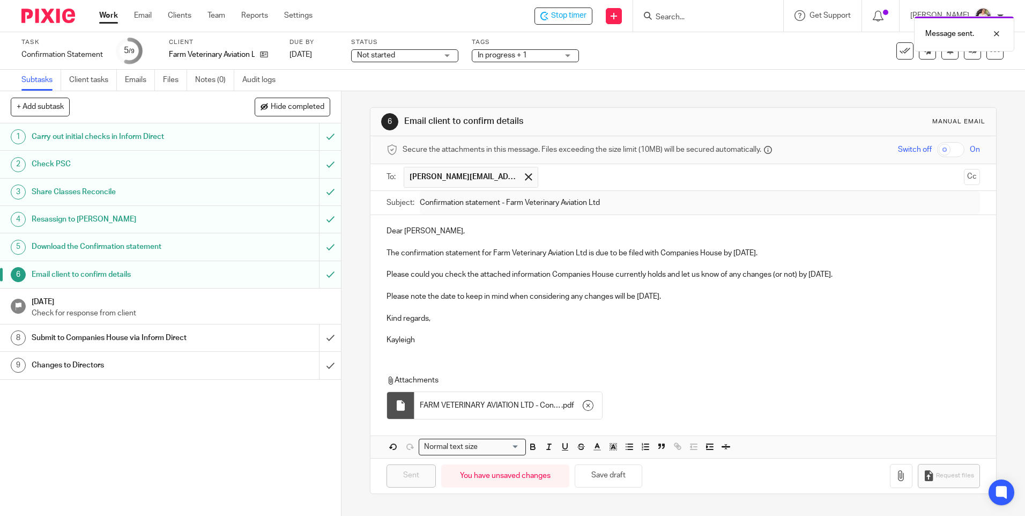
click at [568, 16] on div "Message sent." at bounding box center [764, 31] width 502 height 41
click at [565, 17] on span "Stop timer" at bounding box center [568, 15] width 35 height 11
click at [111, 16] on link "Work" at bounding box center [108, 15] width 19 height 11
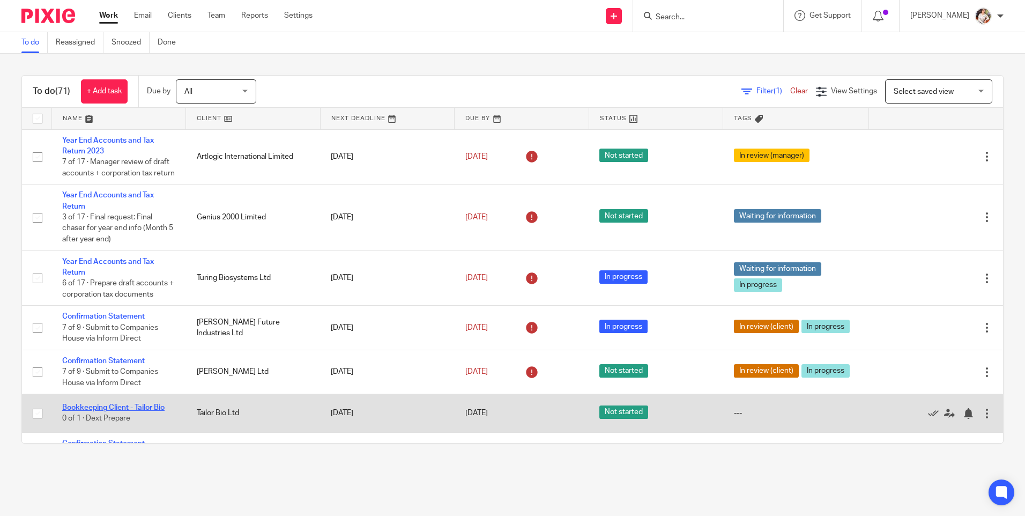
click at [118, 411] on link "Bookkeeping Client - Tailor Bio" at bounding box center [113, 408] width 102 height 8
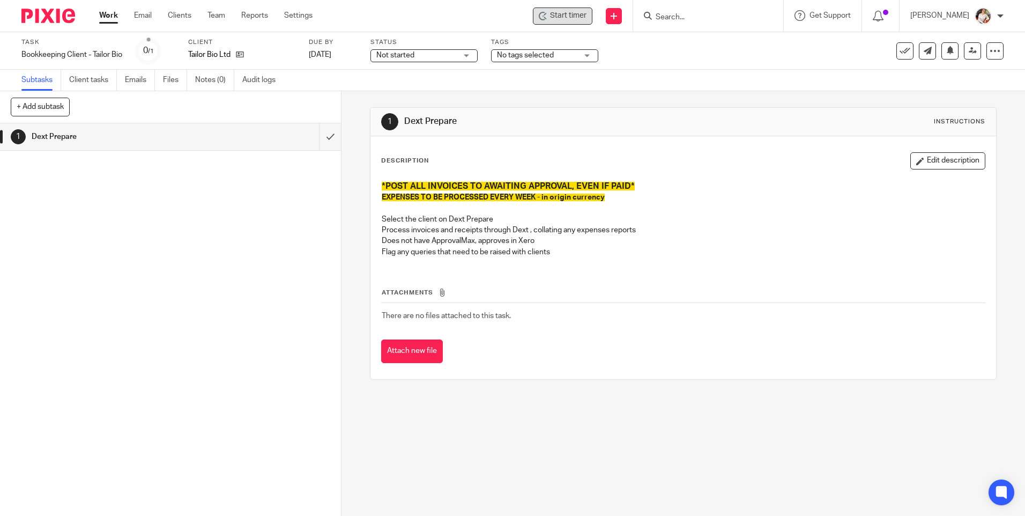
click at [566, 19] on span "Start timer" at bounding box center [568, 15] width 36 height 11
click at [581, 13] on span "Start timer" at bounding box center [568, 15] width 36 height 11
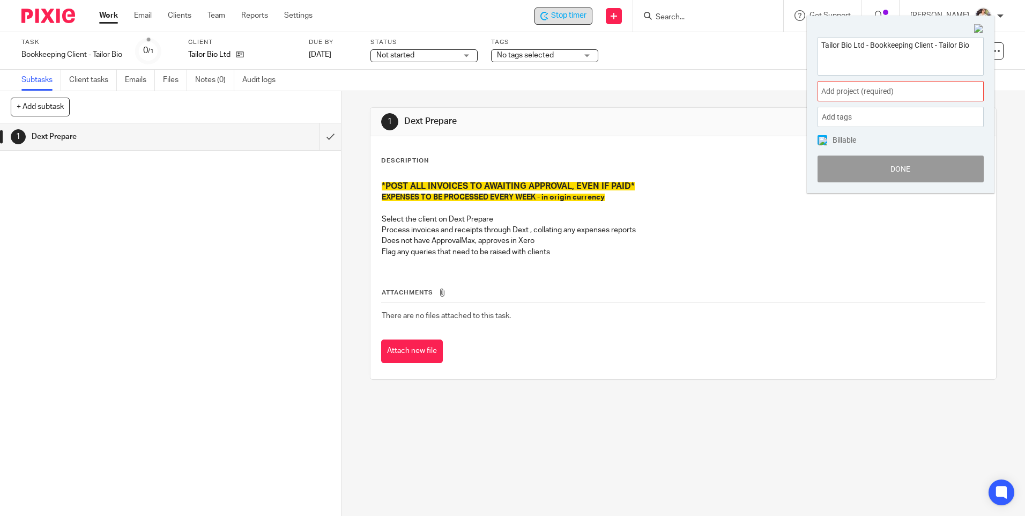
click at [862, 90] on span "Add project (required) :" at bounding box center [889, 91] width 135 height 11
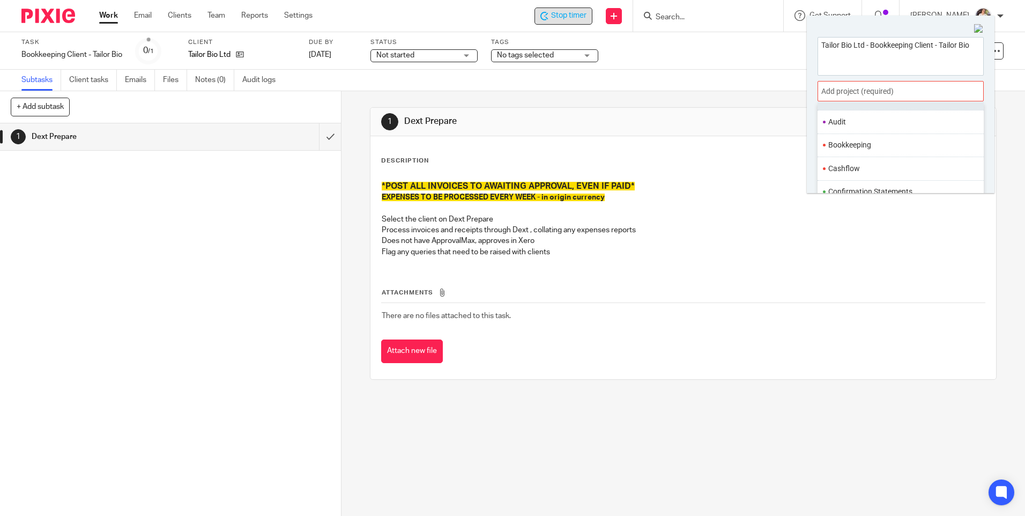
scroll to position [54, 0]
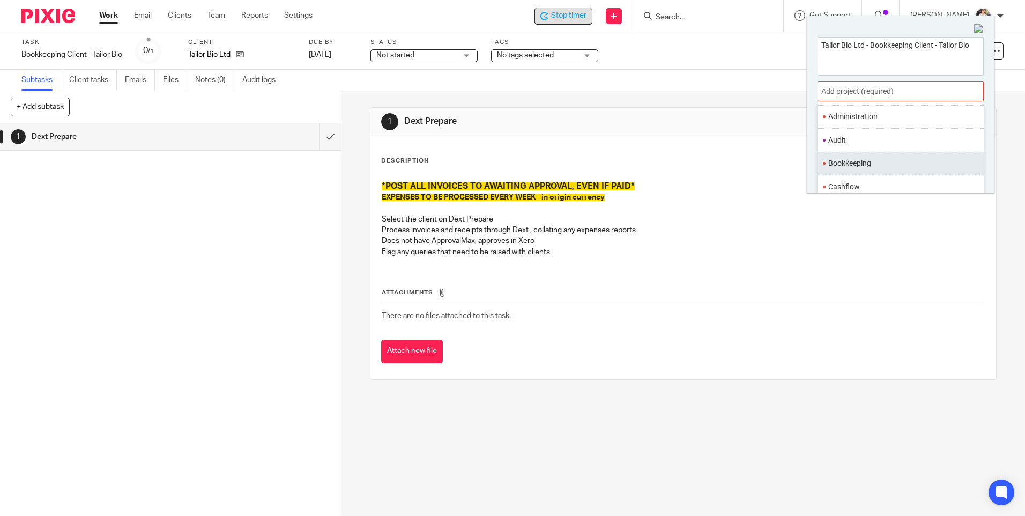
click at [870, 158] on li "Bookkeeping" at bounding box center [899, 163] width 140 height 11
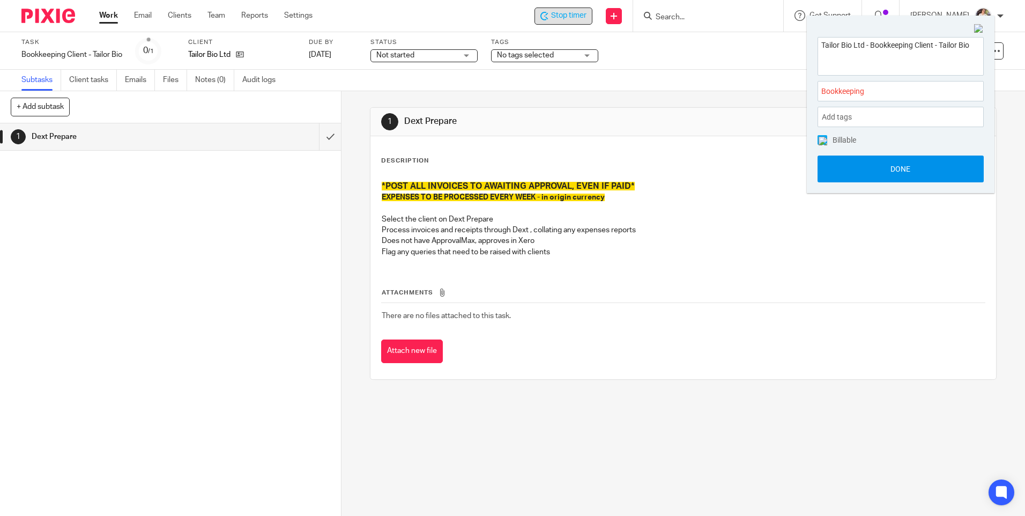
click at [866, 168] on button "Done" at bounding box center [901, 169] width 166 height 27
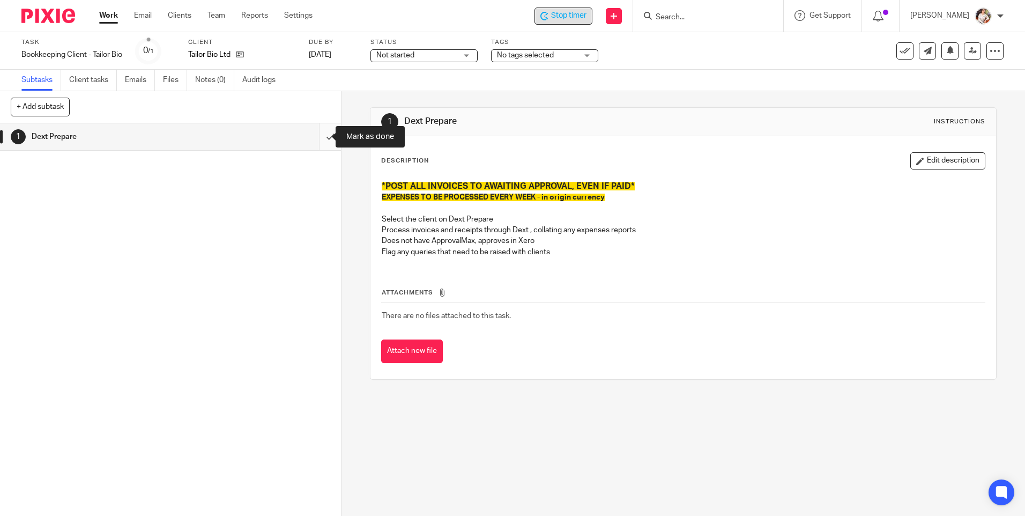
click at [324, 135] on input "submit" at bounding box center [170, 136] width 341 height 27
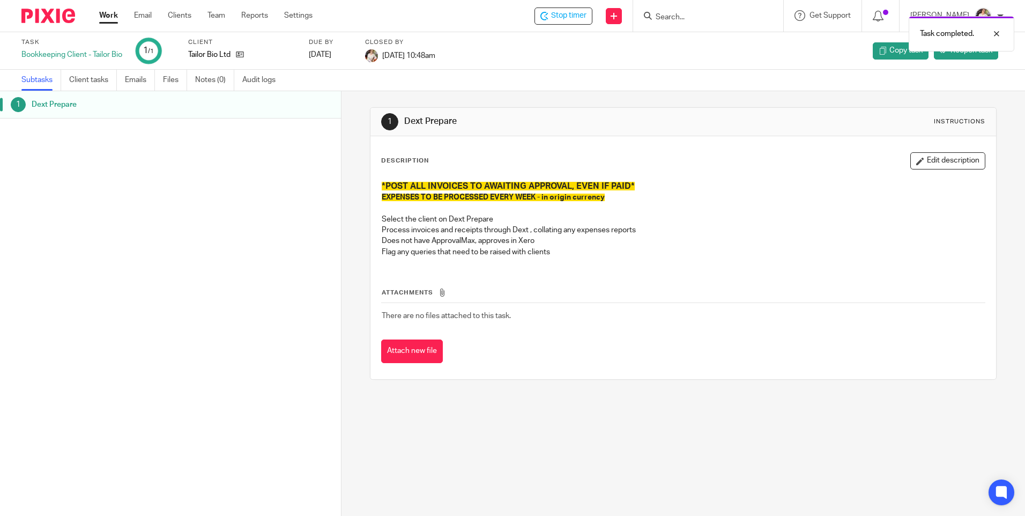
click at [557, 18] on div "Task completed." at bounding box center [764, 31] width 502 height 41
click at [572, 13] on span "Stop timer" at bounding box center [568, 15] width 35 height 11
click at [113, 13] on link "Work" at bounding box center [108, 15] width 19 height 11
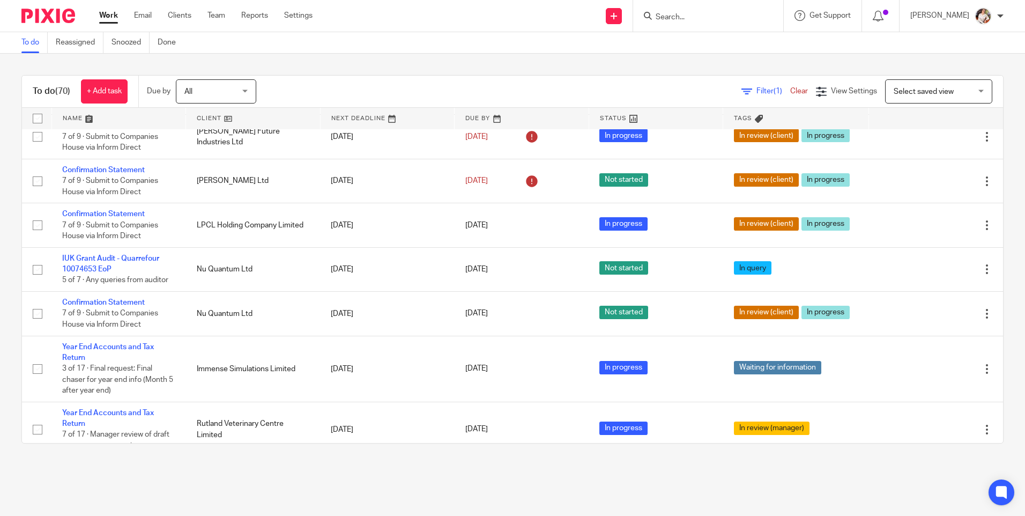
scroll to position [215, 0]
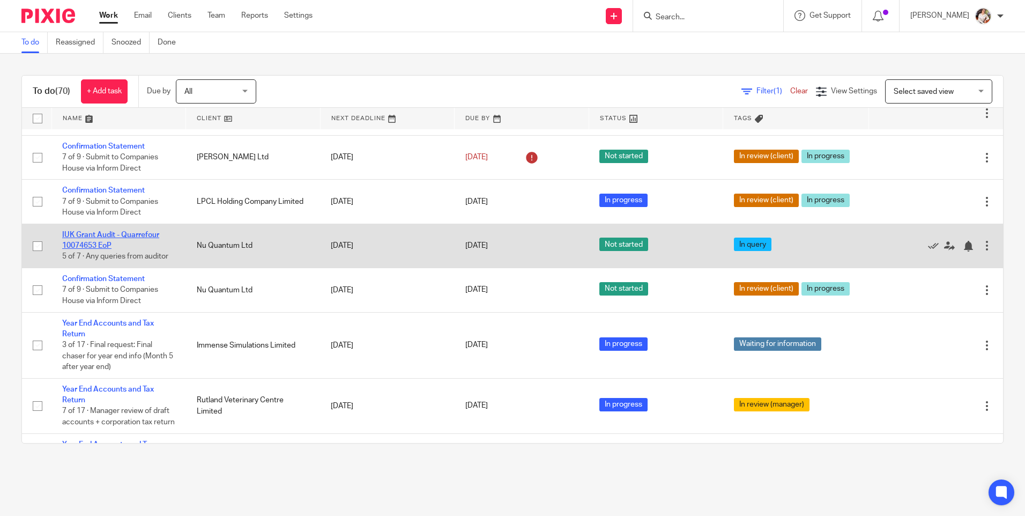
click at [105, 245] on link "IUK Grant Audit - Quarrefour 10074653 EoP" at bounding box center [110, 240] width 97 height 18
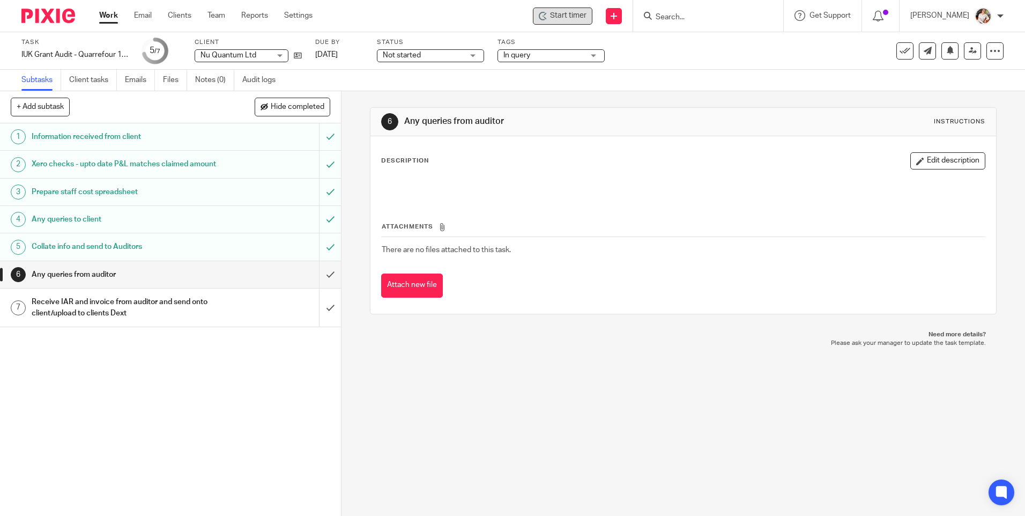
click at [574, 19] on span "Start timer" at bounding box center [568, 15] width 36 height 11
click at [562, 20] on span "Start timer" at bounding box center [568, 15] width 36 height 11
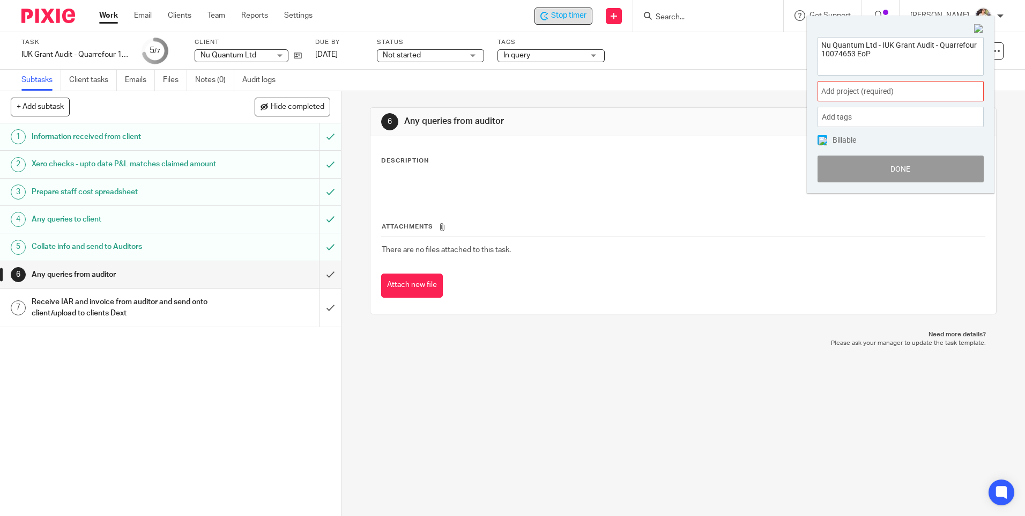
click at [876, 93] on span "Add project (required) :" at bounding box center [889, 91] width 135 height 11
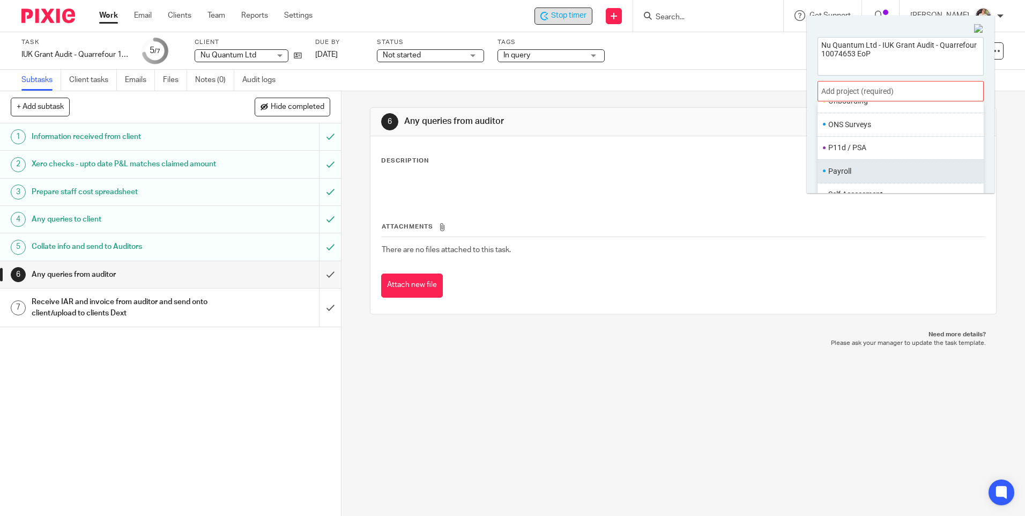
scroll to position [294, 0]
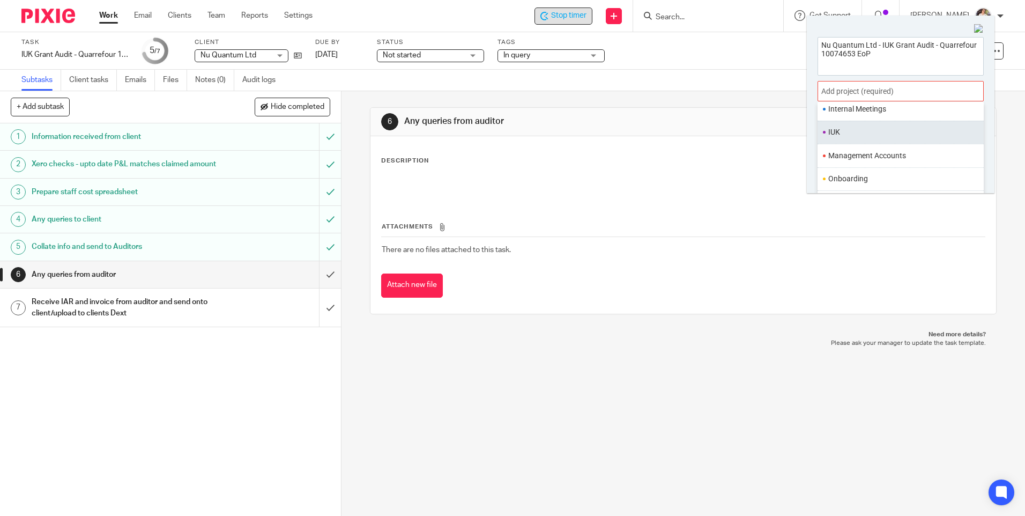
click at [863, 138] on ul "IUK" at bounding box center [901, 132] width 166 height 23
click at [839, 129] on li "IUK" at bounding box center [899, 132] width 140 height 11
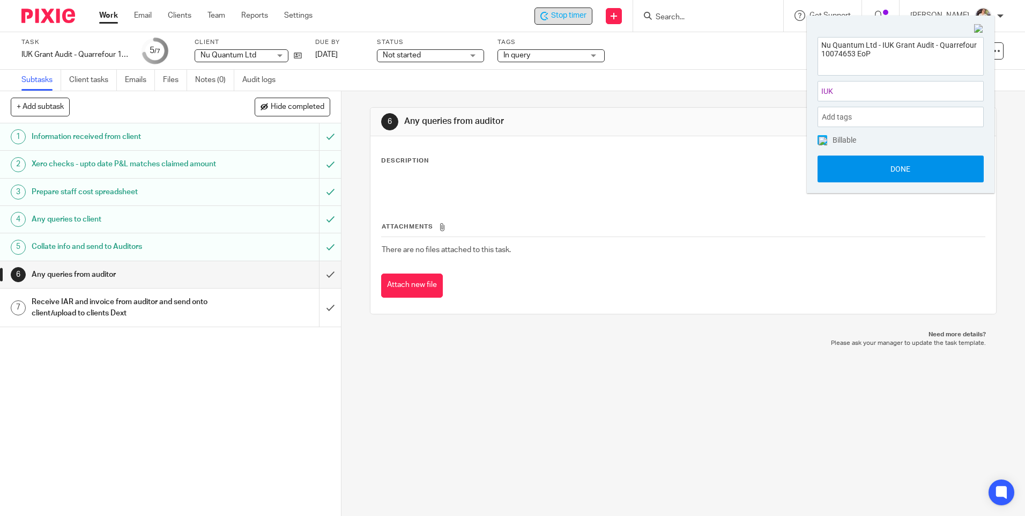
click at [839, 158] on button "Done" at bounding box center [901, 169] width 166 height 27
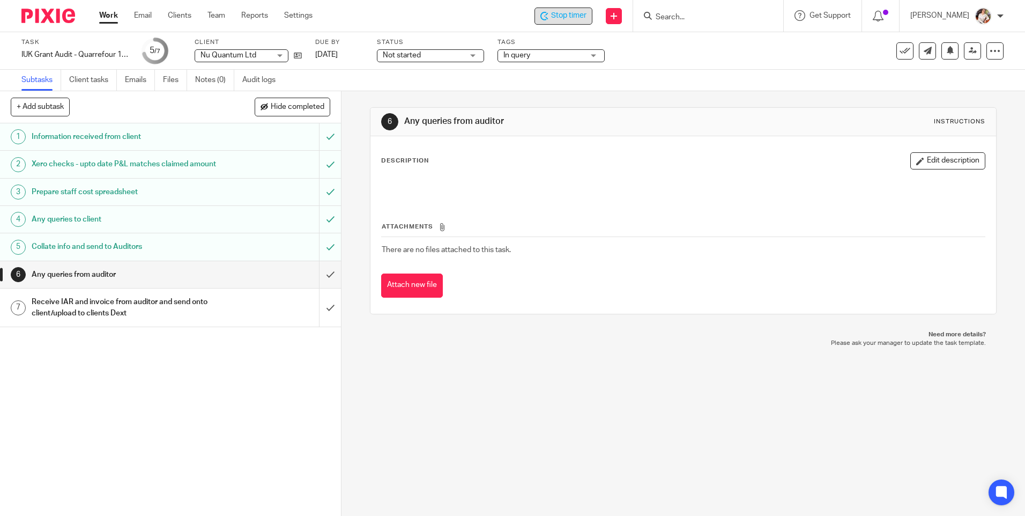
click at [576, 15] on span "Stop timer" at bounding box center [568, 15] width 35 height 11
click at [114, 16] on link "Work" at bounding box center [108, 15] width 19 height 11
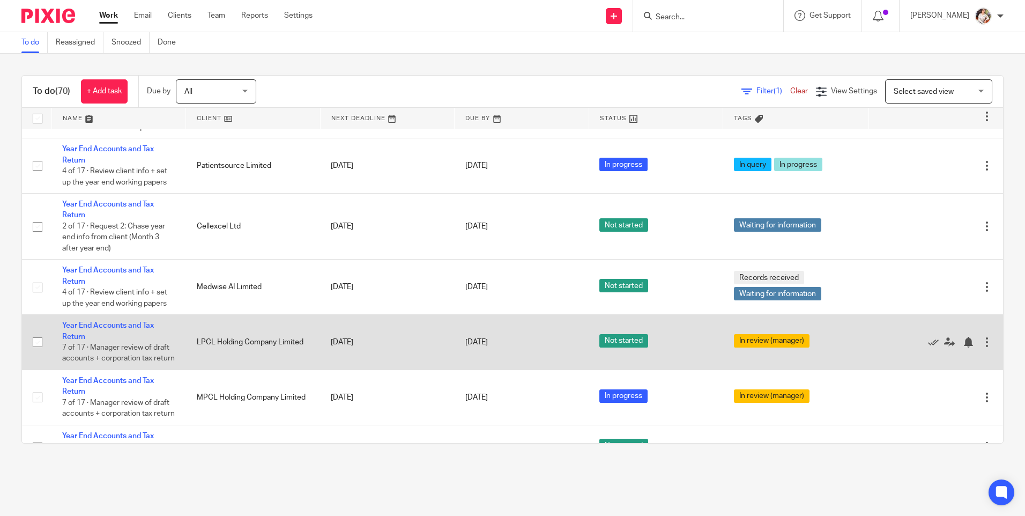
scroll to position [3579, 0]
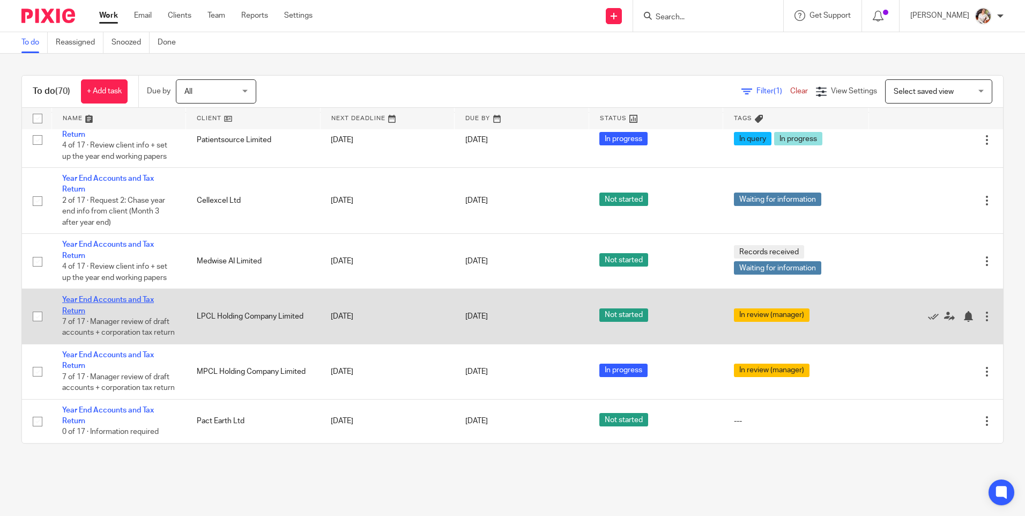
click at [127, 296] on link "Year End Accounts and Tax Return" at bounding box center [108, 305] width 92 height 18
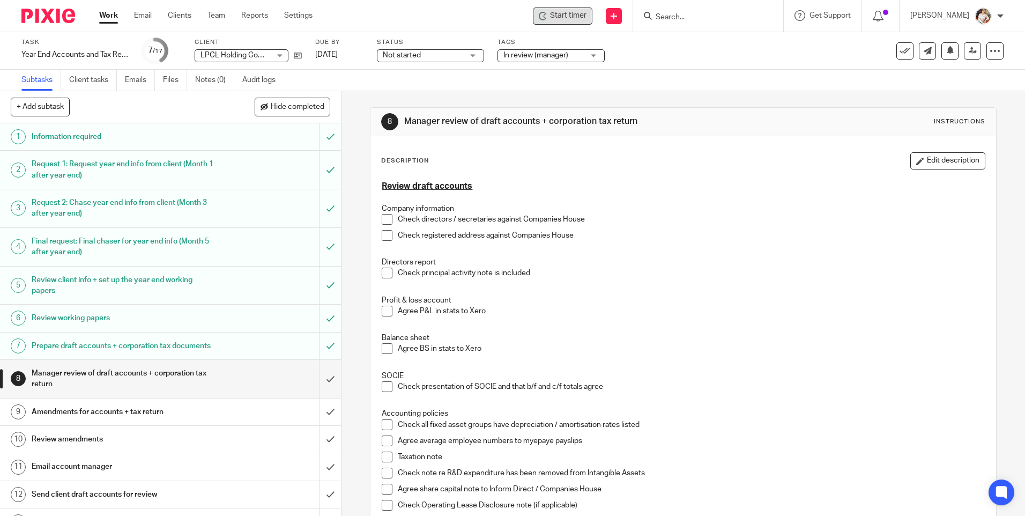
click at [567, 19] on span "Start timer" at bounding box center [568, 15] width 36 height 11
click at [582, 20] on span "Start timer" at bounding box center [568, 15] width 36 height 11
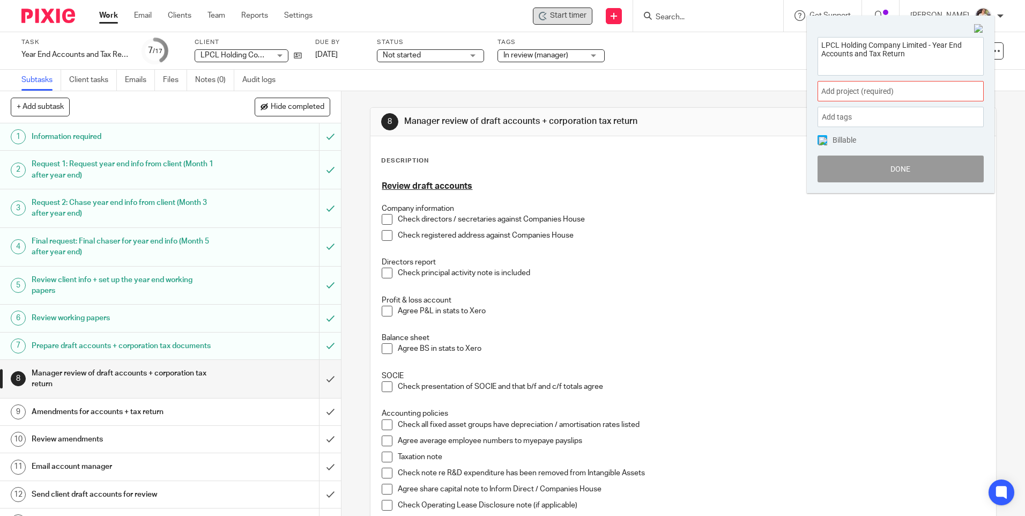
click at [935, 95] on span "Add project (required) :" at bounding box center [889, 91] width 135 height 11
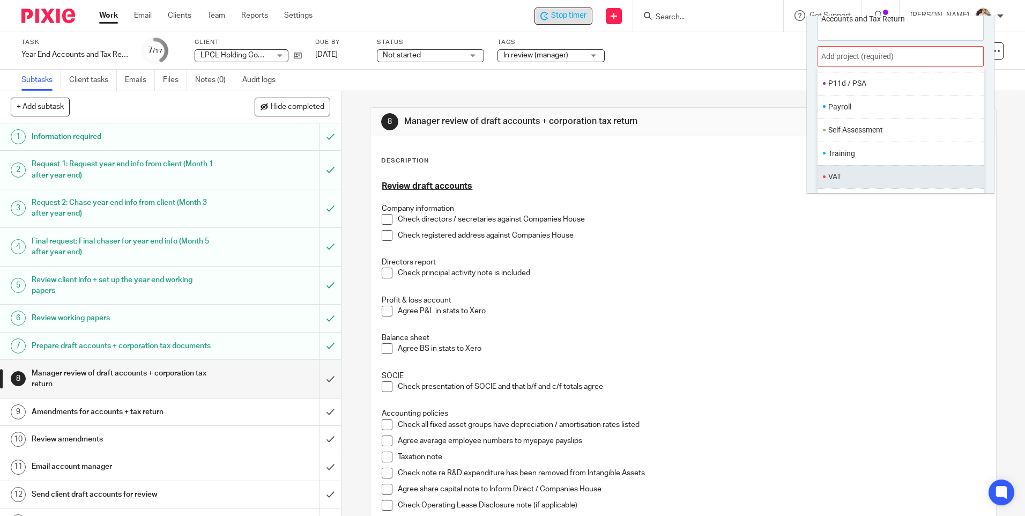
scroll to position [53, 0]
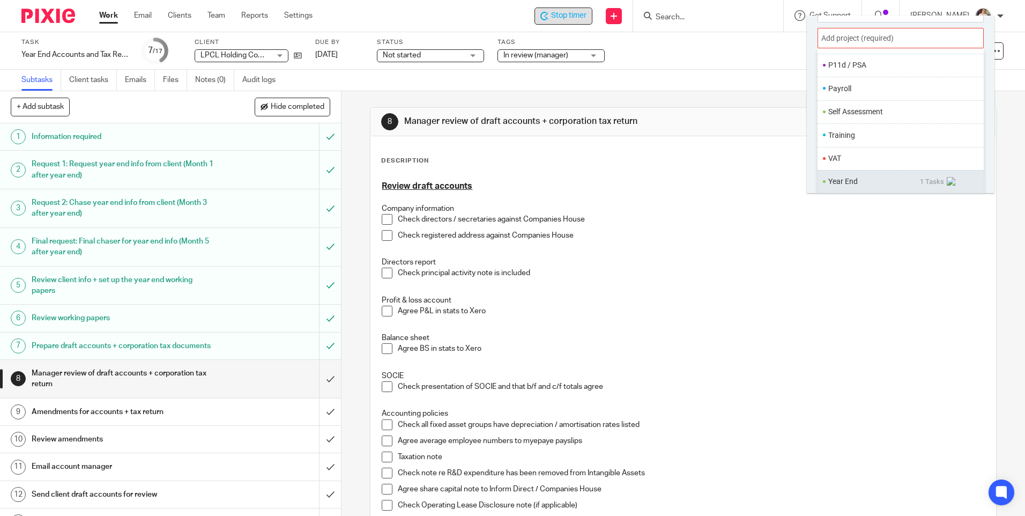
click at [840, 178] on li "Year End" at bounding box center [875, 181] width 92 height 11
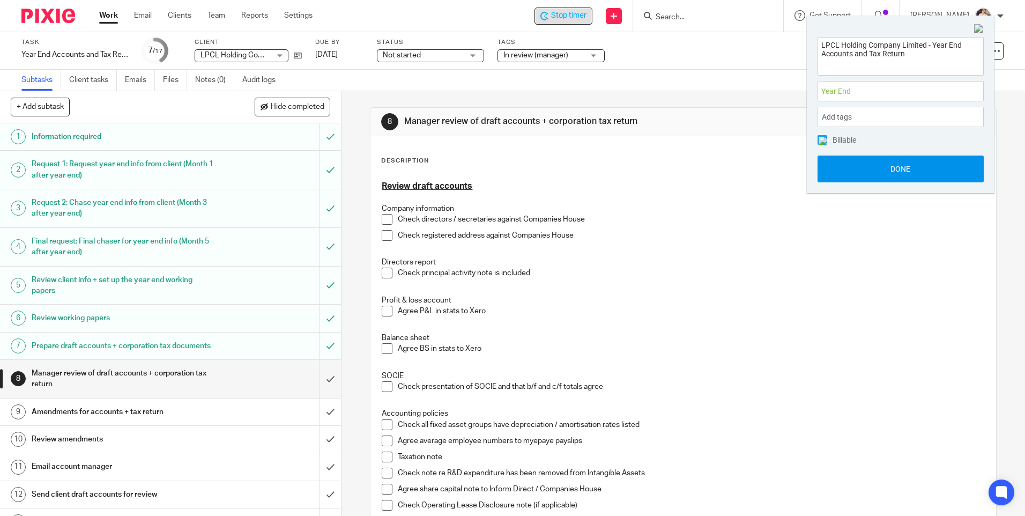
click at [852, 173] on button "Done" at bounding box center [901, 169] width 166 height 27
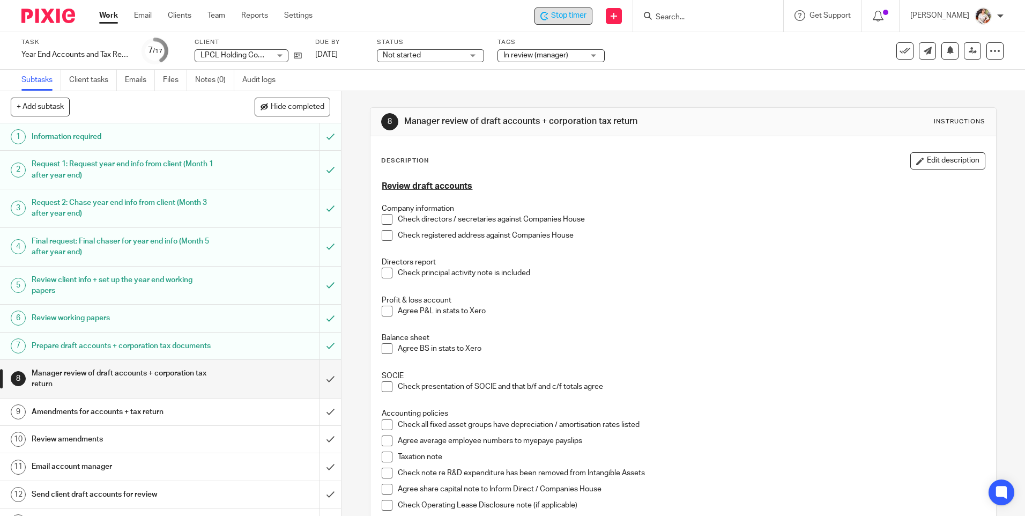
click at [351, 366] on div "8 Manager review of draft accounts + corporation tax return Instructions Descri…" at bounding box center [684, 303] width 684 height 425
click at [317, 393] on input "submit" at bounding box center [170, 379] width 341 height 38
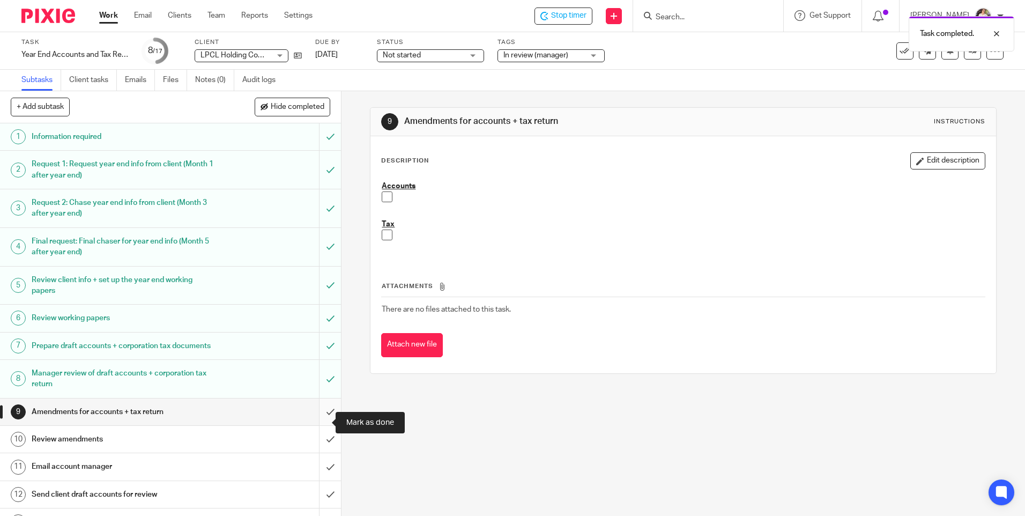
click at [321, 419] on input "submit" at bounding box center [170, 411] width 341 height 27
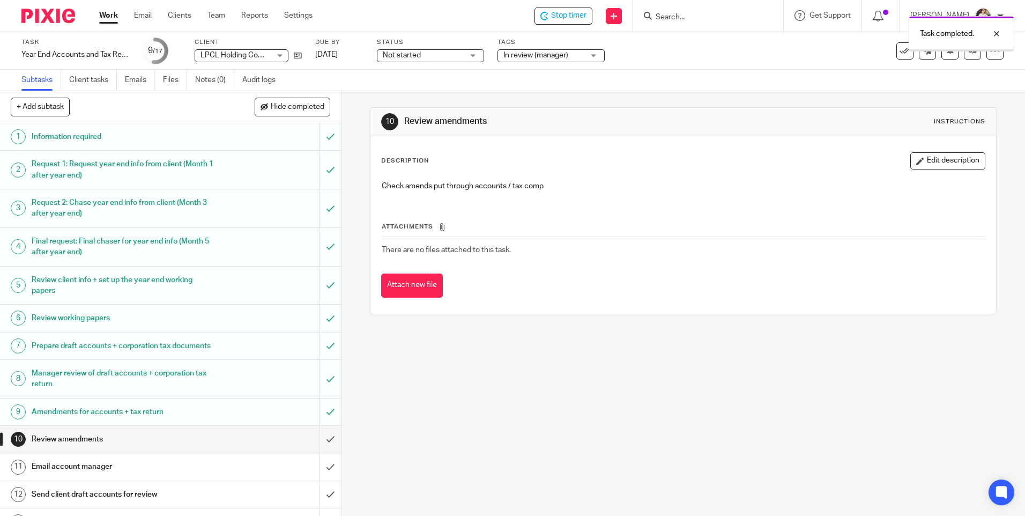
click at [323, 449] on input "submit" at bounding box center [170, 439] width 341 height 27
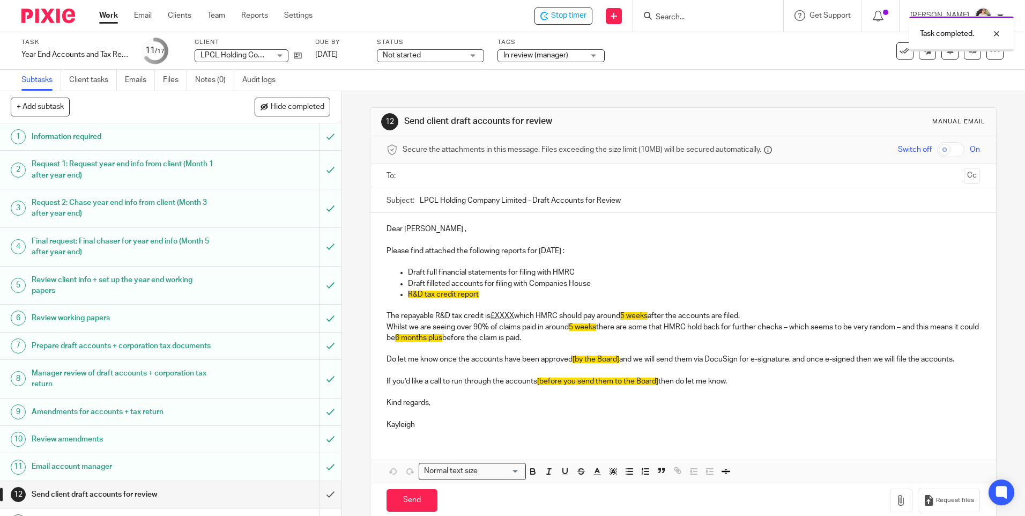
scroll to position [107, 0]
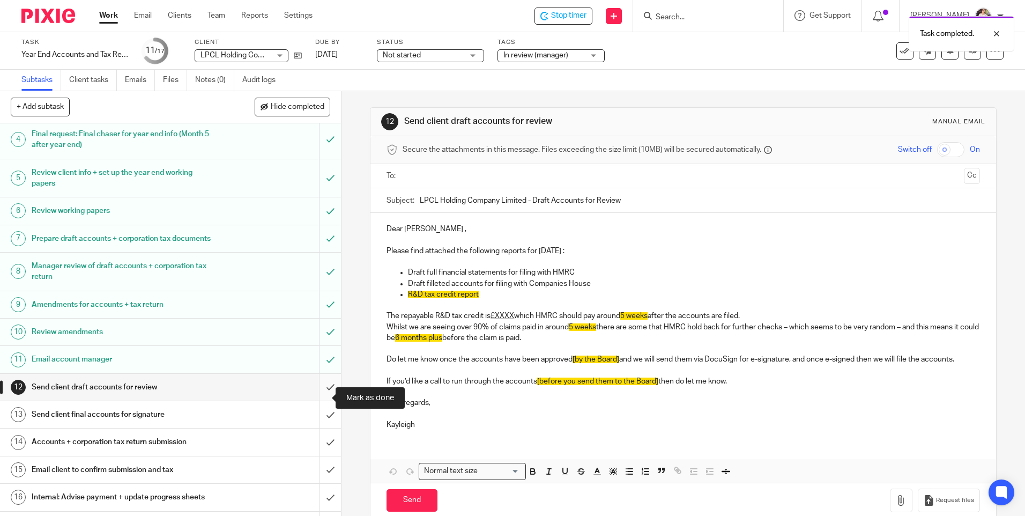
click at [321, 401] on input "submit" at bounding box center [170, 387] width 341 height 27
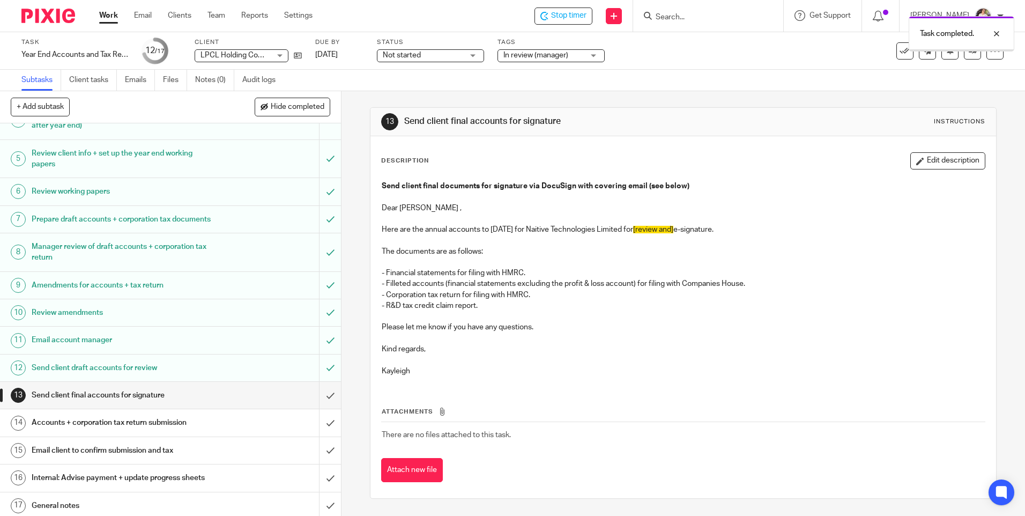
scroll to position [141, 0]
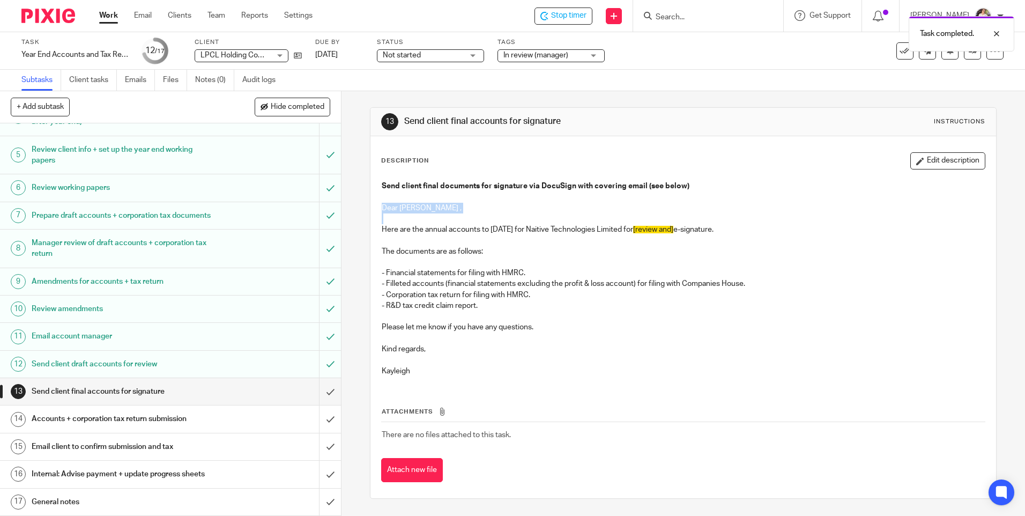
drag, startPoint x: 376, startPoint y: 207, endPoint x: 450, endPoint y: 220, distance: 75.2
click at [450, 220] on div "Send client final documents for signature via DocuSign with covering email (see…" at bounding box center [683, 279] width 614 height 209
click at [513, 382] on div "Send client final documents for signature via DocuSign with covering email (see…" at bounding box center [683, 279] width 614 height 209
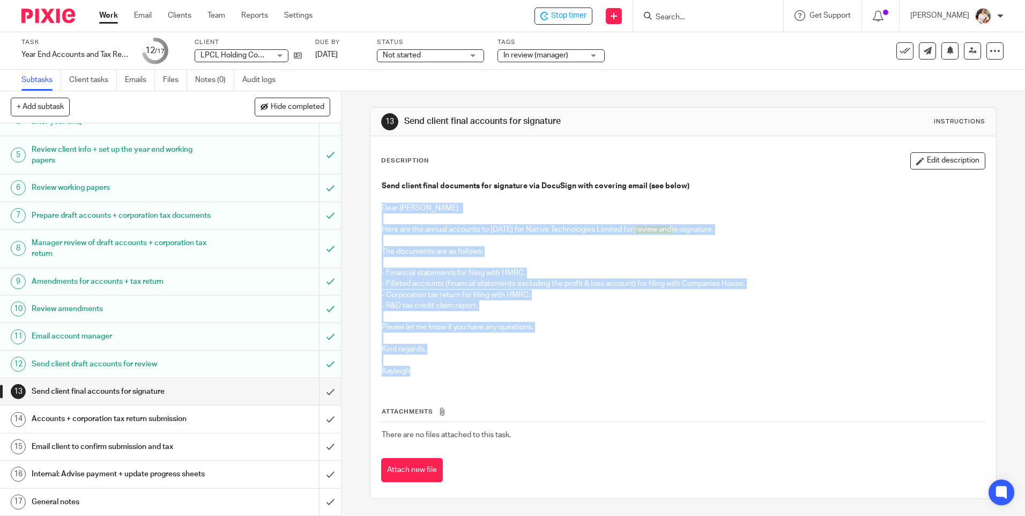
drag, startPoint x: 379, startPoint y: 205, endPoint x: 518, endPoint y: 366, distance: 212.1
click at [518, 369] on div "Send client final documents for signature via DocuSign with covering email (see…" at bounding box center [683, 279] width 614 height 209
drag, startPoint x: 518, startPoint y: 366, endPoint x: 440, endPoint y: 297, distance: 103.7
copy div "Dear Mike , Here are the annual accounts to 31 Jan 2025 for Naitive Technologie…"
click at [641, 378] on div "Send client final documents for signature via DocuSign with covering email (see…" at bounding box center [683, 279] width 614 height 209
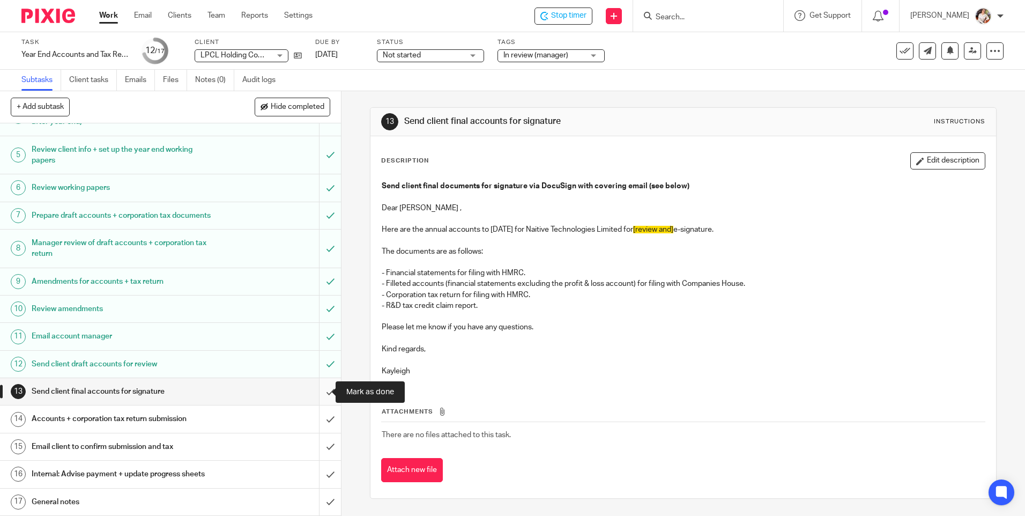
click at [317, 395] on input "submit" at bounding box center [170, 391] width 341 height 27
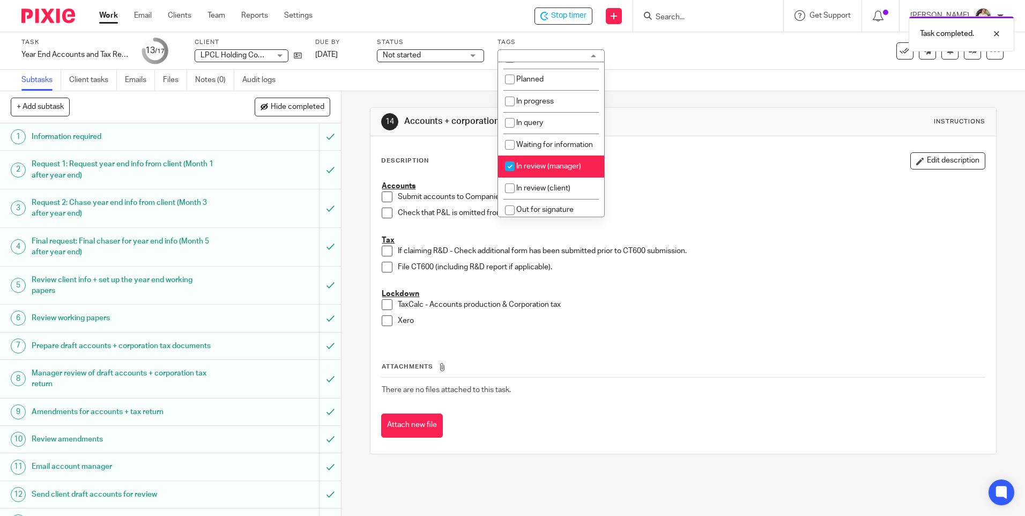
scroll to position [54, 0]
click at [560, 153] on span "In review (manager)" at bounding box center [548, 150] width 65 height 8
checkbox input "false"
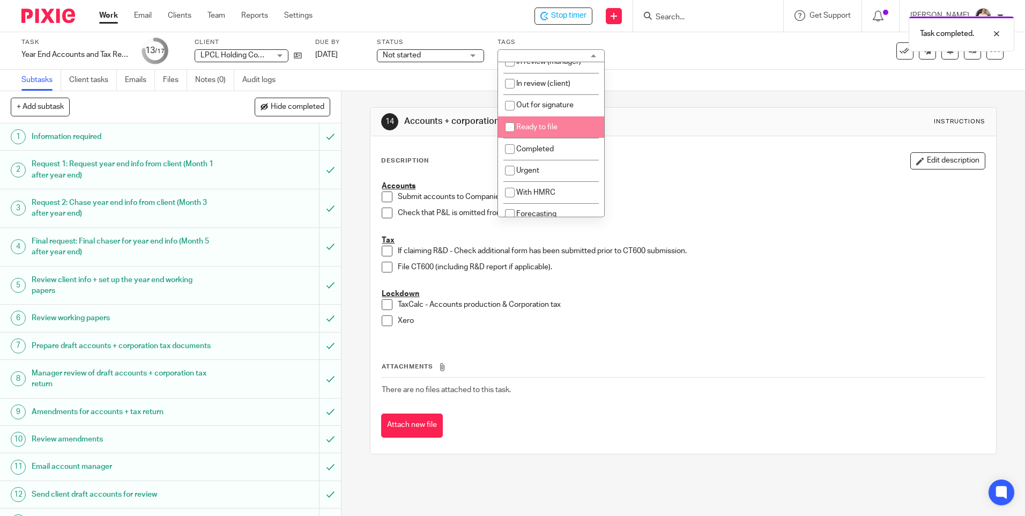
scroll to position [161, 0]
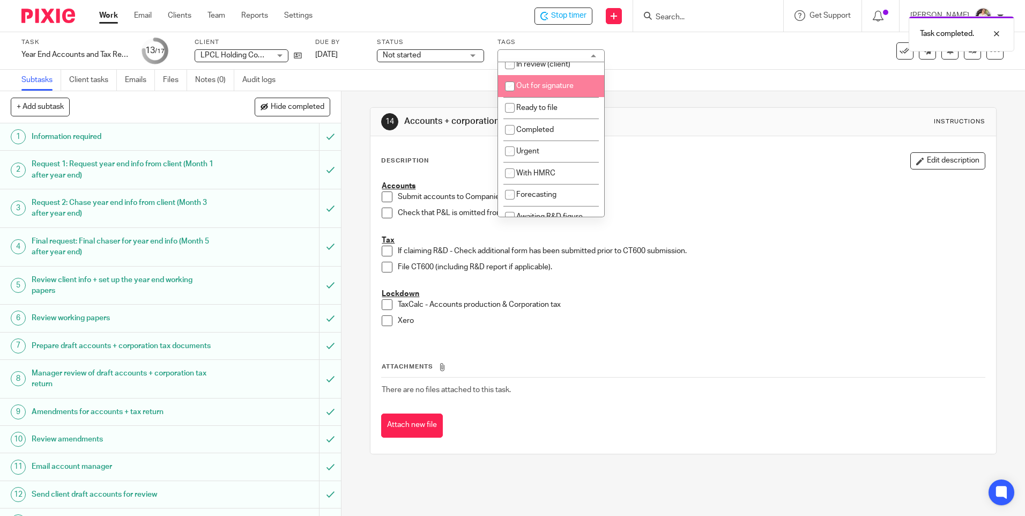
click at [559, 90] on span "Out for signature" at bounding box center [544, 86] width 57 height 8
checkbox input "true"
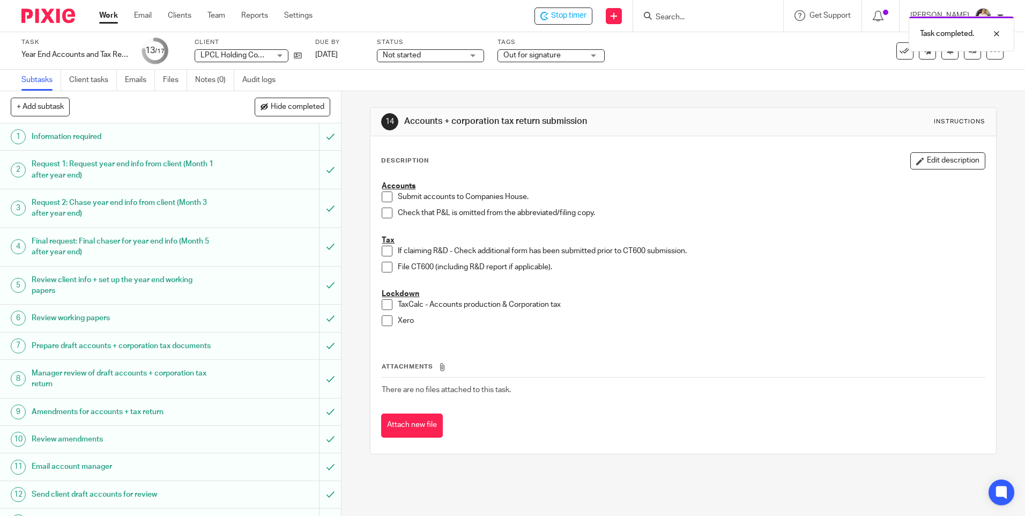
click at [570, 17] on div "Task completed." at bounding box center [764, 31] width 502 height 41
click at [558, 13] on div "Task completed." at bounding box center [764, 31] width 502 height 41
click at [562, 17] on span "Stop timer" at bounding box center [568, 15] width 35 height 11
click at [112, 17] on link "Work" at bounding box center [108, 15] width 19 height 11
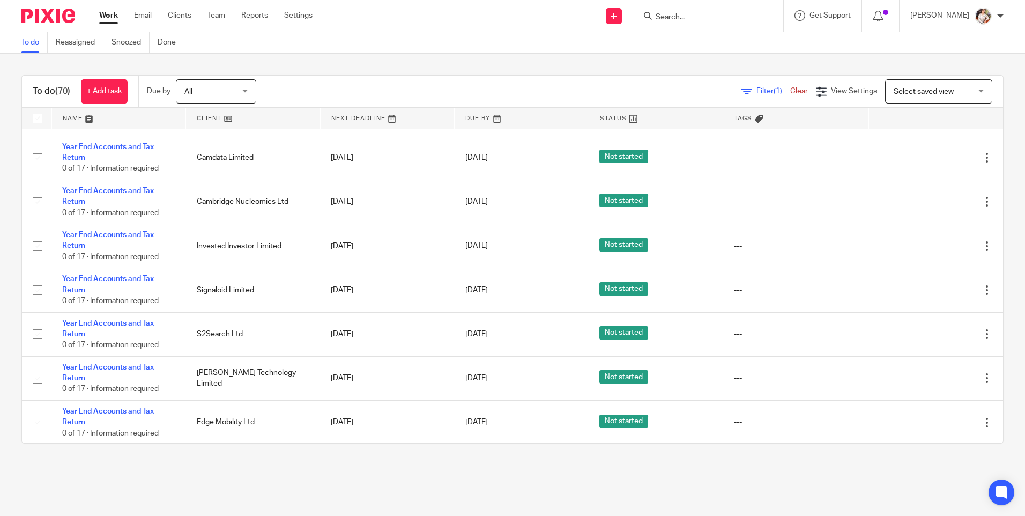
scroll to position [3579, 0]
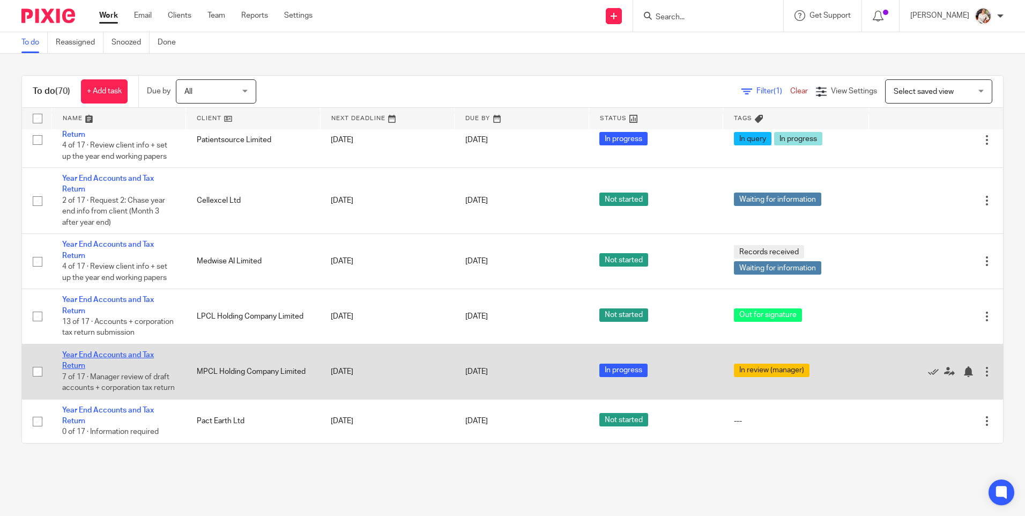
click at [129, 351] on link "Year End Accounts and Tax Return" at bounding box center [108, 360] width 92 height 18
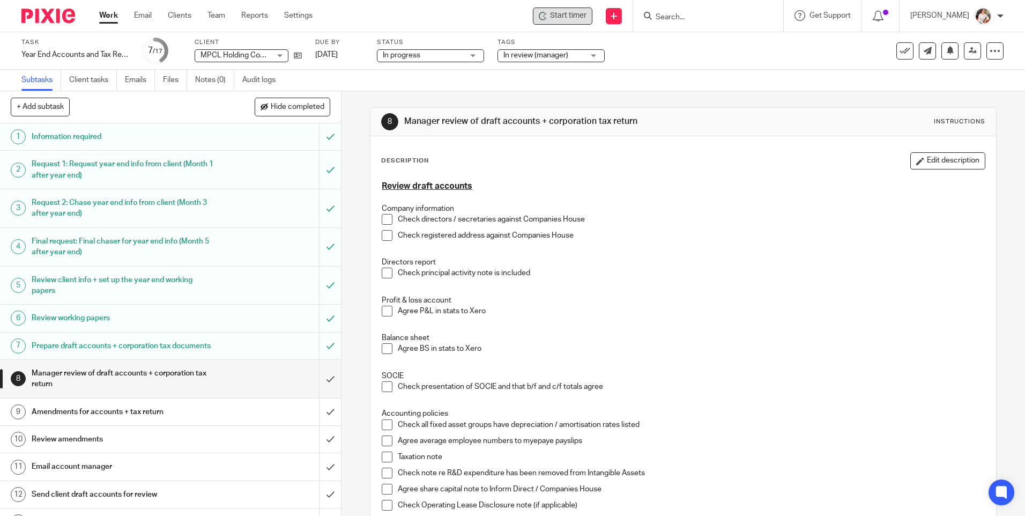
click at [567, 11] on span "Start timer" at bounding box center [568, 15] width 36 height 11
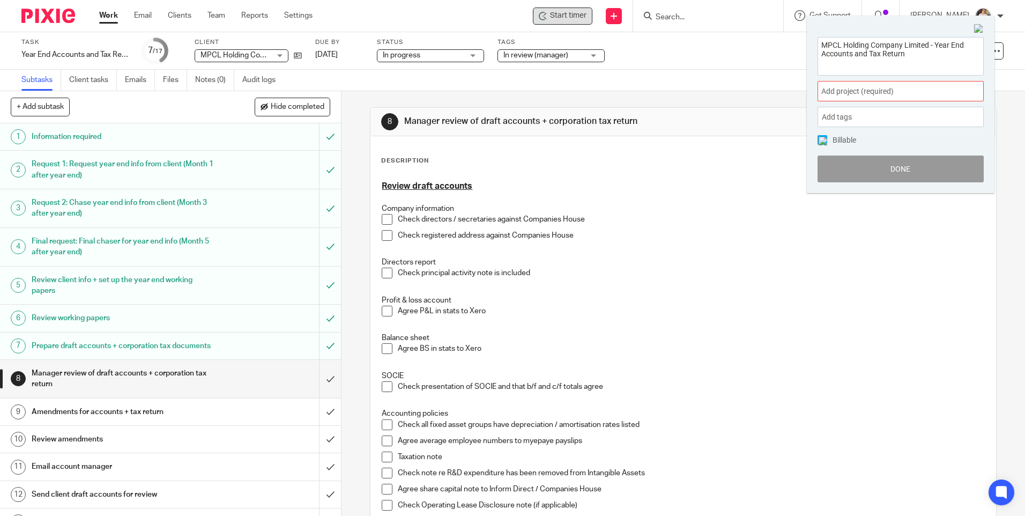
click at [907, 87] on span "Add project (required) :" at bounding box center [889, 91] width 135 height 11
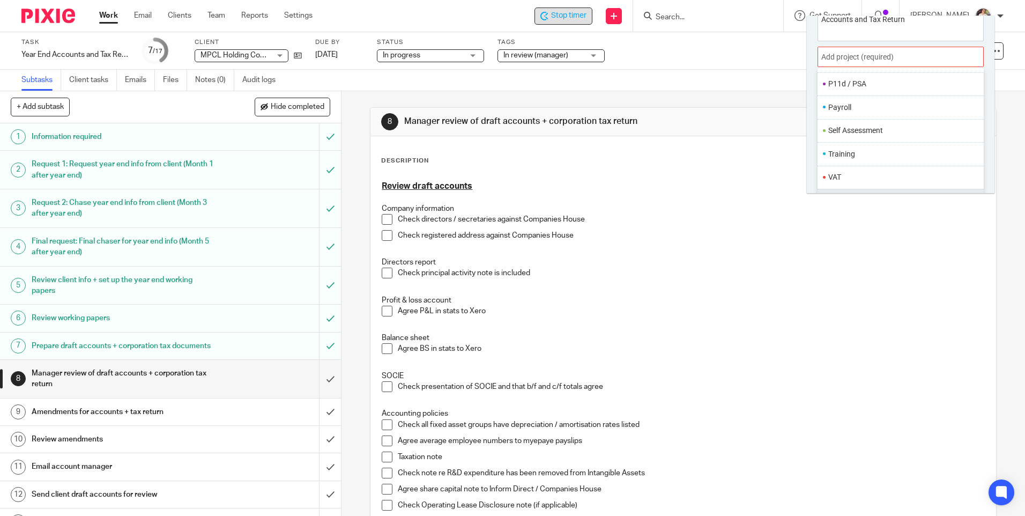
scroll to position [53, 0]
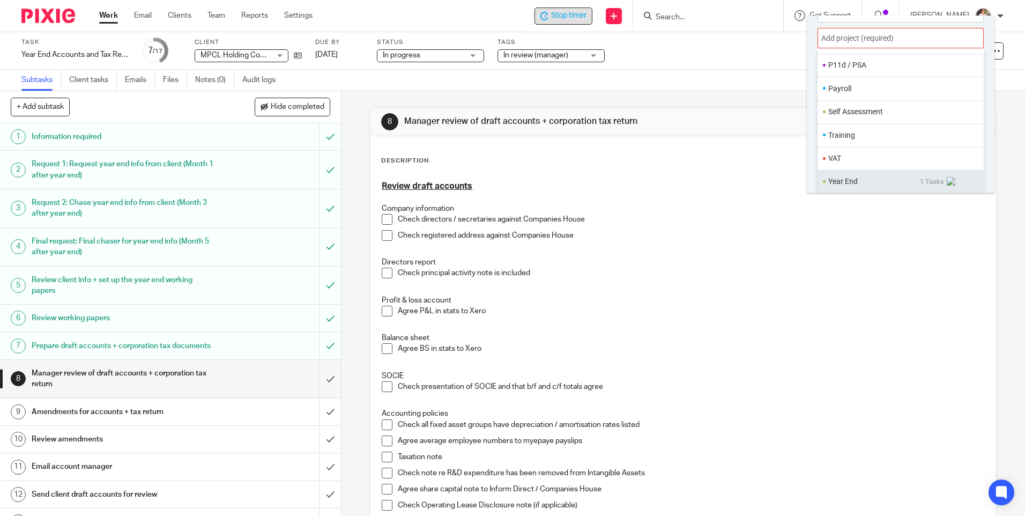
click at [848, 189] on ul "Year End 1 Tasks" at bounding box center [901, 181] width 166 height 23
click at [846, 181] on li "Year End" at bounding box center [875, 181] width 92 height 11
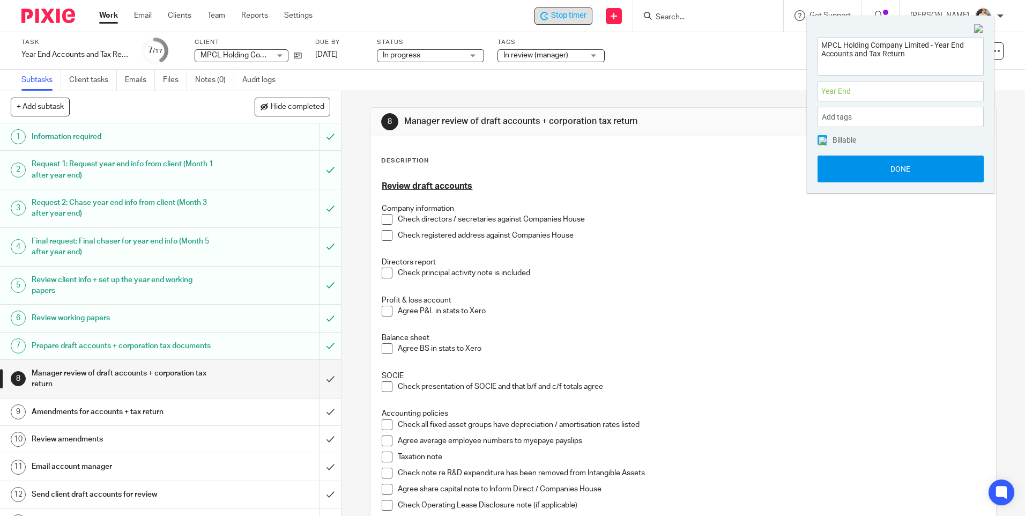
click at [843, 170] on button "Done" at bounding box center [901, 169] width 166 height 27
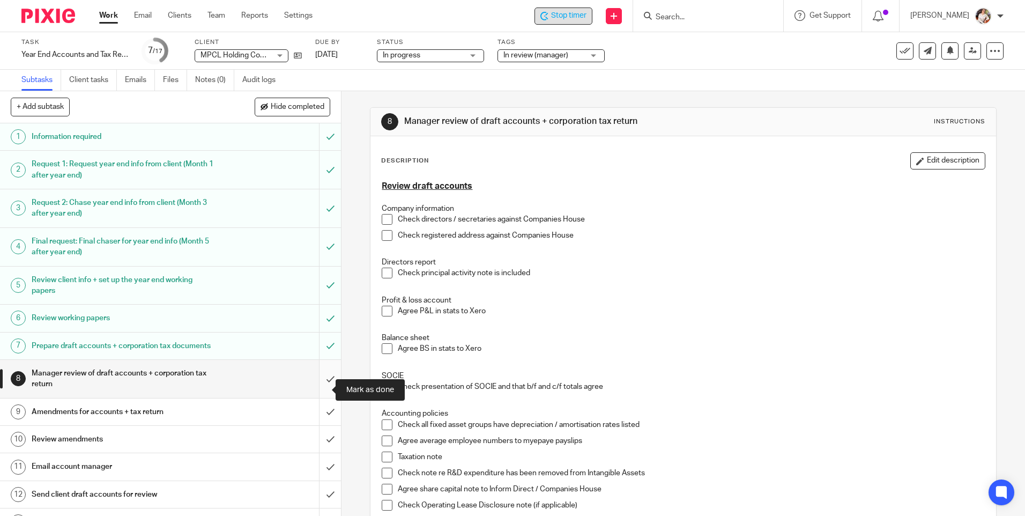
click at [315, 388] on input "submit" at bounding box center [170, 379] width 341 height 38
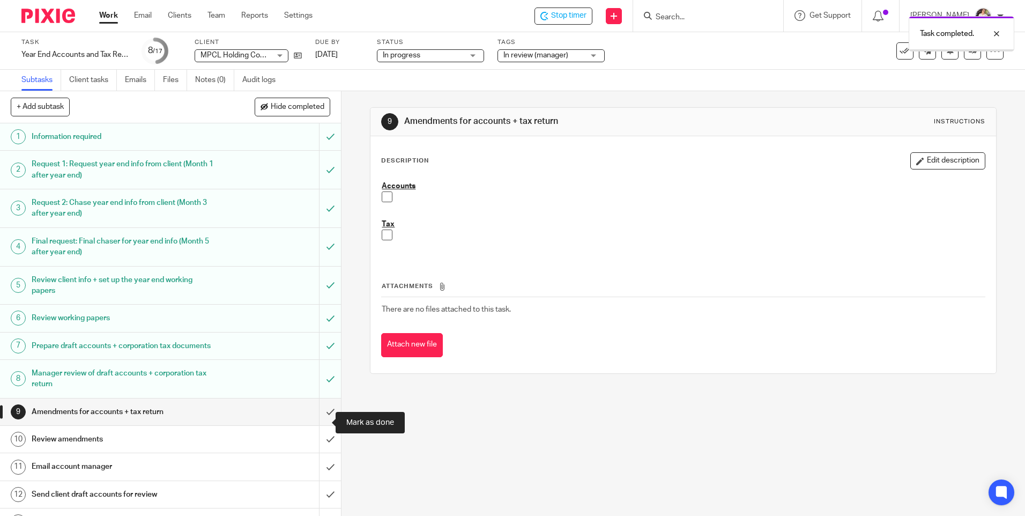
click at [318, 425] on input "submit" at bounding box center [170, 411] width 341 height 27
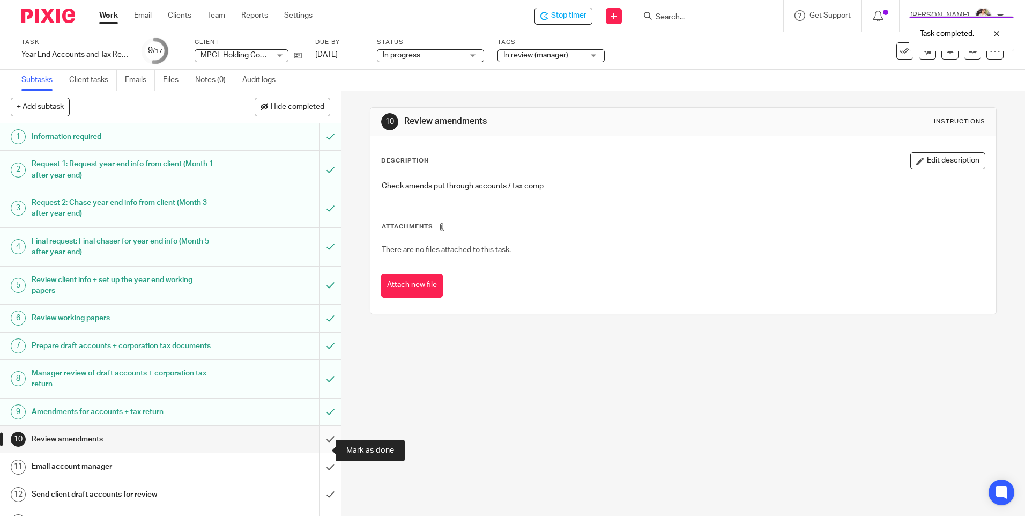
click at [315, 452] on input "submit" at bounding box center [170, 439] width 341 height 27
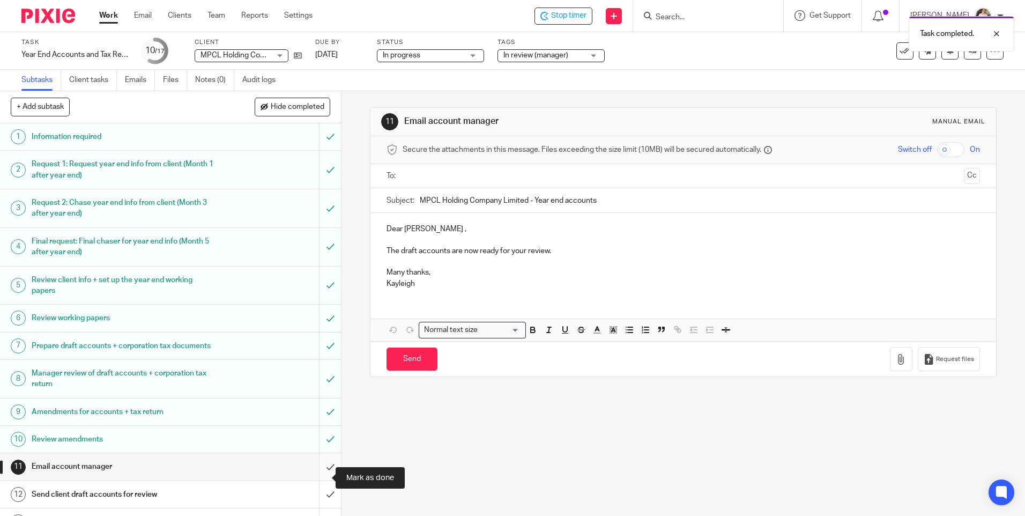
click at [312, 476] on input "submit" at bounding box center [170, 466] width 341 height 27
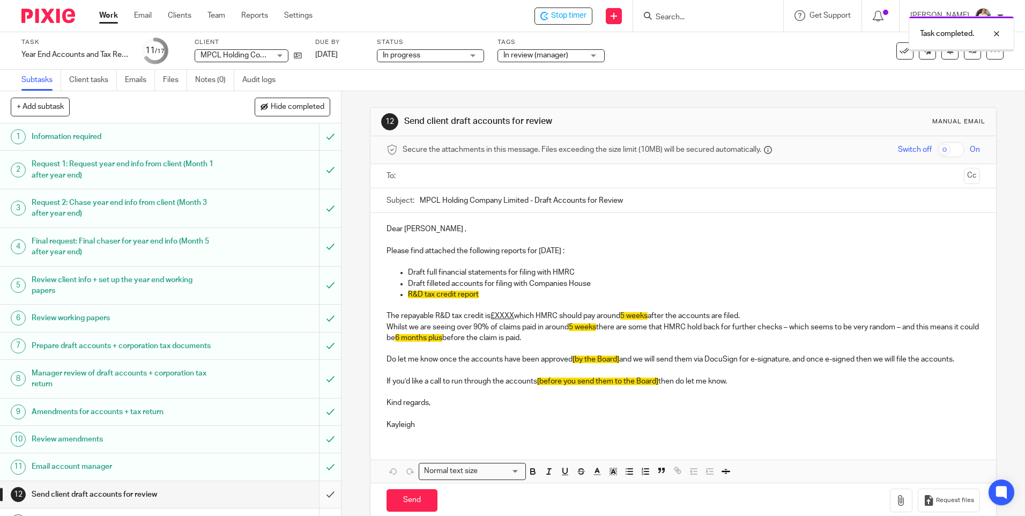
scroll to position [107, 0]
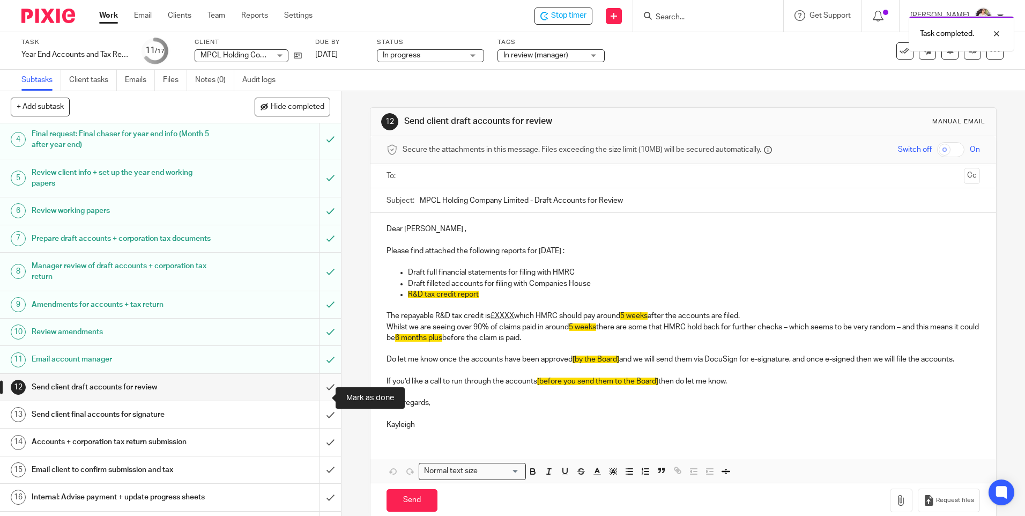
click at [315, 398] on input "submit" at bounding box center [170, 387] width 341 height 27
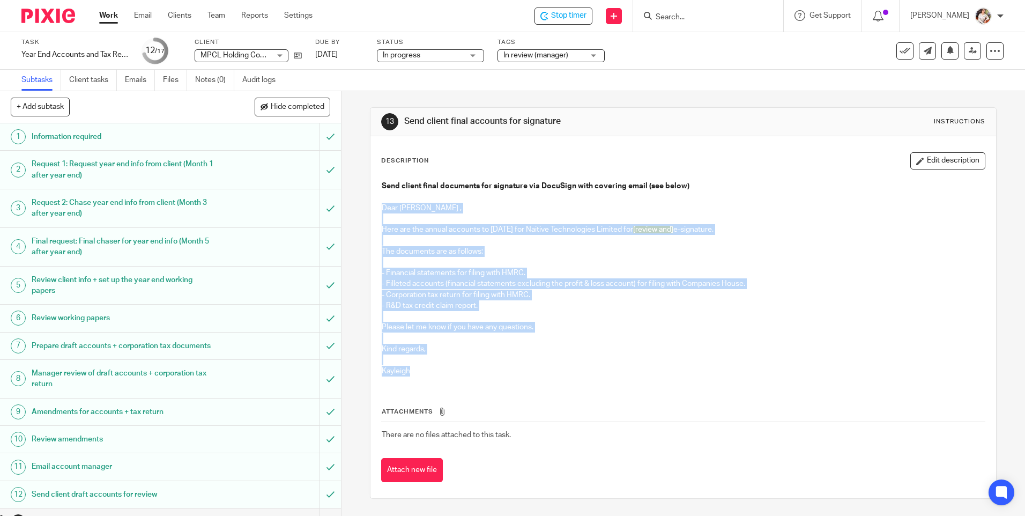
drag, startPoint x: 378, startPoint y: 205, endPoint x: 437, endPoint y: 369, distance: 174.6
click at [437, 369] on div "Send client final documents for signature via DocuSign with covering email (see…" at bounding box center [683, 279] width 614 height 209
drag, startPoint x: 437, startPoint y: 369, endPoint x: 422, endPoint y: 302, distance: 68.7
copy div "Dear [PERSON_NAME] , Here are the annual accounts to [DATE] for Naitive Technol…"
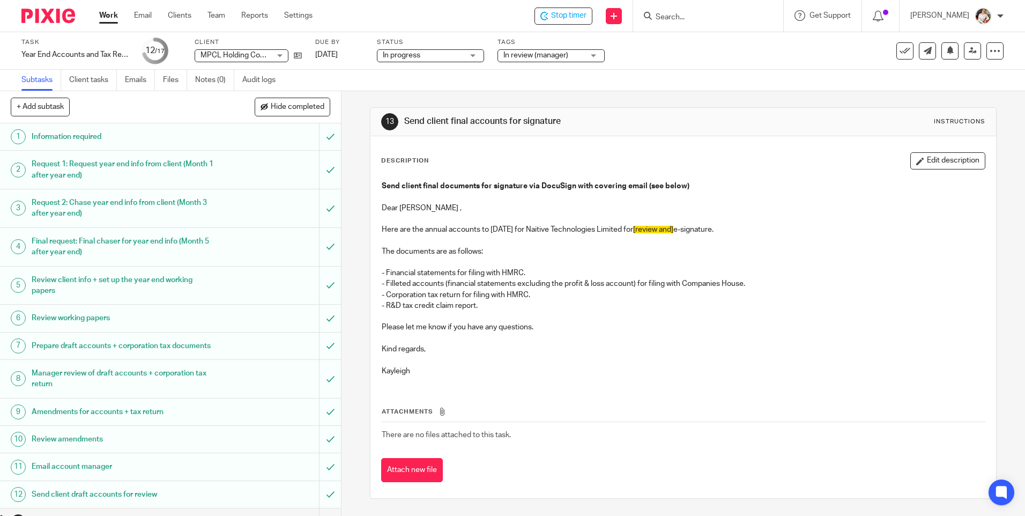
click at [342, 151] on div "13 Send client final accounts for signature Instructions Description Edit descr…" at bounding box center [684, 303] width 684 height 425
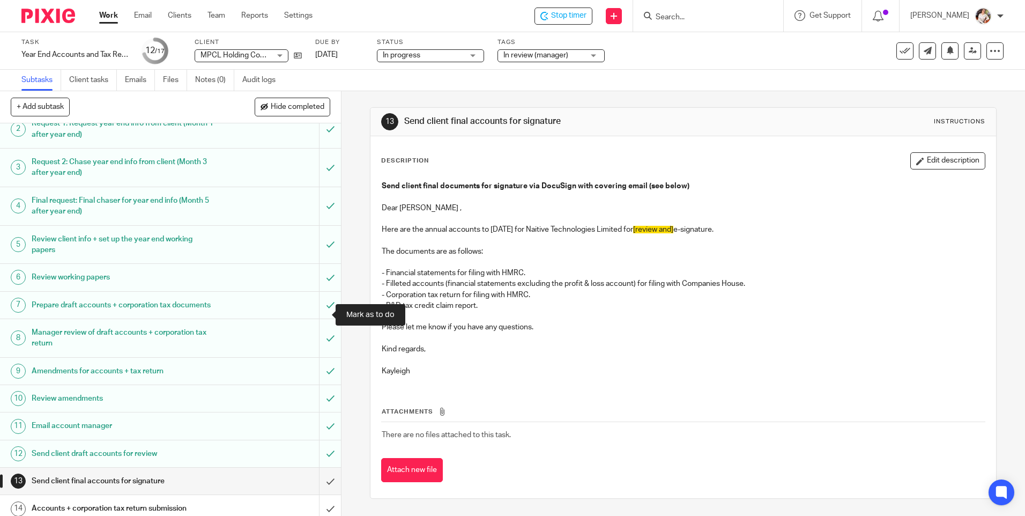
scroll to position [141, 0]
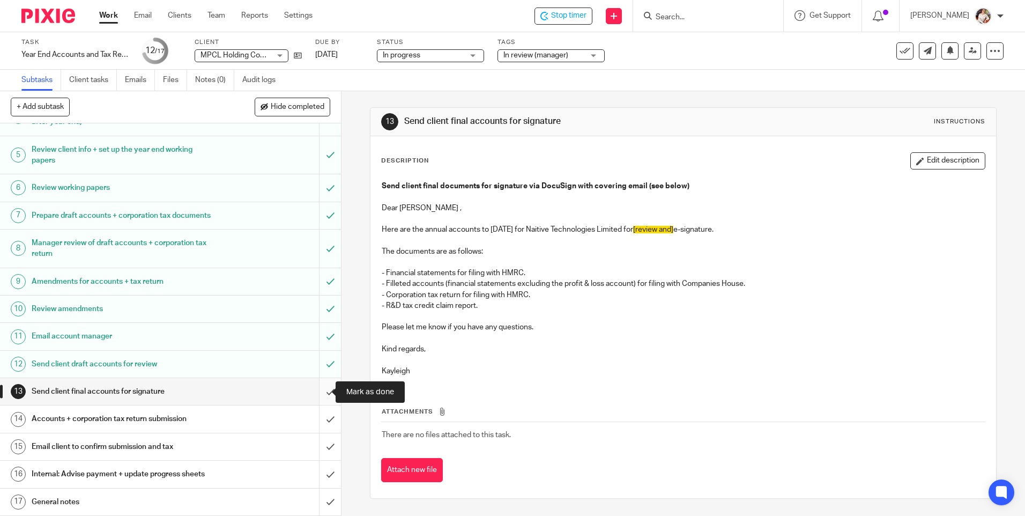
click at [318, 391] on input "submit" at bounding box center [170, 391] width 341 height 27
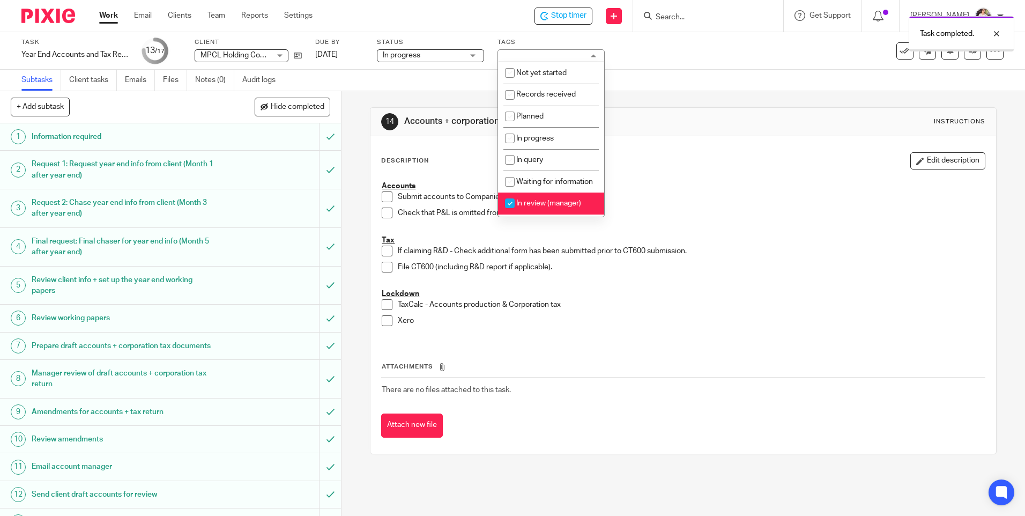
click at [554, 209] on li "In review (manager)" at bounding box center [551, 204] width 106 height 22
checkbox input "false"
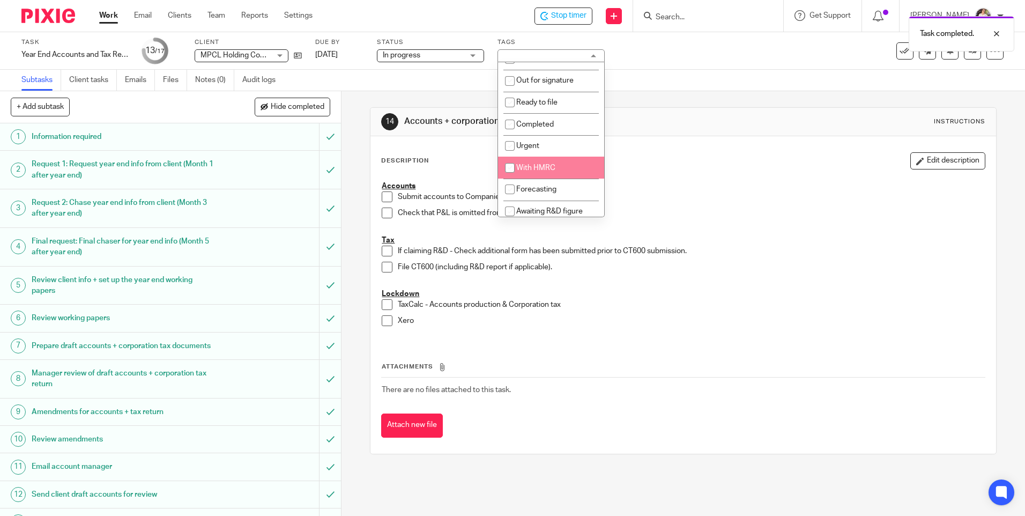
scroll to position [182, 0]
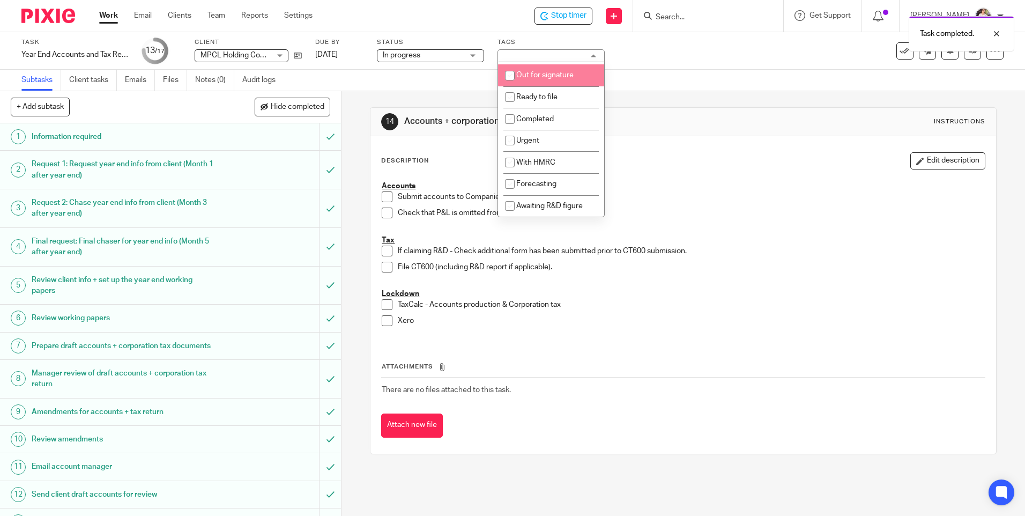
click at [557, 78] on span "Out for signature" at bounding box center [544, 75] width 57 height 8
checkbox input "true"
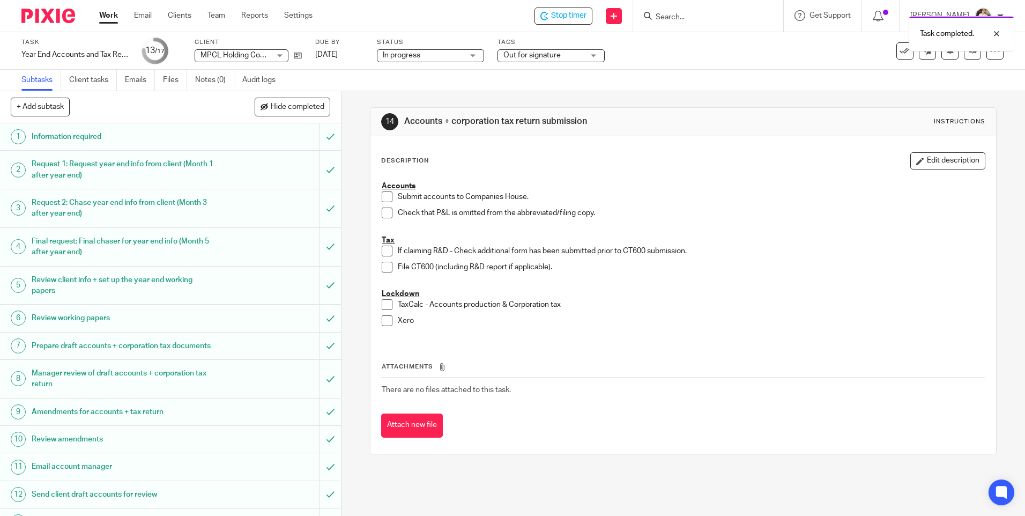
click at [638, 65] on div "Task Year End Accounts and Tax Return Save Year End Accounts and Tax Return 13 …" at bounding box center [512, 51] width 1025 height 38
click at [570, 18] on span "Stop timer" at bounding box center [568, 15] width 35 height 11
click at [107, 15] on link "Work" at bounding box center [108, 15] width 19 height 11
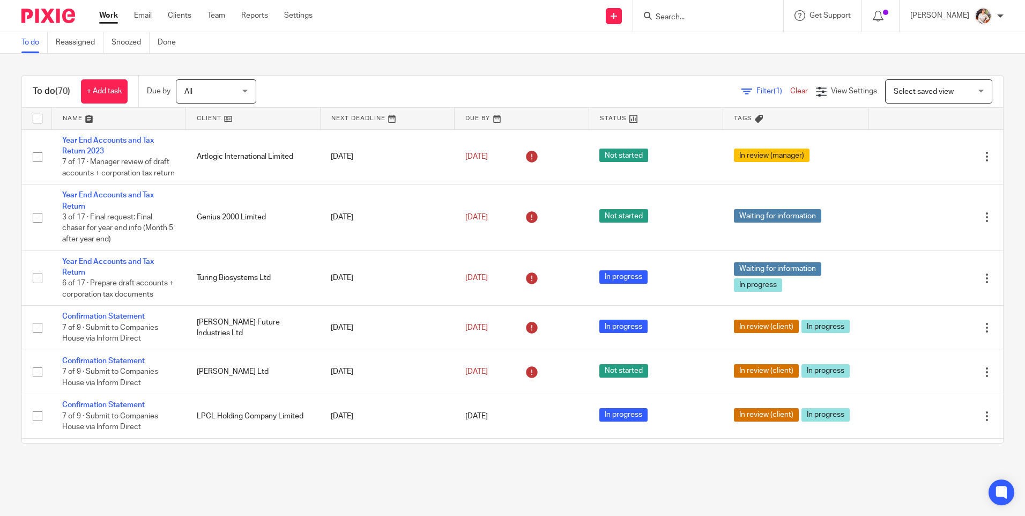
click at [196, 484] on main "To do Reassigned Snoozed Done To do (70) + Add task Due by All All [DATE] [DATE…" at bounding box center [512, 258] width 1025 height 516
